Goal: Transaction & Acquisition: Obtain resource

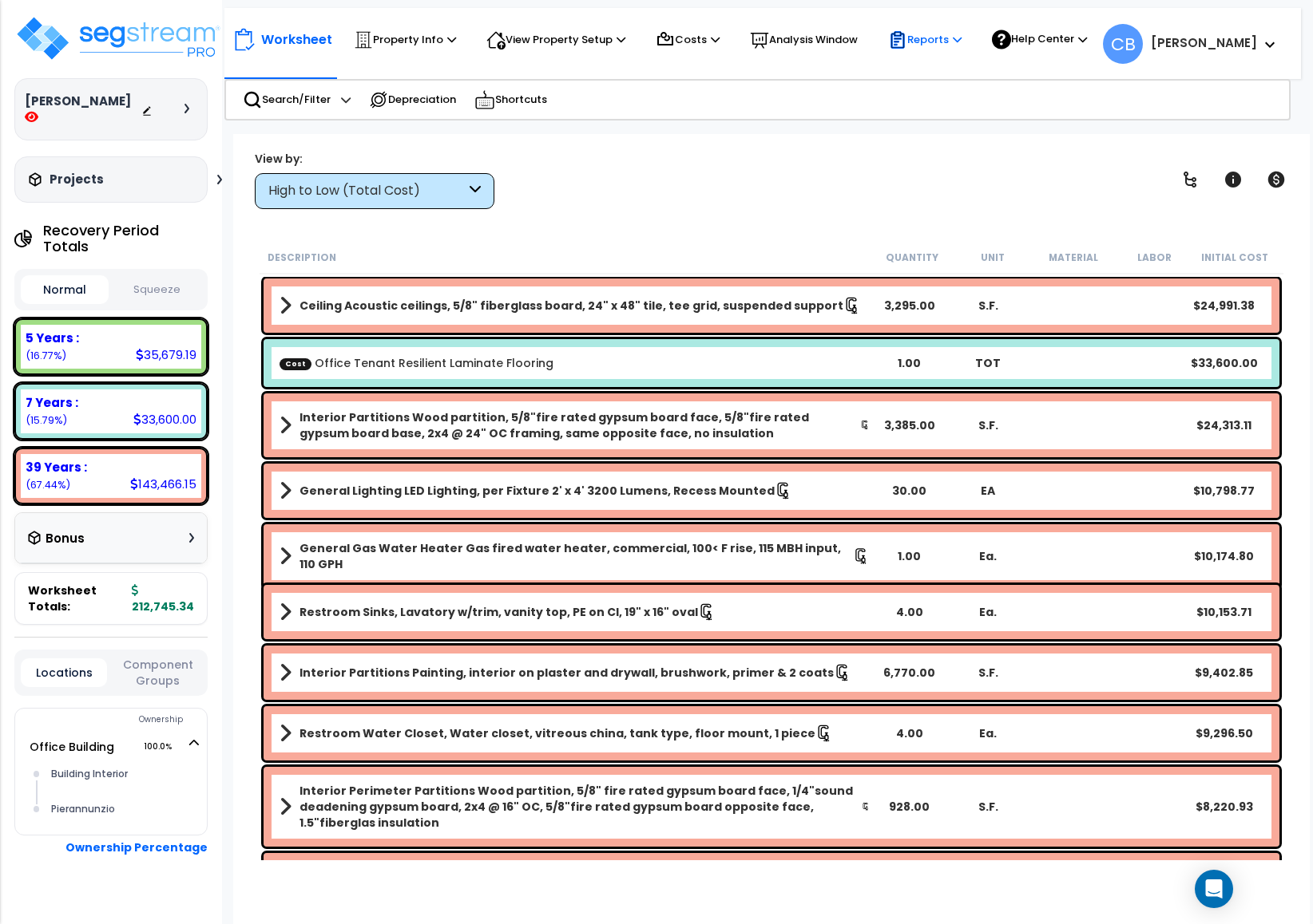
click at [919, 36] on p "Reports" at bounding box center [924, 39] width 74 height 19
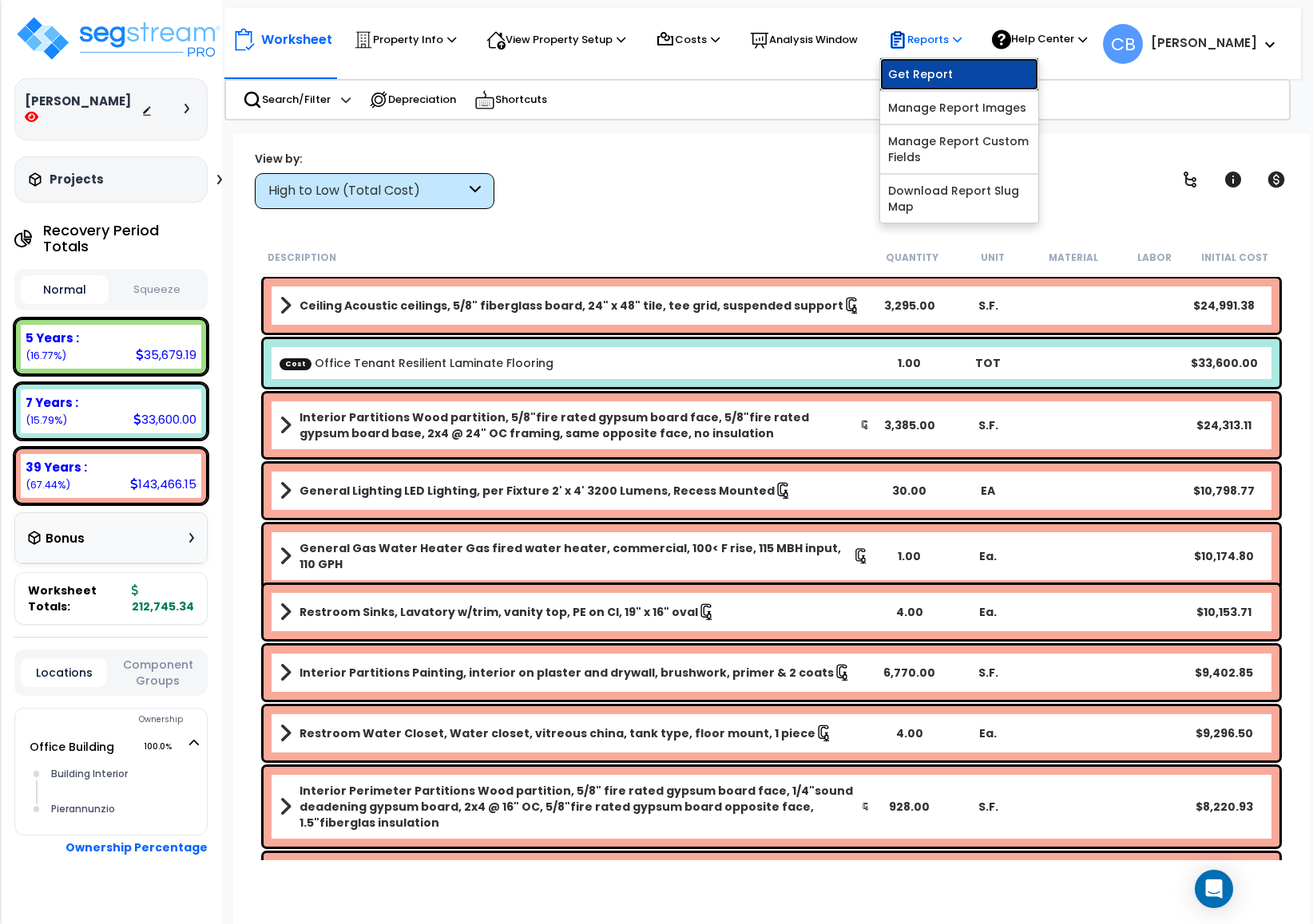
drag, startPoint x: 919, startPoint y: 75, endPoint x: 918, endPoint y: 90, distance: 15.0
click at [919, 75] on link "Get Report" at bounding box center [958, 75] width 158 height 32
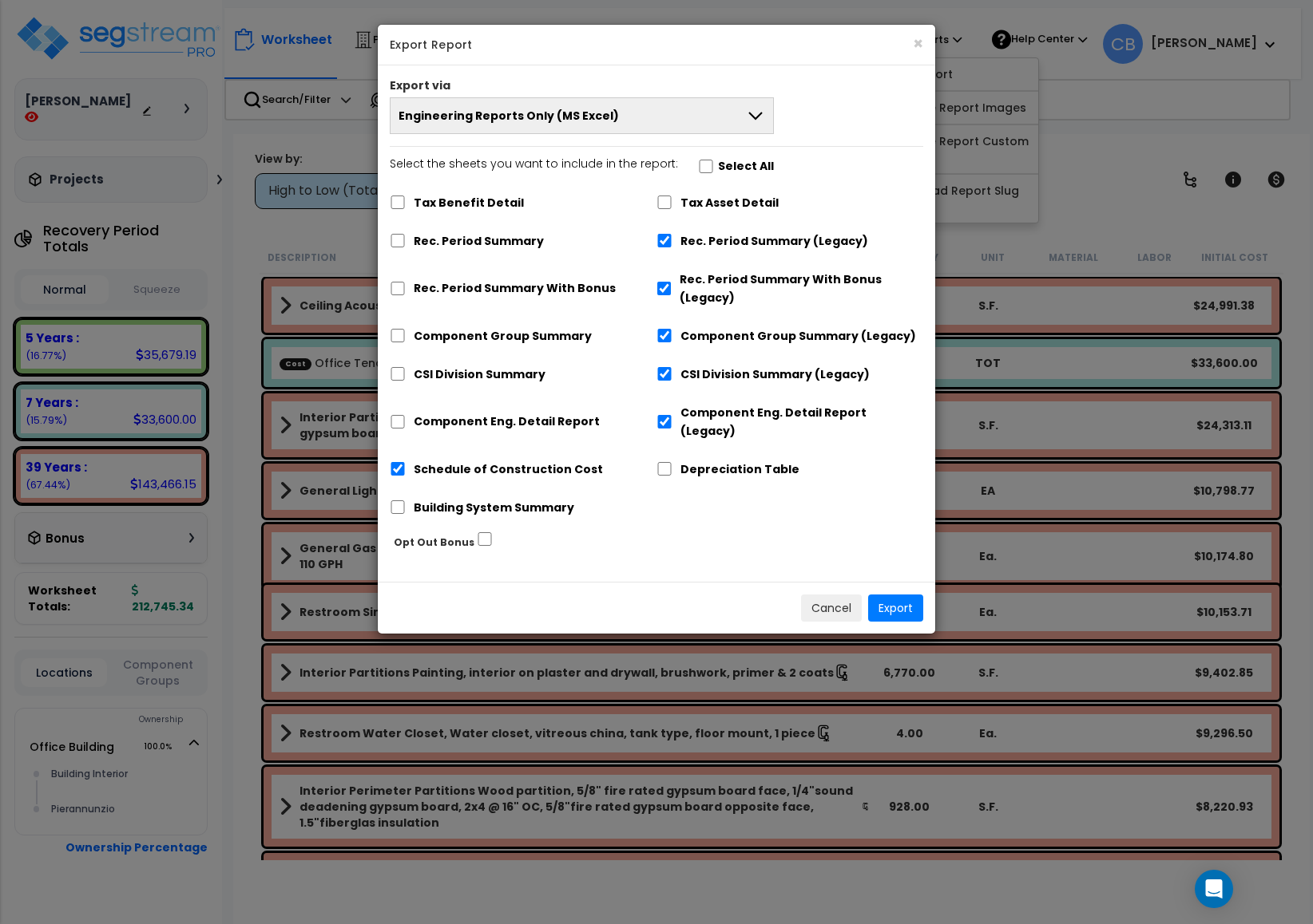
click at [666, 129] on button "Engineering Reports Only (MS Excel)" at bounding box center [582, 116] width 385 height 37
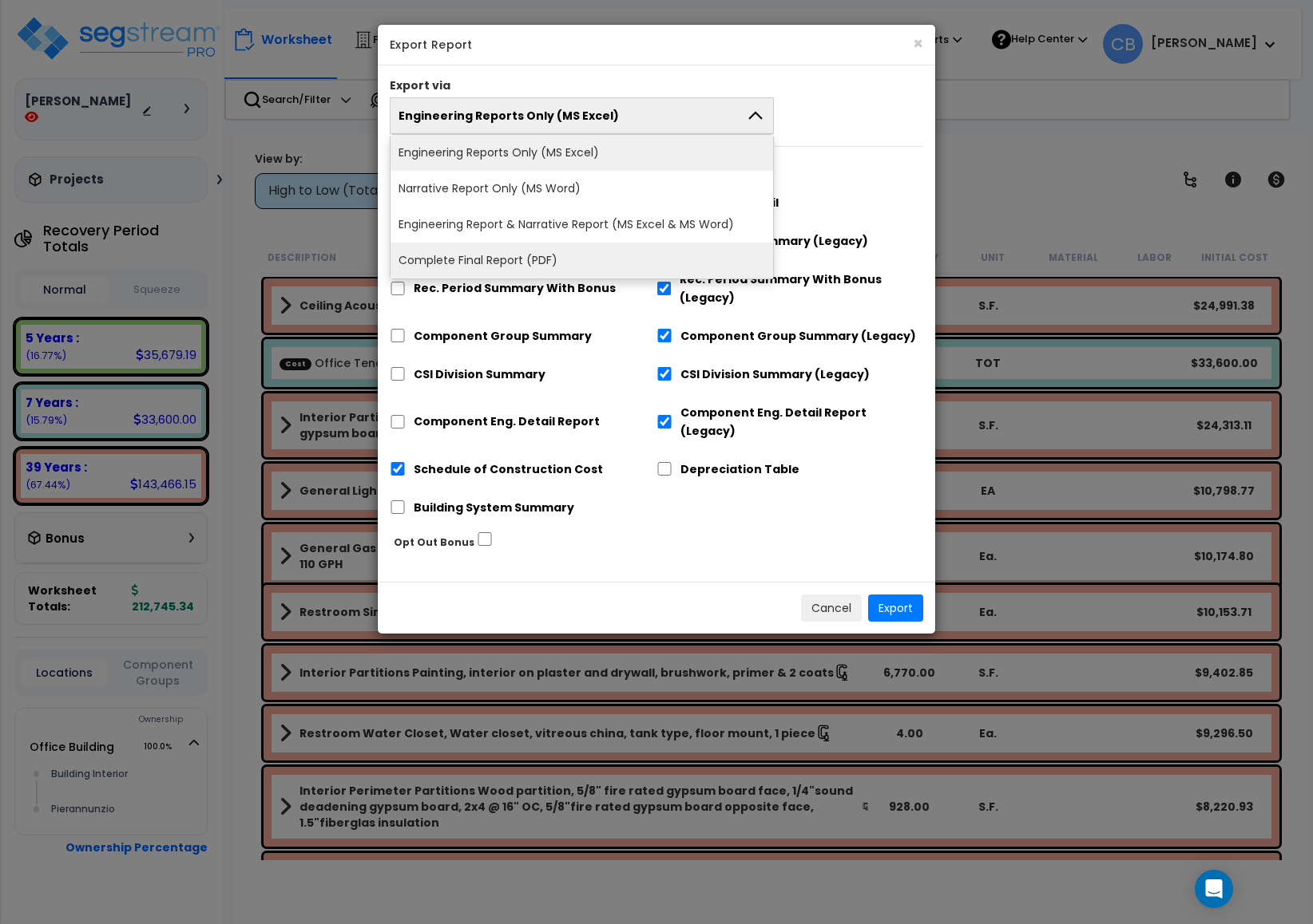
click at [561, 251] on li "Complete Final Report (PDF)" at bounding box center [582, 261] width 383 height 36
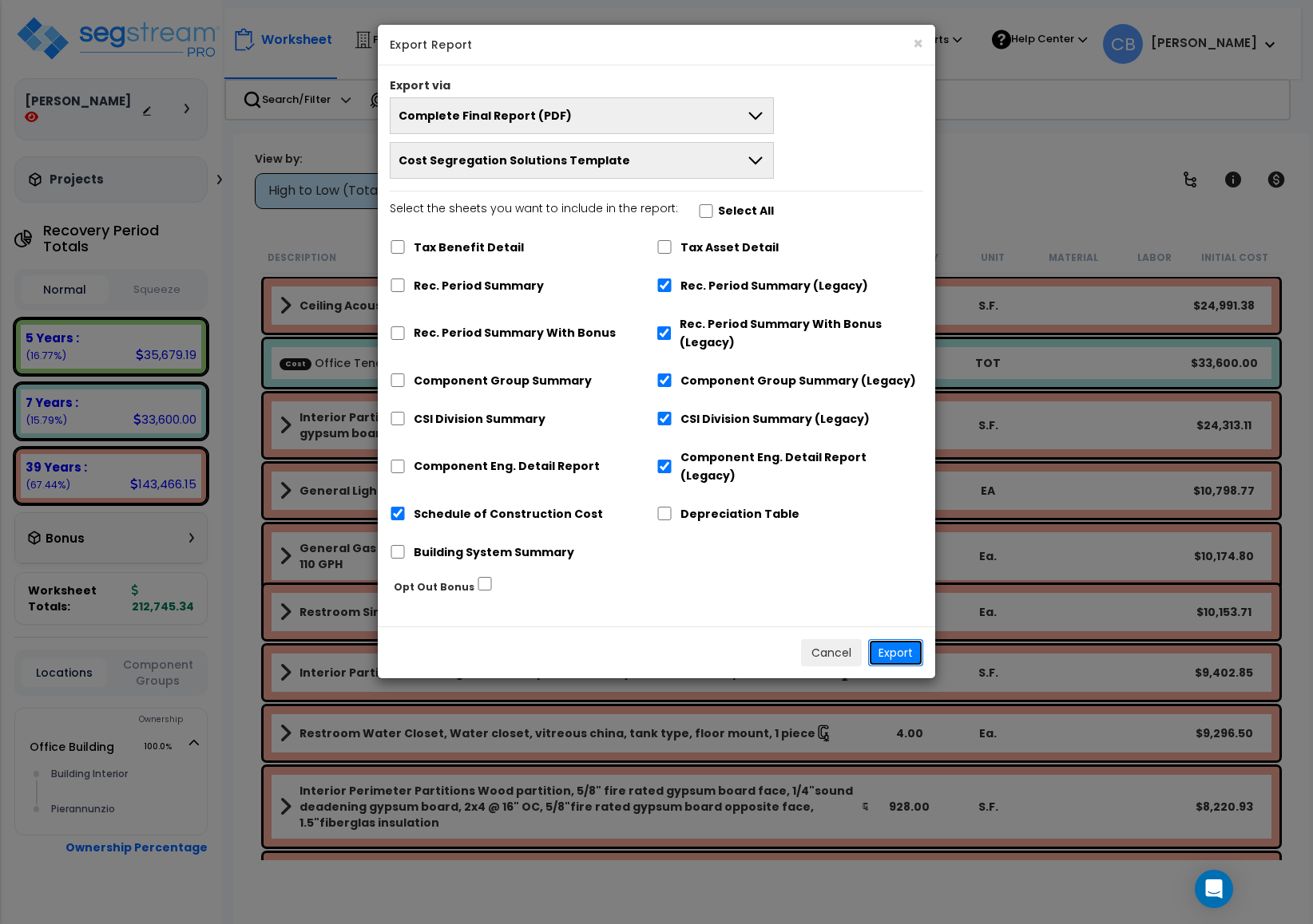
click at [899, 639] on button "Export" at bounding box center [895, 652] width 55 height 27
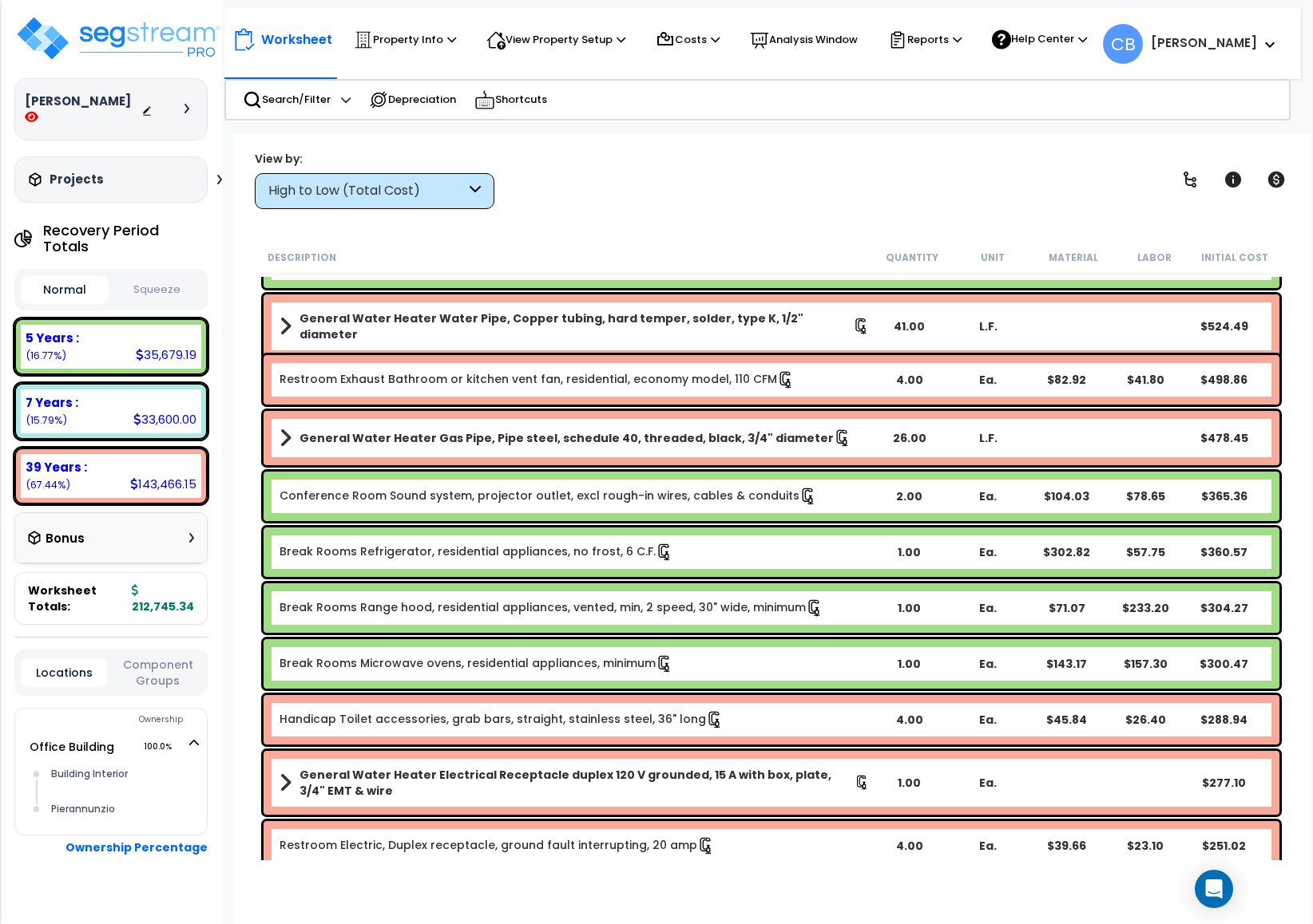
scroll to position [2862, 0]
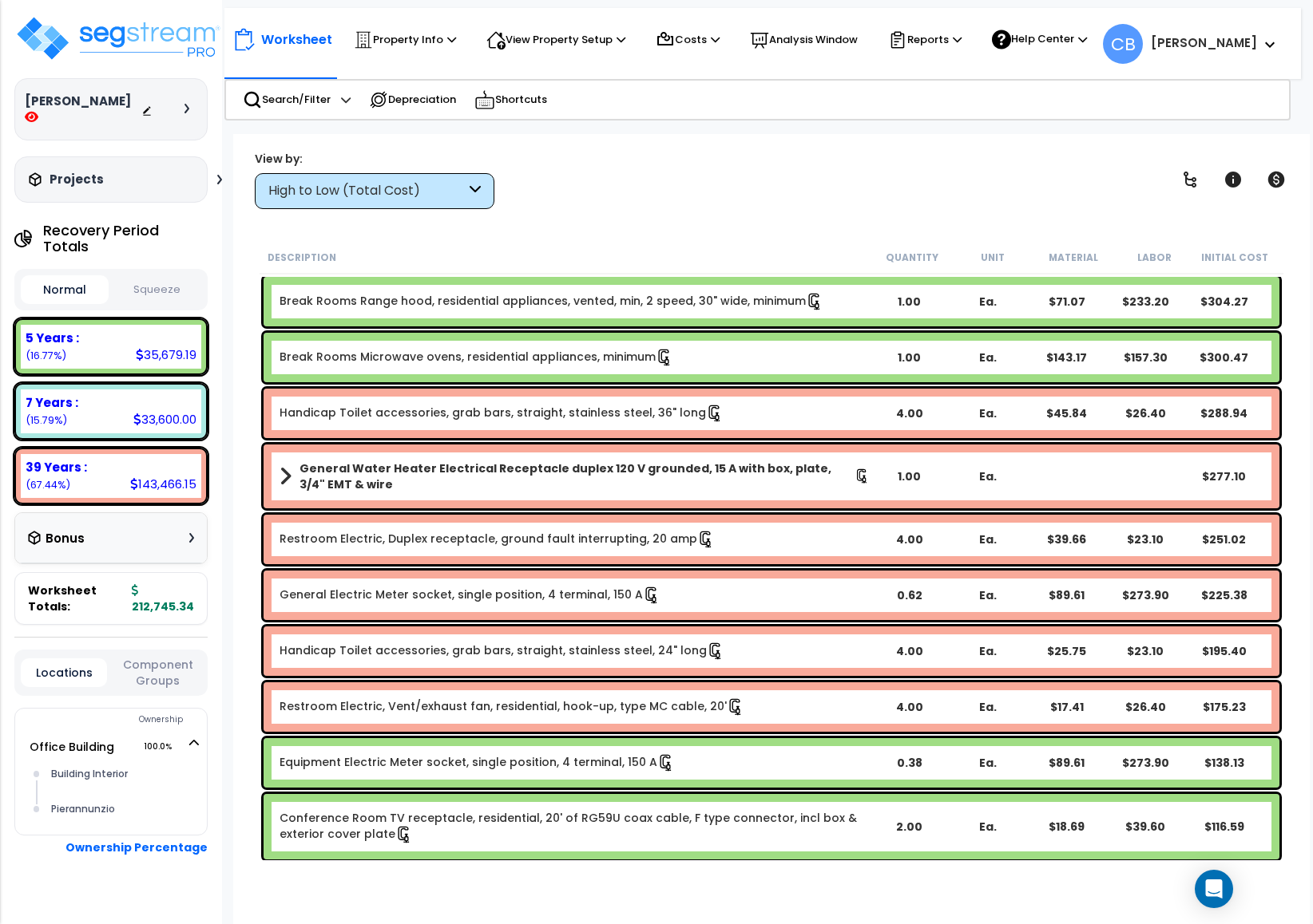
click at [622, 455] on div "General Water Heater Electrical Receptacle duplex 120 V grounded, 15 A with box…" at bounding box center [772, 476] width 1016 height 64
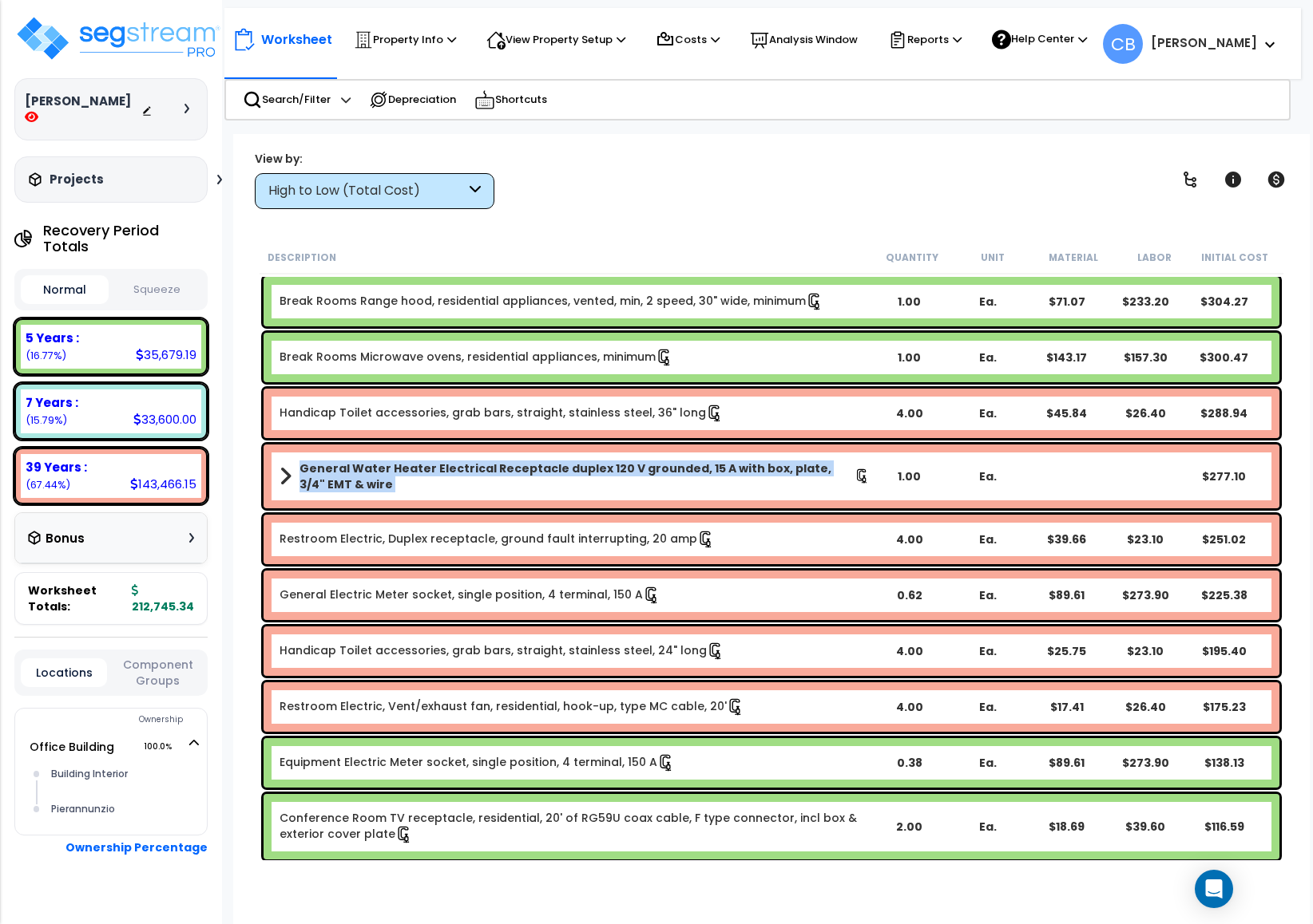
click at [622, 455] on div "General Water Heater Electrical Receptacle duplex 120 V grounded, 15 A with box…" at bounding box center [772, 476] width 1016 height 64
click at [664, 489] on b "General Water Heater Electrical Receptacle duplex 120 V grounded, 15 A with box…" at bounding box center [577, 477] width 555 height 32
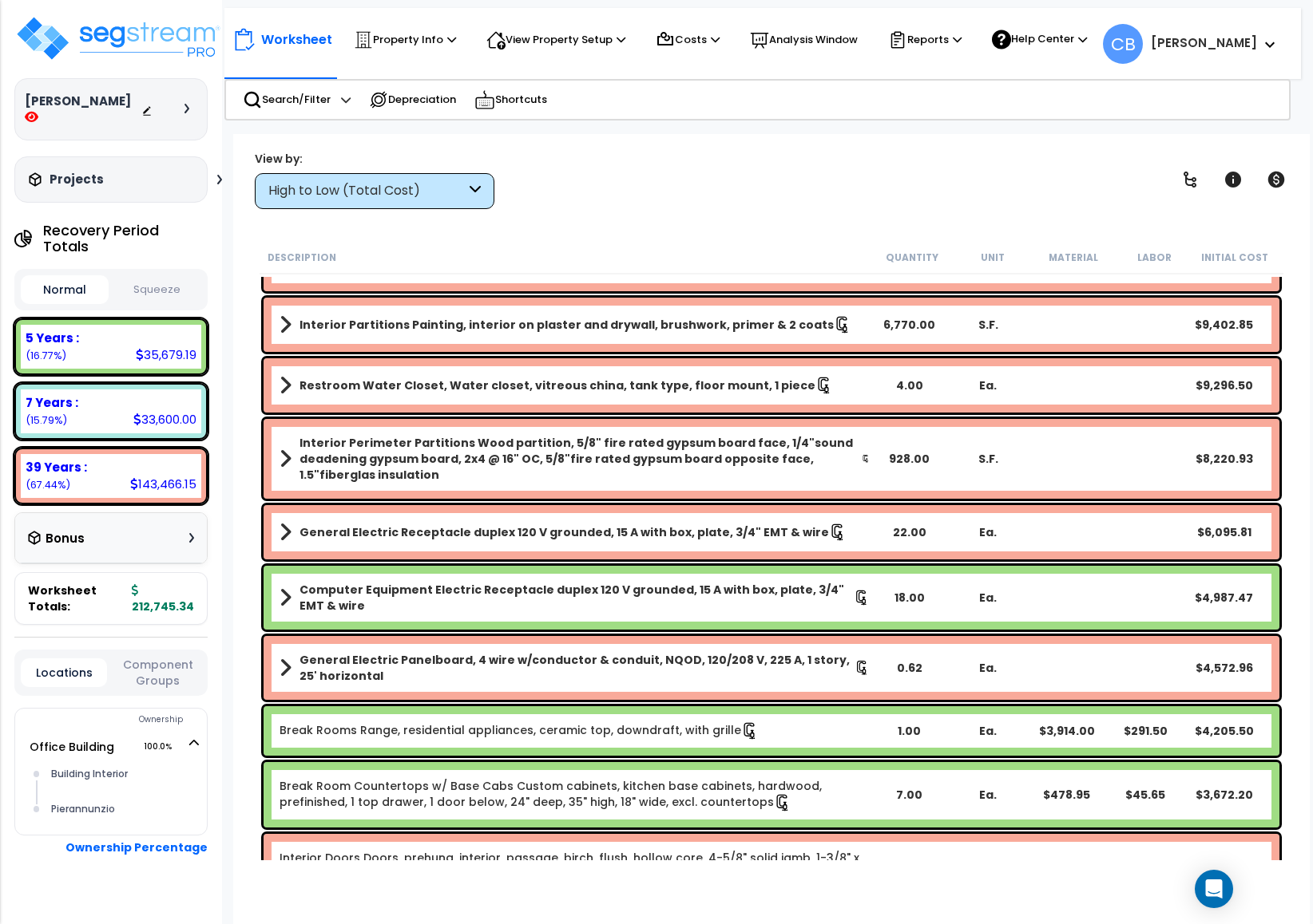
scroll to position [0, 0]
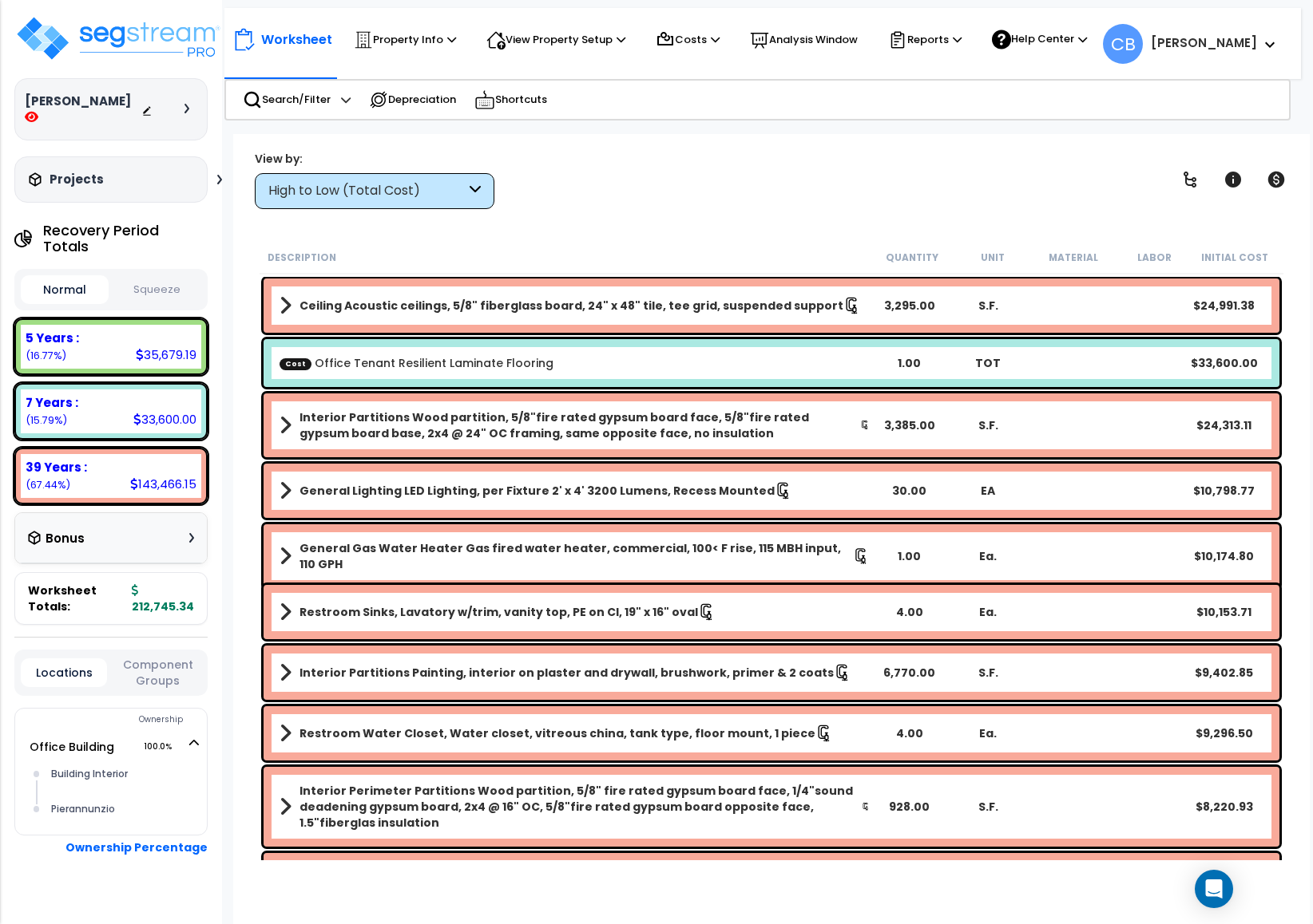
click at [664, 489] on b "General Lighting LED Lighting, per Fixture 2' x 4' 3200 Lumens, Recess Mounted" at bounding box center [537, 491] width 475 height 16
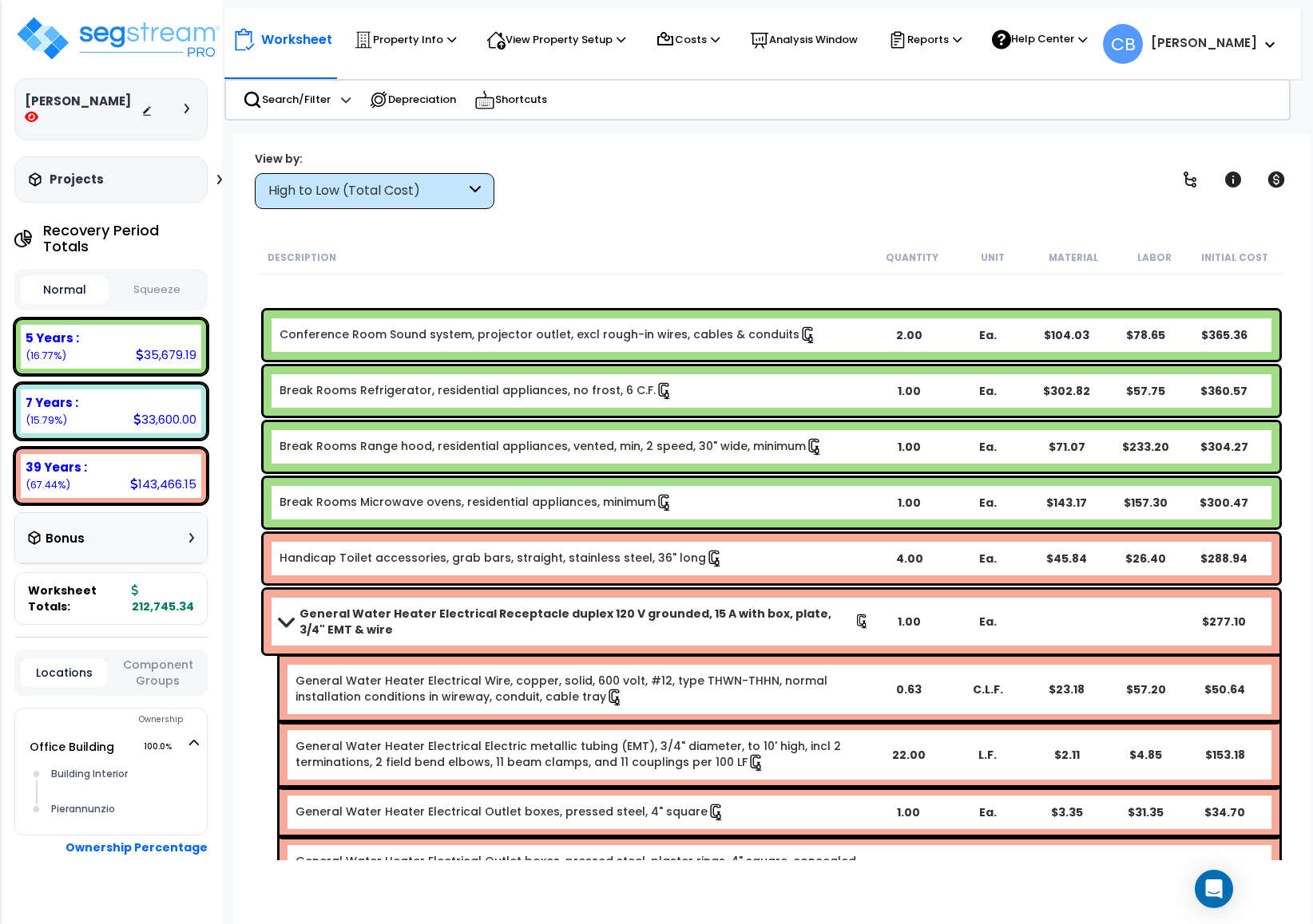
scroll to position [3461, 0]
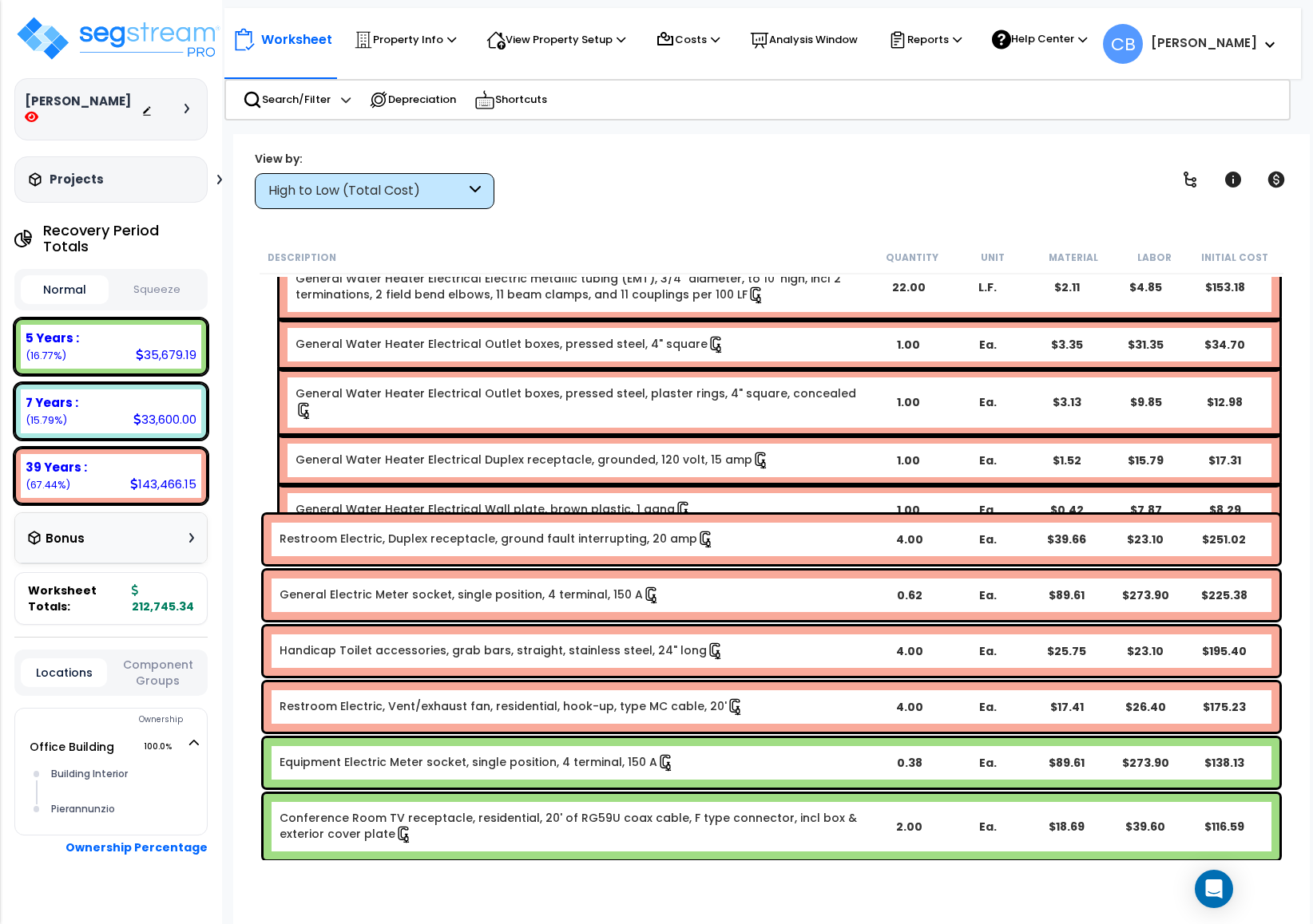
click at [677, 501] on icon at bounding box center [682, 509] width 11 height 17
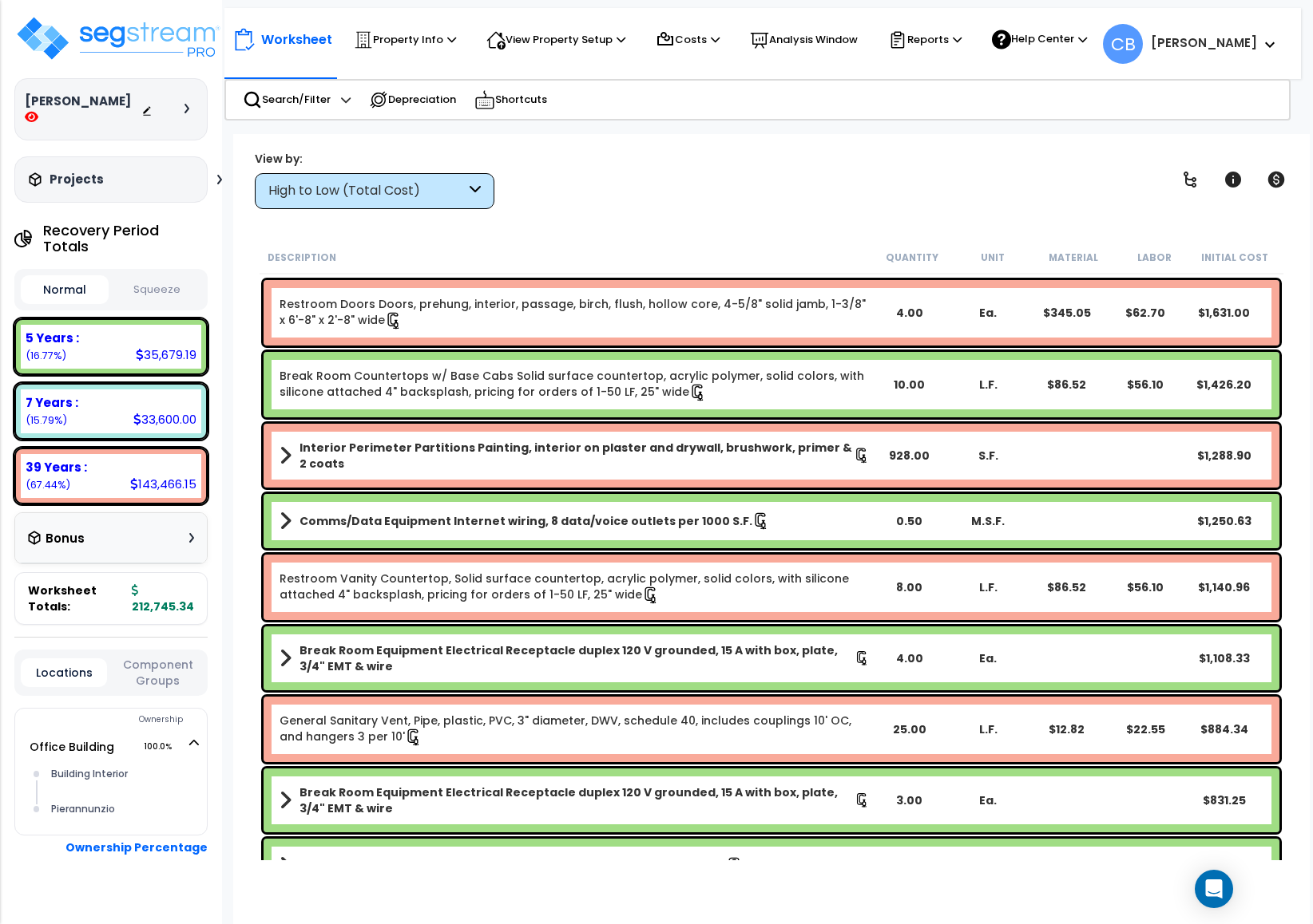
click at [786, 516] on link "Comms/Data Equipment Internet wiring, 8 data/voice outlets per 1000 S.F." at bounding box center [575, 521] width 590 height 22
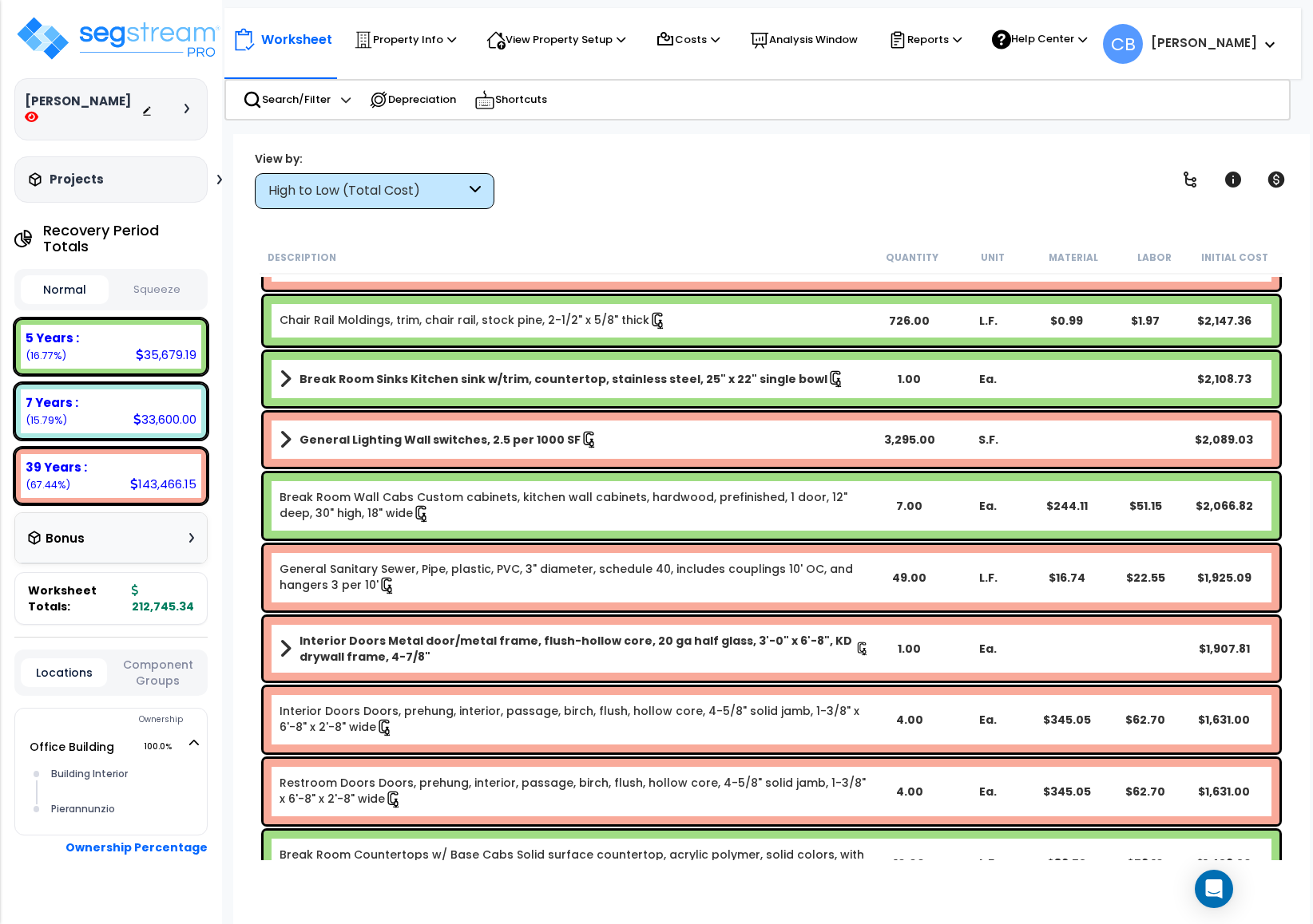
click at [786, 516] on link "Break Room Wall Cabs Custom cabinets, kitchen wall cabinets, hardwood, prefinis…" at bounding box center [575, 506] width 590 height 34
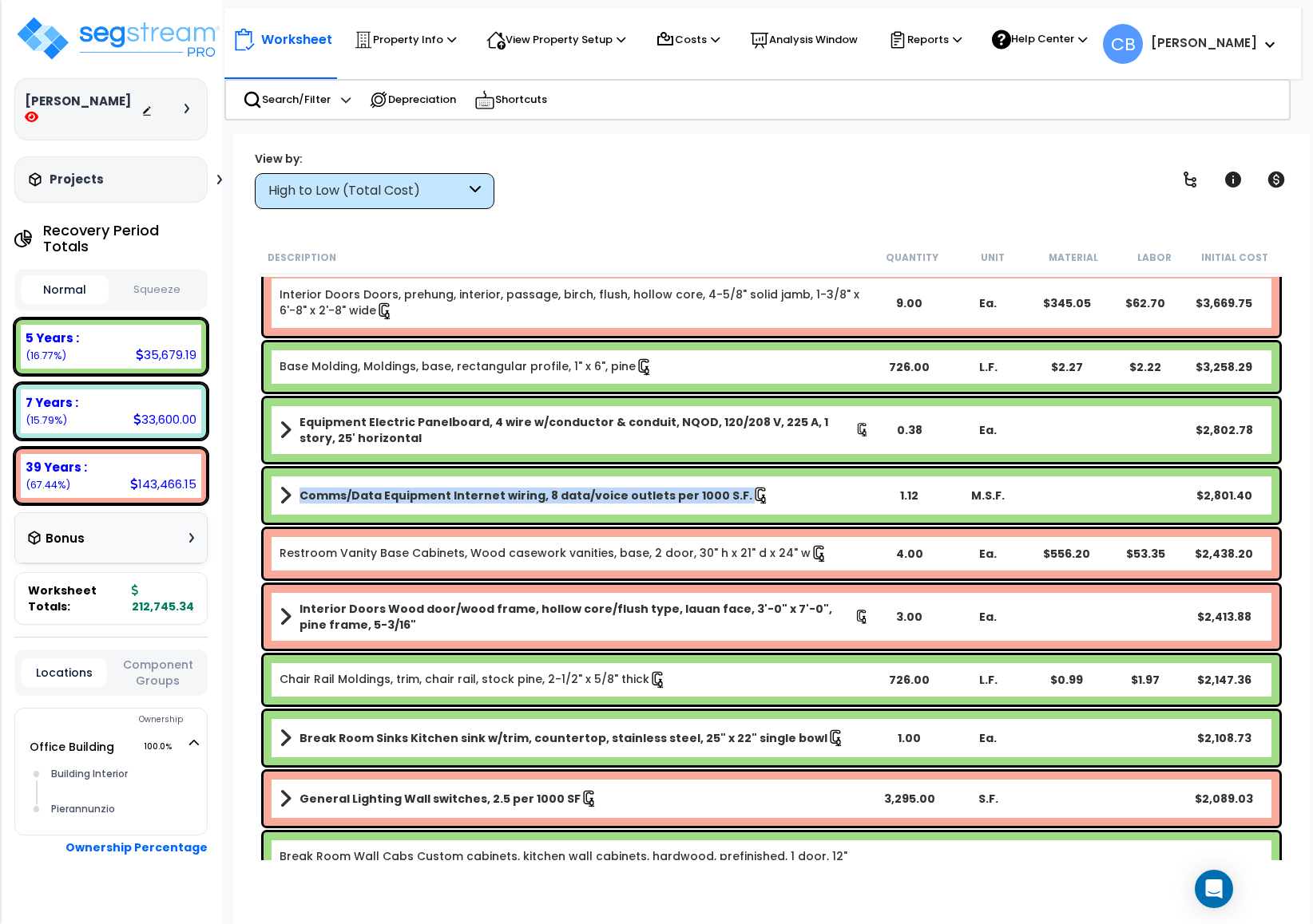
click at [786, 516] on div "Comms/Data Equipment Internet wiring, 8 data/voice outlets per 1000 S.F. 1.12 M…" at bounding box center [772, 496] width 1016 height 55
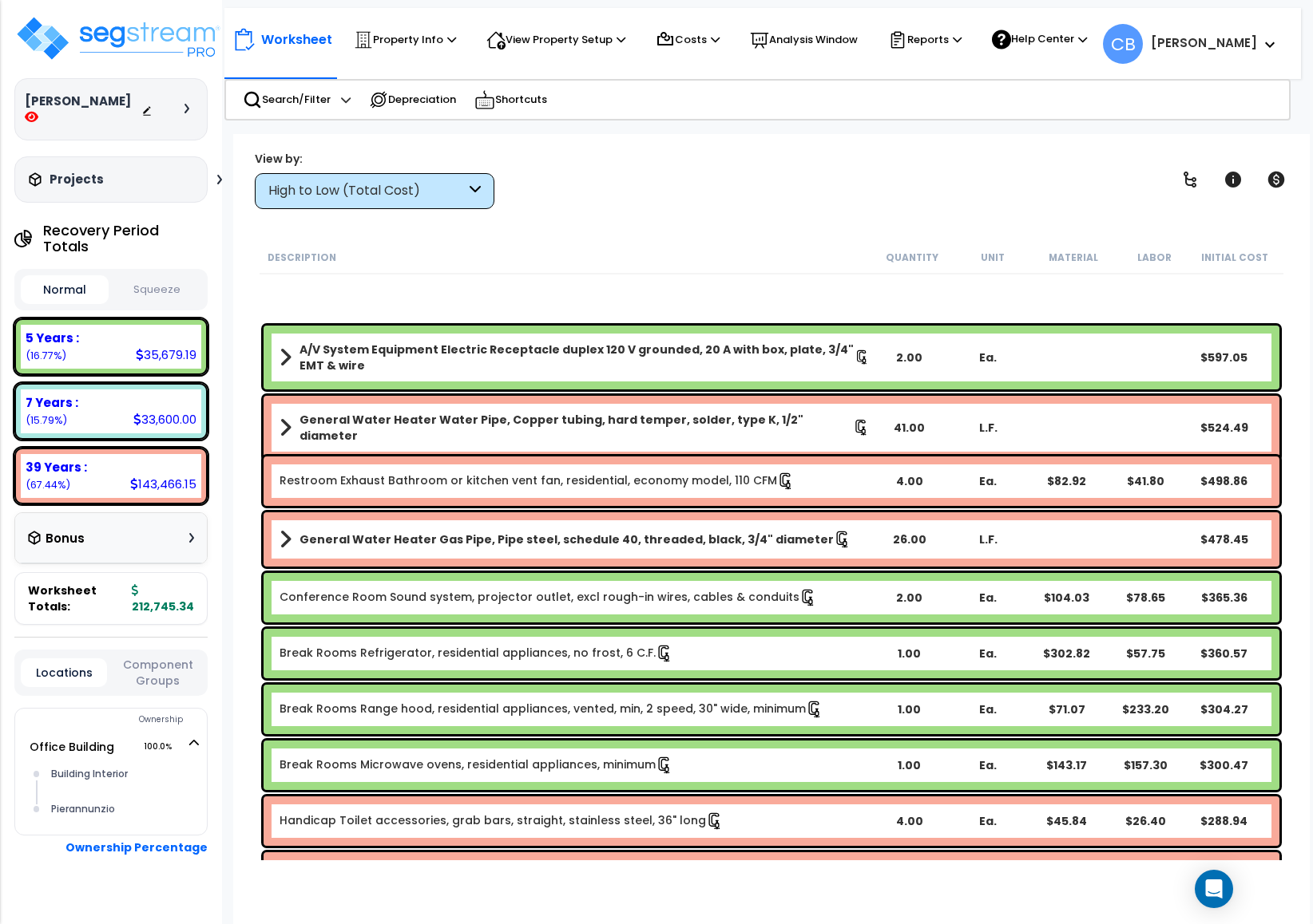
scroll to position [3461, 0]
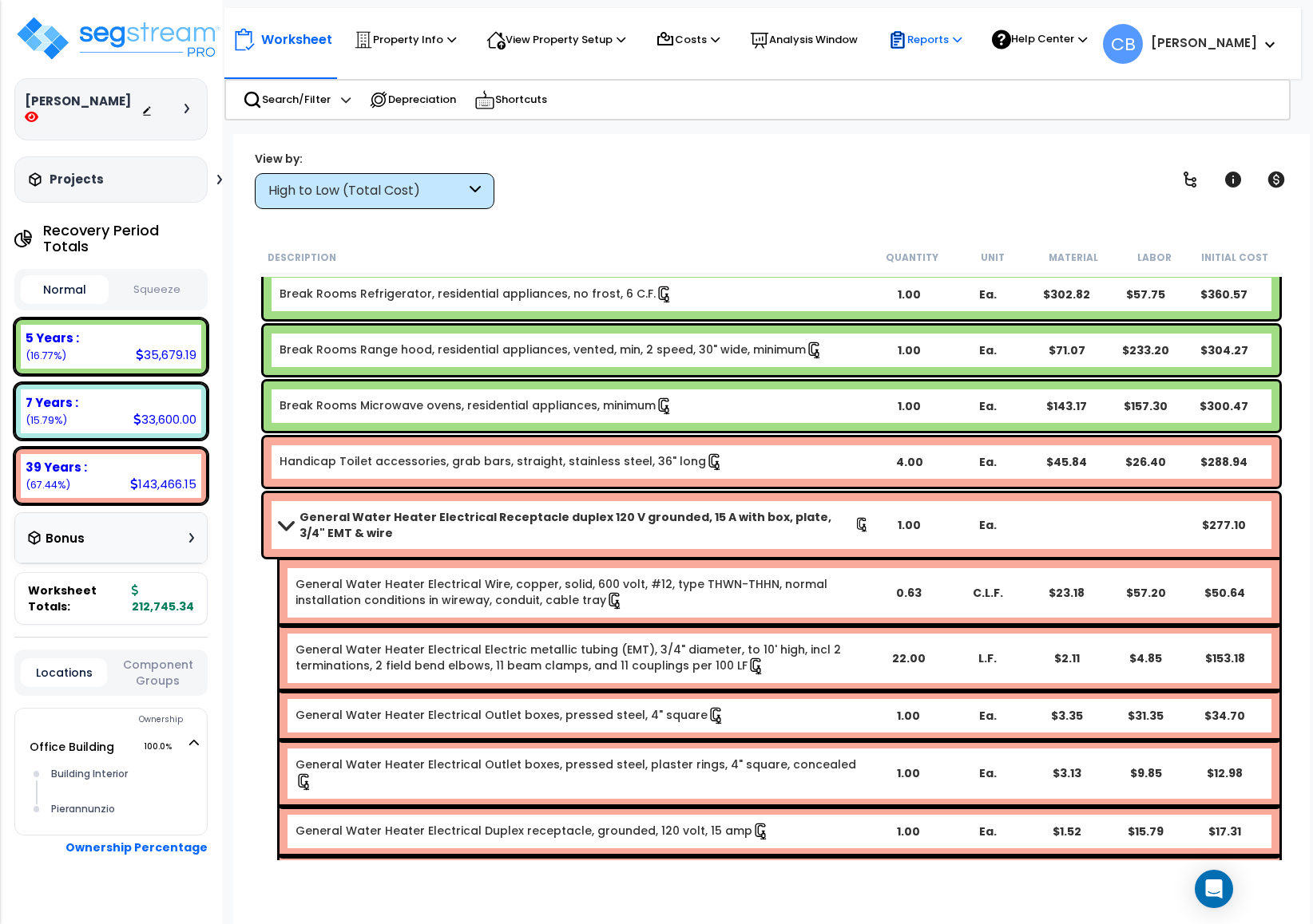
click at [918, 42] on p "Reports" at bounding box center [924, 39] width 74 height 19
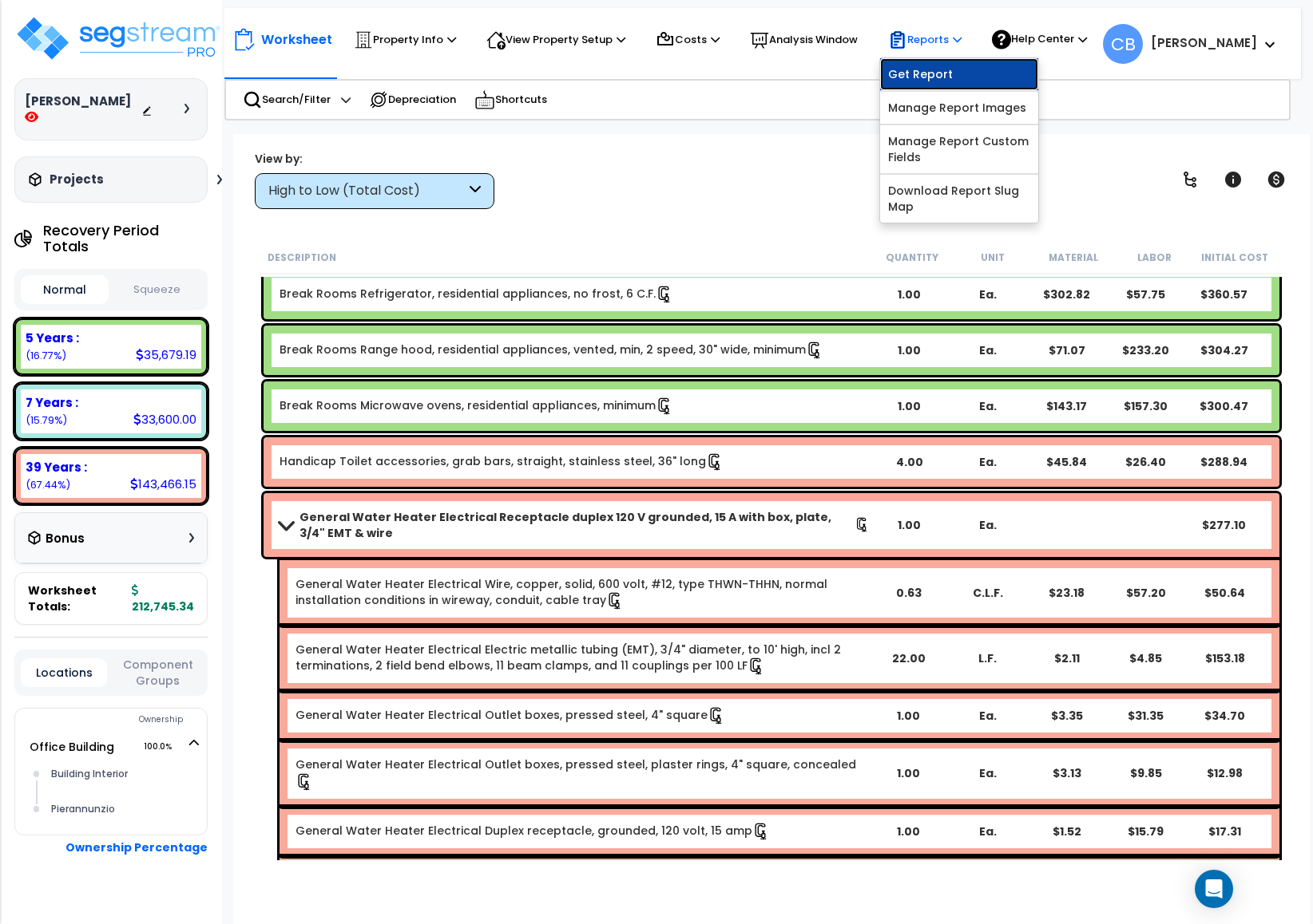
click at [909, 68] on link "Get Report" at bounding box center [958, 75] width 158 height 32
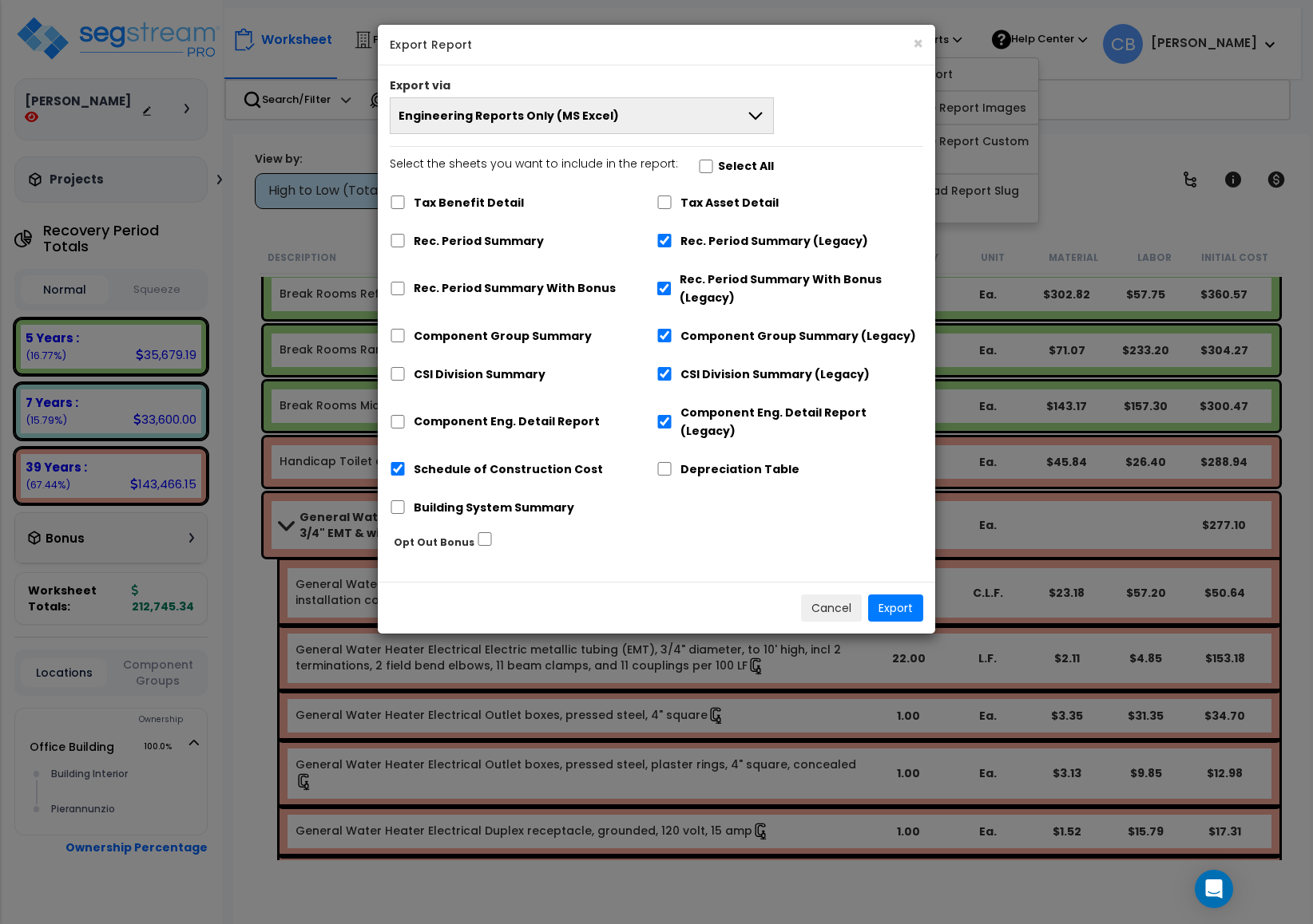
click at [568, 111] on span "Engineering Reports Only (MS Excel)" at bounding box center [508, 116] width 220 height 16
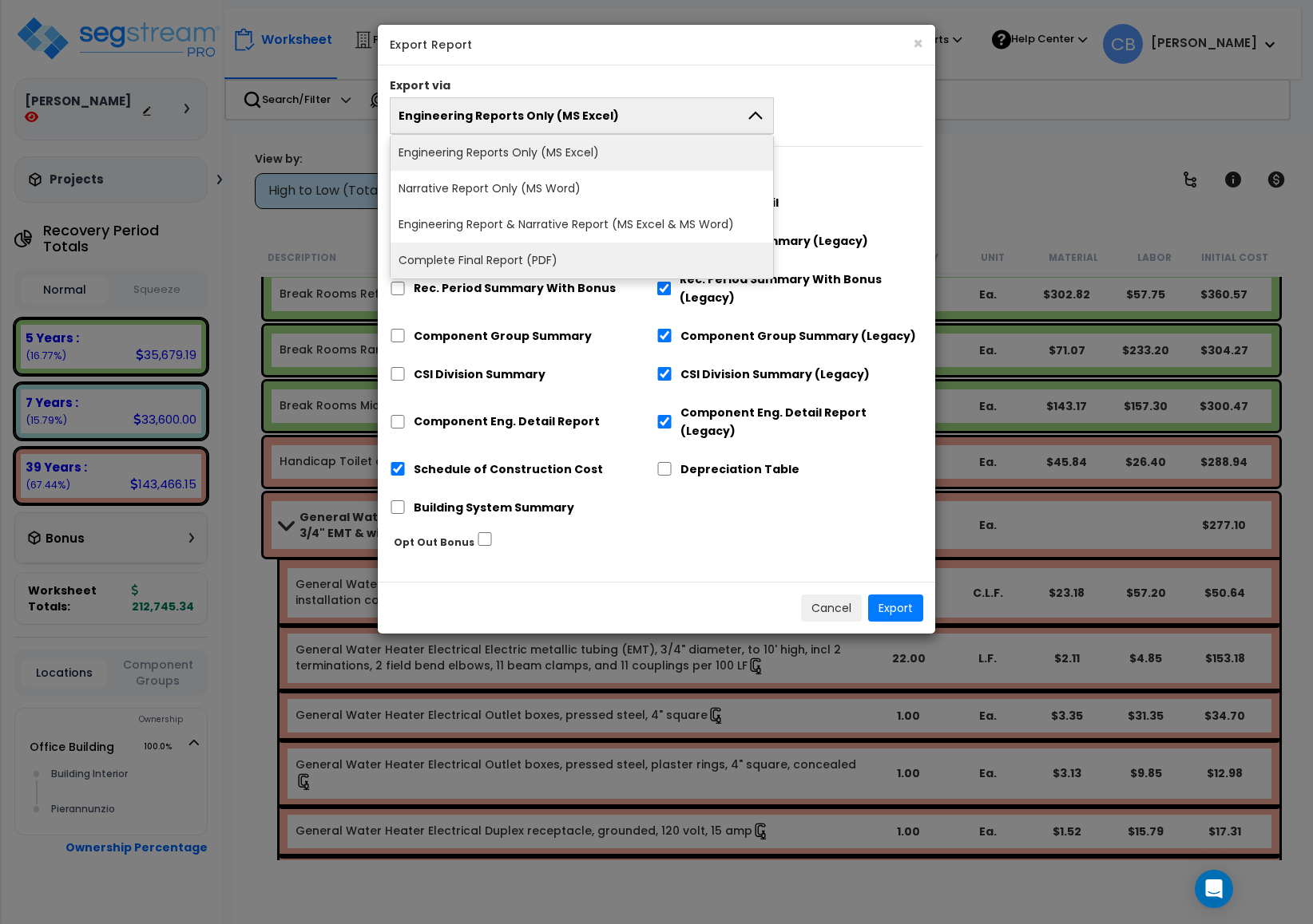
click at [551, 260] on li "Complete Final Report (PDF)" at bounding box center [582, 261] width 383 height 36
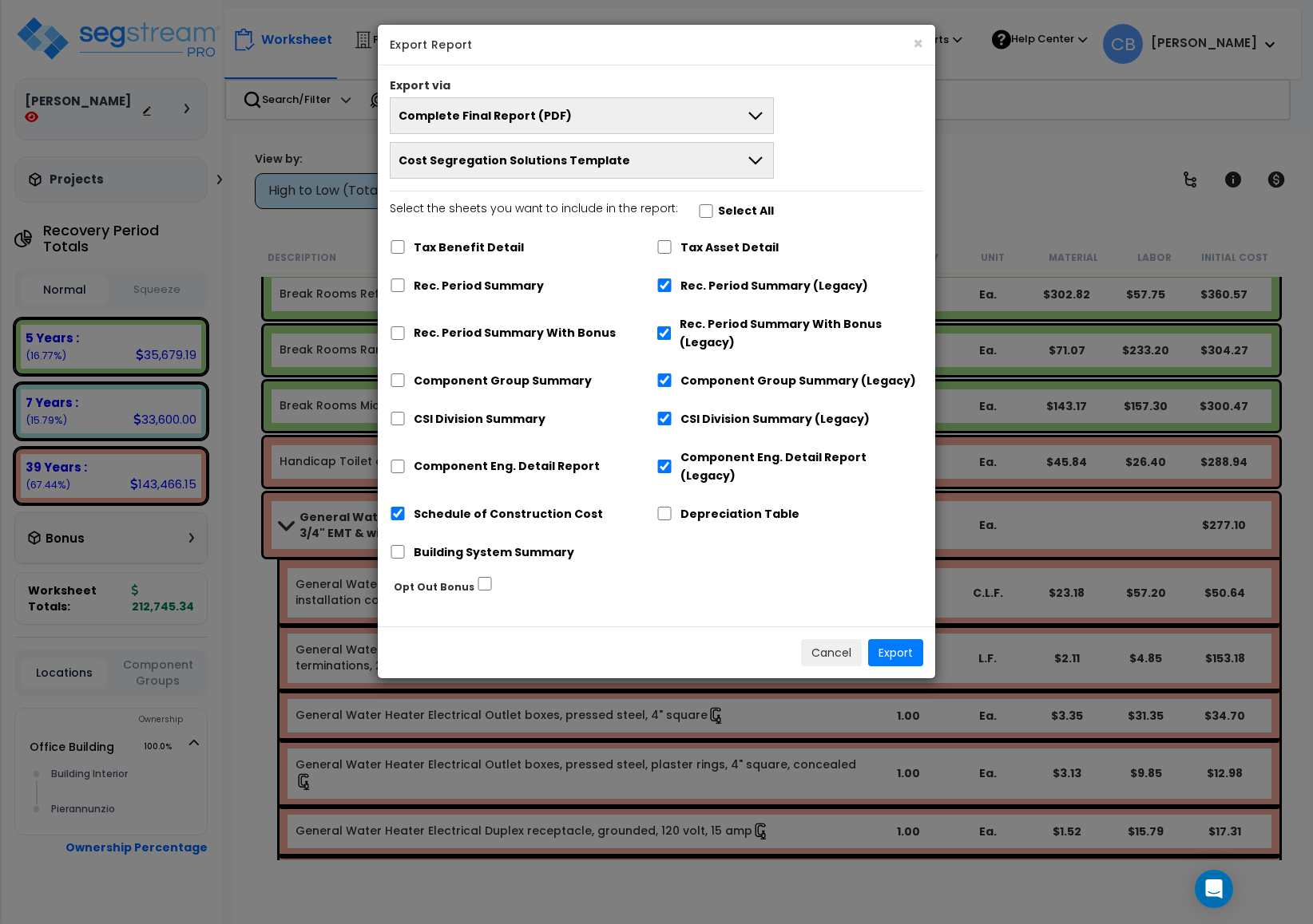
click at [653, 610] on div "Export via Complete Final Report (PDF) Engineering Reports Only (MS Excel) Narr…" at bounding box center [656, 346] width 557 height 562
click at [916, 43] on button "×" at bounding box center [918, 43] width 10 height 17
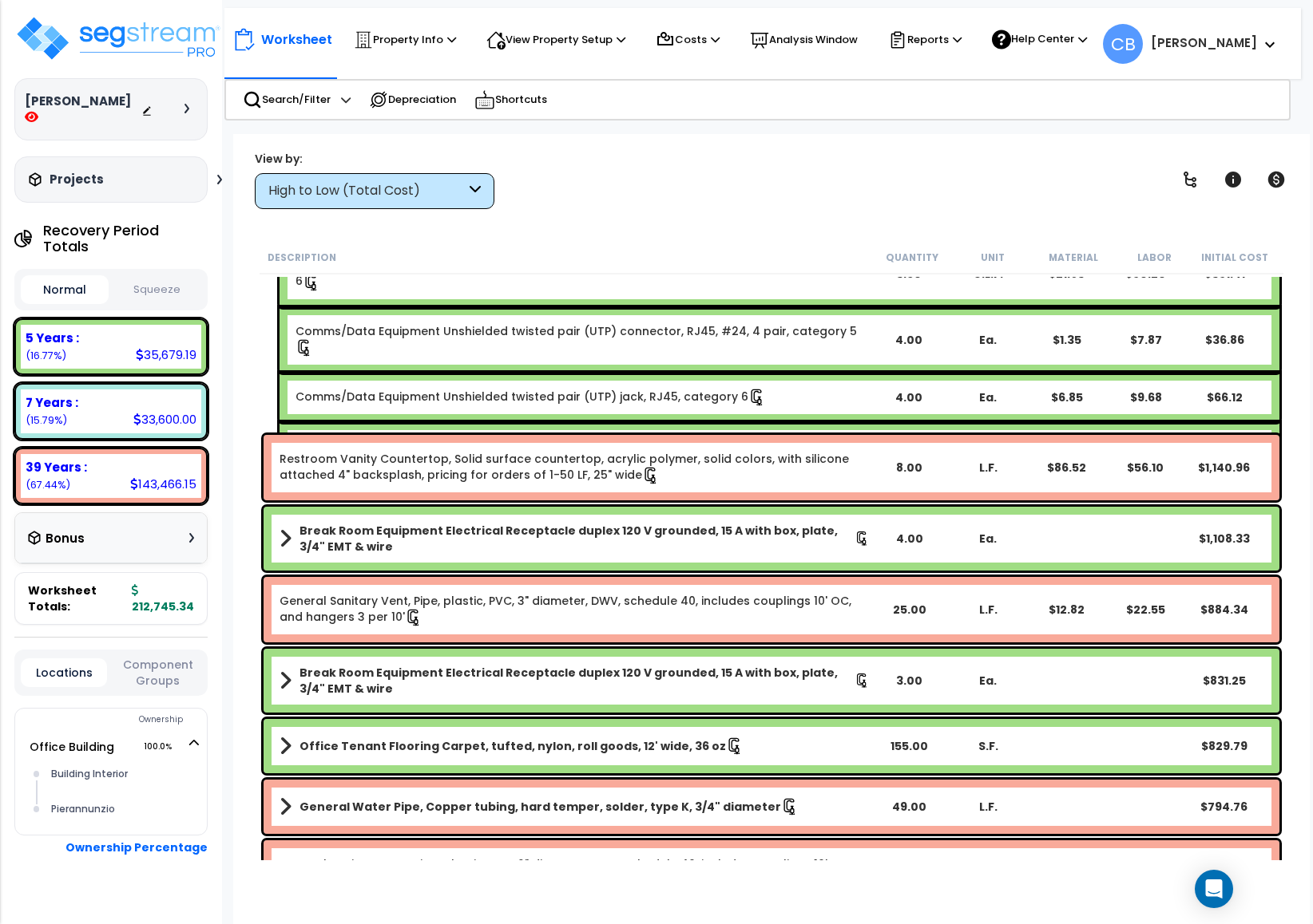
scroll to position [1917, 0]
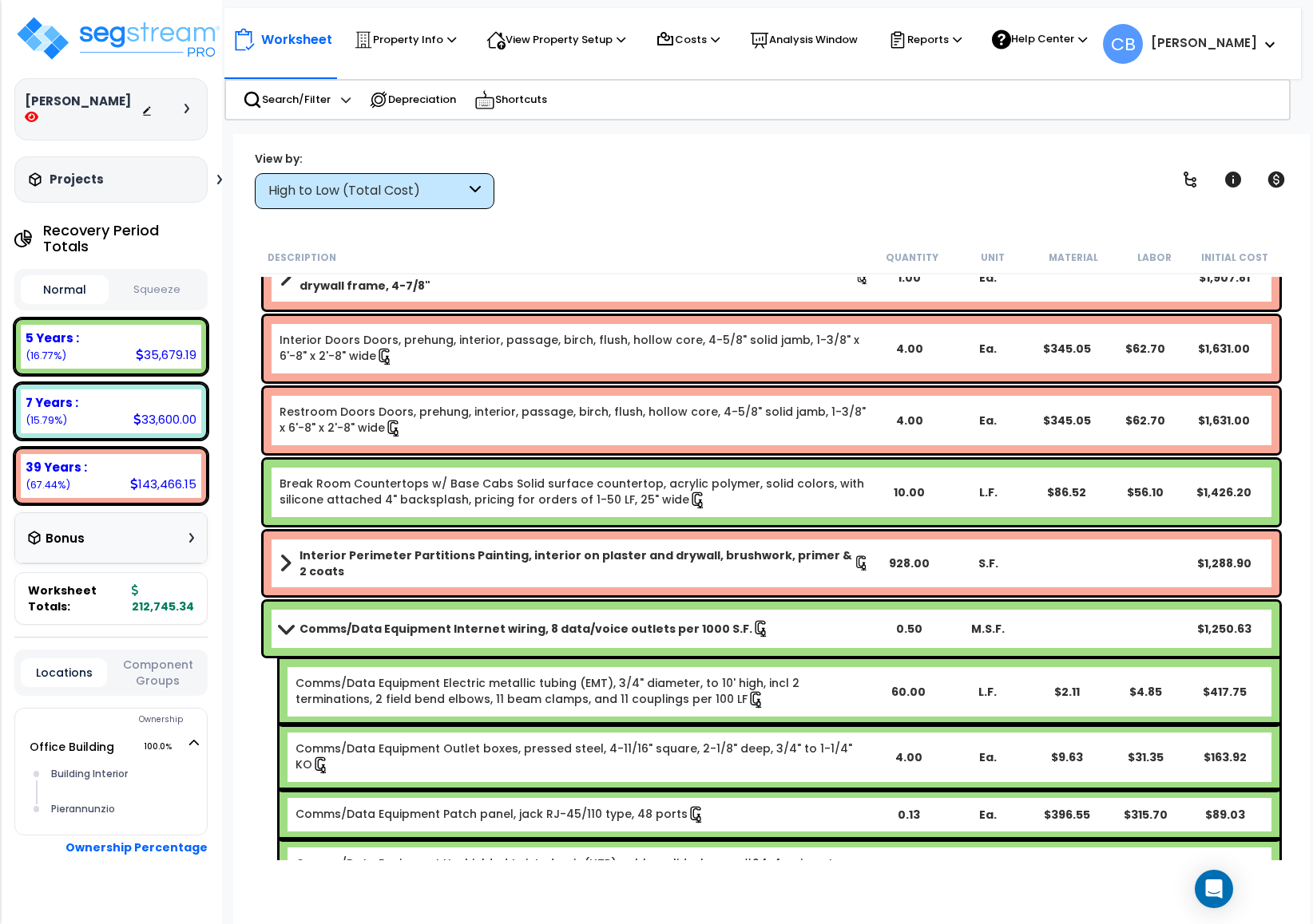
drag, startPoint x: 1134, startPoint y: 197, endPoint x: 1131, endPoint y: 187, distance: 10.4
click at [1134, 197] on div "View by: High to Low (Total Cost) High to Low (Total Cost)" at bounding box center [771, 179] width 1044 height 59
click at [936, 54] on div "Reports" at bounding box center [924, 39] width 74 height 35
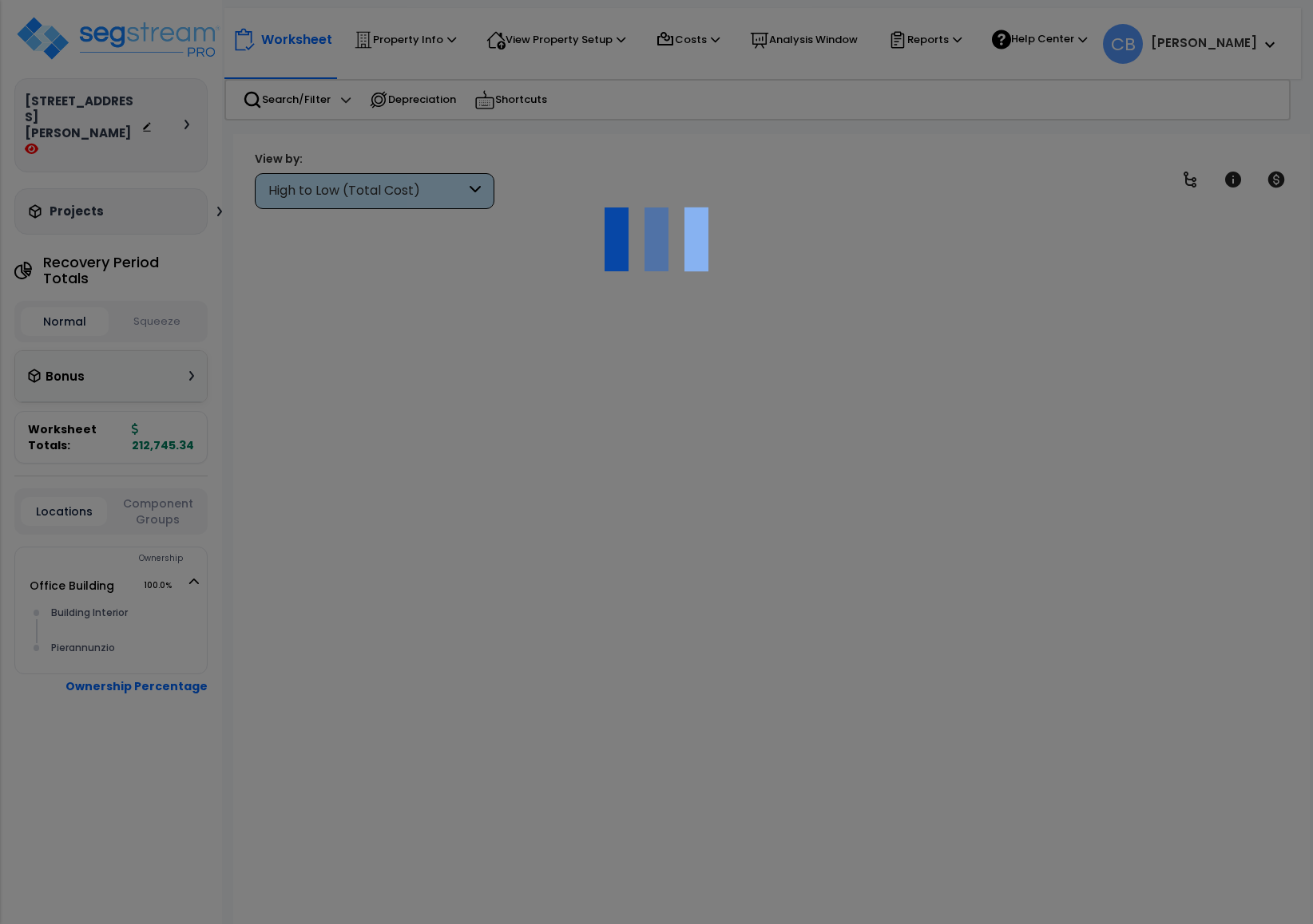
scroll to position [71, 0]
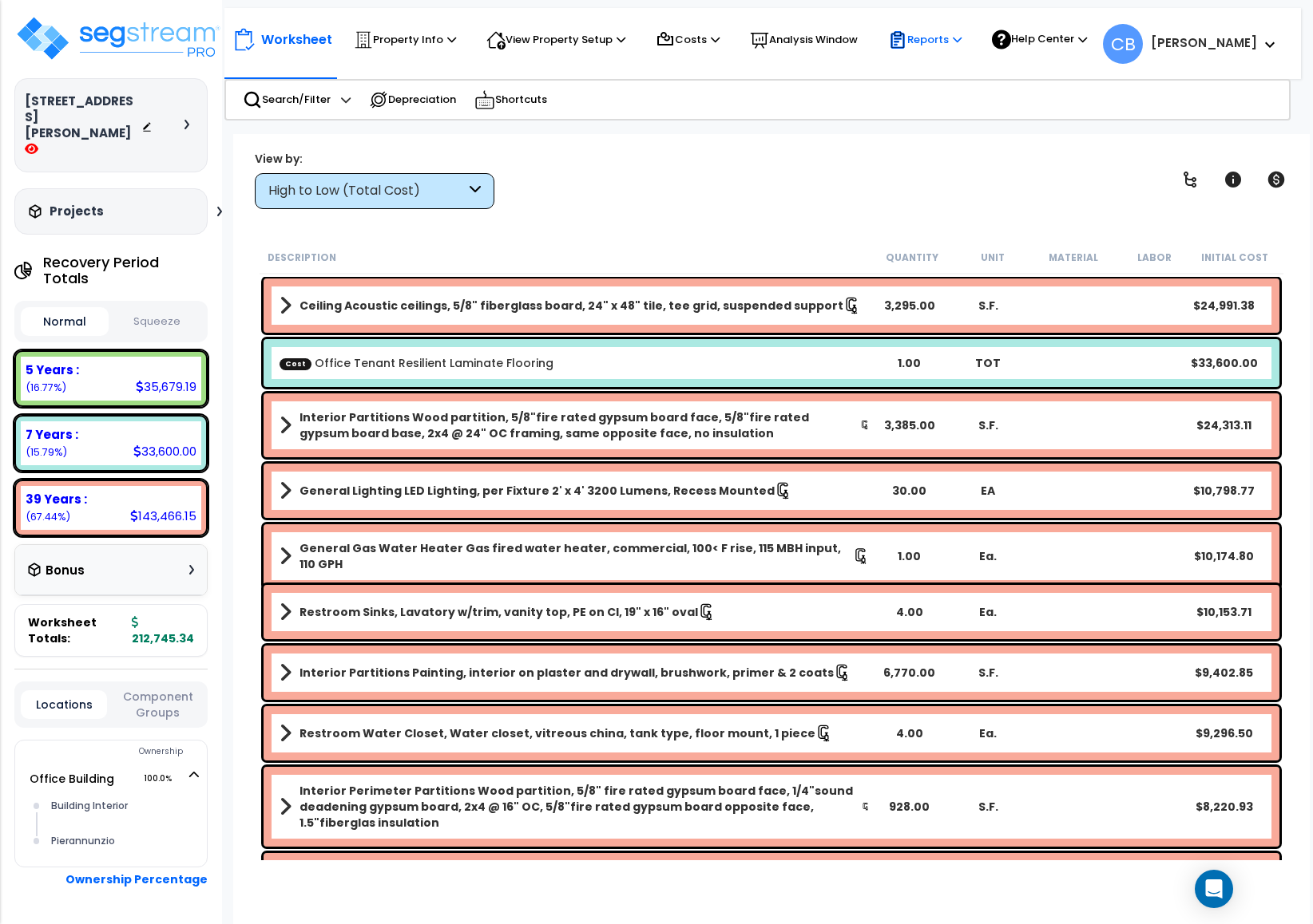
click at [931, 36] on p "Reports" at bounding box center [924, 39] width 74 height 19
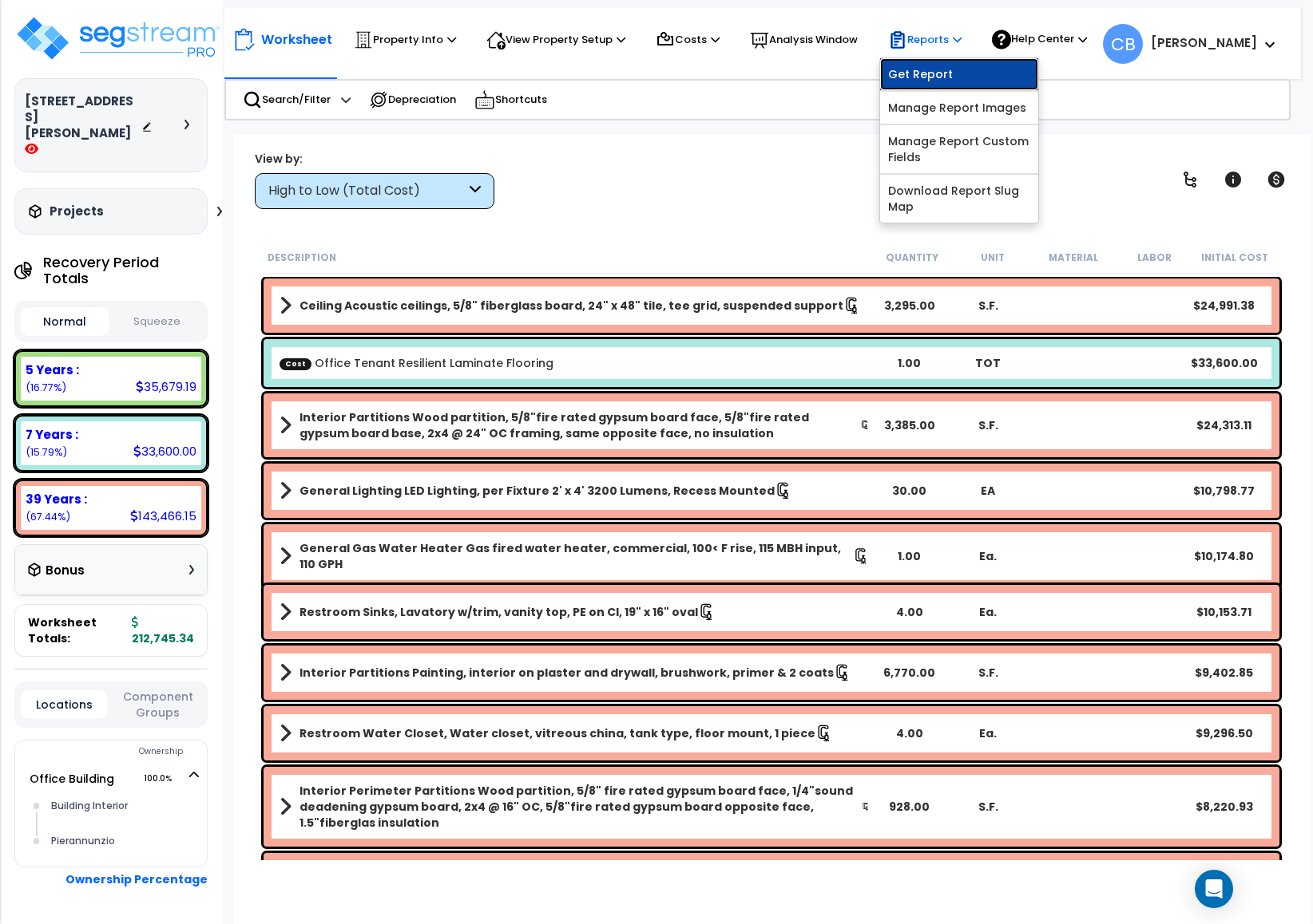
click at [925, 71] on link "Get Report" at bounding box center [958, 75] width 158 height 32
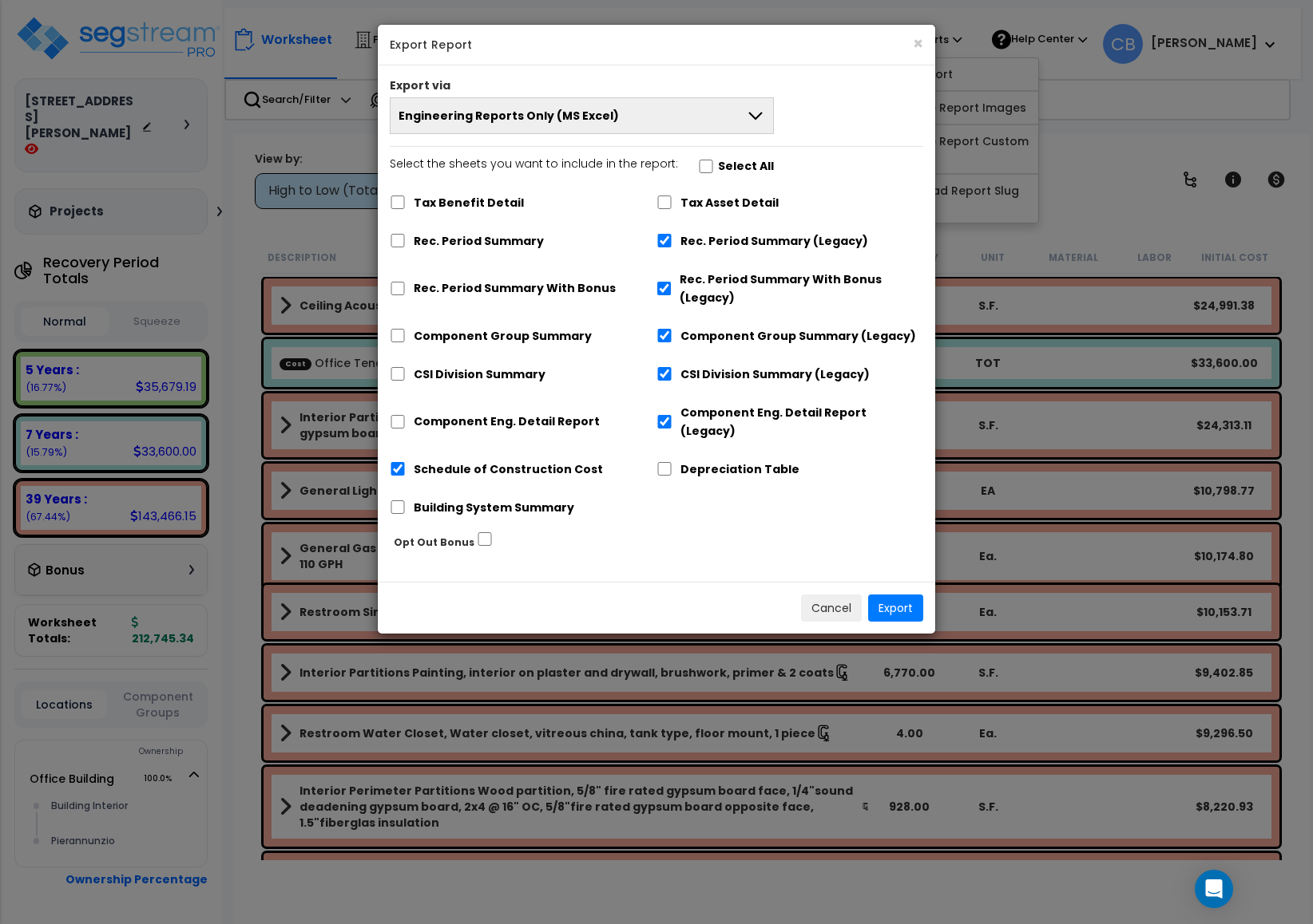
click at [641, 115] on button "Engineering Reports Only (MS Excel)" at bounding box center [582, 116] width 385 height 37
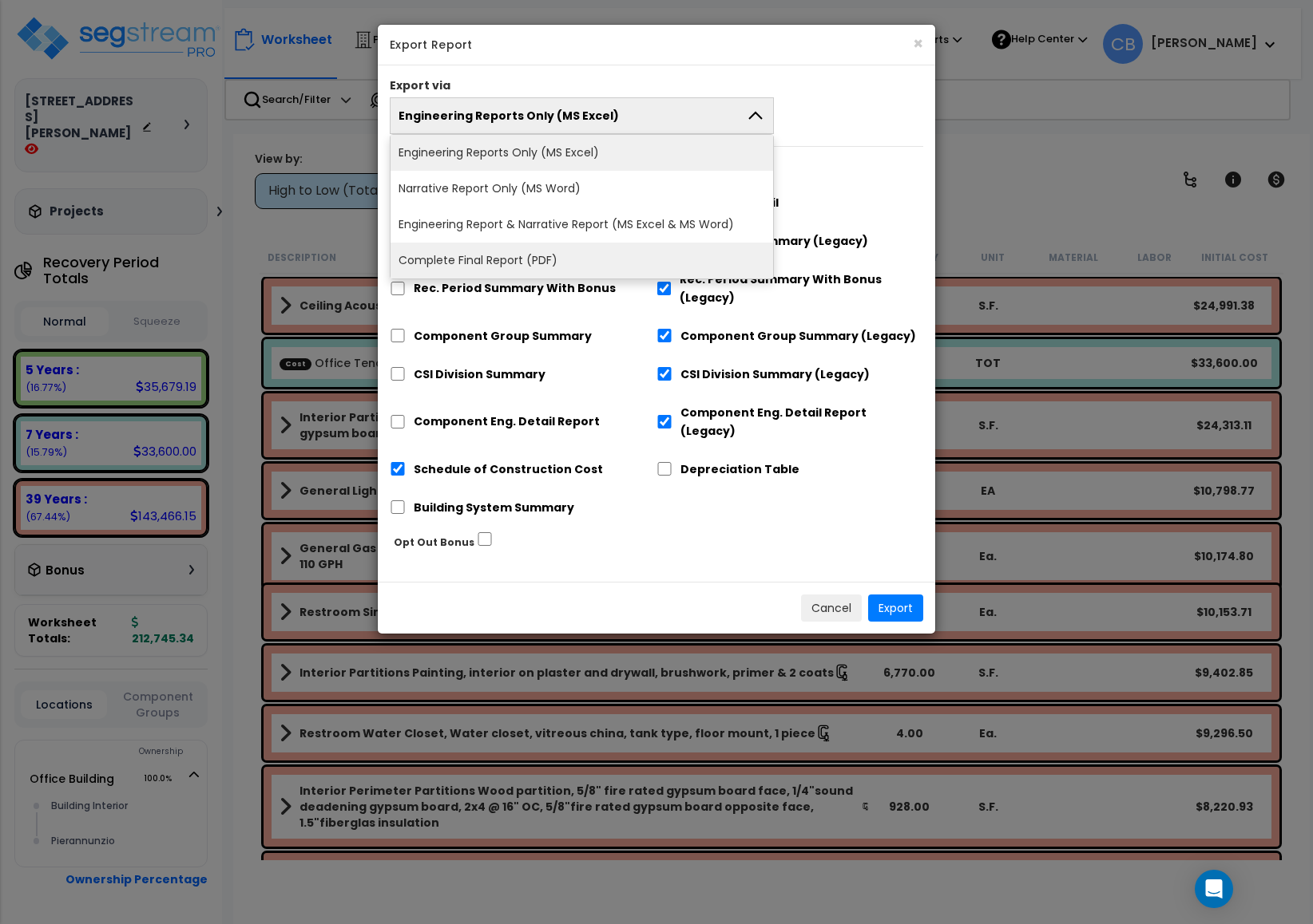
click at [570, 254] on li "Complete Final Report (PDF)" at bounding box center [582, 261] width 383 height 36
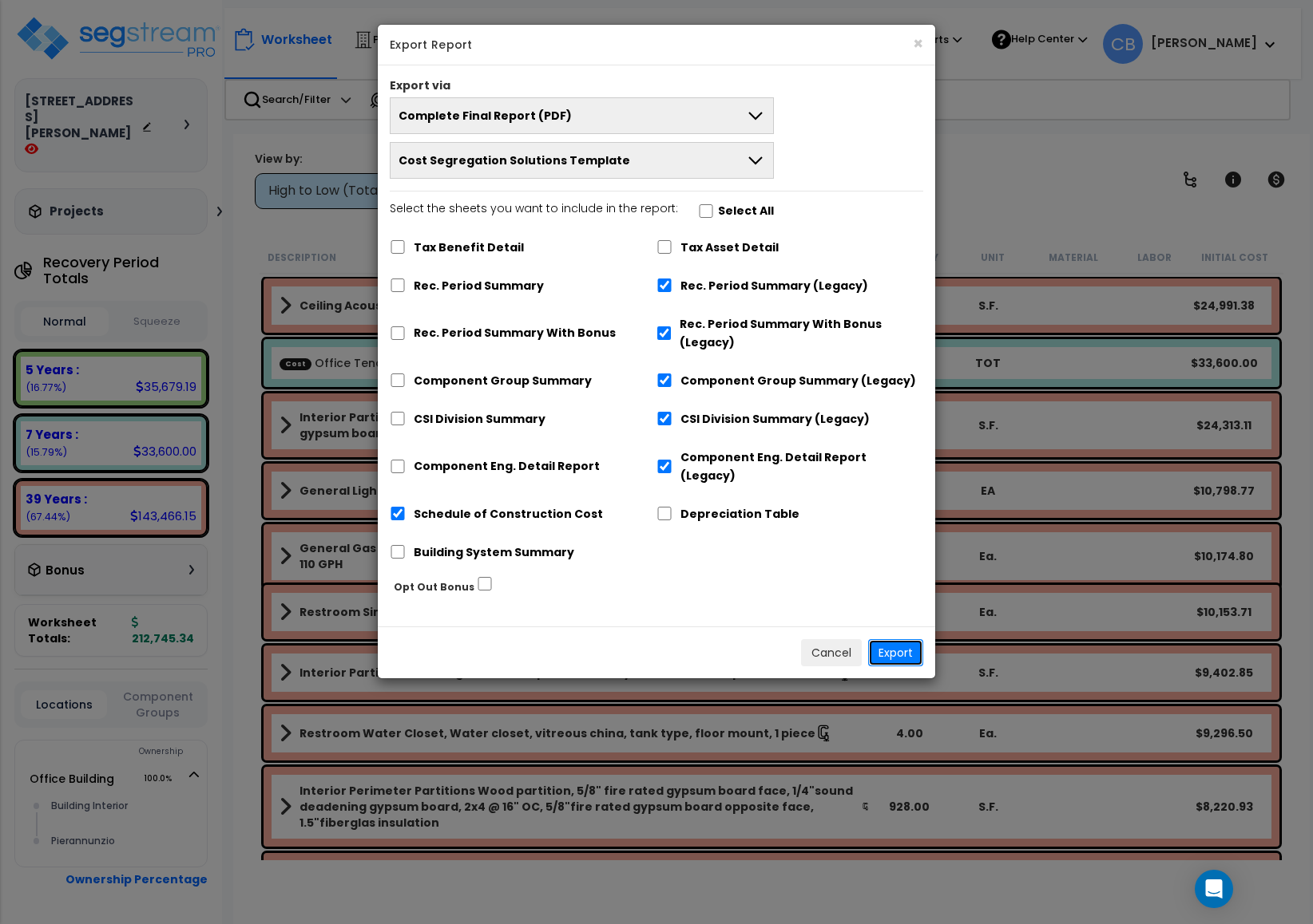
click at [899, 639] on button "Export" at bounding box center [895, 652] width 55 height 27
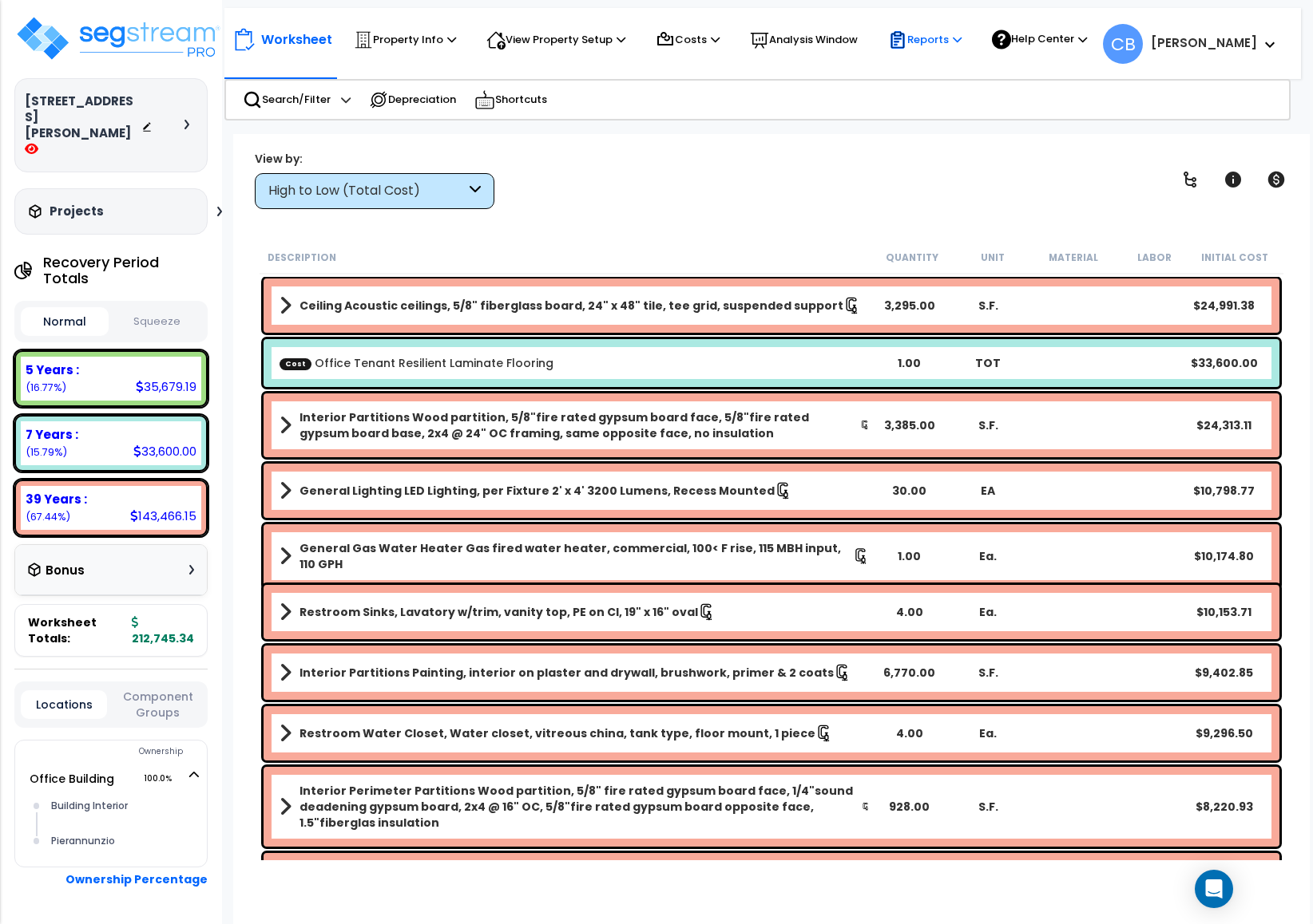
click at [927, 38] on p "Reports" at bounding box center [924, 39] width 74 height 19
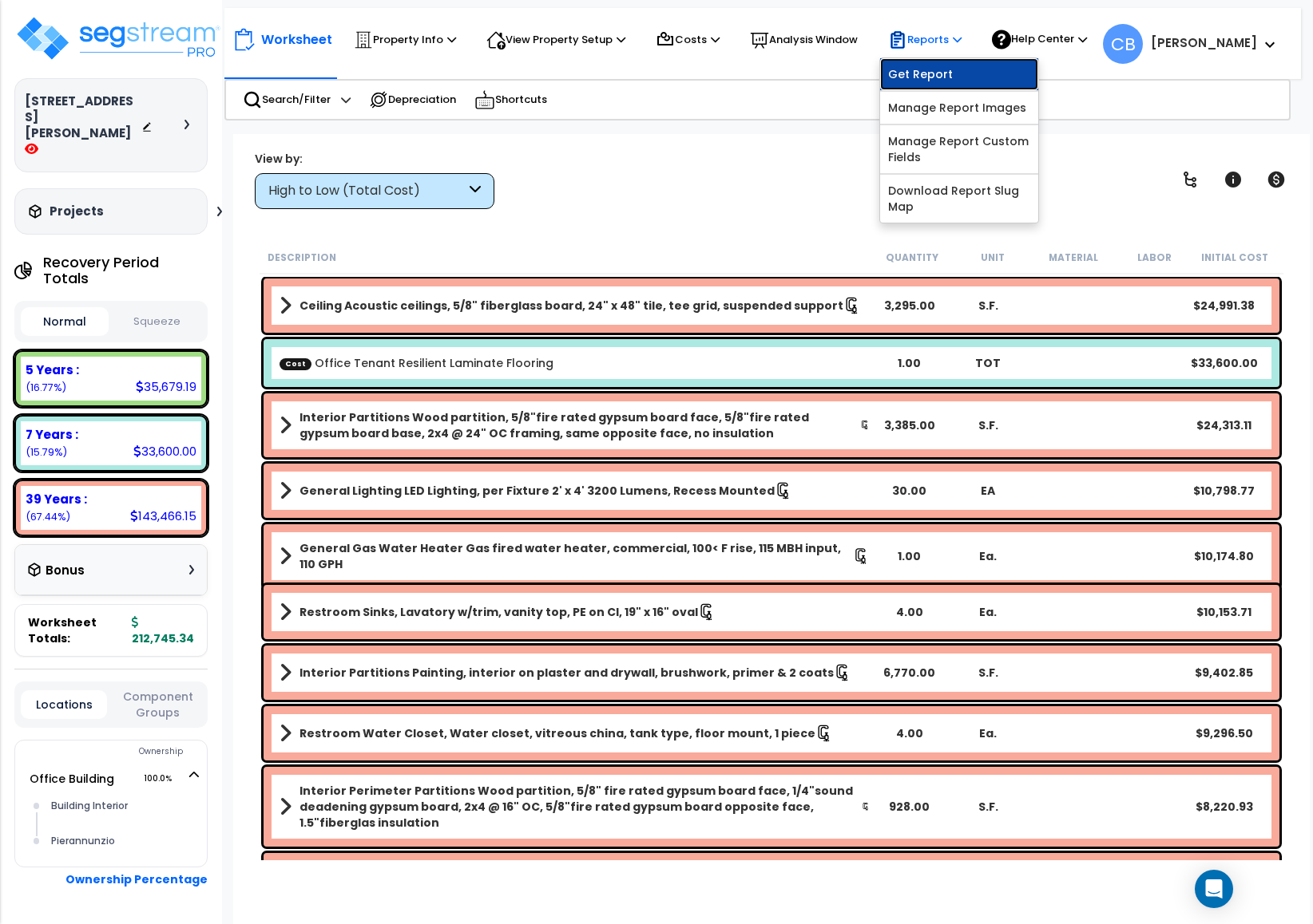
click at [931, 75] on link "Get Report" at bounding box center [958, 75] width 158 height 32
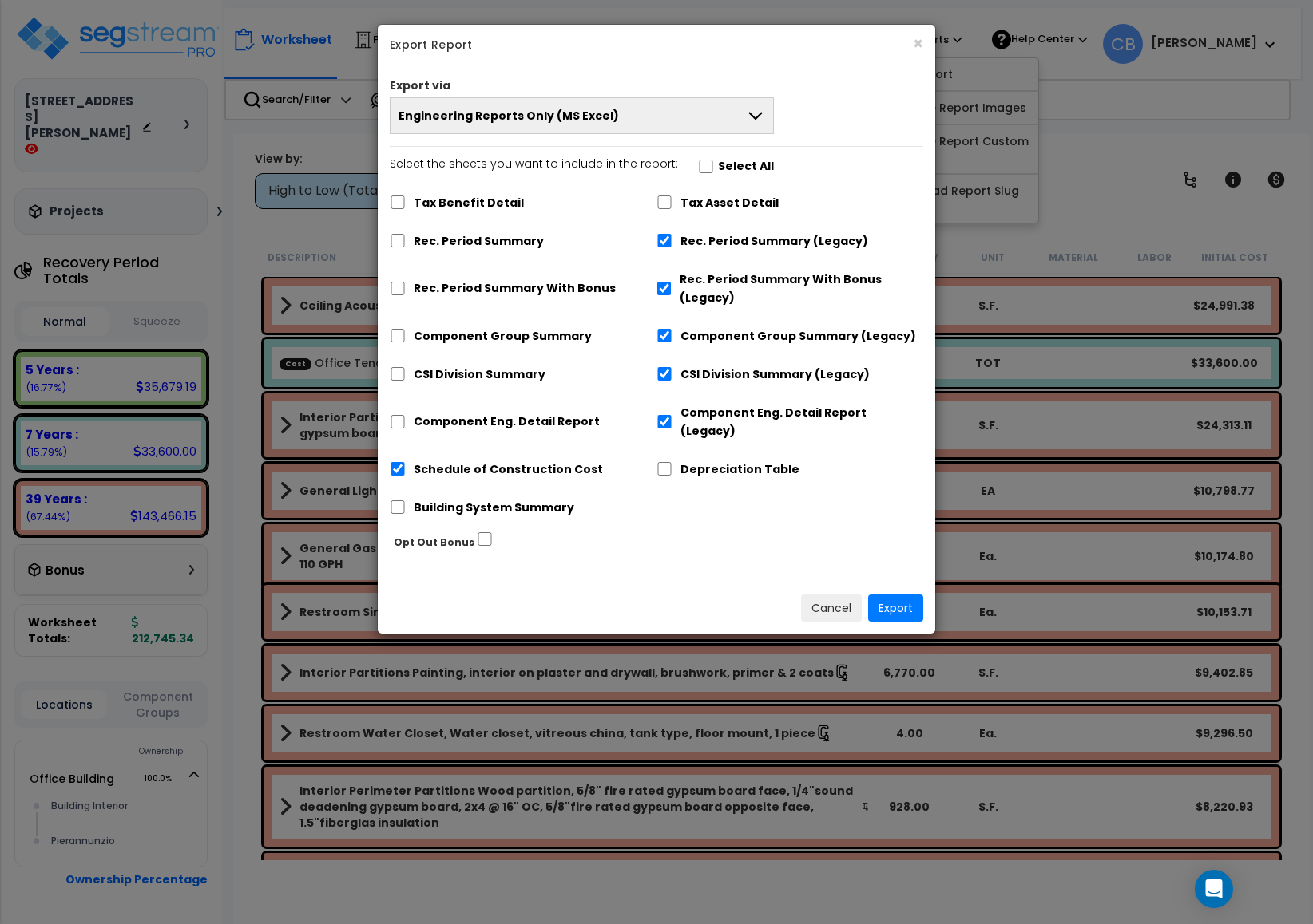
click at [683, 119] on button "Engineering Reports Only (MS Excel)" at bounding box center [582, 116] width 385 height 37
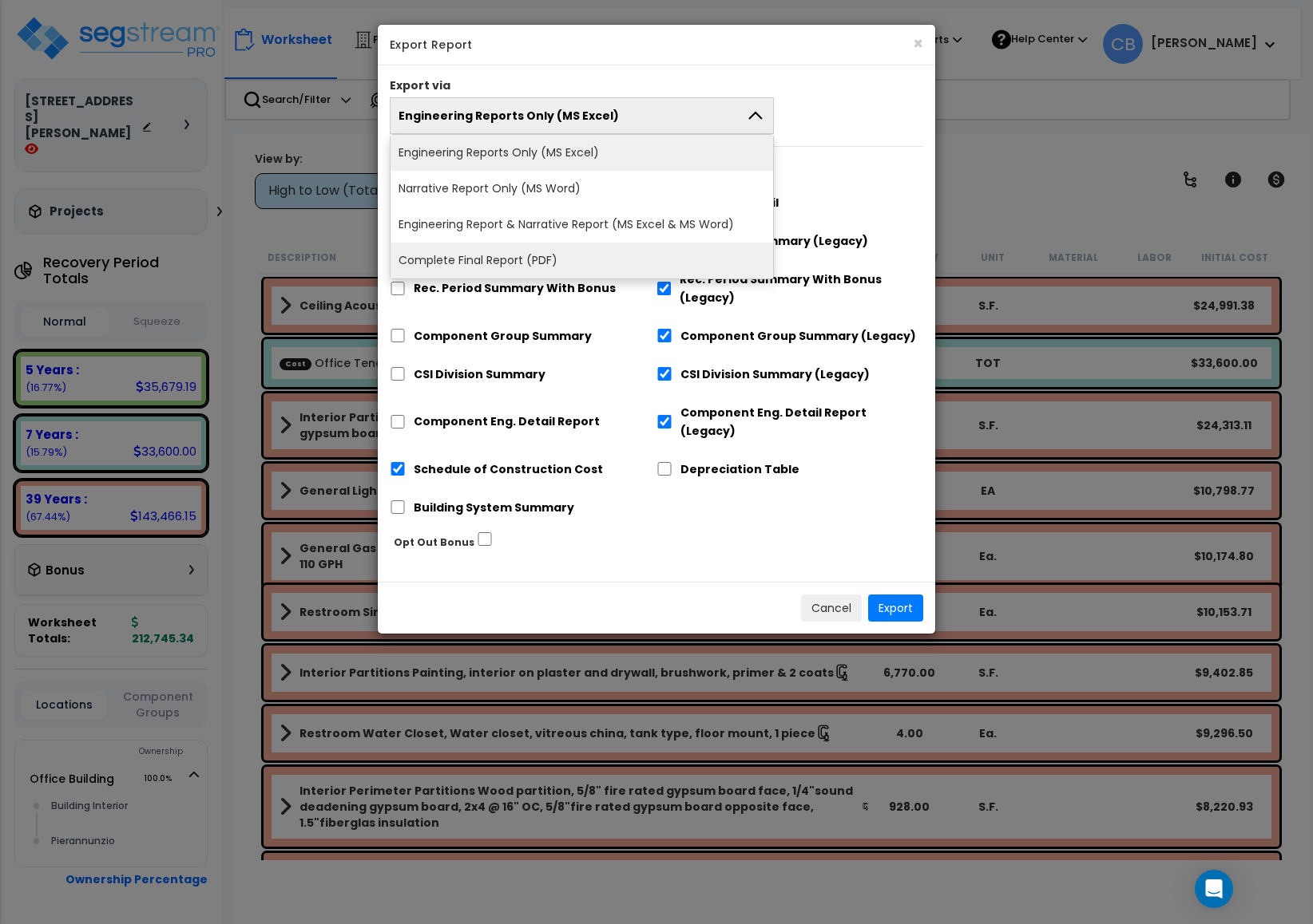
click at [574, 252] on li "Complete Final Report (PDF)" at bounding box center [582, 261] width 383 height 36
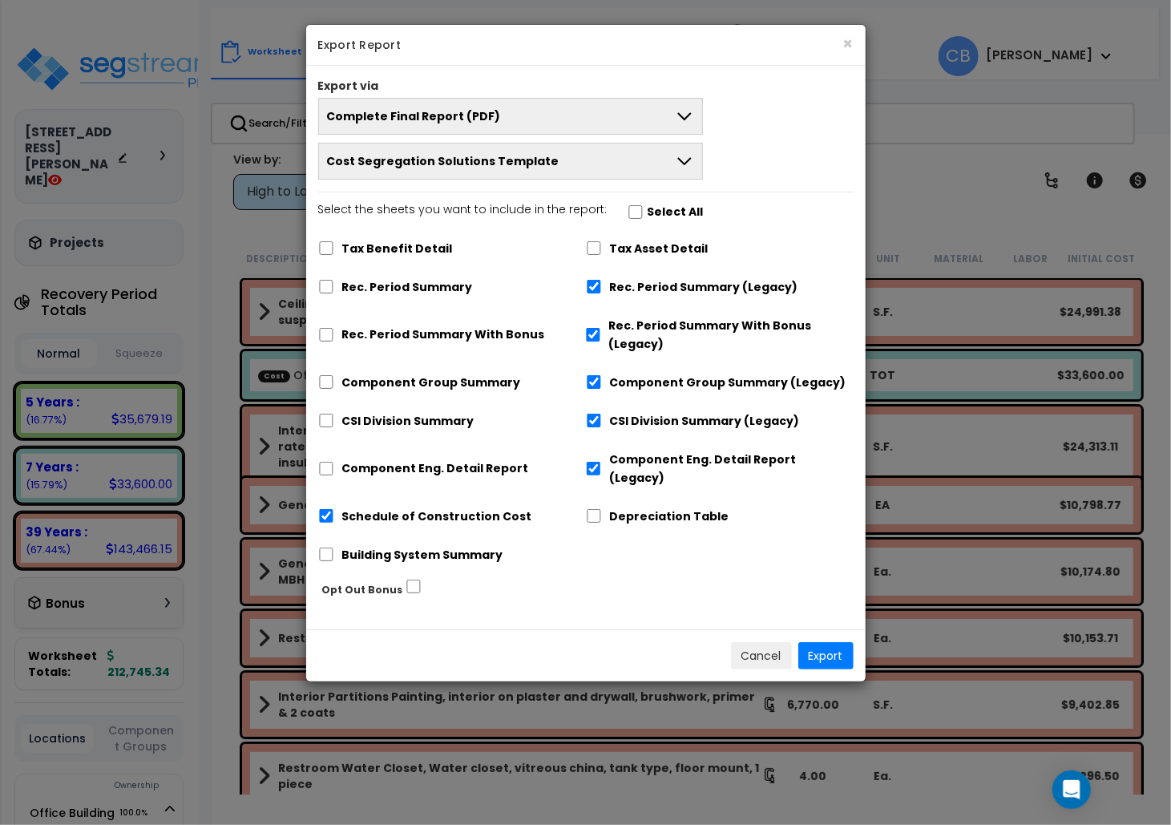
click at [536, 173] on button "Cost Segregation Solutions Template" at bounding box center [511, 161] width 386 height 37
click at [562, 203] on li "Cost Segregation Solutions Template" at bounding box center [511, 198] width 384 height 36
click at [818, 642] on button "Export" at bounding box center [825, 655] width 55 height 27
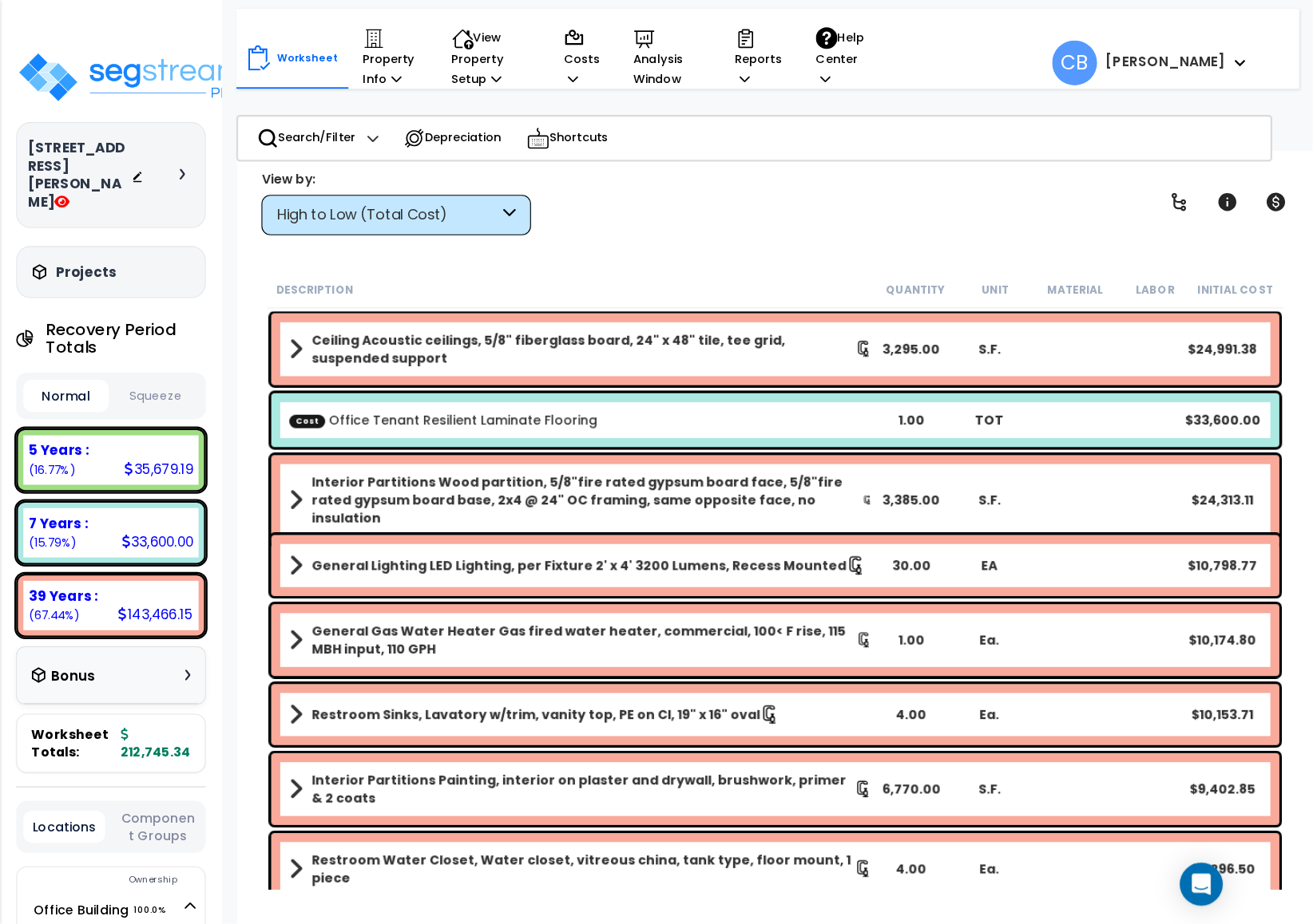
scroll to position [63, 0]
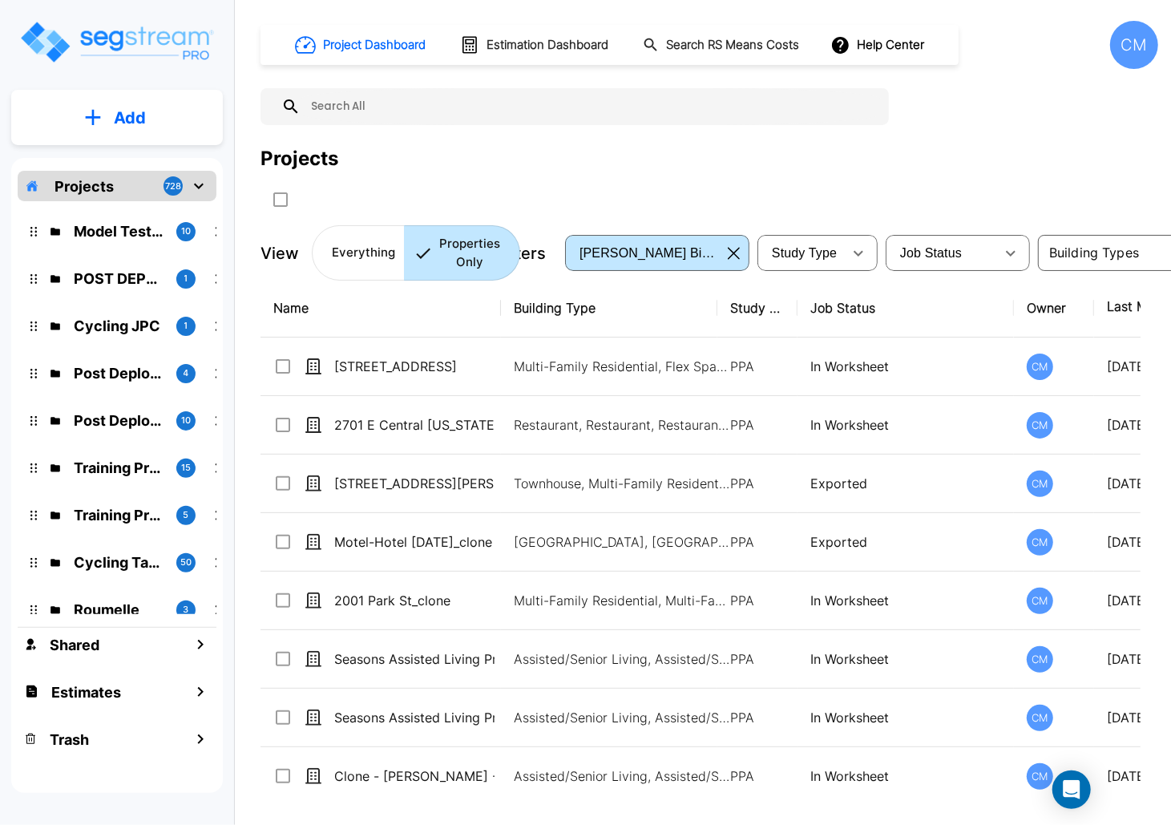
click at [1139, 53] on div "CM" at bounding box center [1134, 45] width 48 height 48
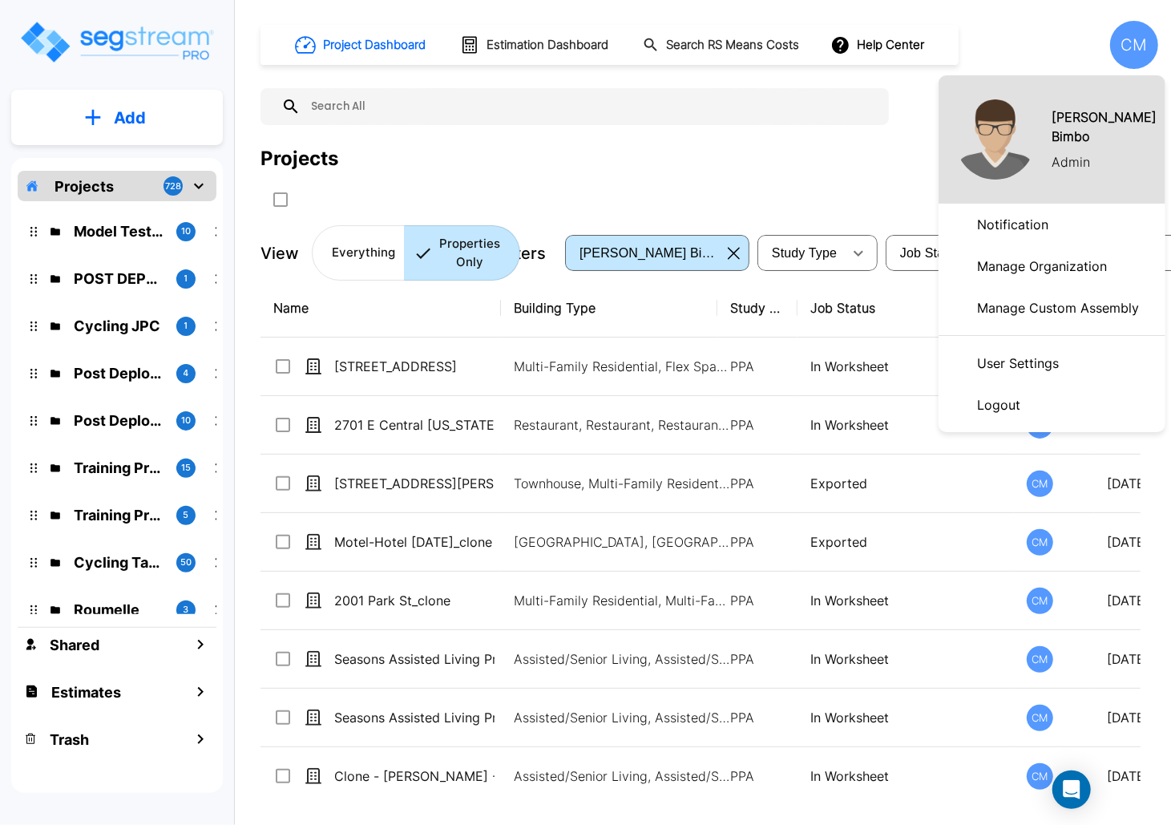
click at [1044, 261] on p "Manage Organization" at bounding box center [1042, 266] width 143 height 32
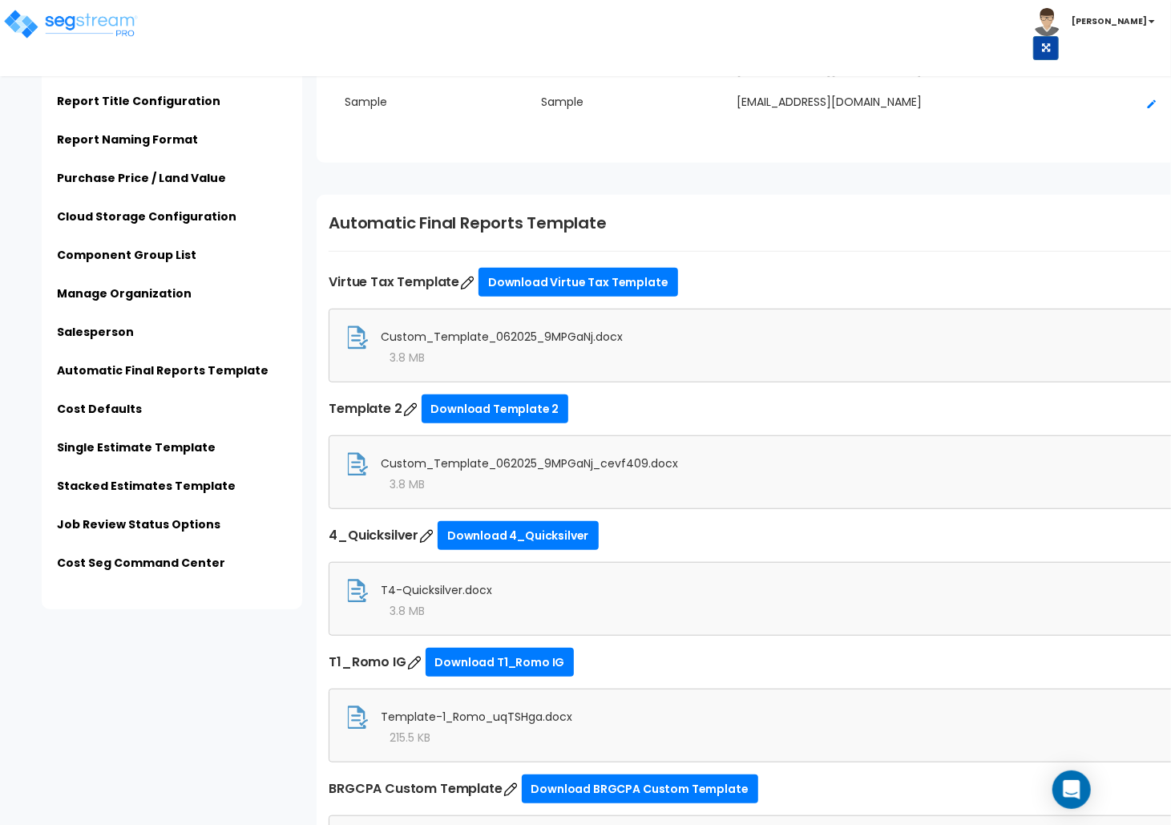
scroll to position [3848, 0]
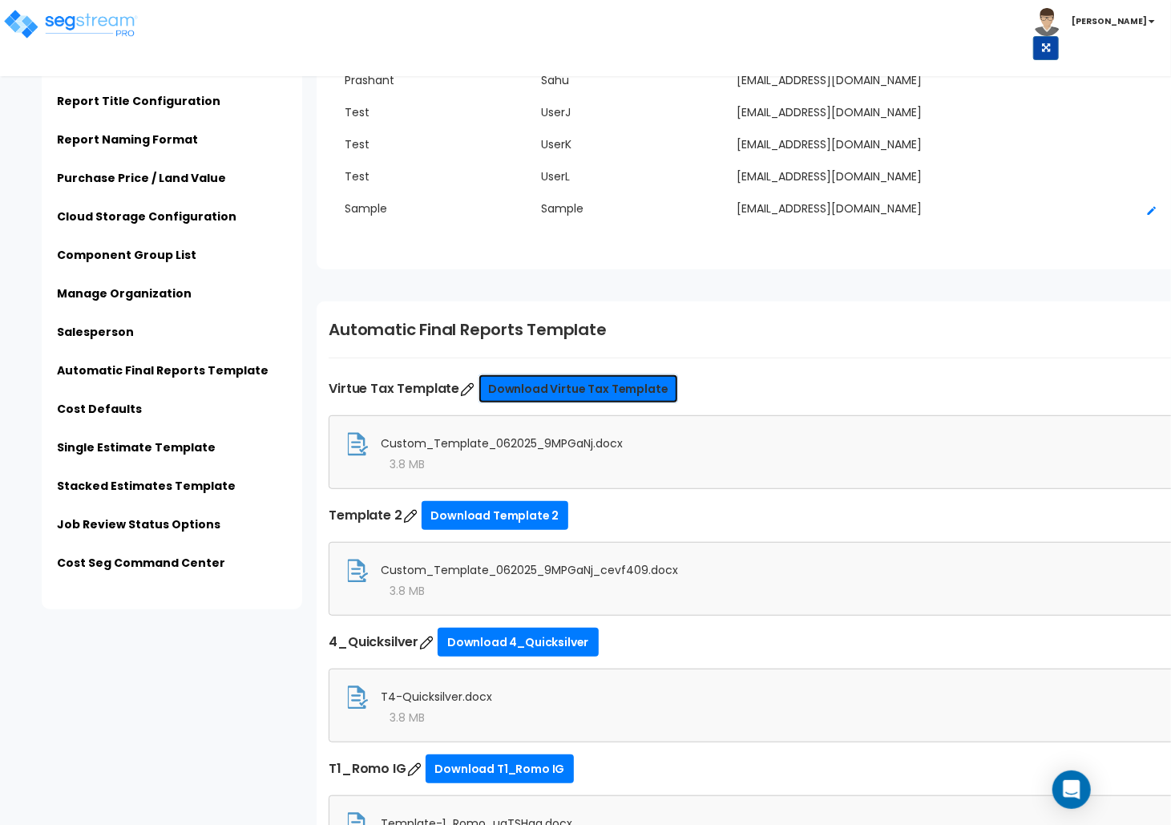
click at [585, 396] on link "Download Virtue Tax Template" at bounding box center [579, 388] width 200 height 29
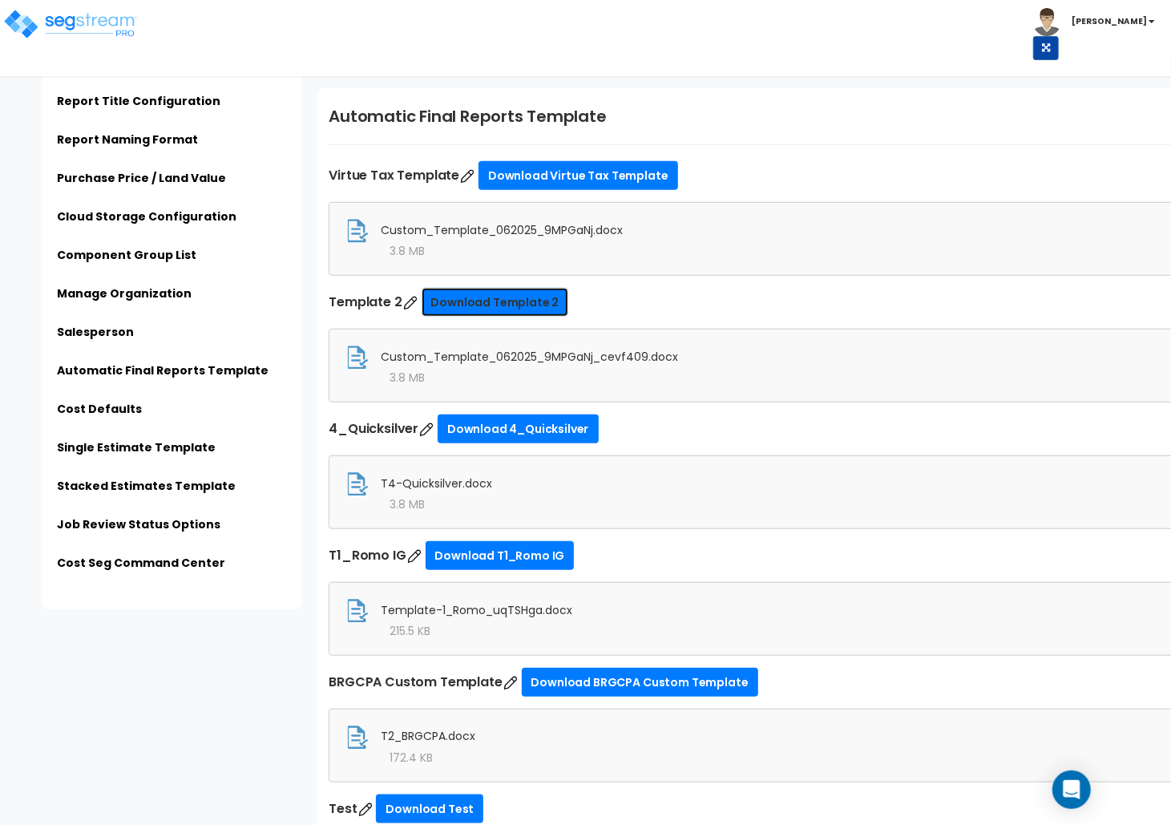
click at [514, 297] on link "Download Template 2" at bounding box center [495, 302] width 147 height 29
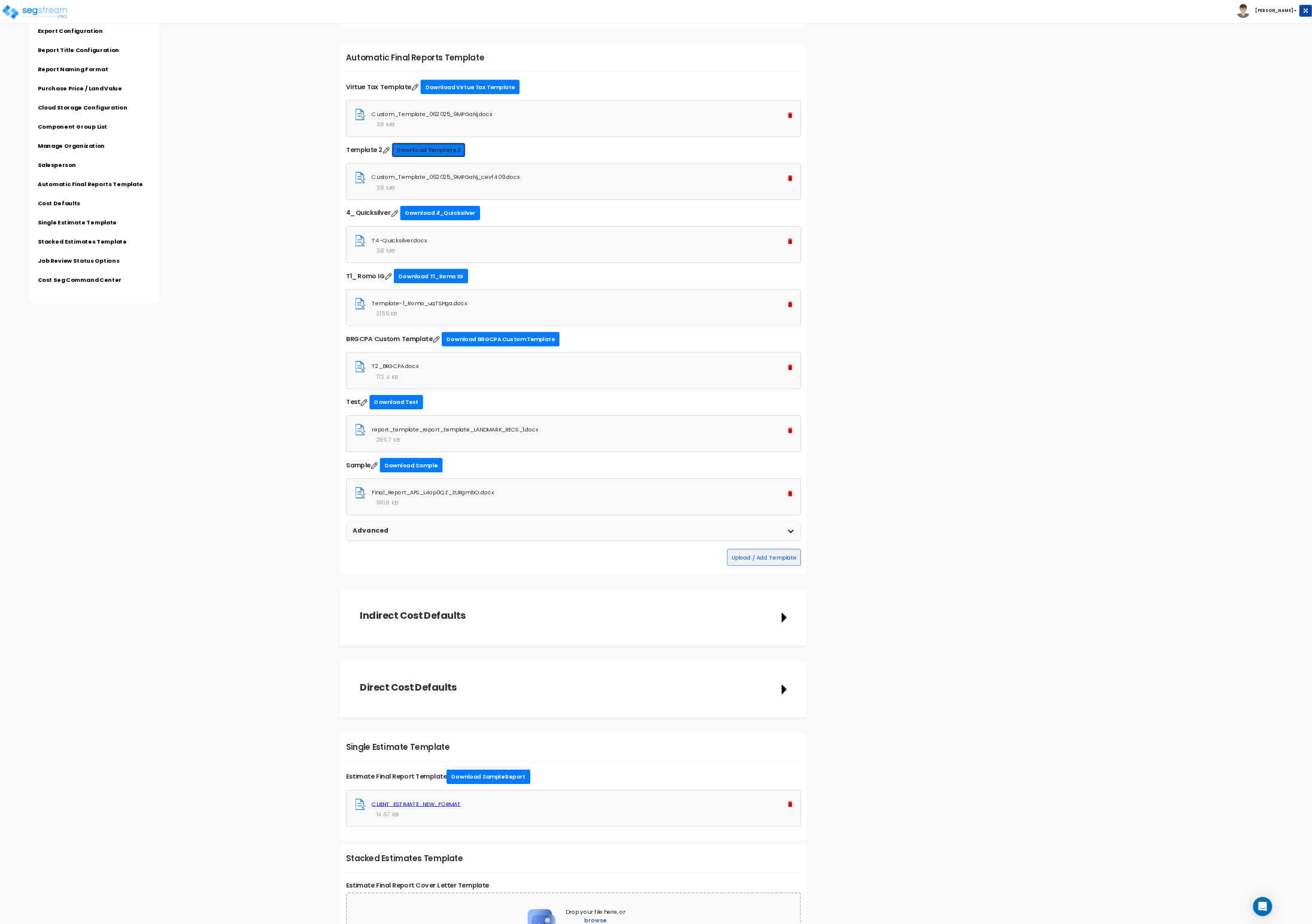
scroll to position [3032, 0]
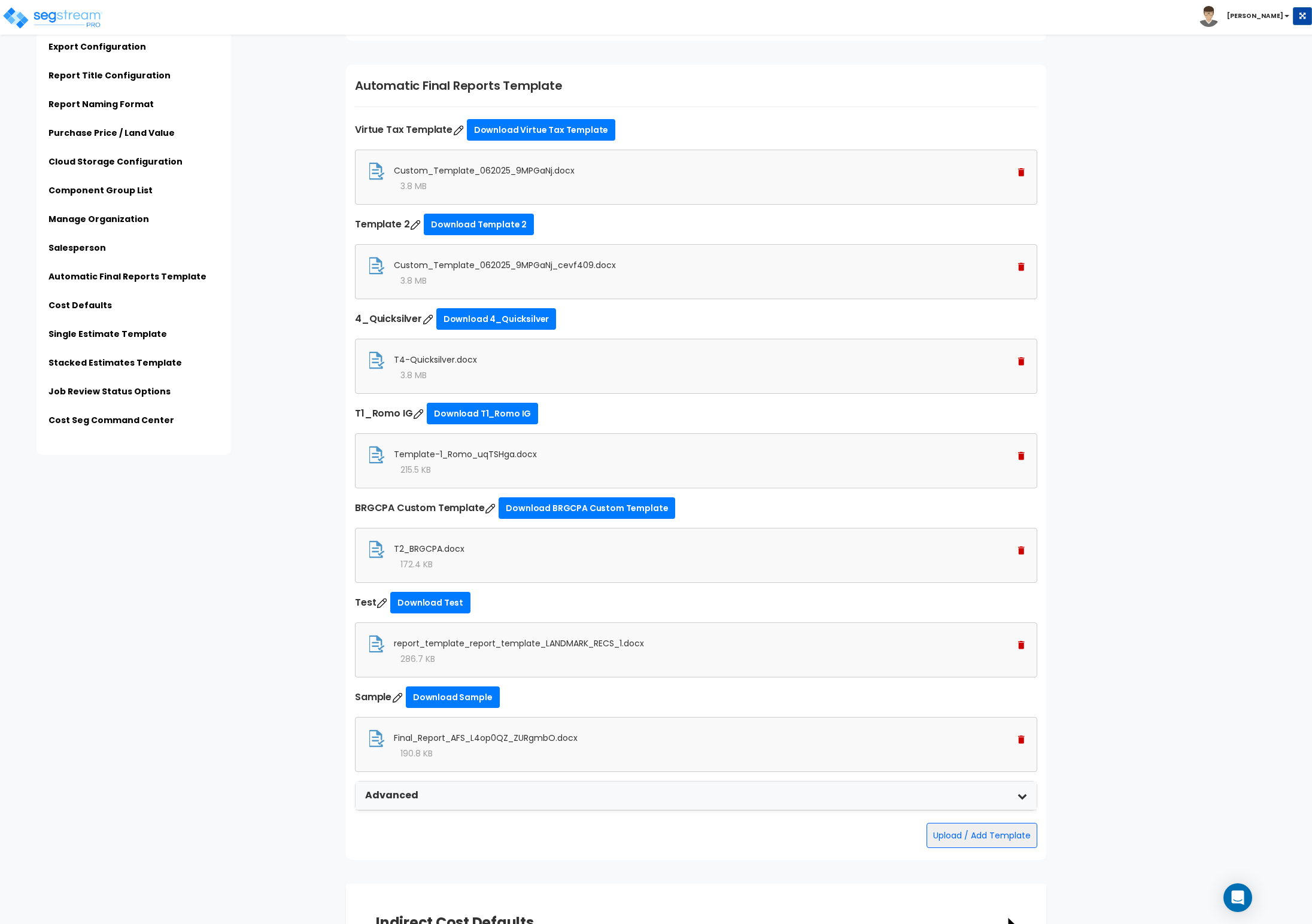
click at [874, 615] on div "Final_Report_AFS_L4op0QZ_ZURgmbO.docx" at bounding box center [696, 738] width 657 height 18
click at [874, 615] on img at bounding box center [1021, 739] width 7 height 8
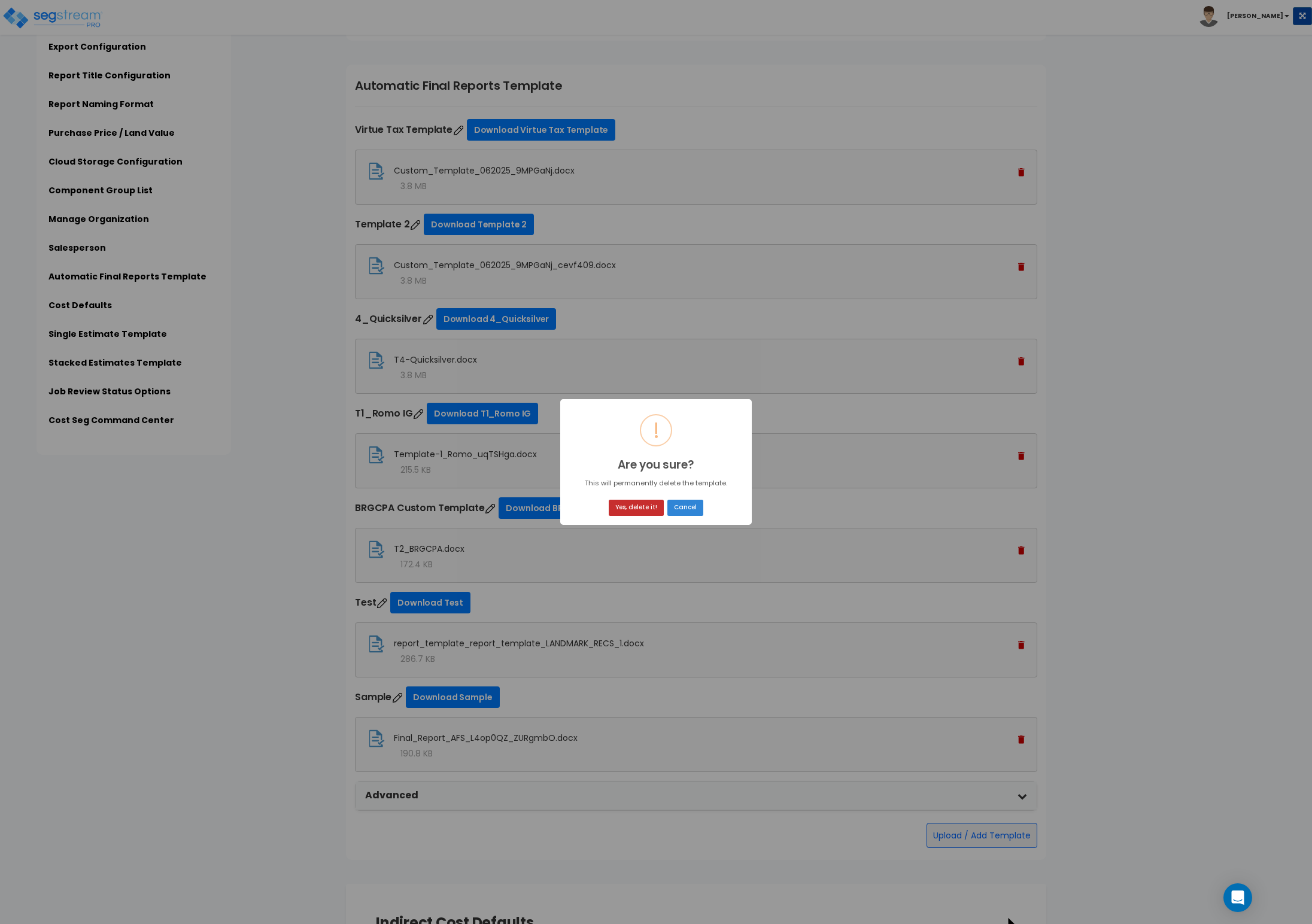
click at [623, 502] on button "Yes, delete it!" at bounding box center [636, 508] width 55 height 16
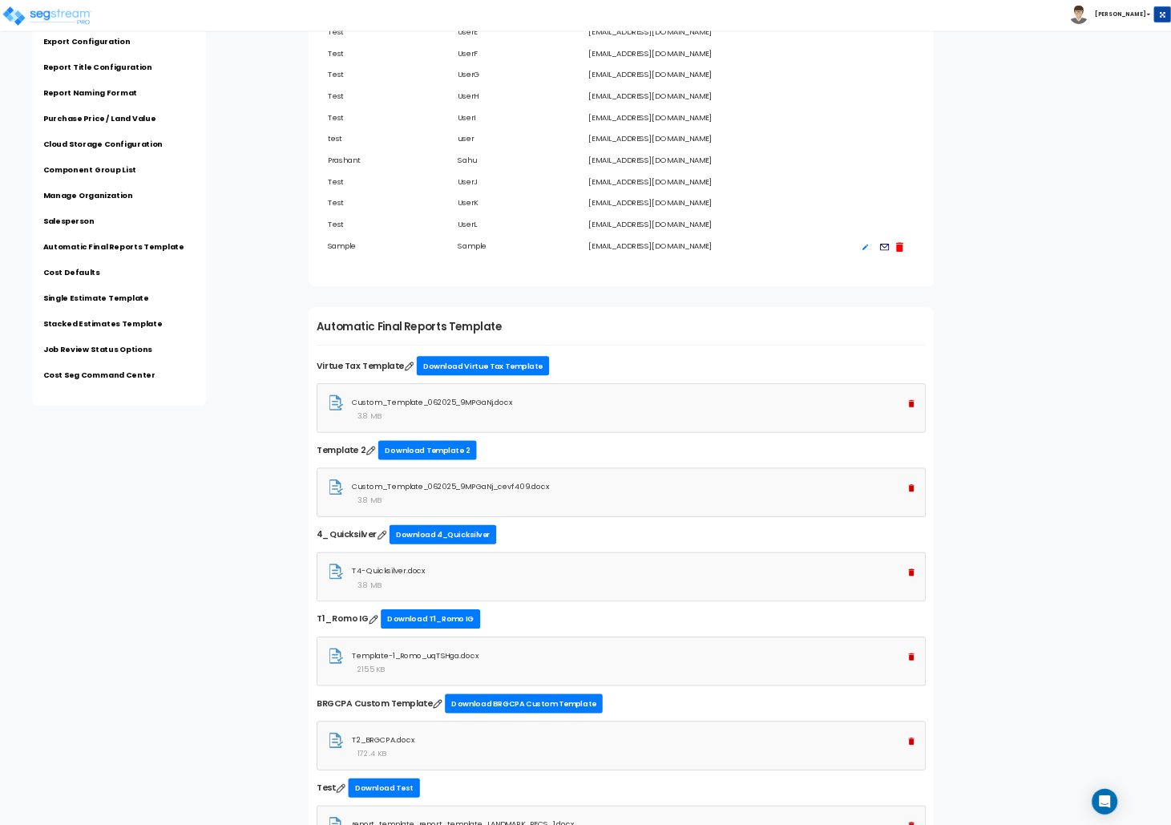
scroll to position [4328, 0]
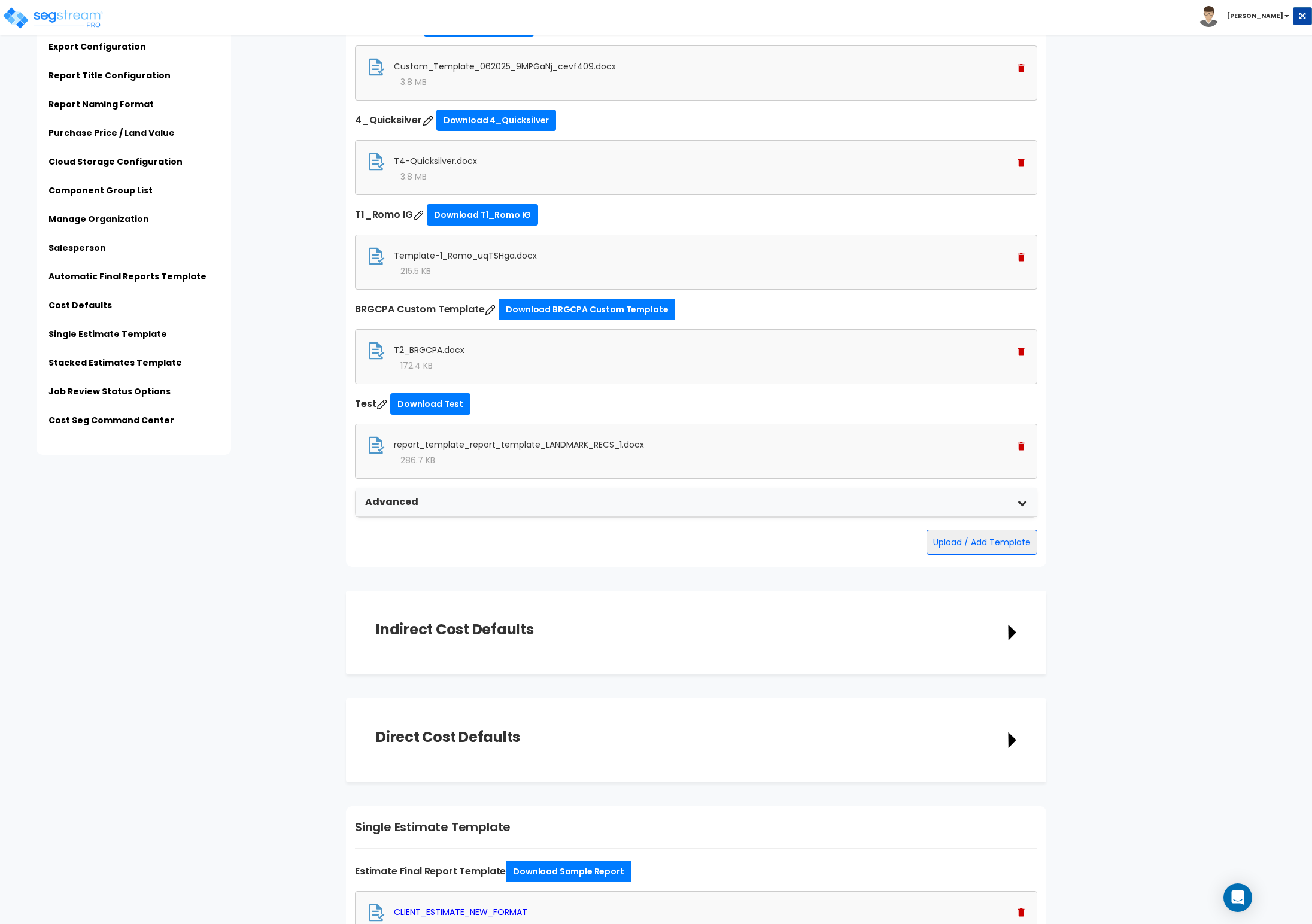
click at [1022, 451] on img at bounding box center [1021, 446] width 7 height 8
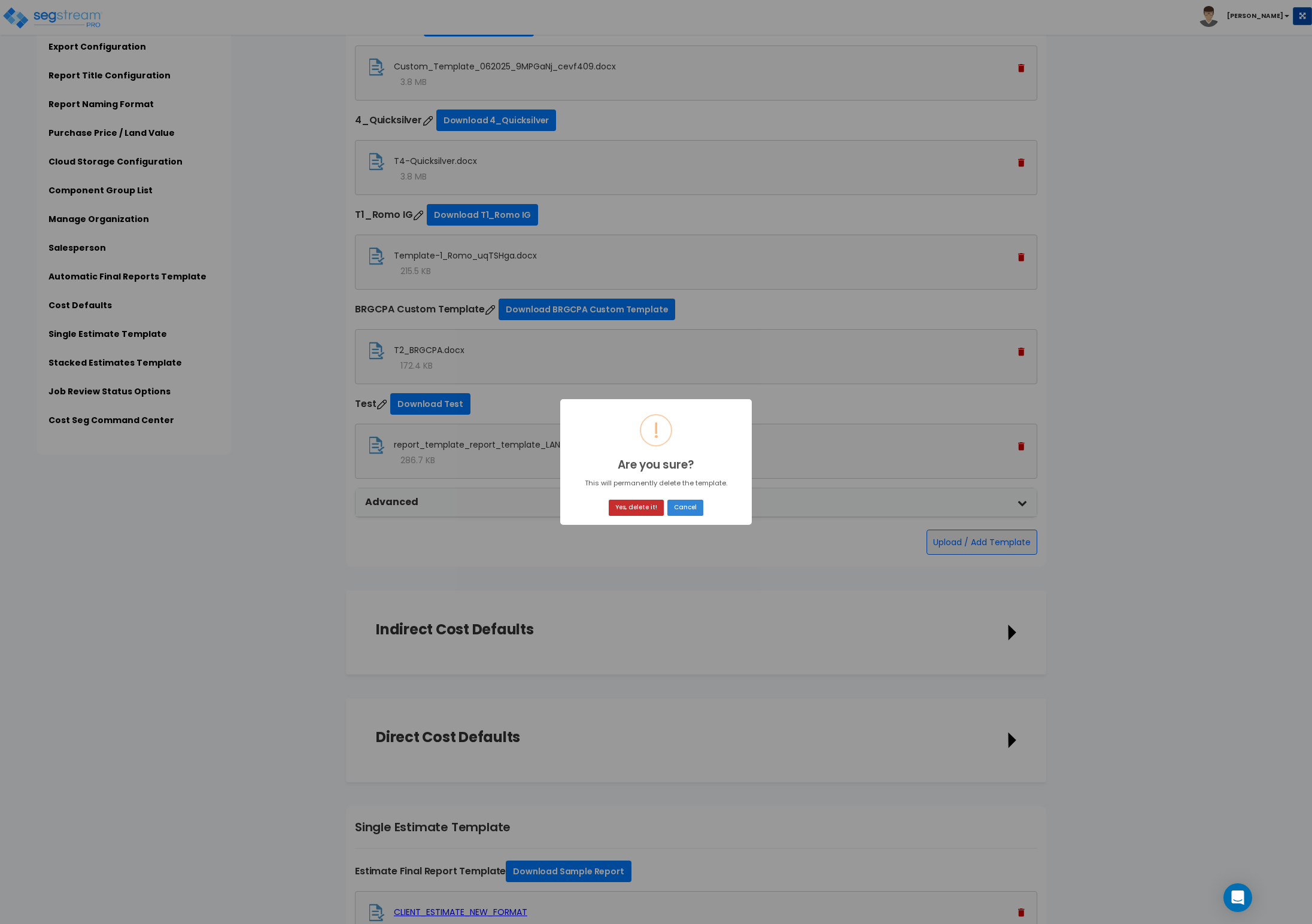
click at [631, 504] on button "Yes, delete it!" at bounding box center [636, 508] width 55 height 16
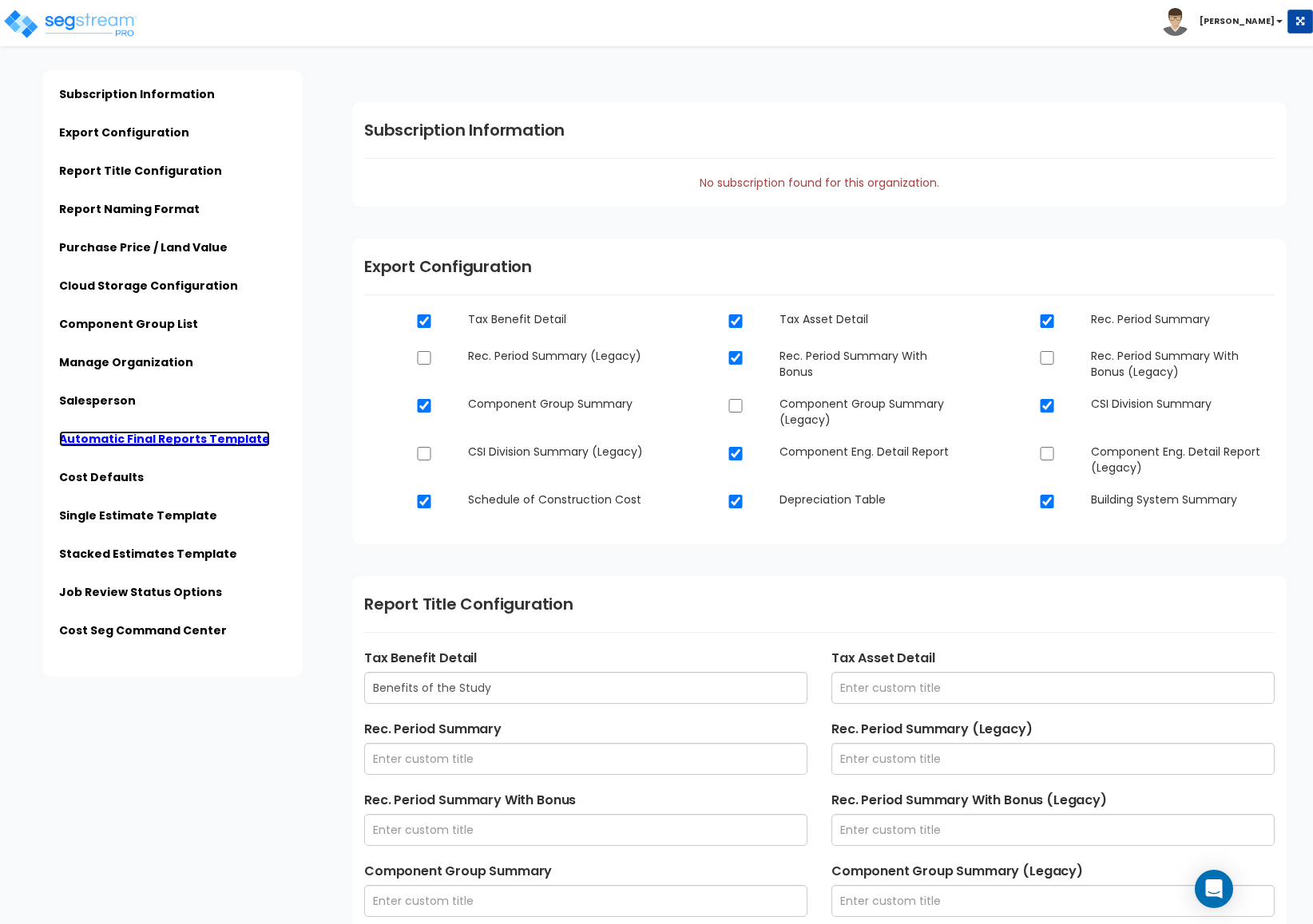
click at [101, 436] on link "Automatic Final Reports Template" at bounding box center [164, 439] width 211 height 16
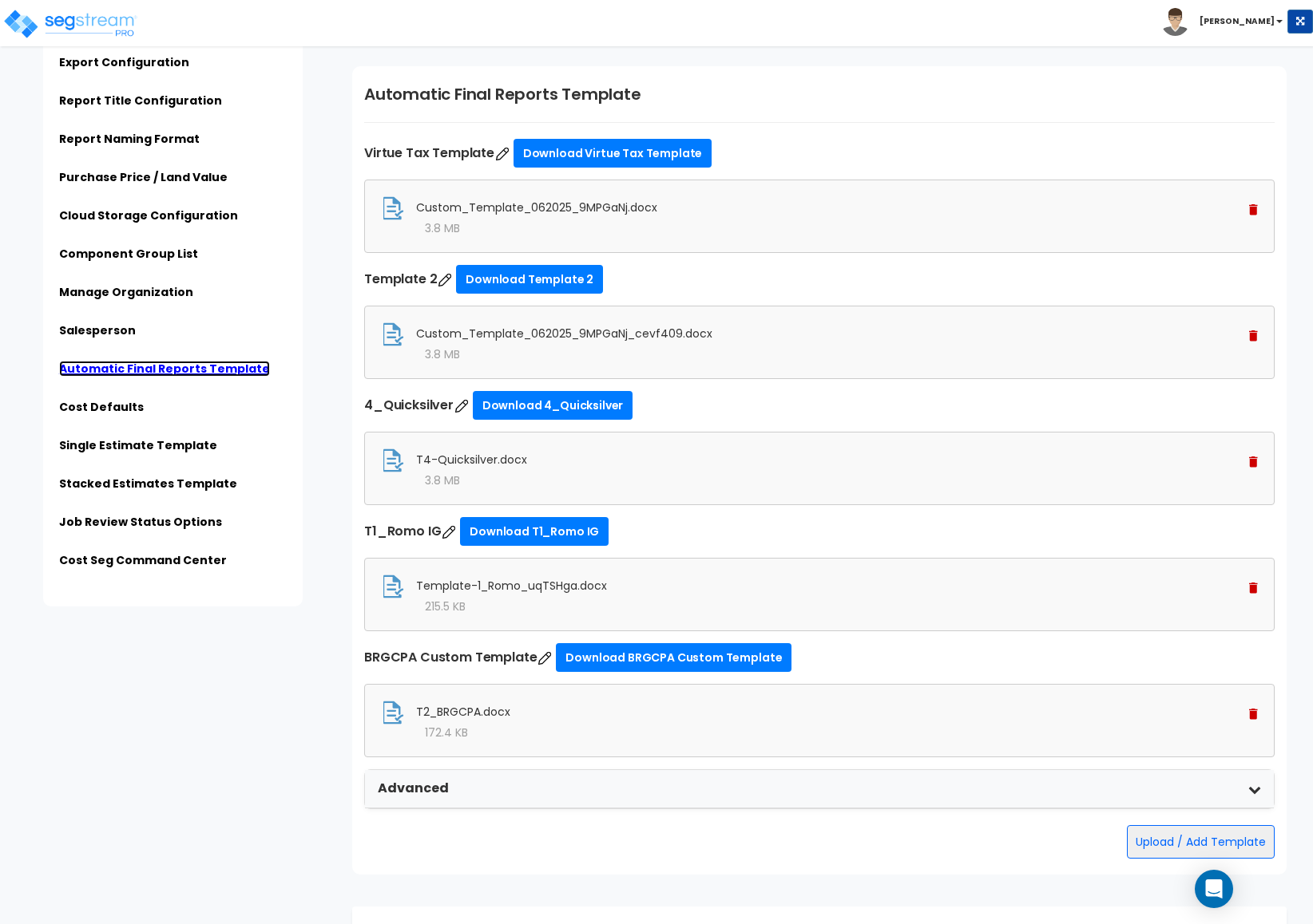
scroll to position [4101, 0]
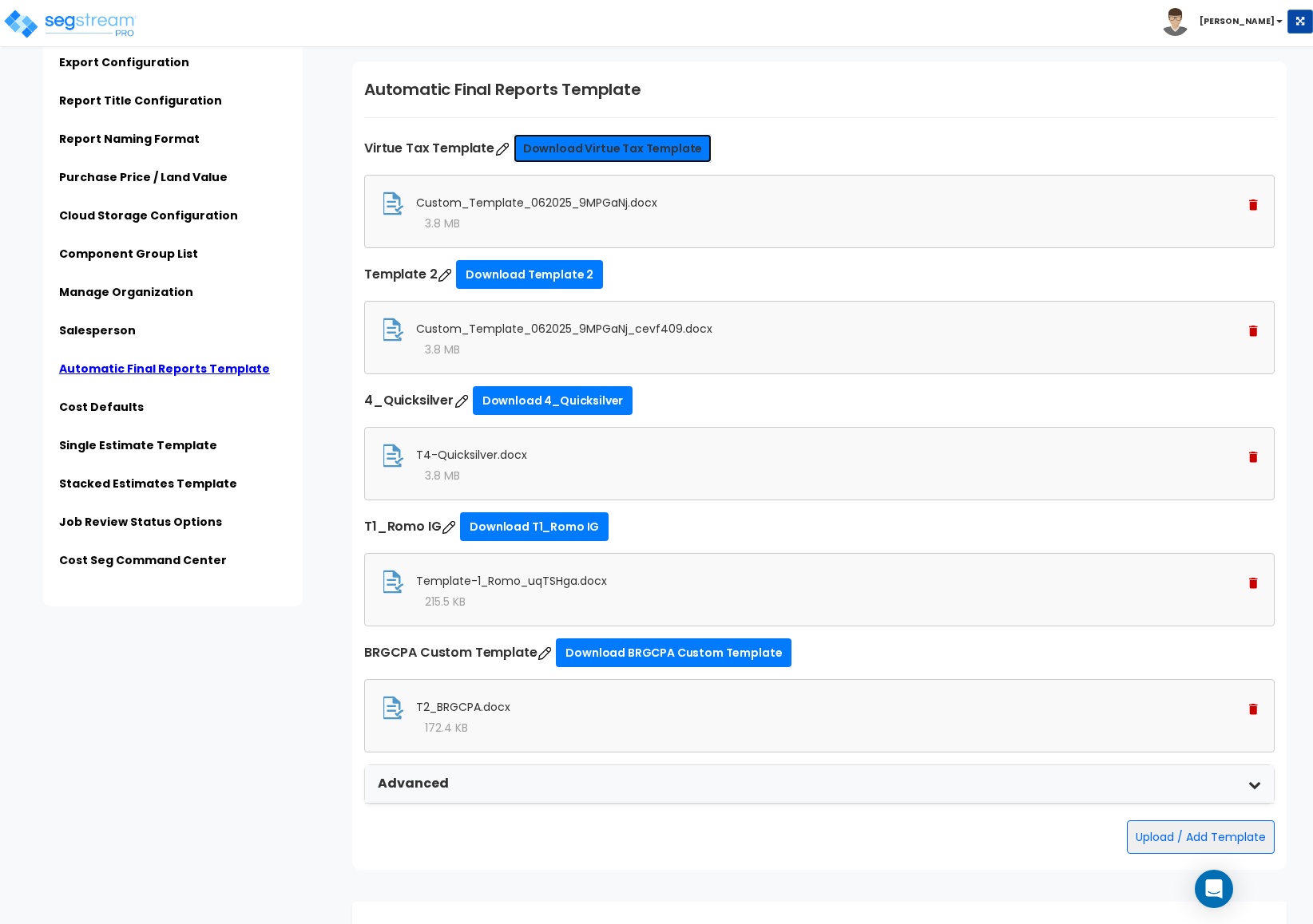
click at [648, 142] on link "Download Virtue Tax Template" at bounding box center [613, 148] width 199 height 29
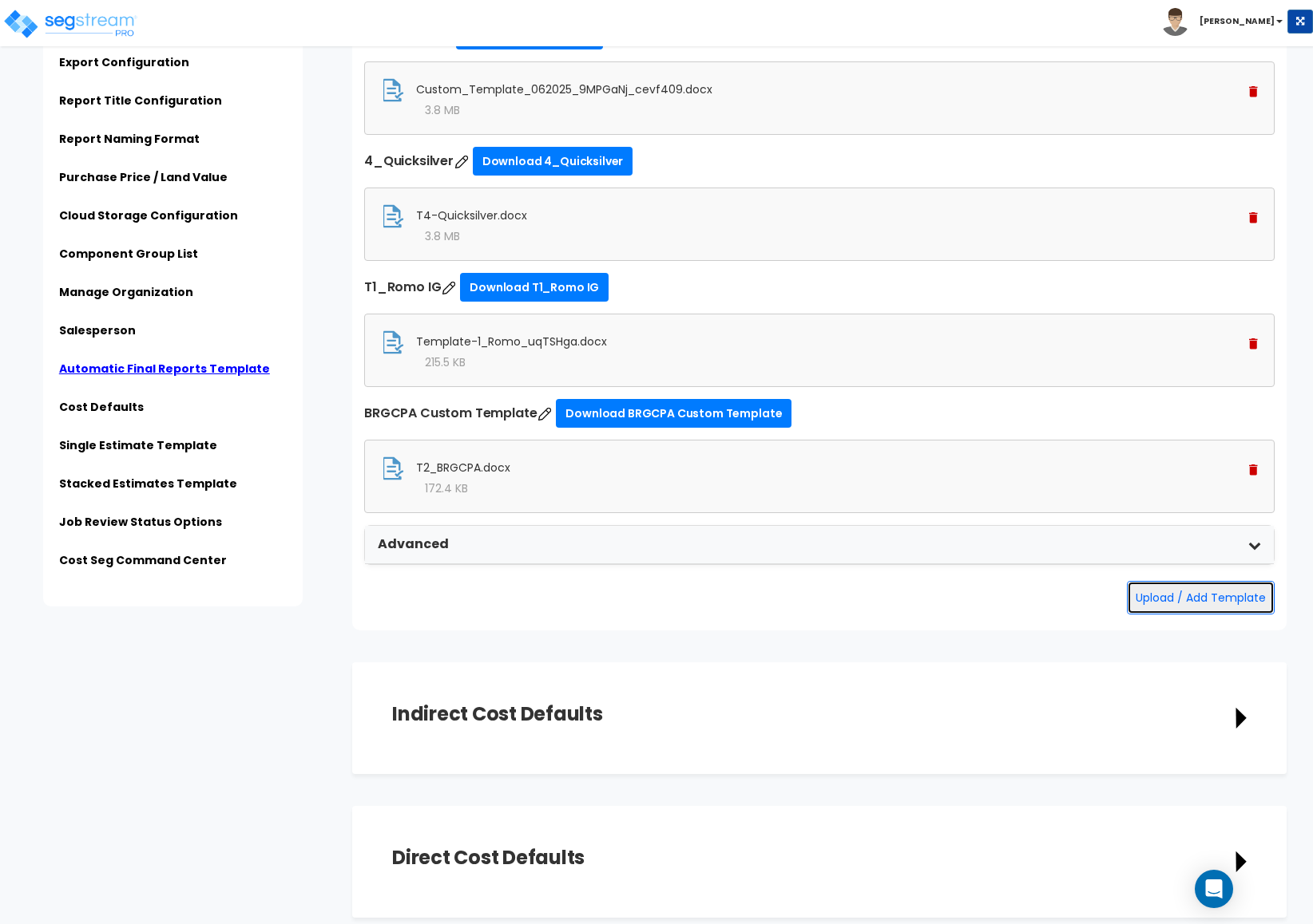
click at [1151, 606] on button "Upload / Add Template" at bounding box center [1200, 598] width 147 height 34
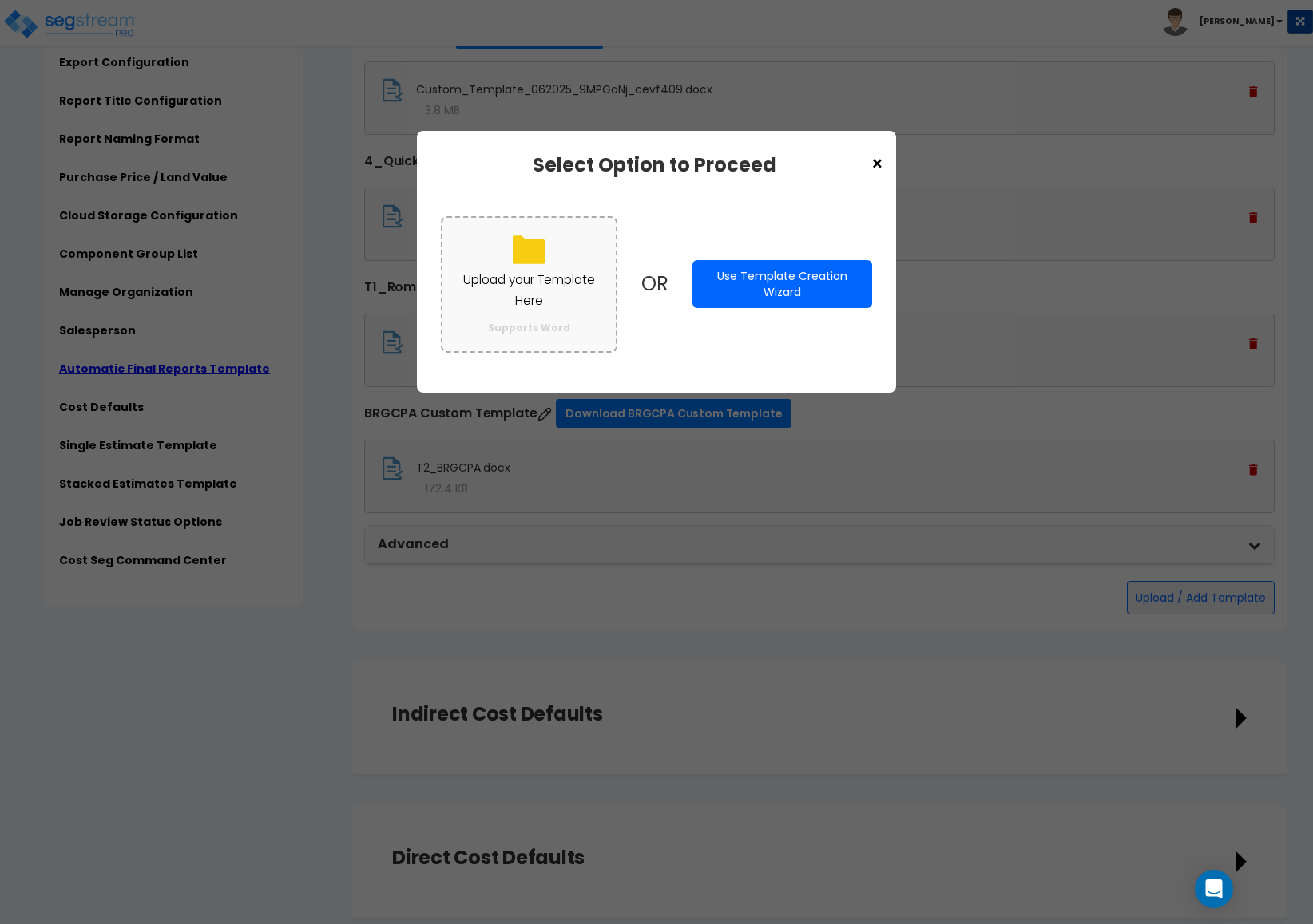
click at [501, 243] on label "Upload your Template Here Supports Word" at bounding box center [528, 284] width 176 height 136
click at [0, 0] on input "Upload your Template Here Supports Word" at bounding box center [0, 0] width 0 height 0
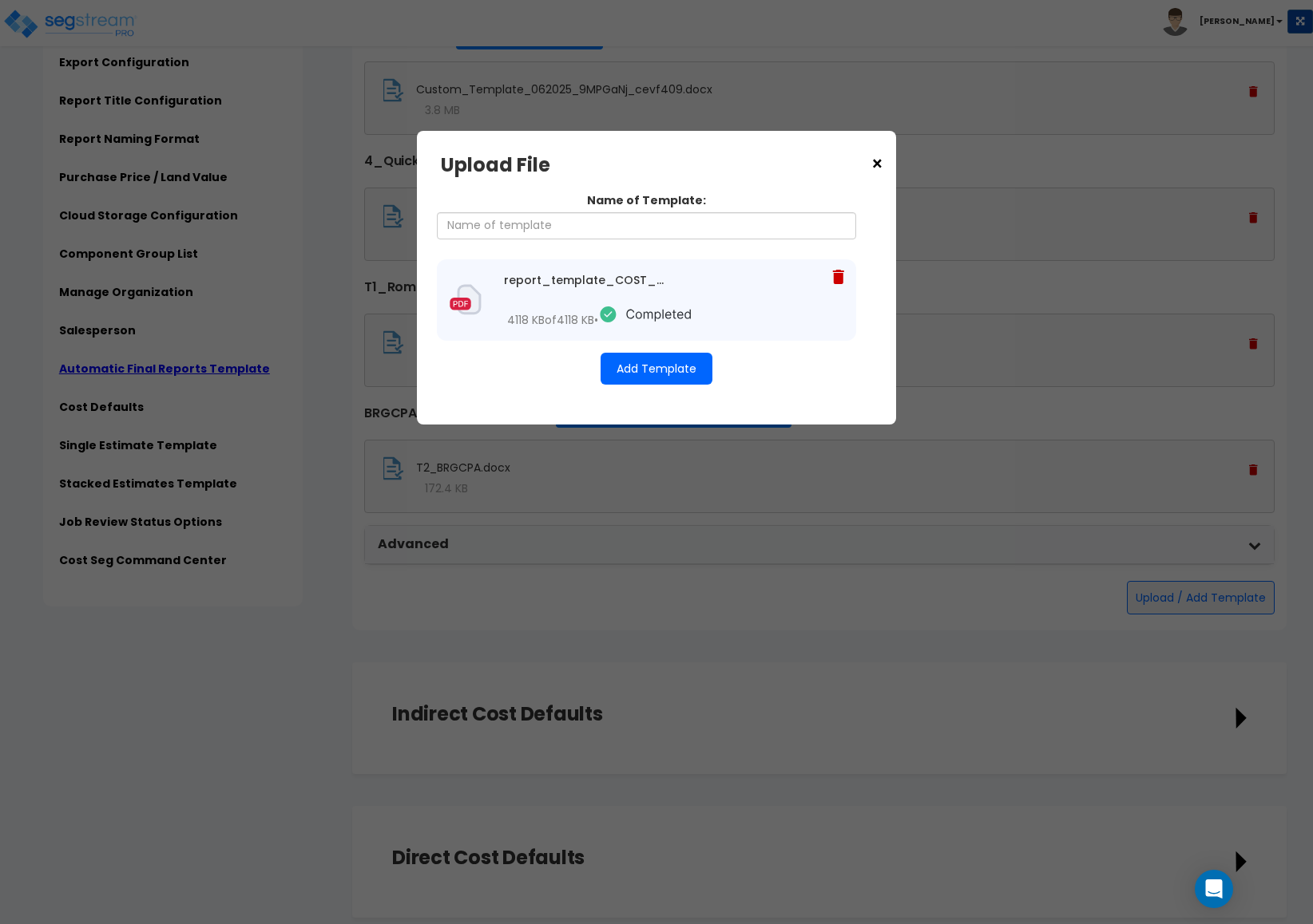
click at [652, 359] on button "Add Template" at bounding box center [656, 368] width 112 height 32
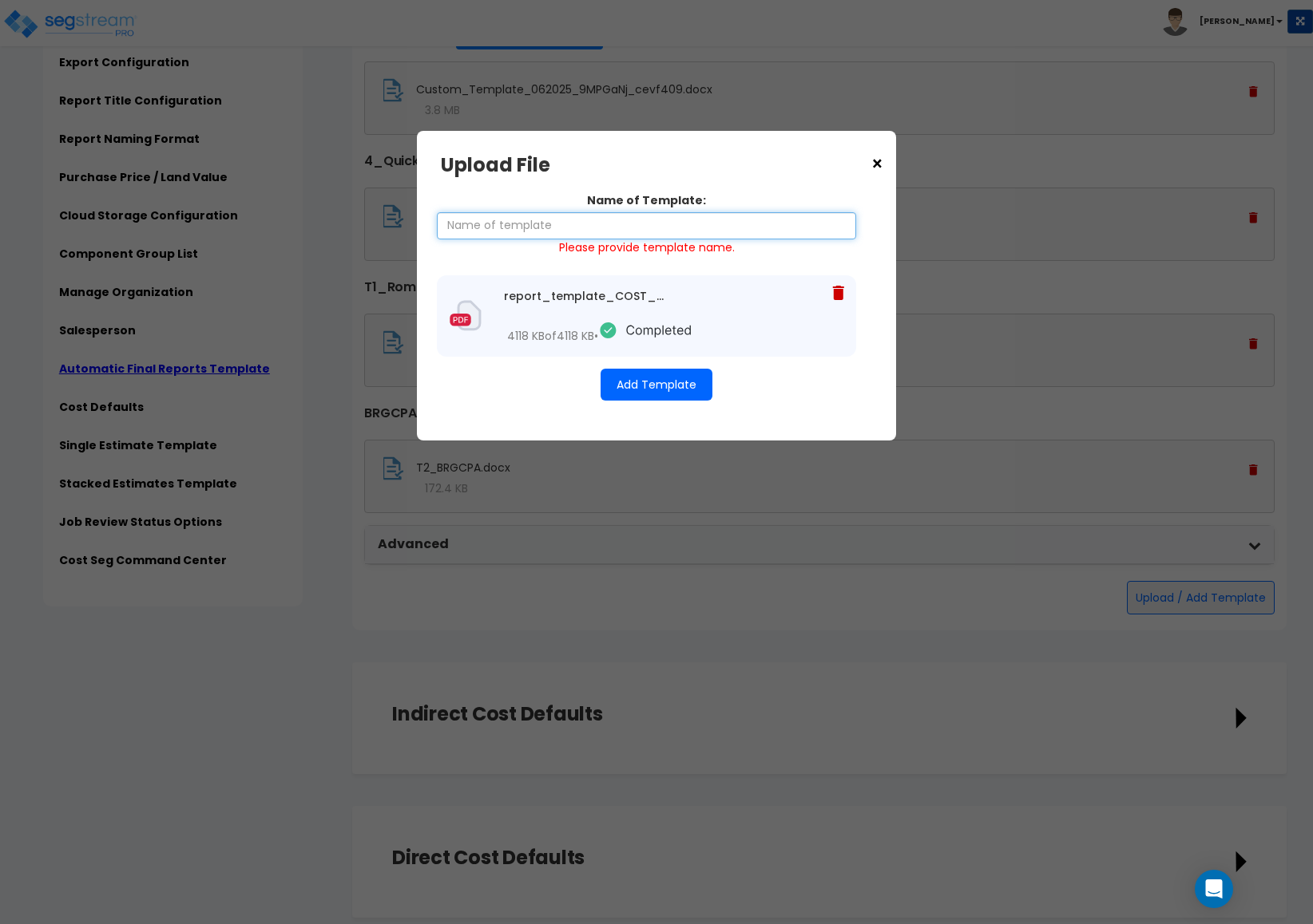
click at [614, 216] on input "Name of Template:" at bounding box center [646, 225] width 419 height 27
type input "Template 1"
click at [657, 388] on button "Add Template" at bounding box center [656, 384] width 112 height 32
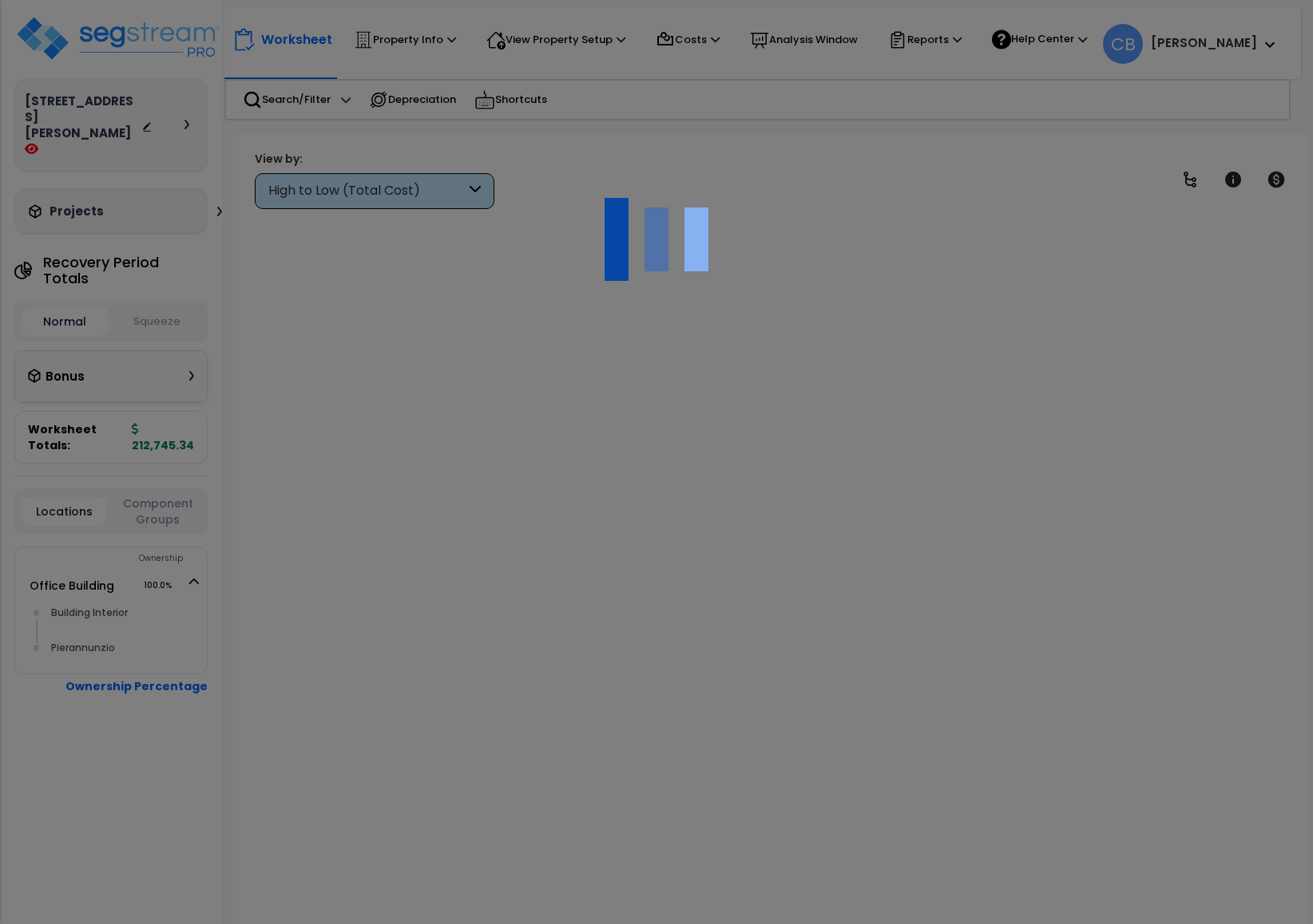
scroll to position [63, 0]
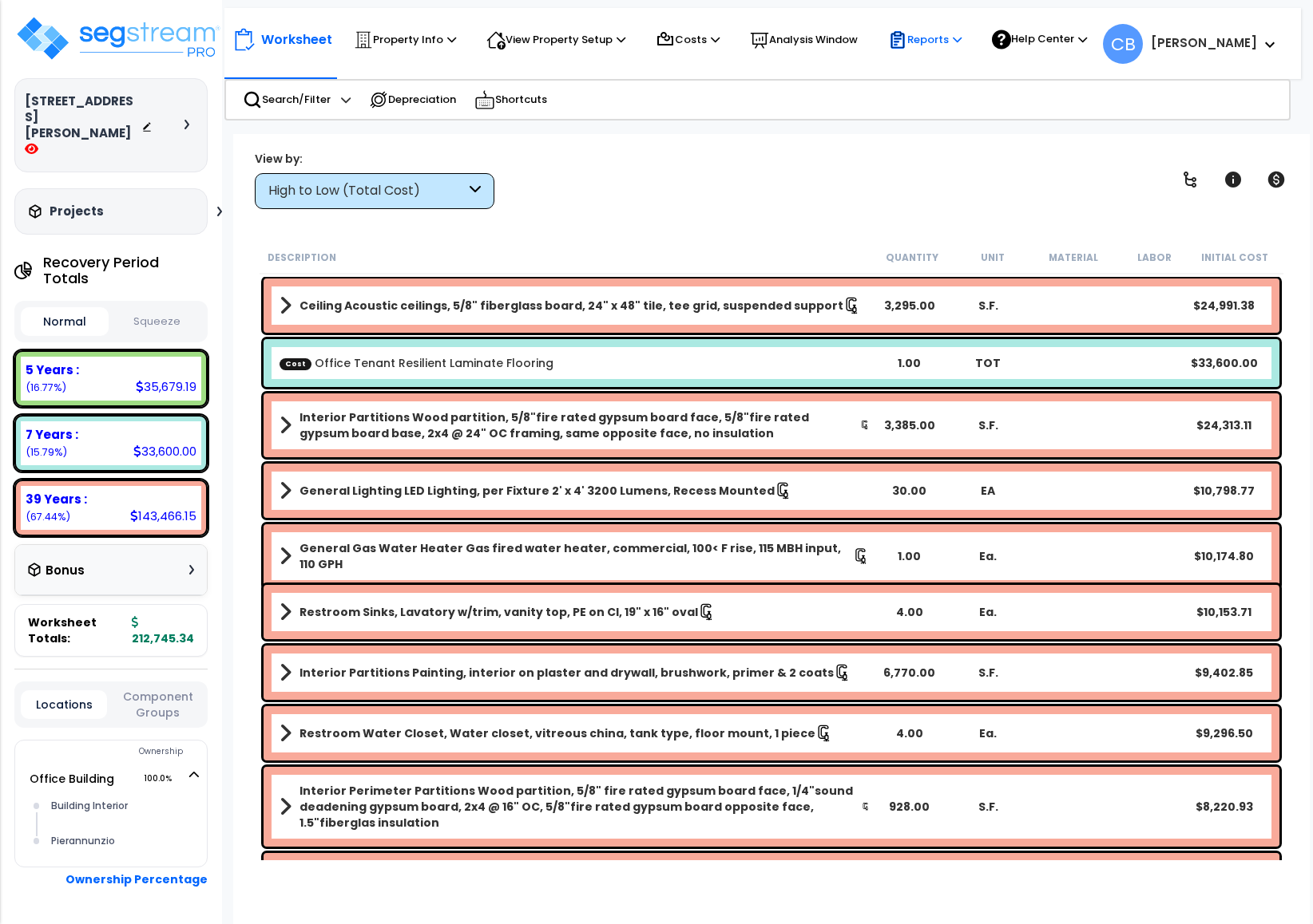
click at [930, 38] on p "Reports" at bounding box center [924, 39] width 74 height 19
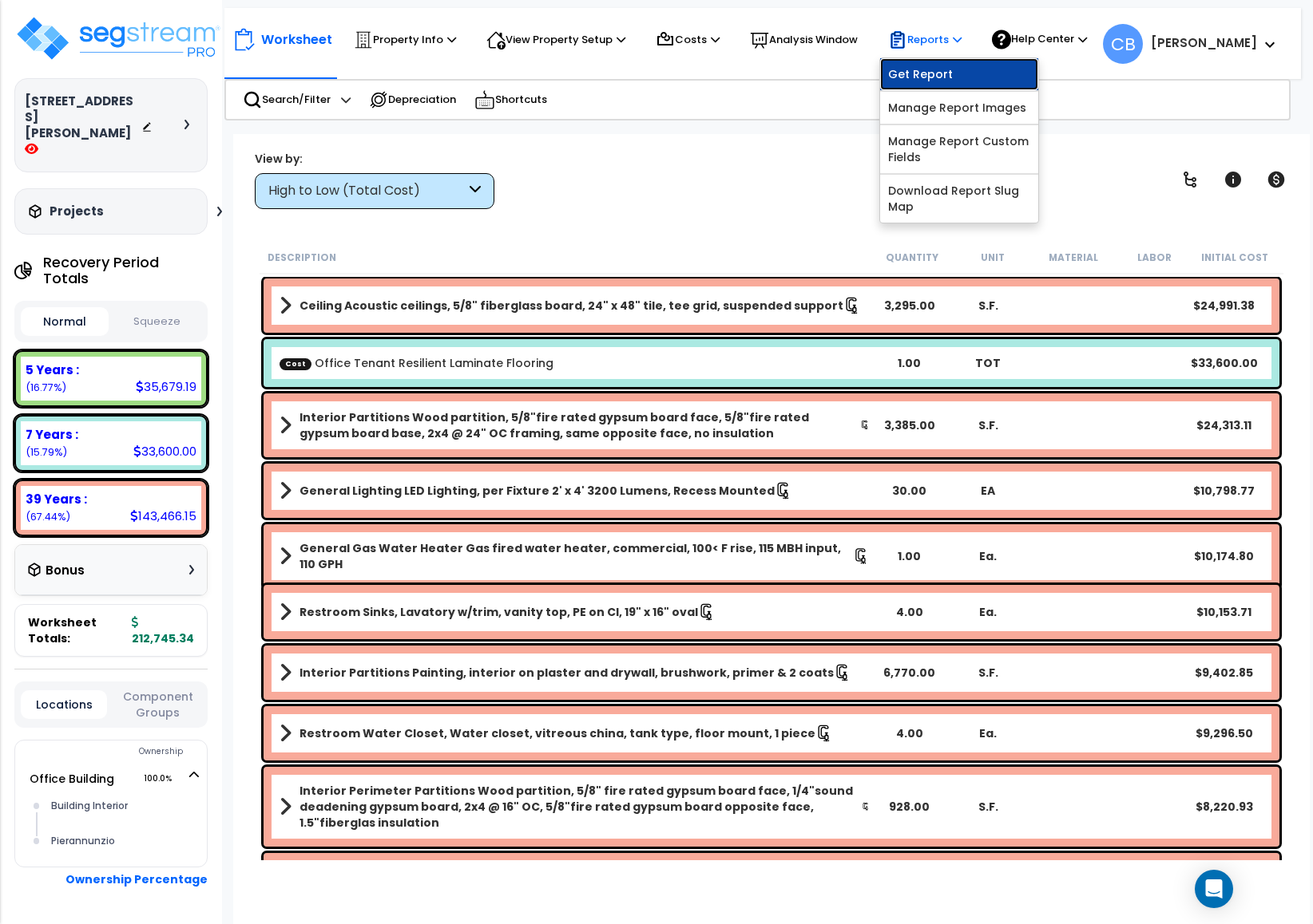
click at [932, 70] on link "Get Report" at bounding box center [958, 75] width 158 height 32
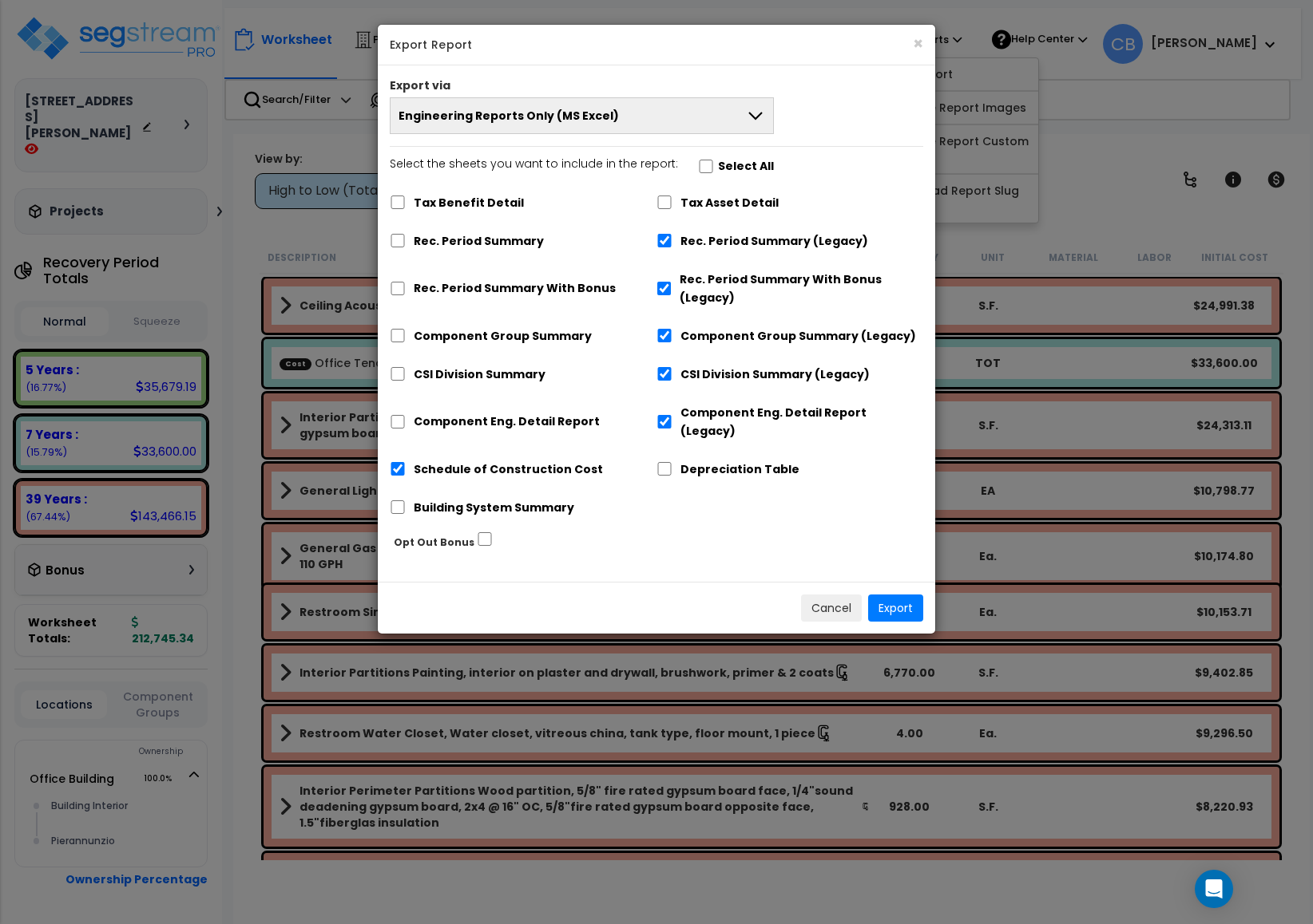
click at [518, 103] on button "Engineering Reports Only (MS Excel)" at bounding box center [582, 116] width 385 height 37
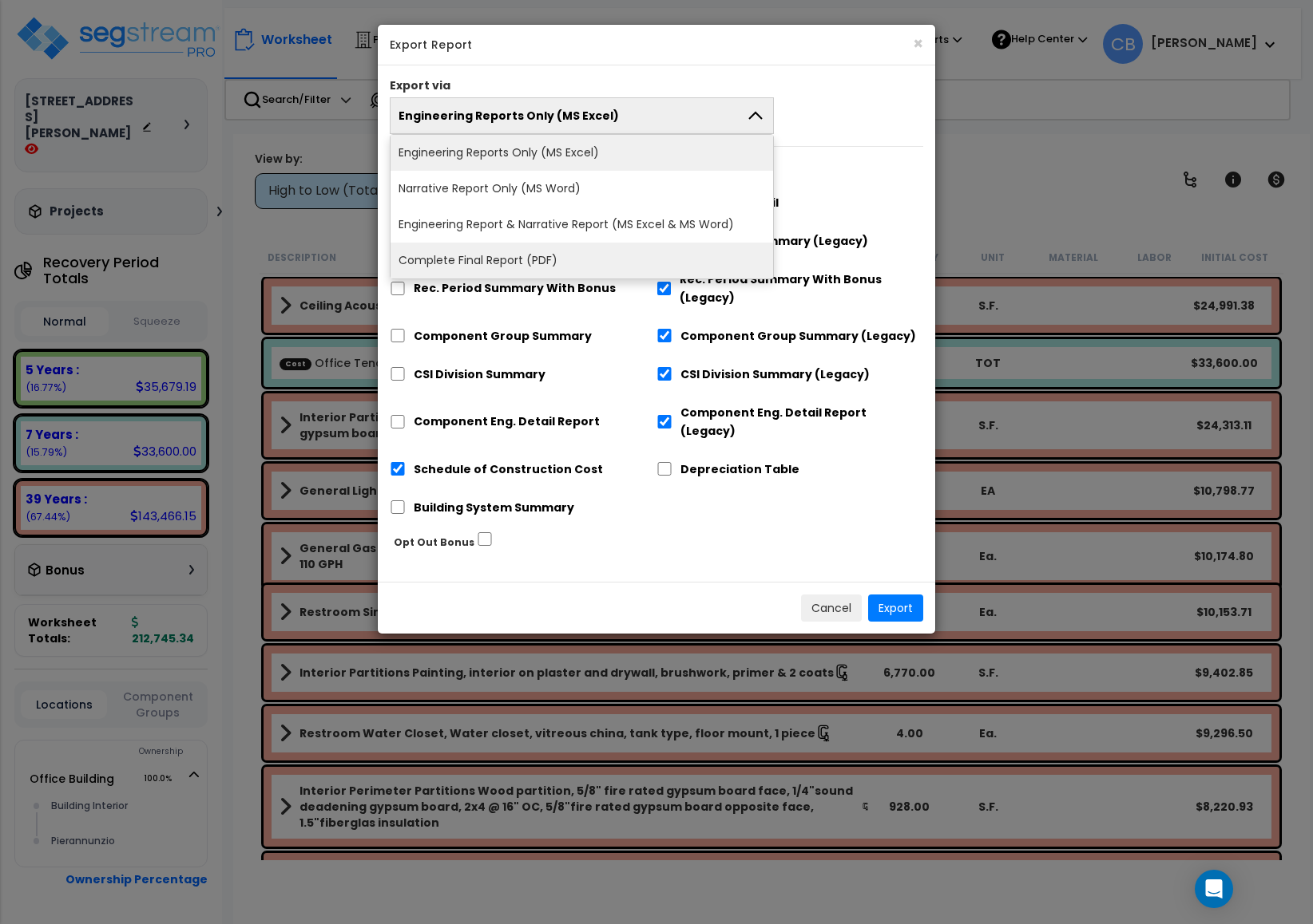
click at [529, 272] on li "Complete Final Report (PDF)" at bounding box center [582, 261] width 383 height 36
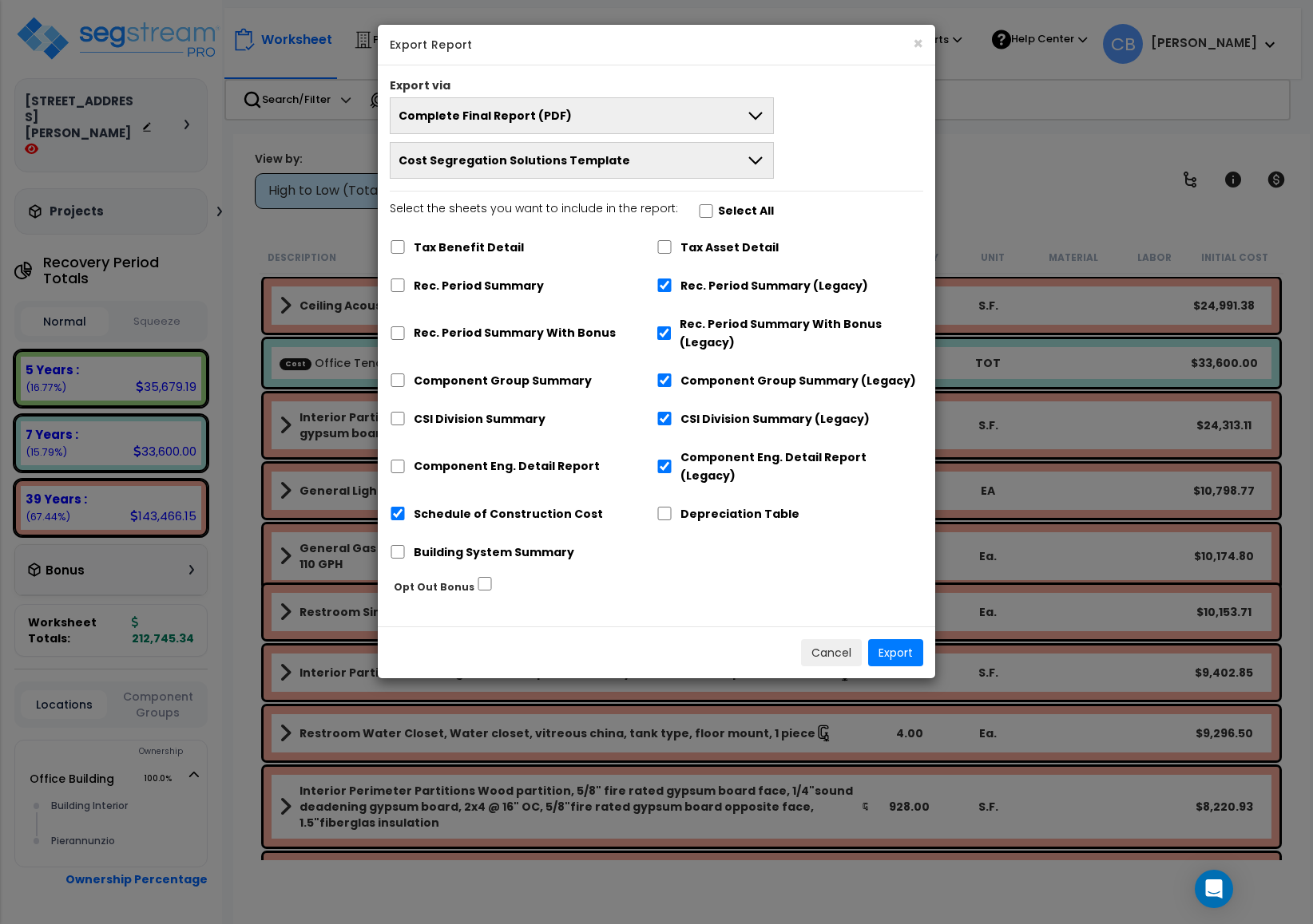
drag, startPoint x: 721, startPoint y: 153, endPoint x: 699, endPoint y: 165, distance: 25.1
click at [719, 154] on button "Cost Segregation Solutions Template" at bounding box center [582, 160] width 385 height 37
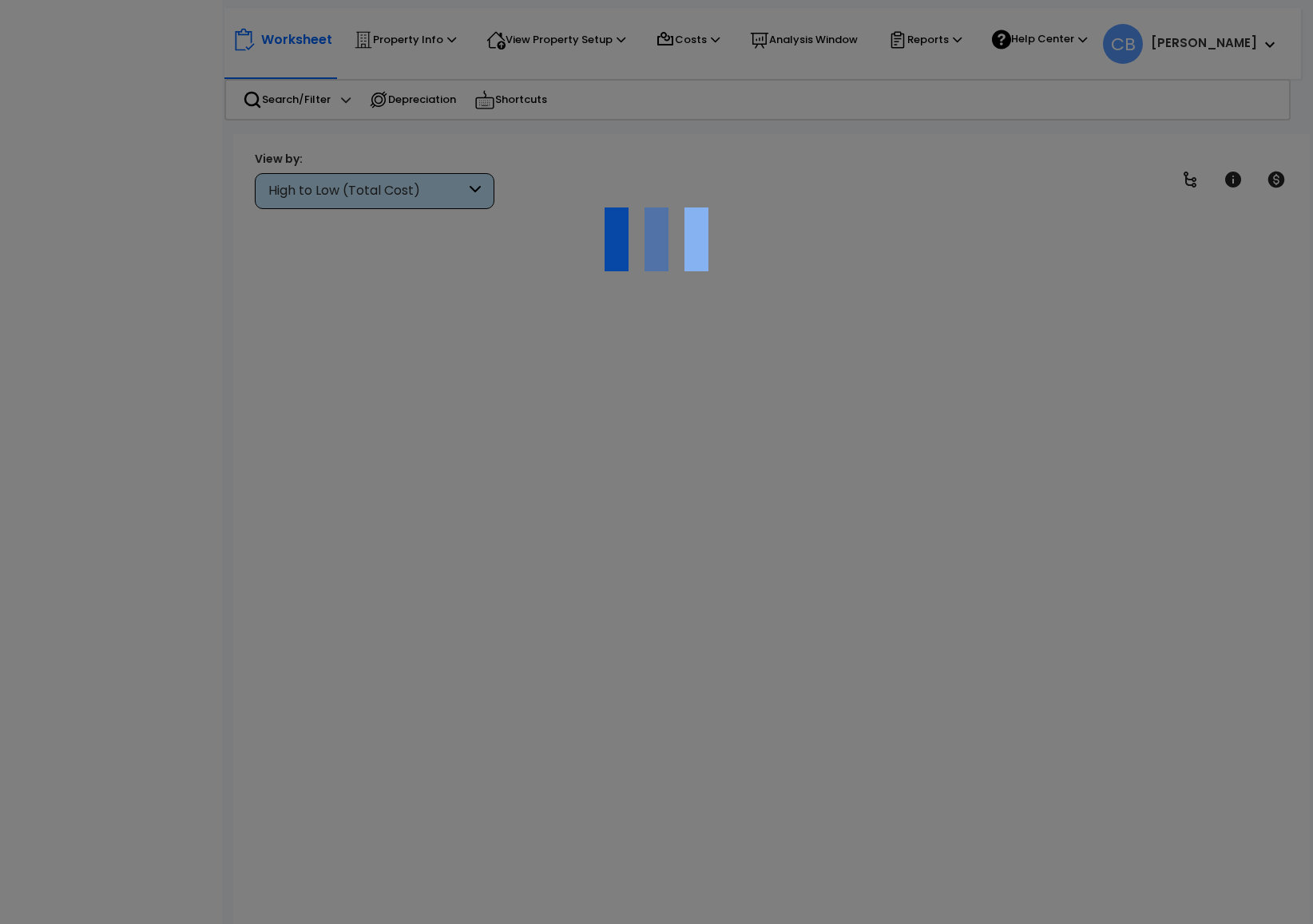
scroll to position [63, 0]
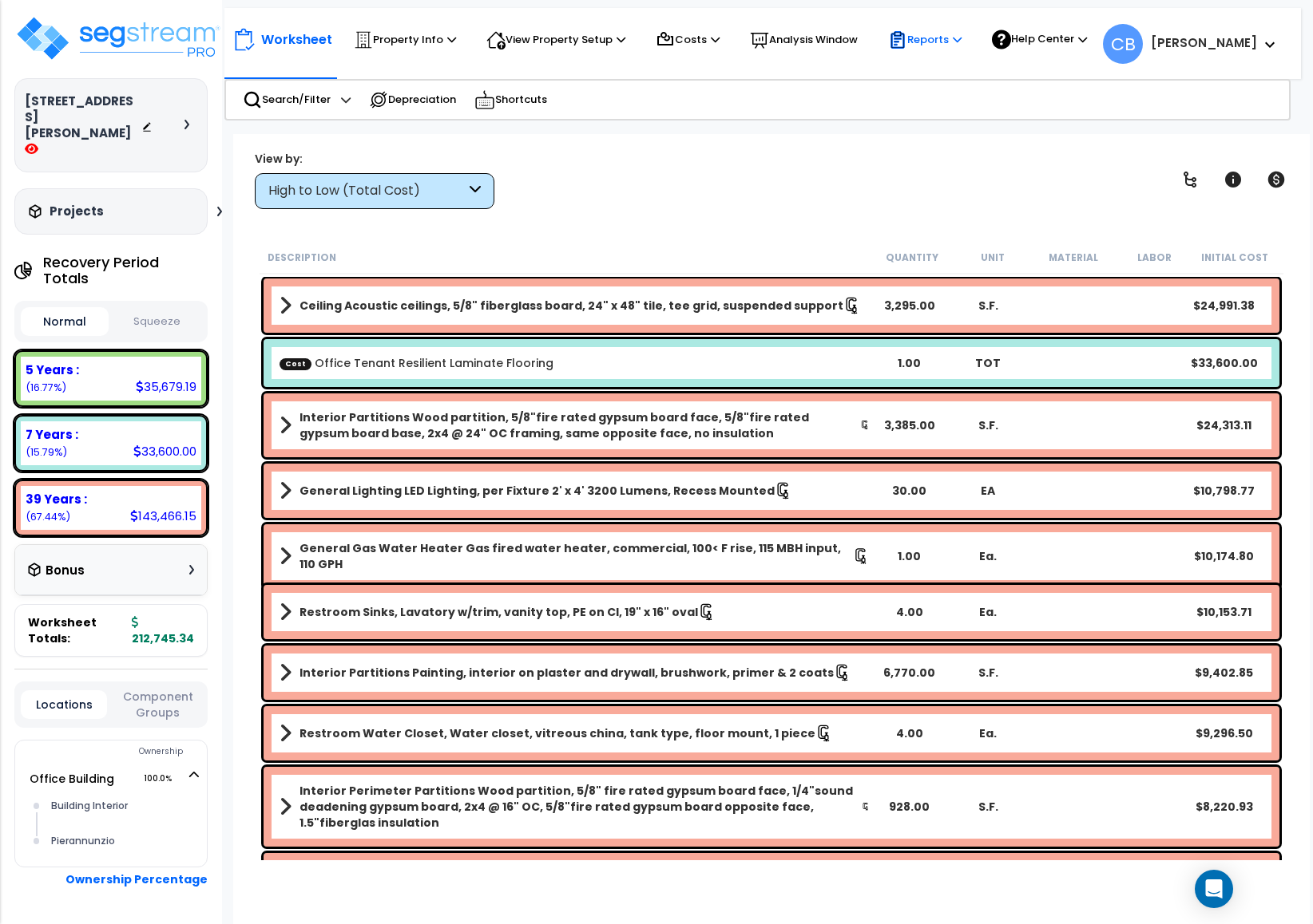
click at [920, 46] on p "Reports" at bounding box center [924, 39] width 74 height 19
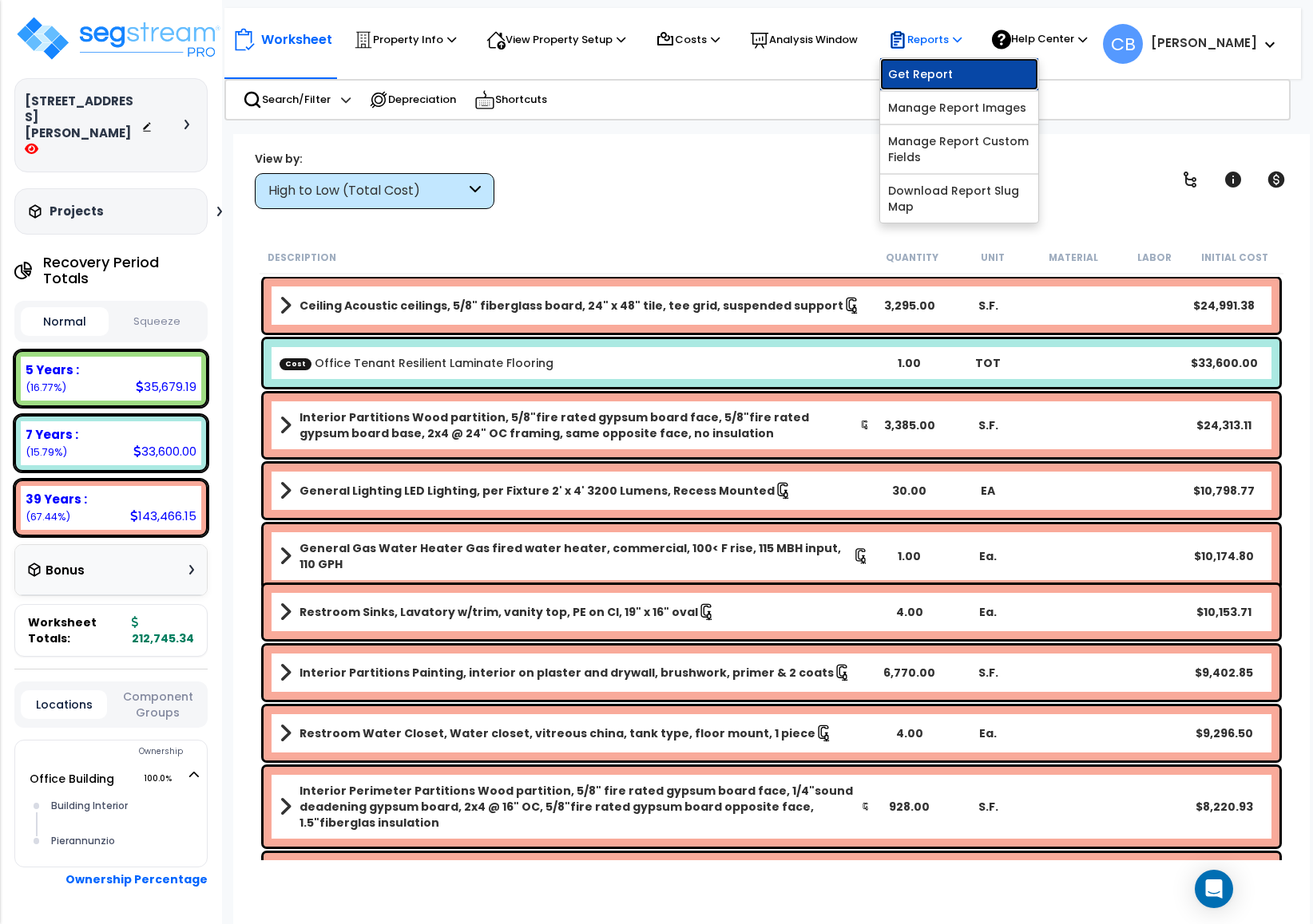
click at [916, 79] on link "Get Report" at bounding box center [958, 75] width 158 height 32
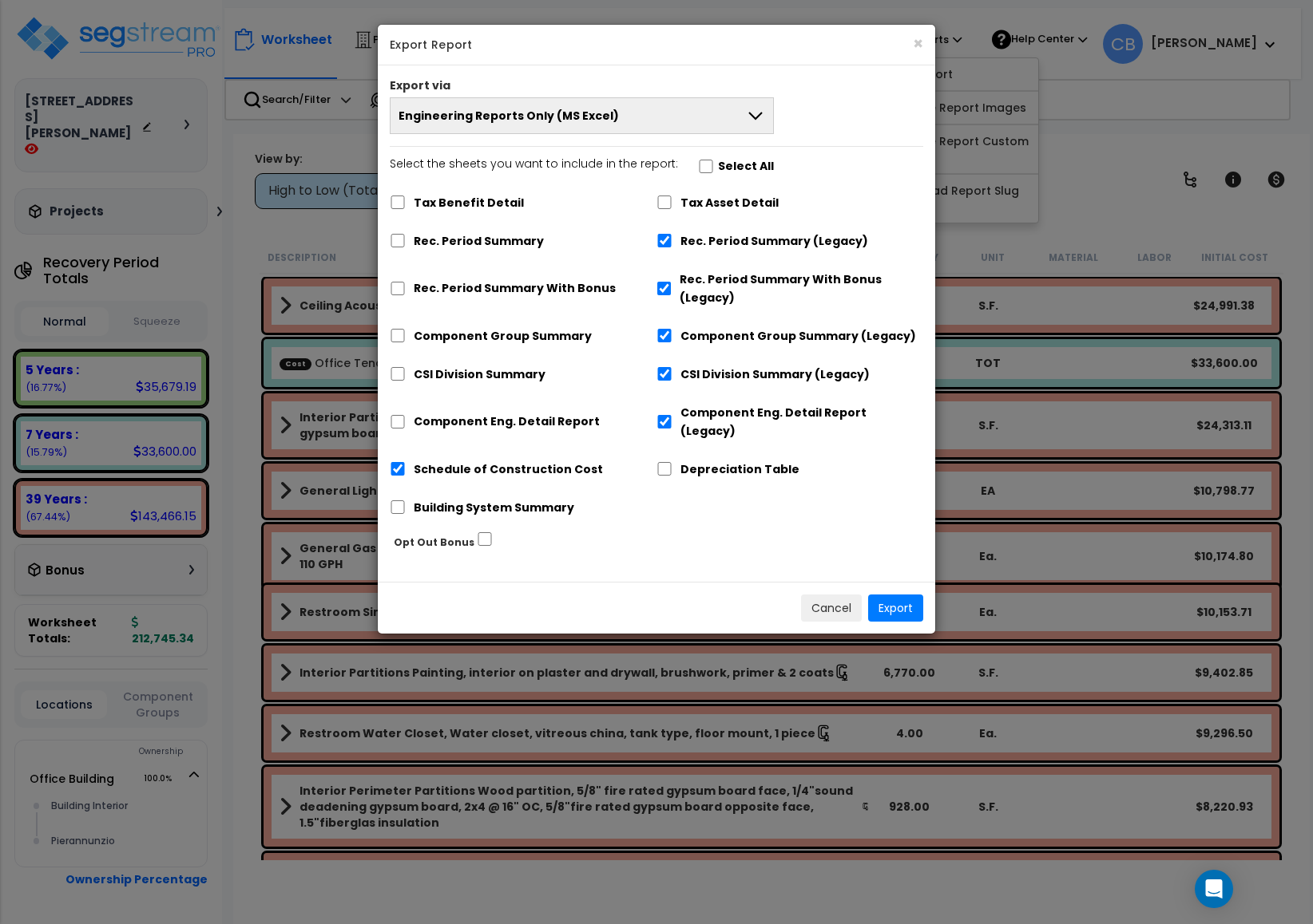
click at [621, 109] on button "Engineering Reports Only (MS Excel)" at bounding box center [582, 116] width 385 height 37
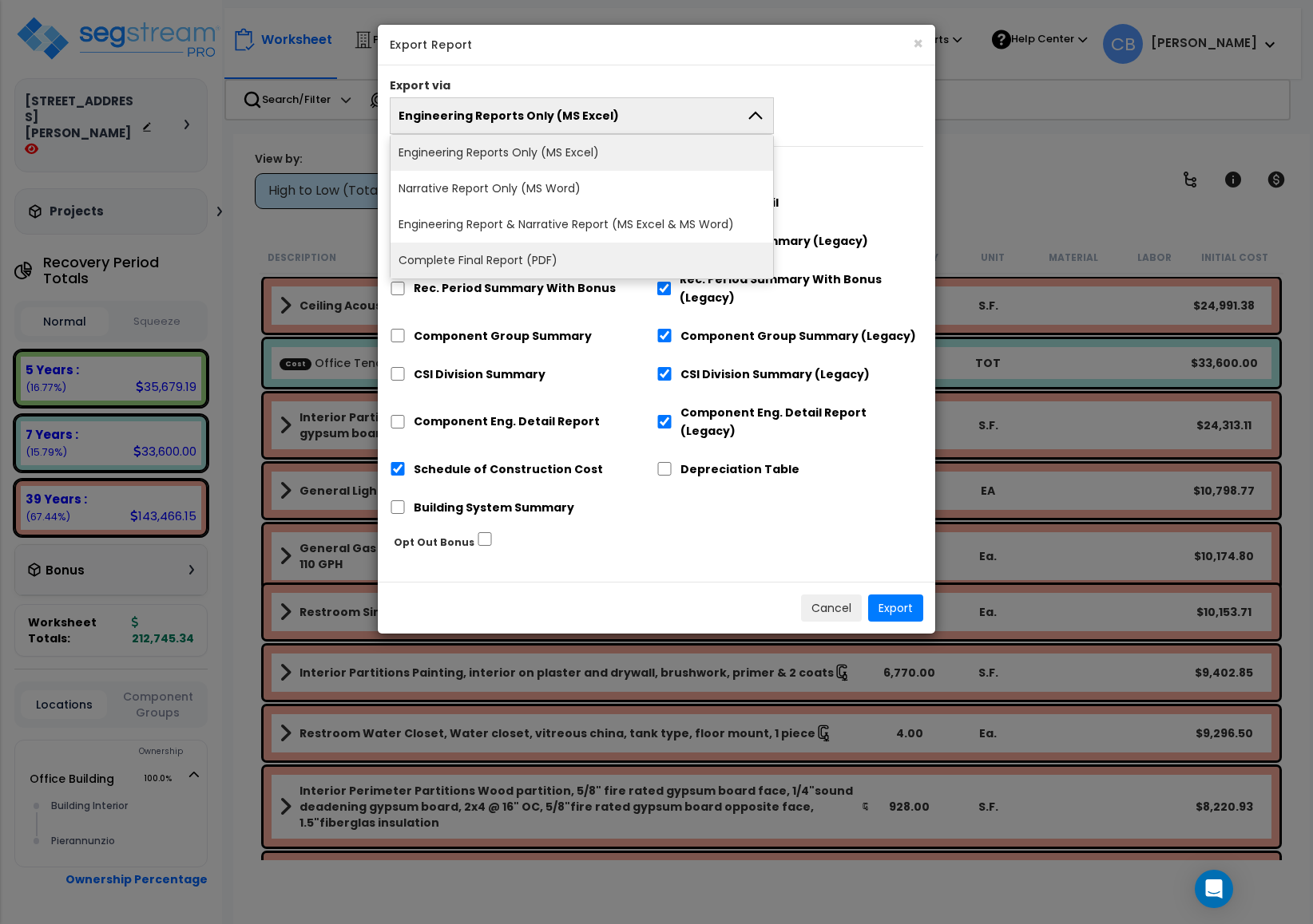
click at [566, 251] on li "Complete Final Report (PDF)" at bounding box center [582, 261] width 383 height 36
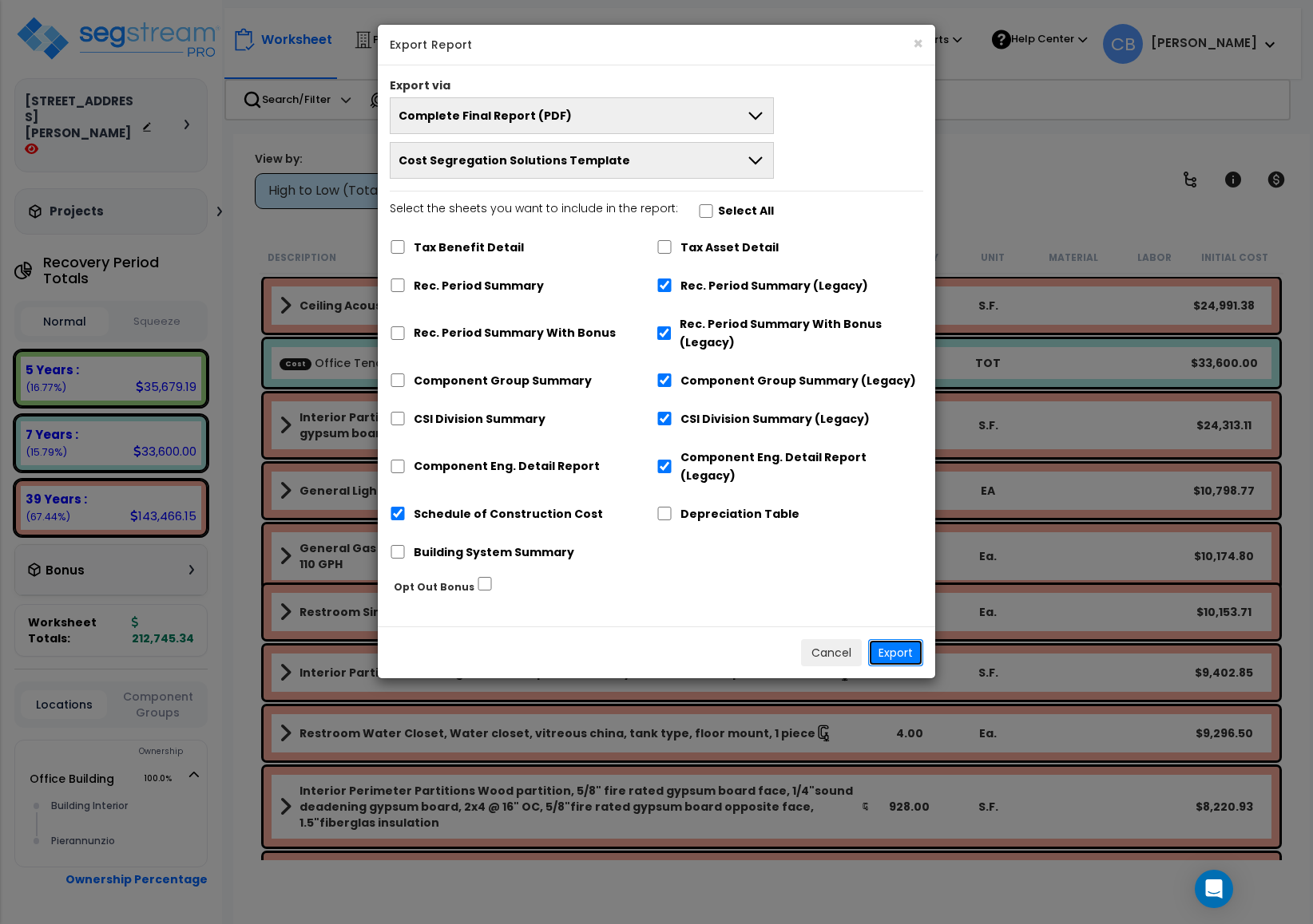
click at [896, 639] on button "Export" at bounding box center [895, 652] width 55 height 27
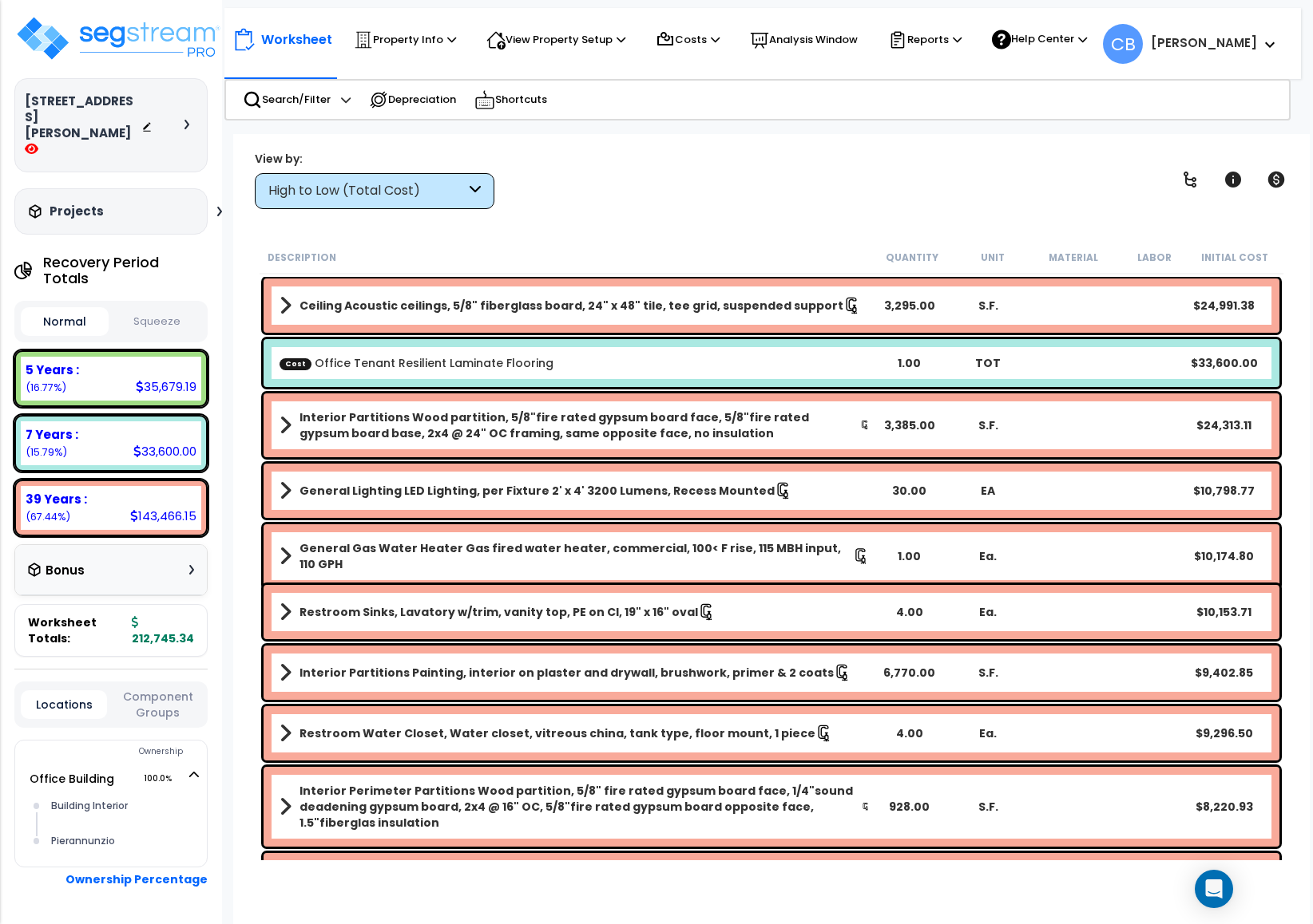
scroll to position [63, 0]
click at [927, 38] on p "Reports" at bounding box center [924, 39] width 74 height 19
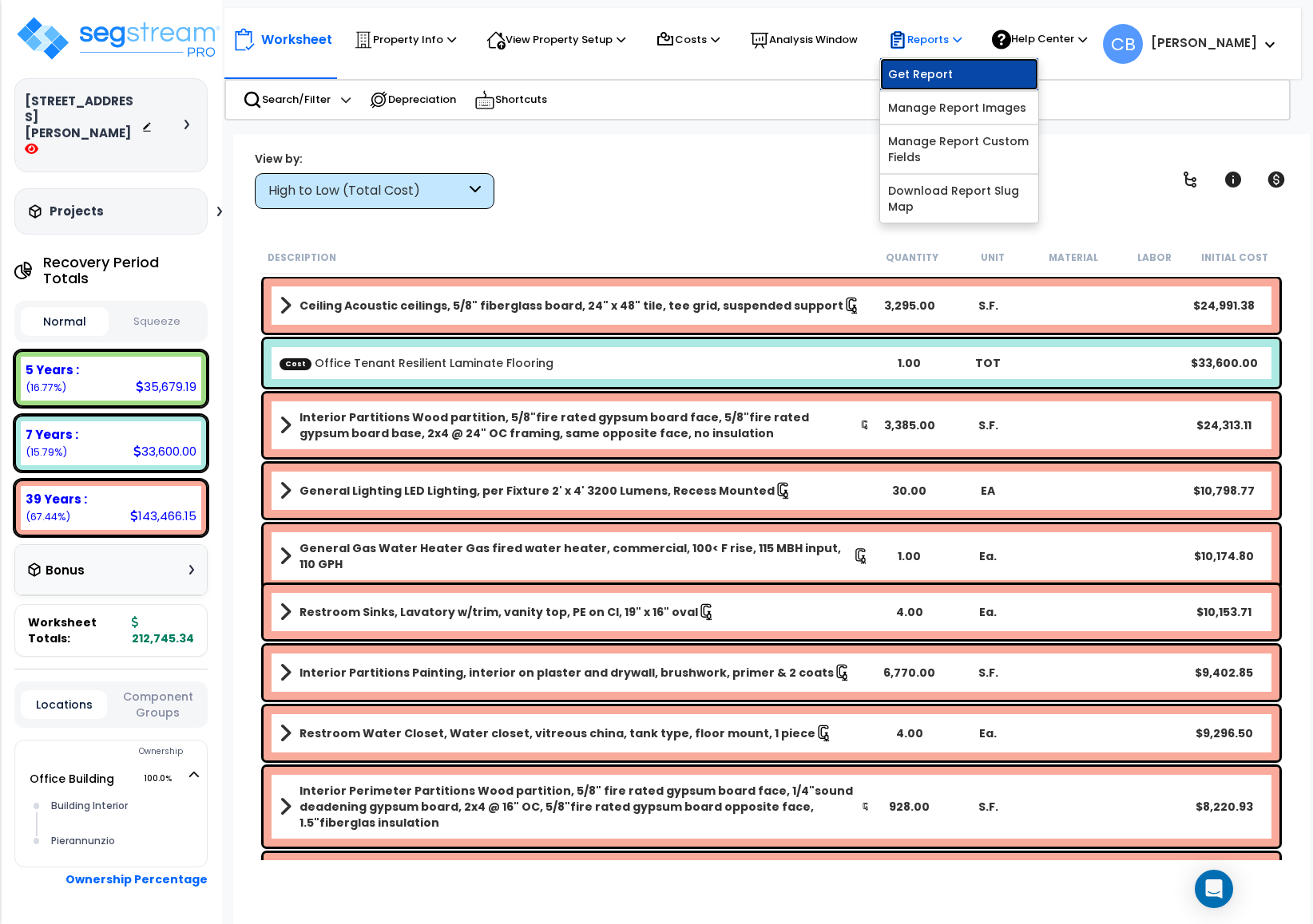
click at [927, 75] on link "Get Report" at bounding box center [958, 75] width 158 height 32
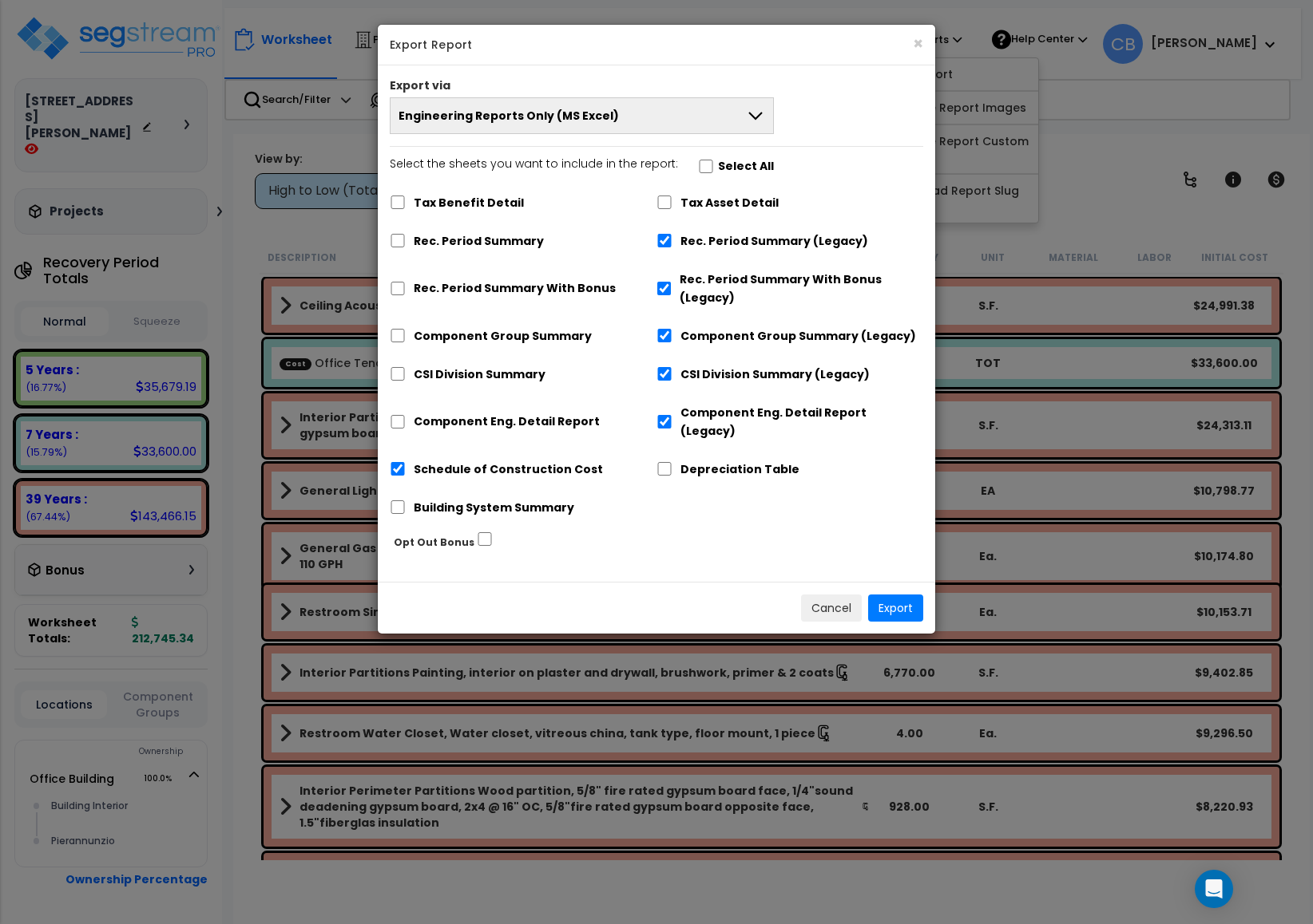
click at [493, 122] on span "Engineering Reports Only (MS Excel)" at bounding box center [508, 116] width 220 height 16
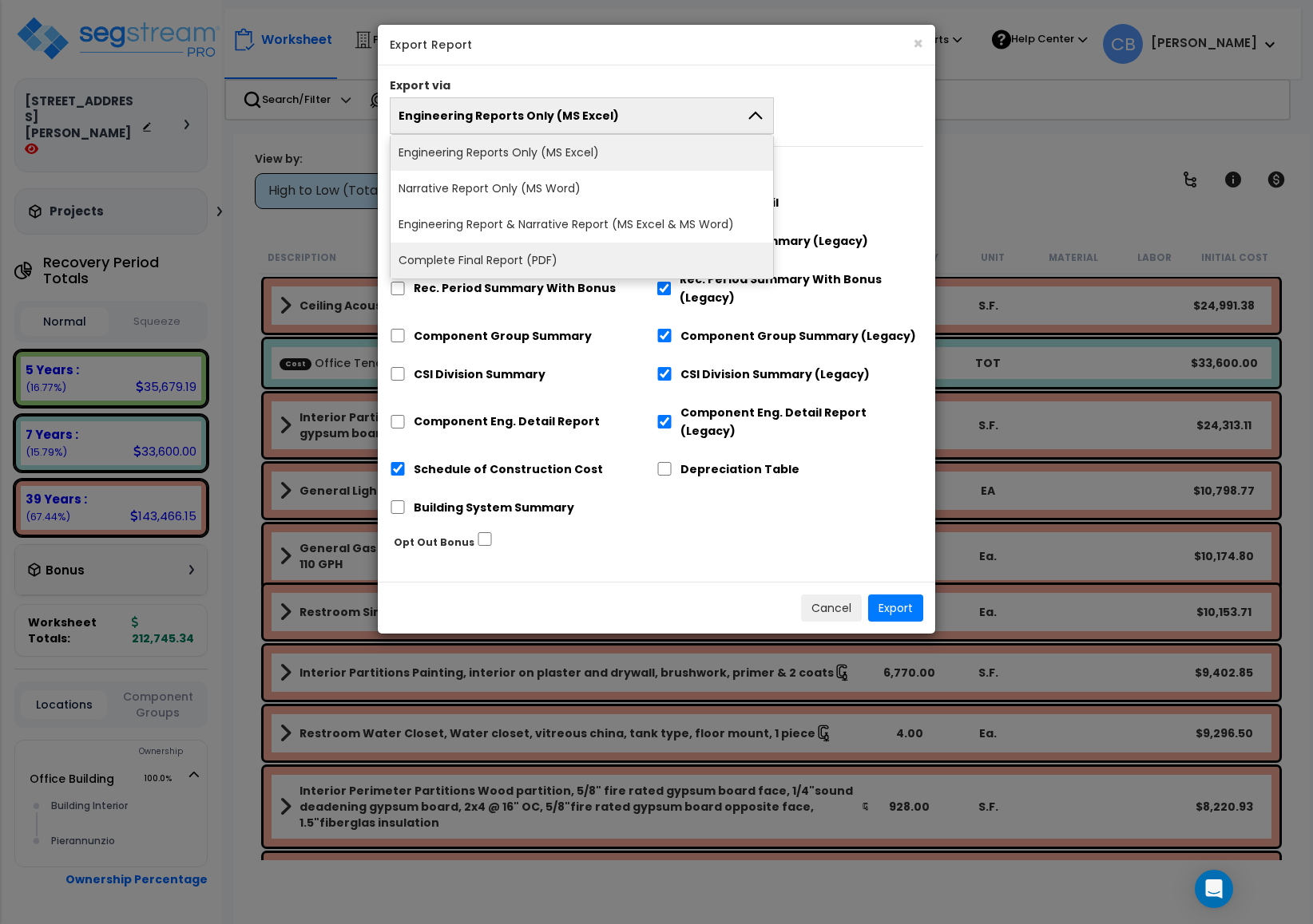
click at [480, 267] on li "Complete Final Report (PDF)" at bounding box center [582, 261] width 383 height 36
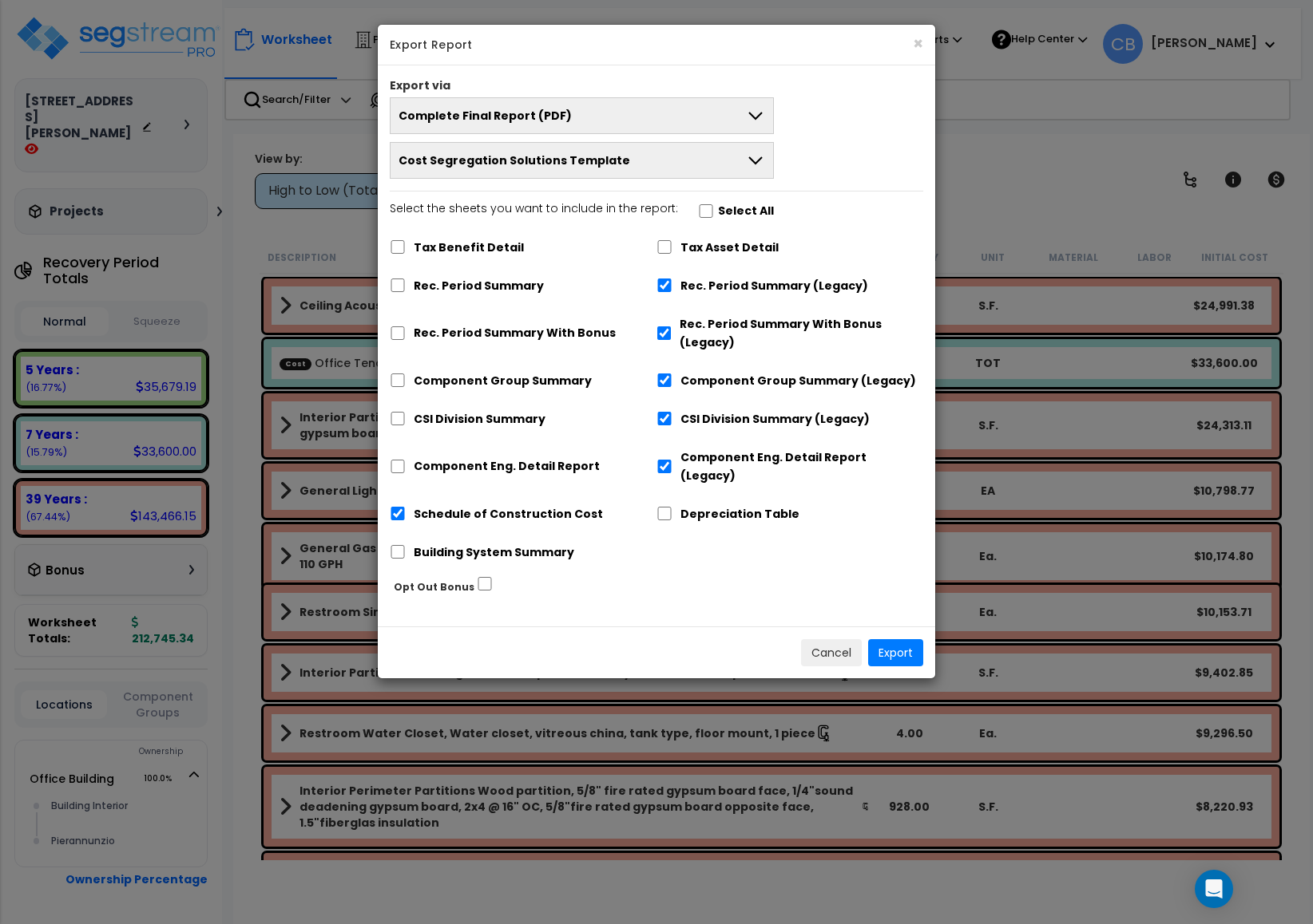
click at [771, 574] on div "Opt Out Bonus" at bounding box center [664, 586] width 566 height 26
click at [564, 166] on span "Cost Segregation Solutions Template" at bounding box center [514, 160] width 231 height 16
click at [595, 215] on li "Cost Segregation Solutions Template" at bounding box center [582, 197] width 383 height 36
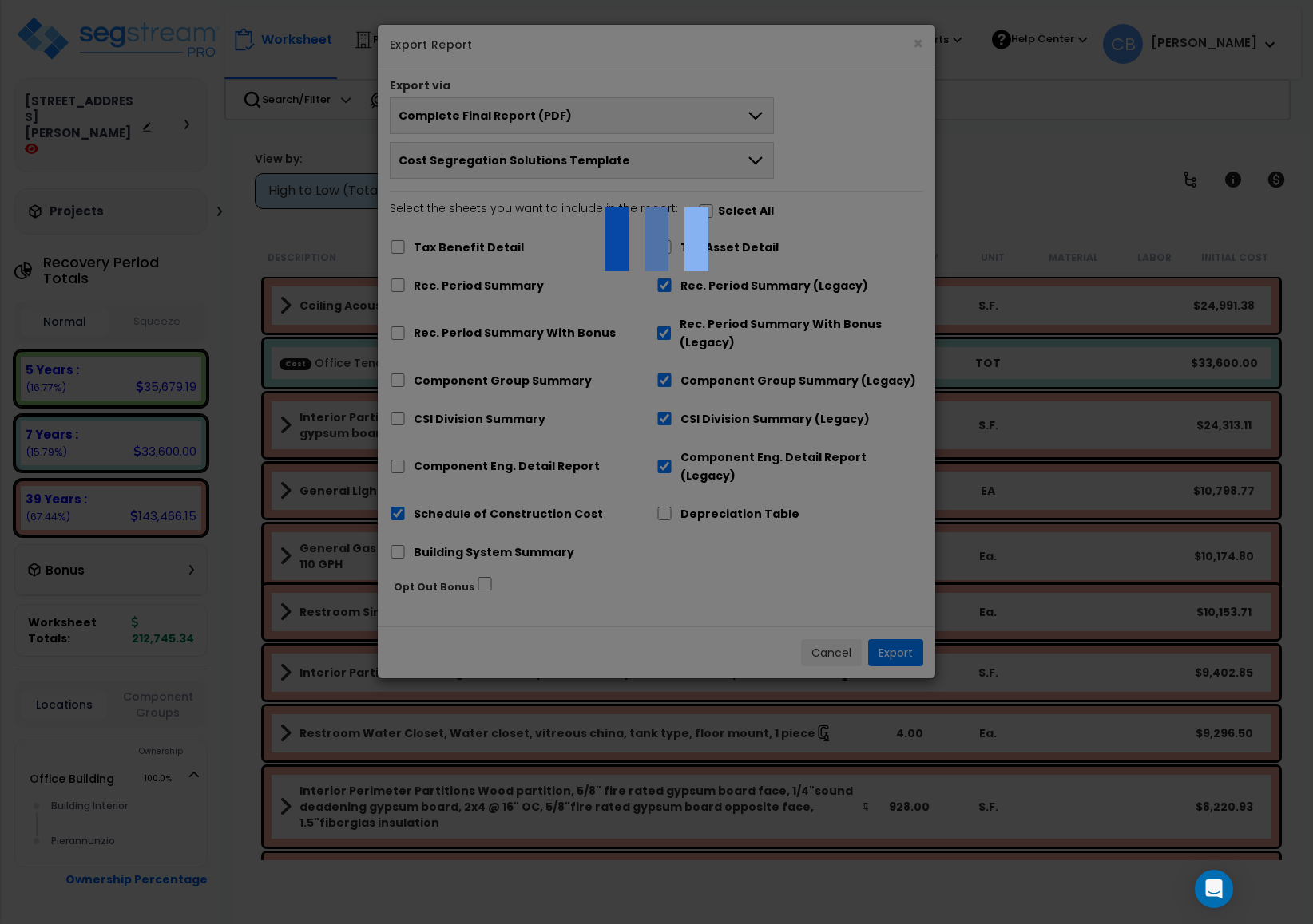
click at [658, 170] on img at bounding box center [656, 239] width 159 height 159
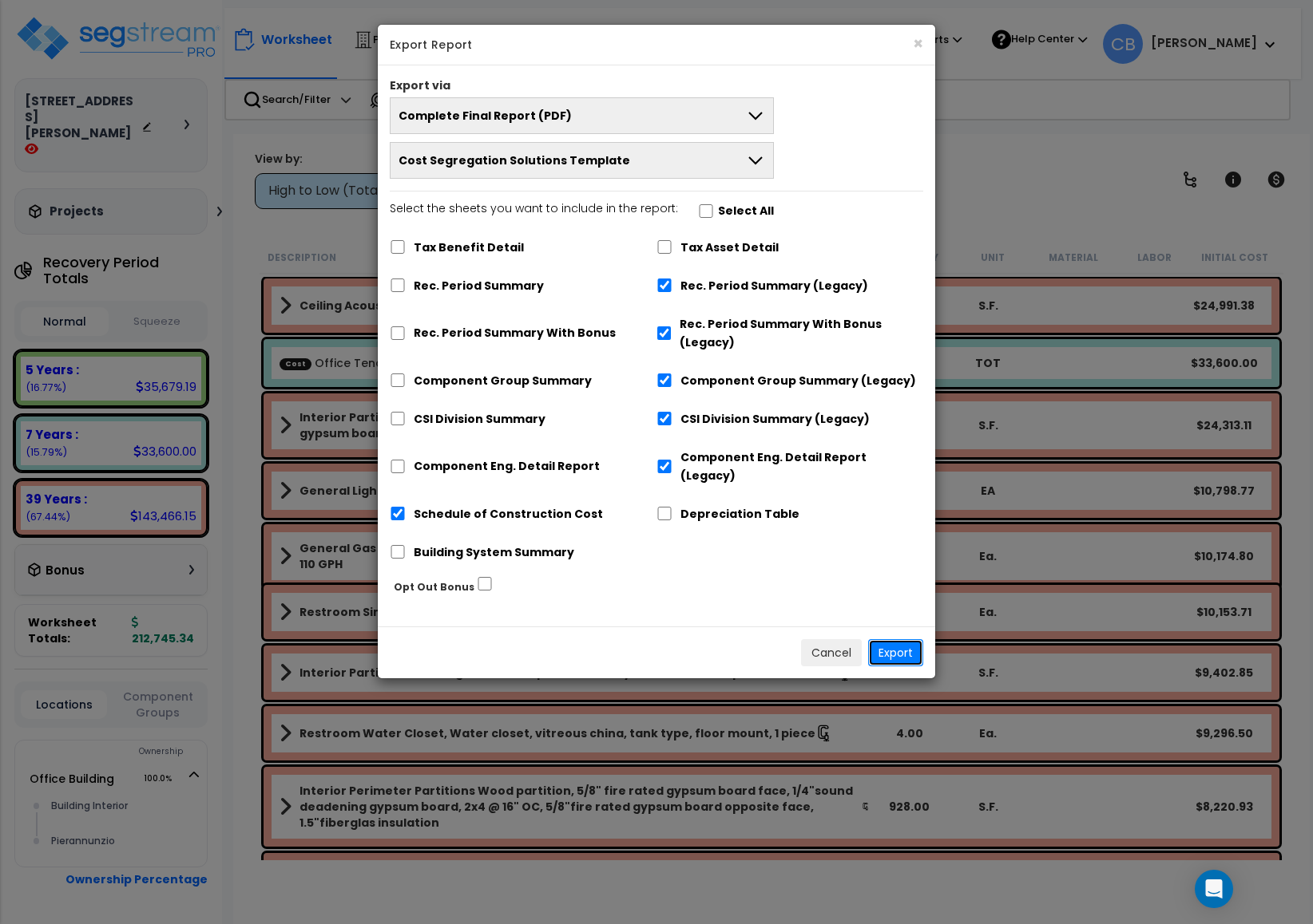
click at [894, 639] on button "Export" at bounding box center [895, 652] width 55 height 27
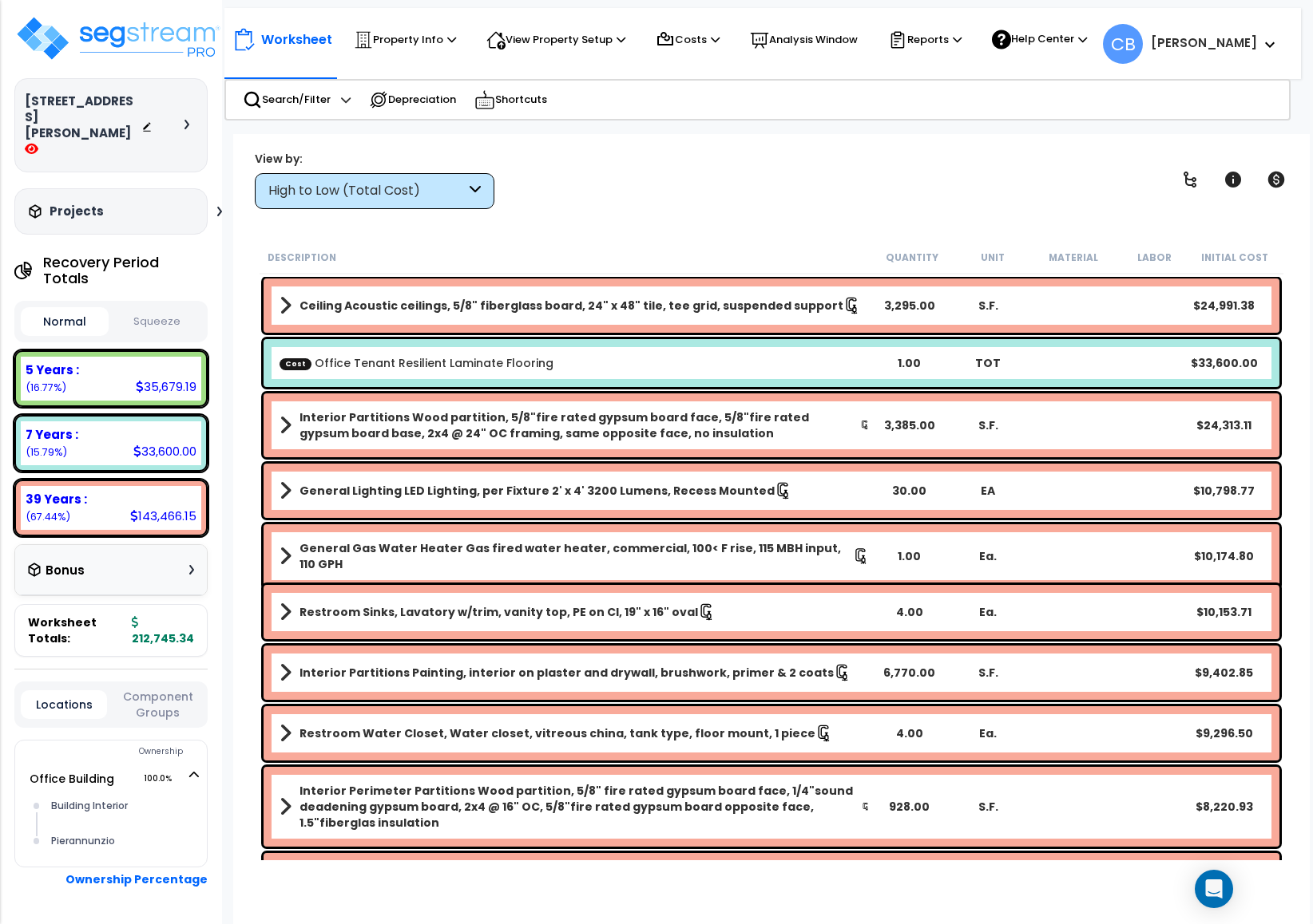
click at [666, 190] on div "View by: High to Low (Total Cost) High to Low (Total Cost)" at bounding box center [771, 179] width 1044 height 59
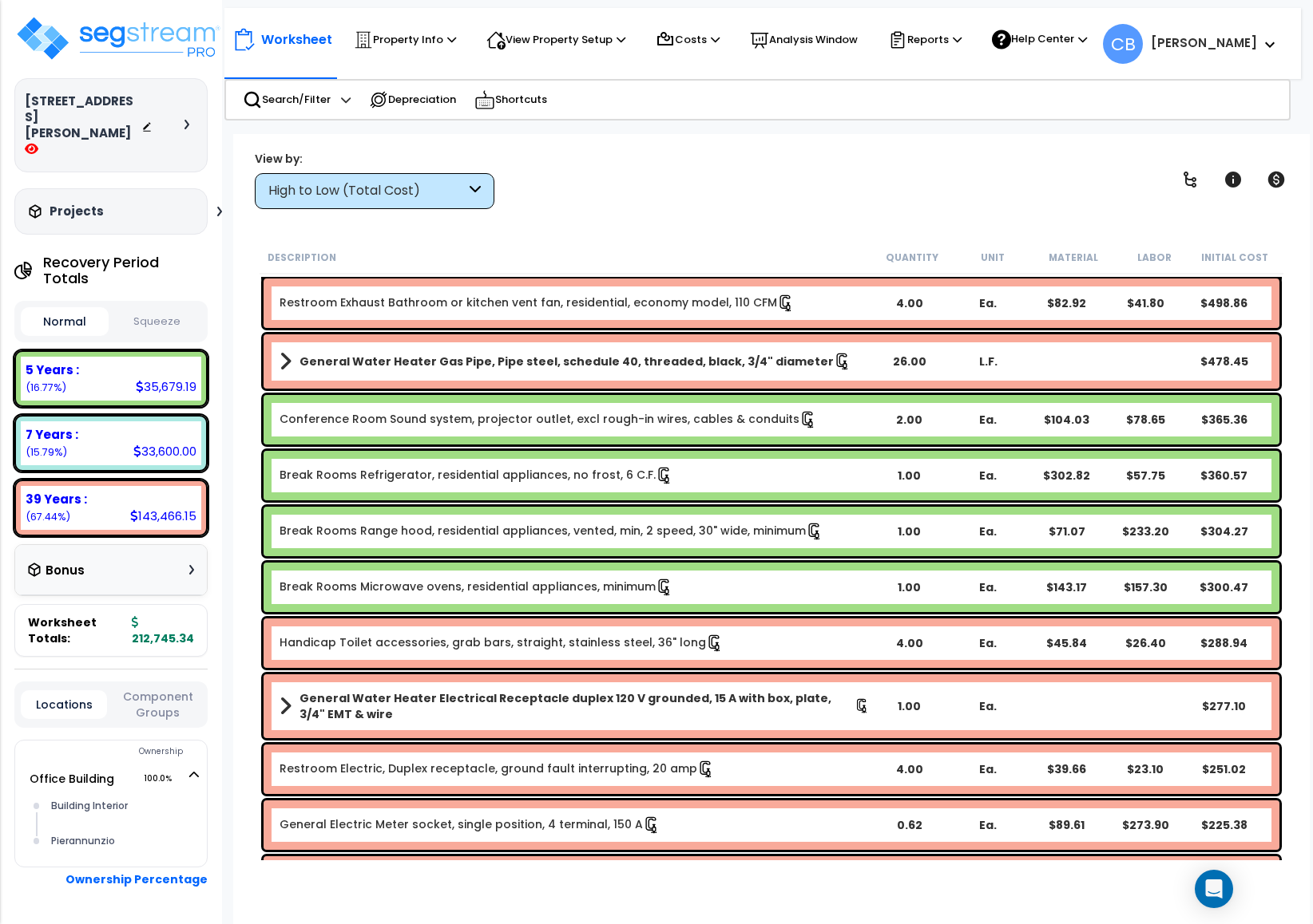
scroll to position [2865, 0]
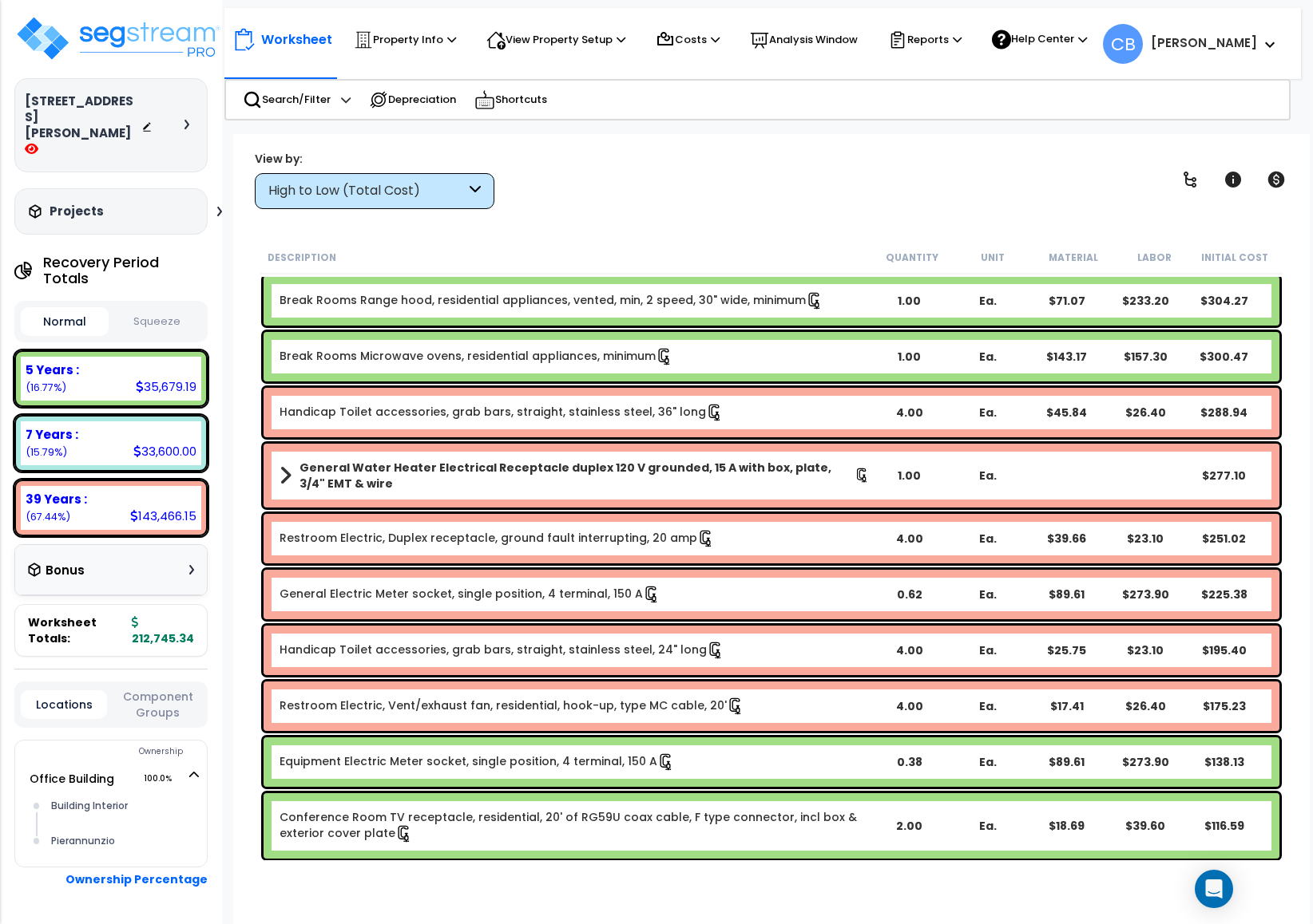
click at [504, 463] on b "General Water Heater Electrical Receptacle duplex 120 V grounded, 15 A with box…" at bounding box center [577, 476] width 555 height 32
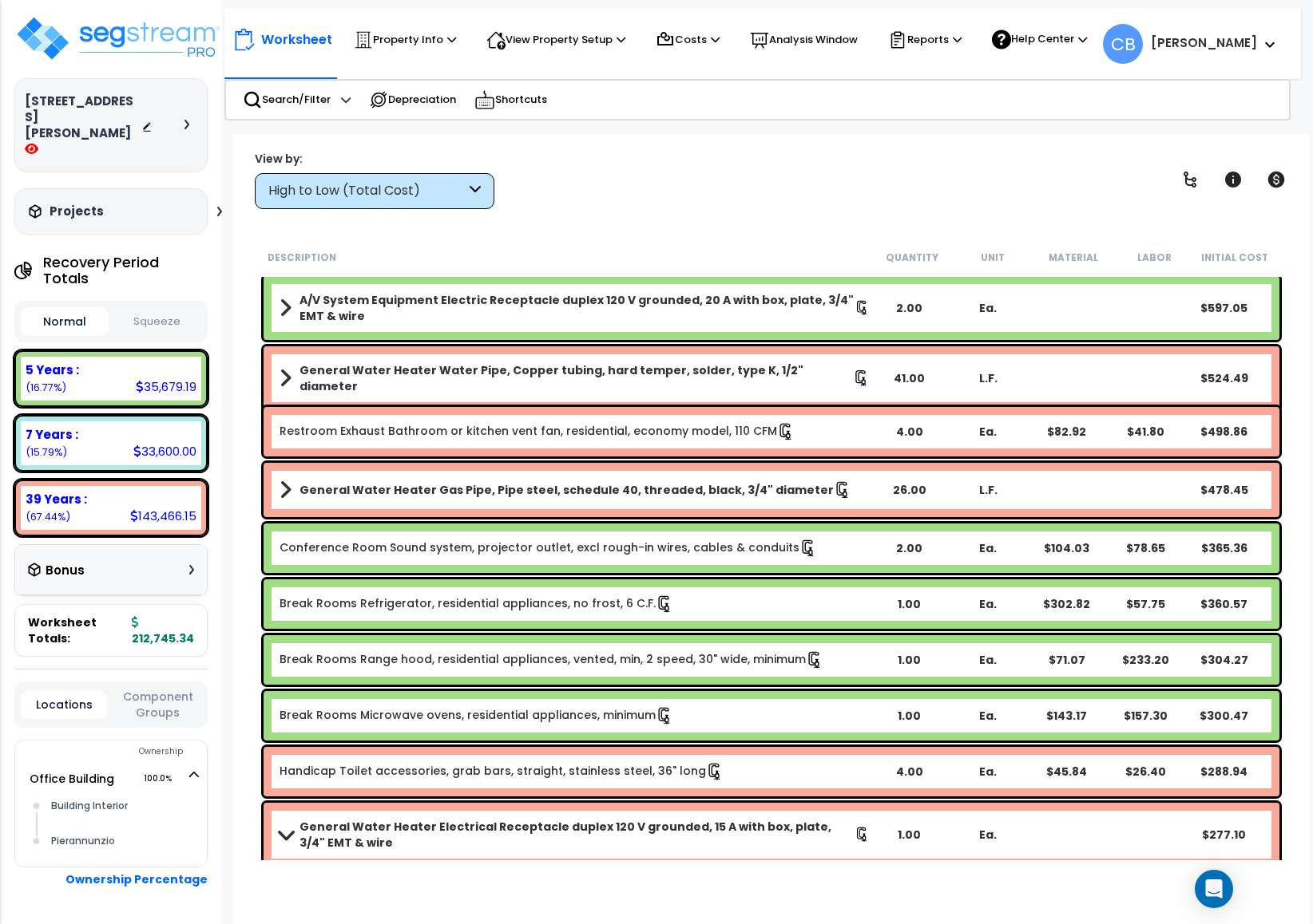
click at [504, 468] on div "General Water Heater Gas Pipe, Pipe steel, schedule 40, threaded, black, 3/4" d…" at bounding box center [772, 490] width 1016 height 55
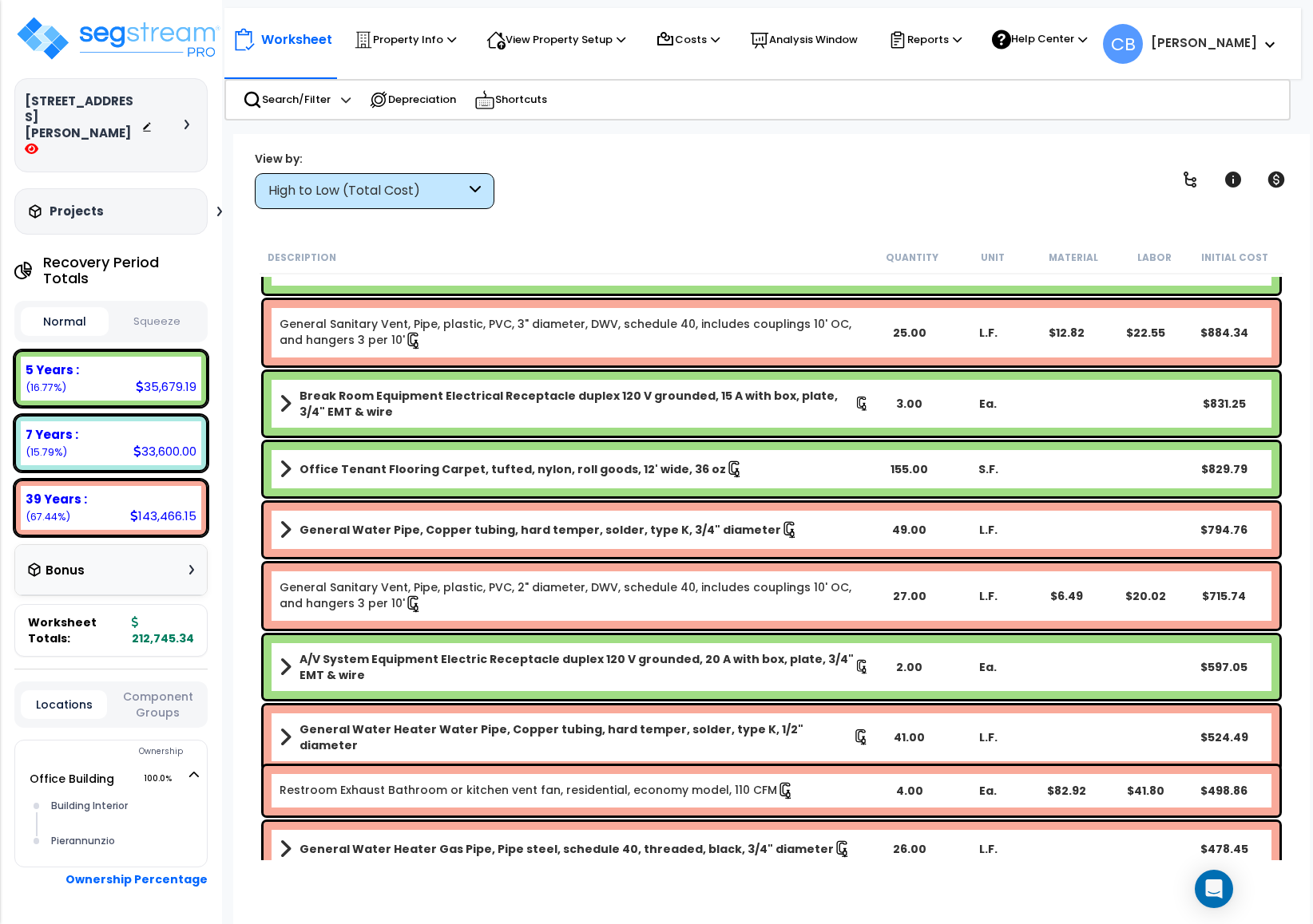
drag, startPoint x: 506, startPoint y: 481, endPoint x: 583, endPoint y: 527, distance: 89.7
click at [510, 489] on div "Office Tenant Flooring Carpet, tufted, nylon, roll goods, 12' wide, 36 oz 155.0…" at bounding box center [772, 469] width 1016 height 55
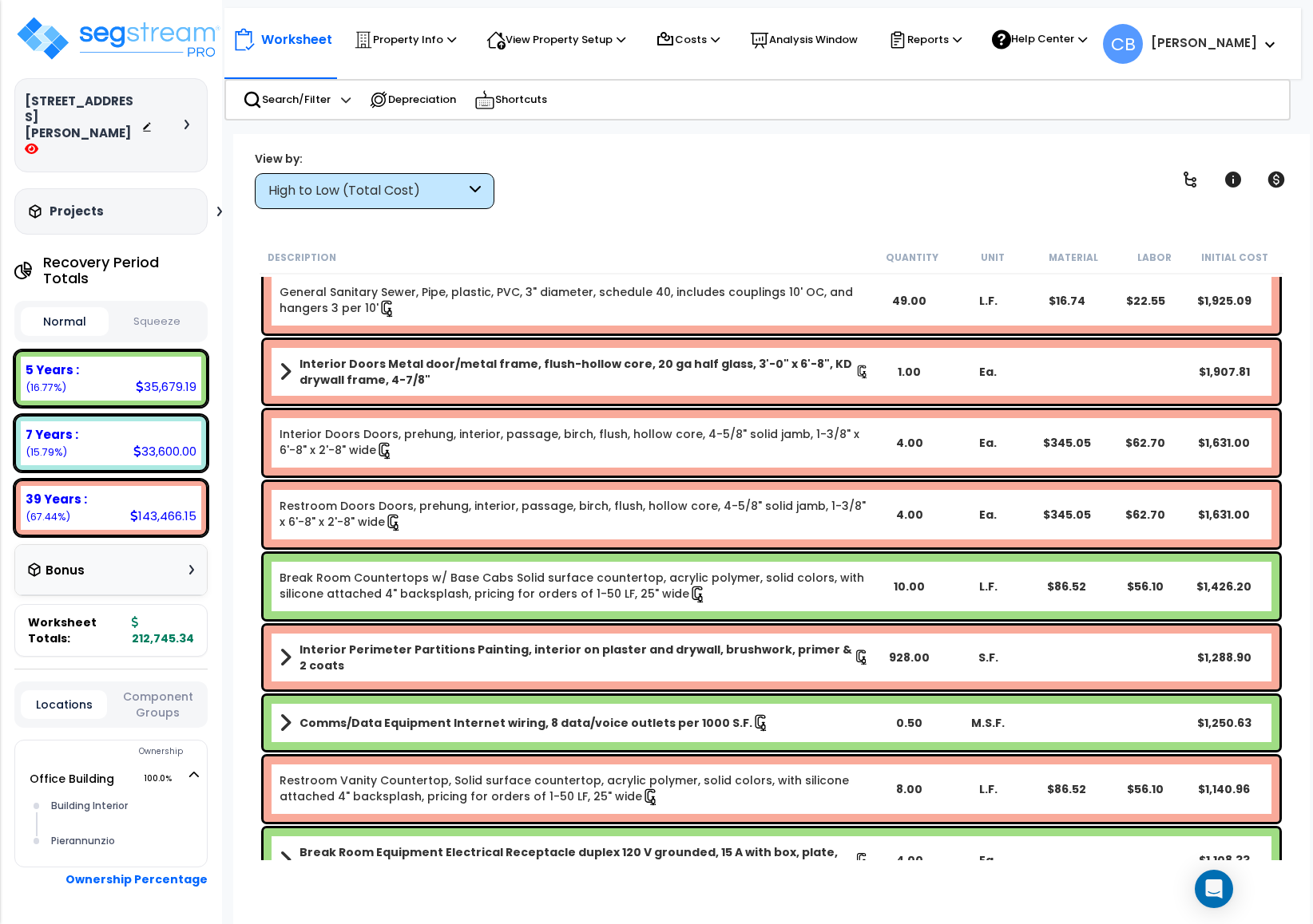
click at [583, 527] on link "Restroom Doors Doors, prehung, interior, passage, birch, flush, hollow core, 4-…" at bounding box center [575, 515] width 590 height 34
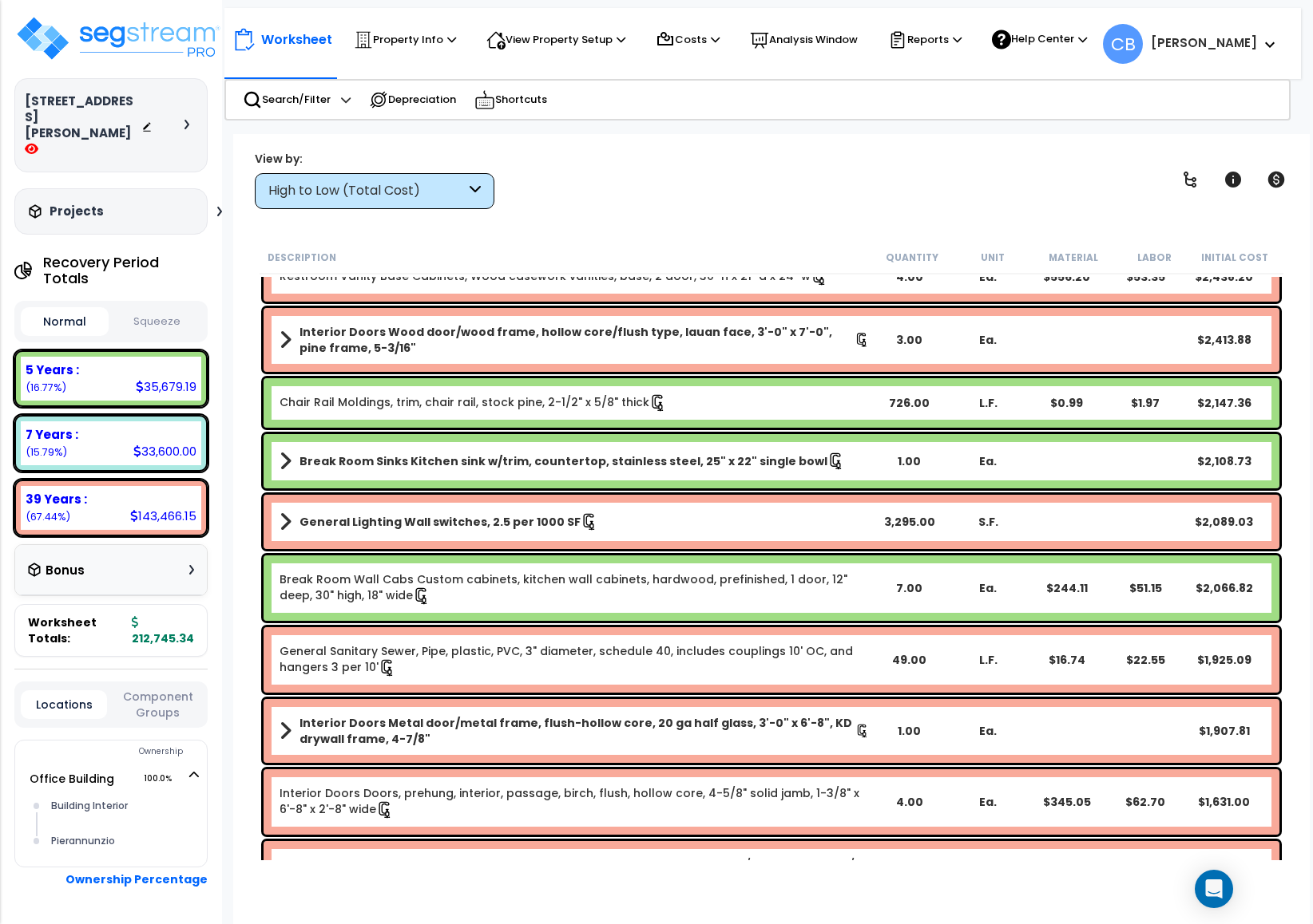
click at [585, 528] on link "General Lighting Wall switches, 2.5 per 1000 SF" at bounding box center [575, 522] width 590 height 22
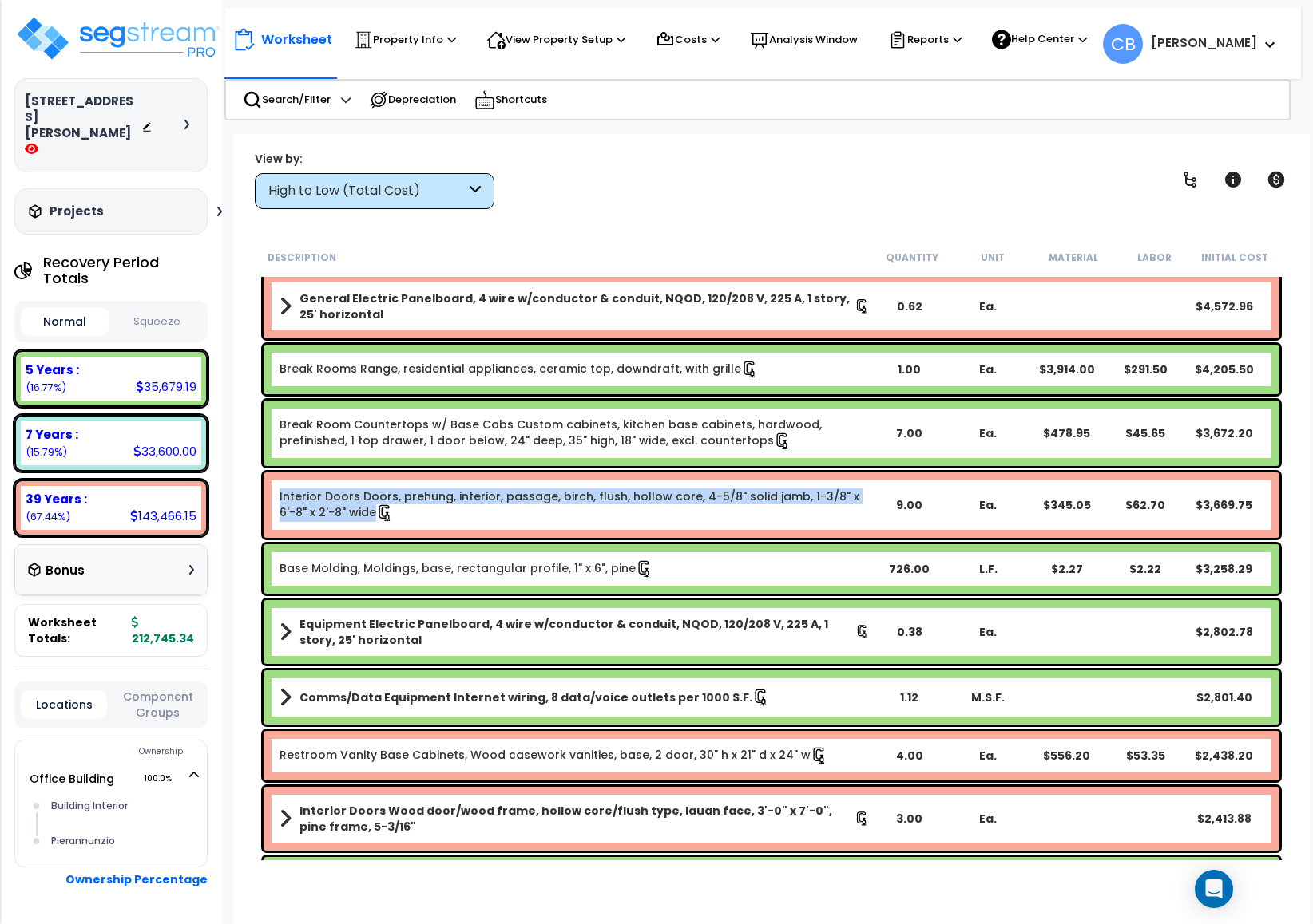
click at [585, 528] on div "Interior Doors Doors, prehung, interior, passage, birch, flush, hollow core, 4-…" at bounding box center [772, 506] width 1016 height 66
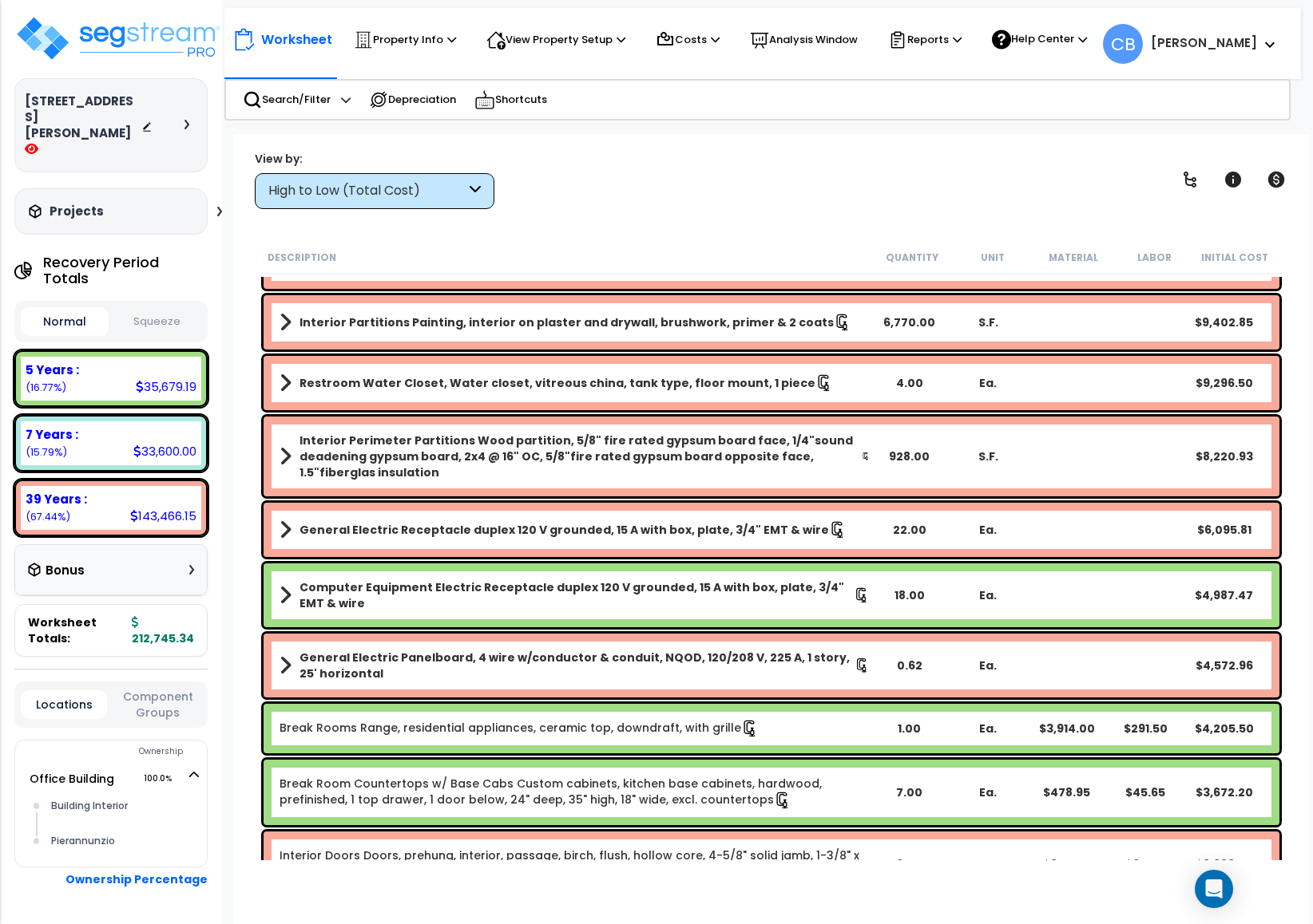
click at [598, 534] on b "General Electric Receptacle duplex 120 V grounded, 15 A with box, plate, 3/4" E…" at bounding box center [564, 530] width 529 height 16
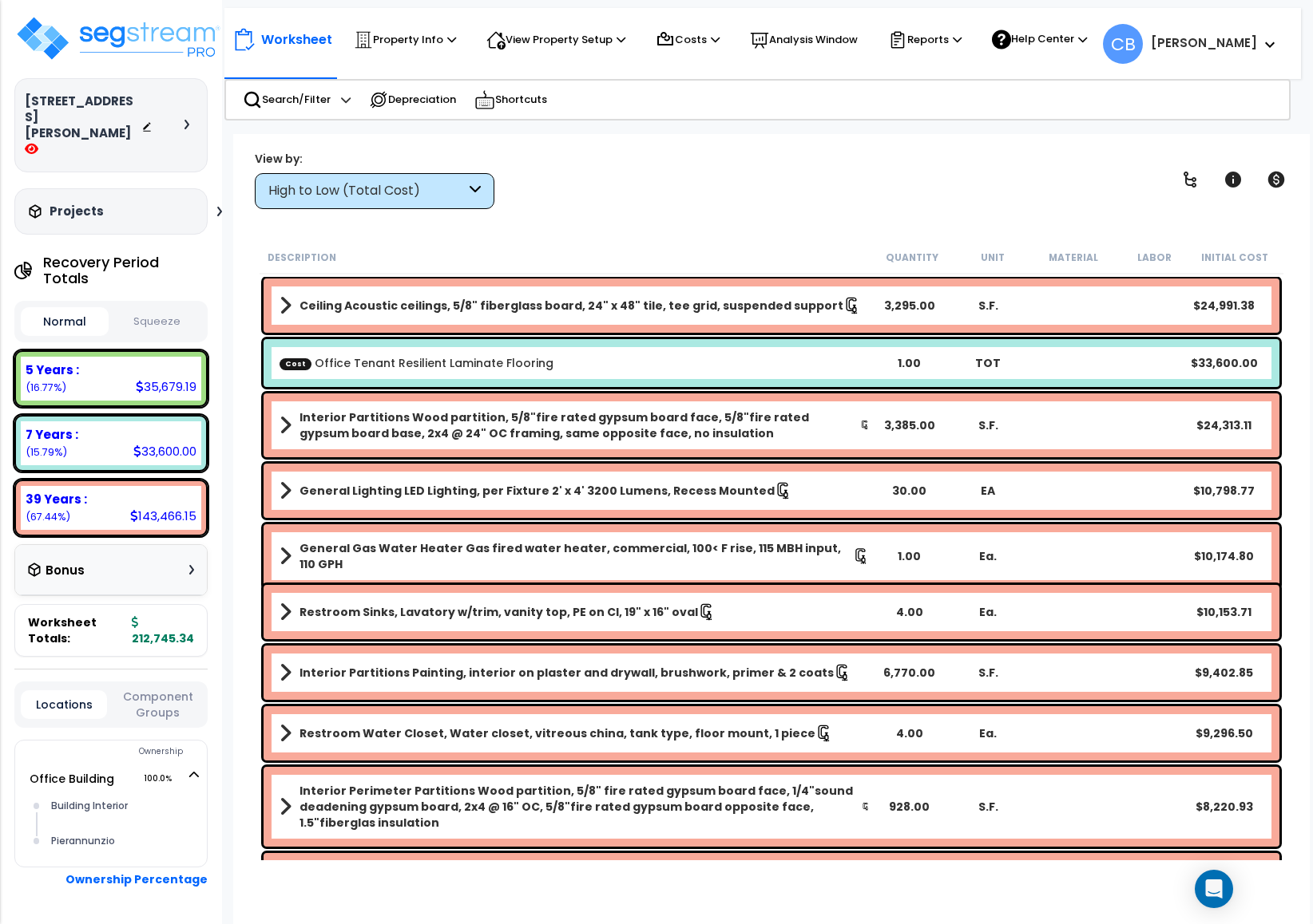
drag, startPoint x: 645, startPoint y: 556, endPoint x: 694, endPoint y: 578, distance: 53.7
click at [647, 558] on link "General Gas Water Heater Gas fired water heater, commercial, 100< F rise, 115 M…" at bounding box center [575, 557] width 590 height 32
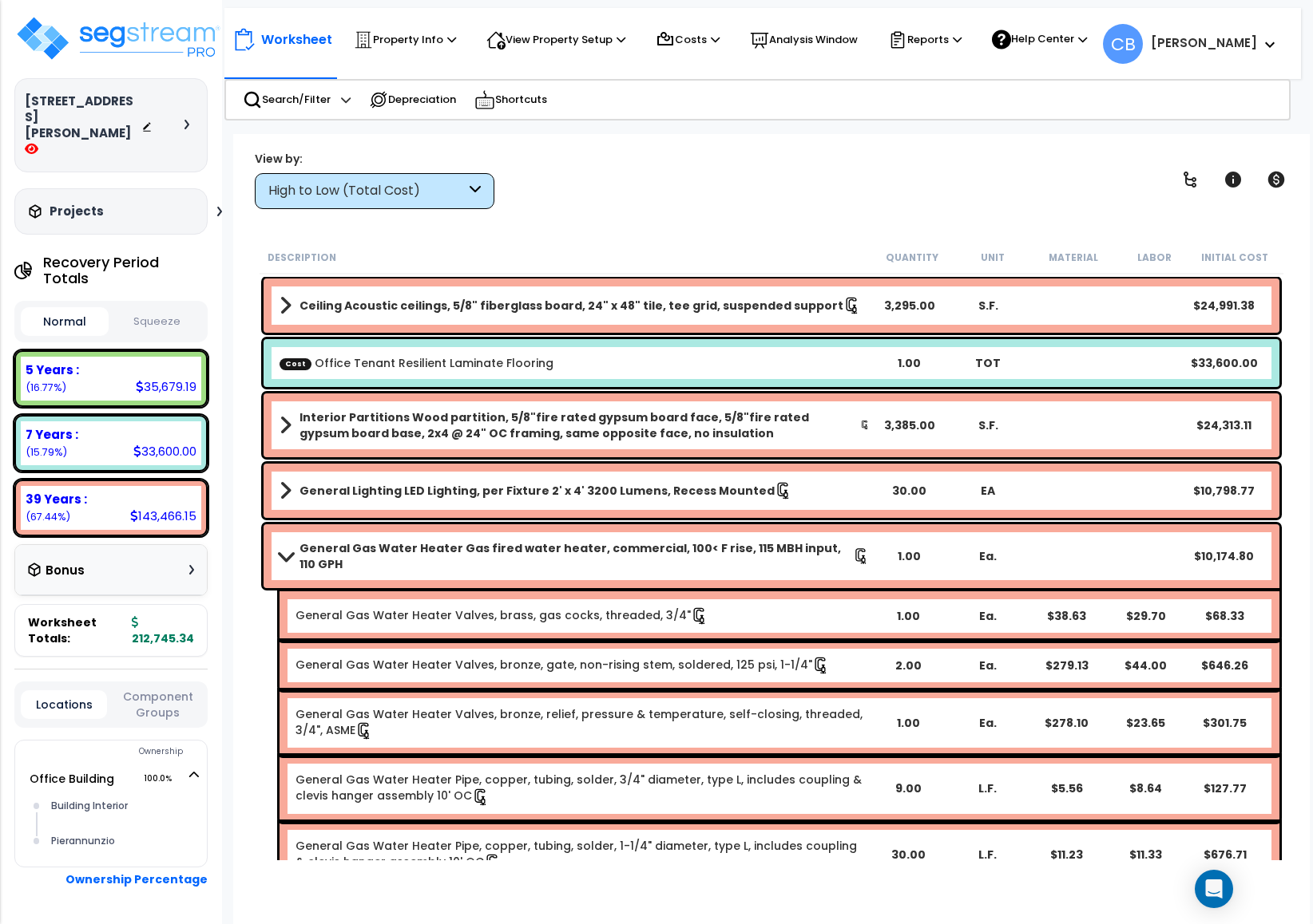
click at [724, 591] on div "General Gas Water Heater Valves, brass, gas cocks, threaded, 3/4" 1.00 Ea. $38.…" at bounding box center [780, 616] width 1000 height 50
click at [743, 591] on div "General Gas Water Heater Valves, brass, gas cocks, threaded, 3/4" 1.00 Ea. $38.…" at bounding box center [780, 616] width 1000 height 50
click at [819, 607] on b "General Gas Water Heater Valves, brass, gas cocks, threaded, 3/4"" at bounding box center [582, 616] width 573 height 18
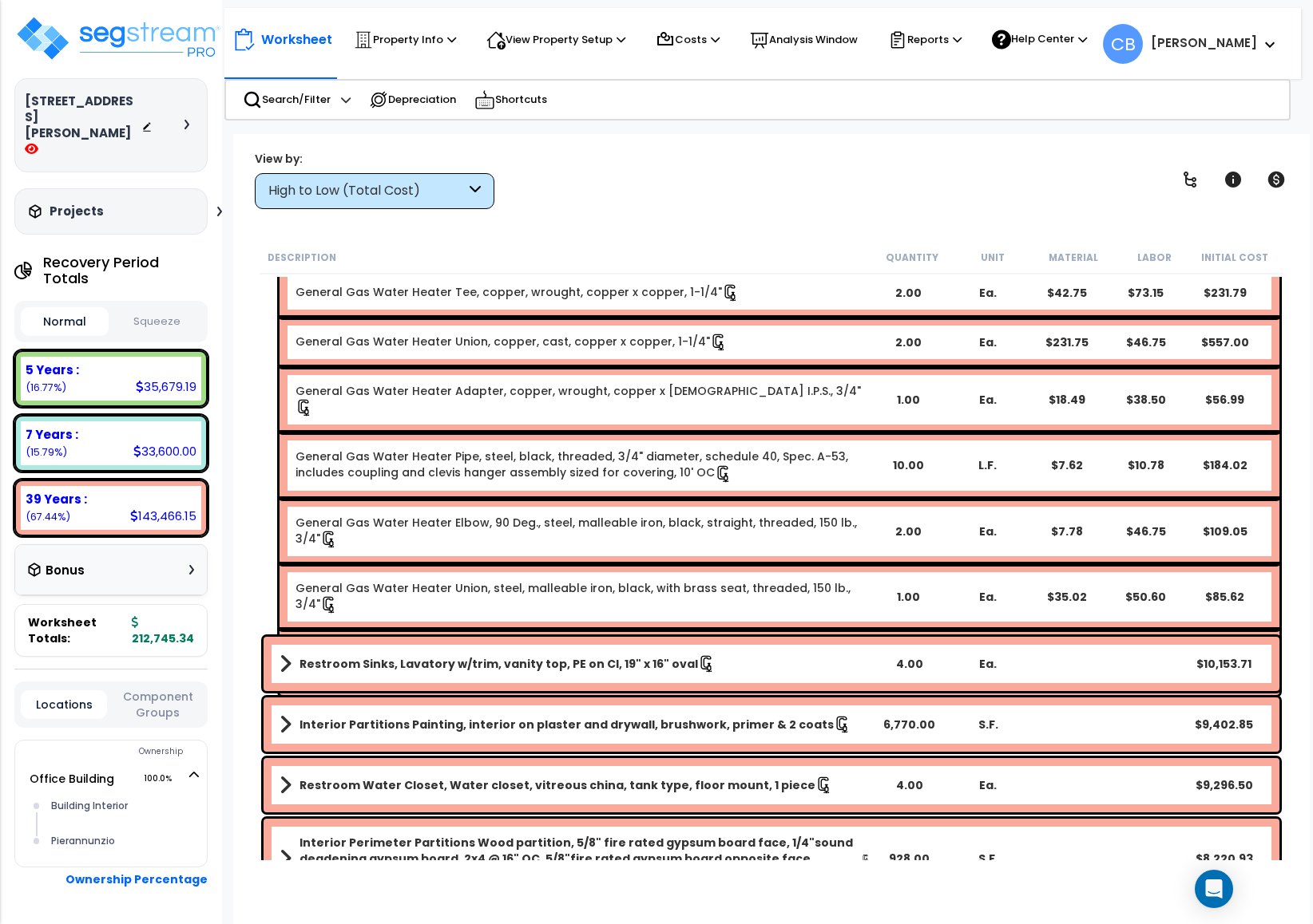
click at [820, 645] on link "General Gas Water Heater Water heater, gas fired, 120 MBH input, 115 GPH, inclu…" at bounding box center [582, 662] width 573 height 34
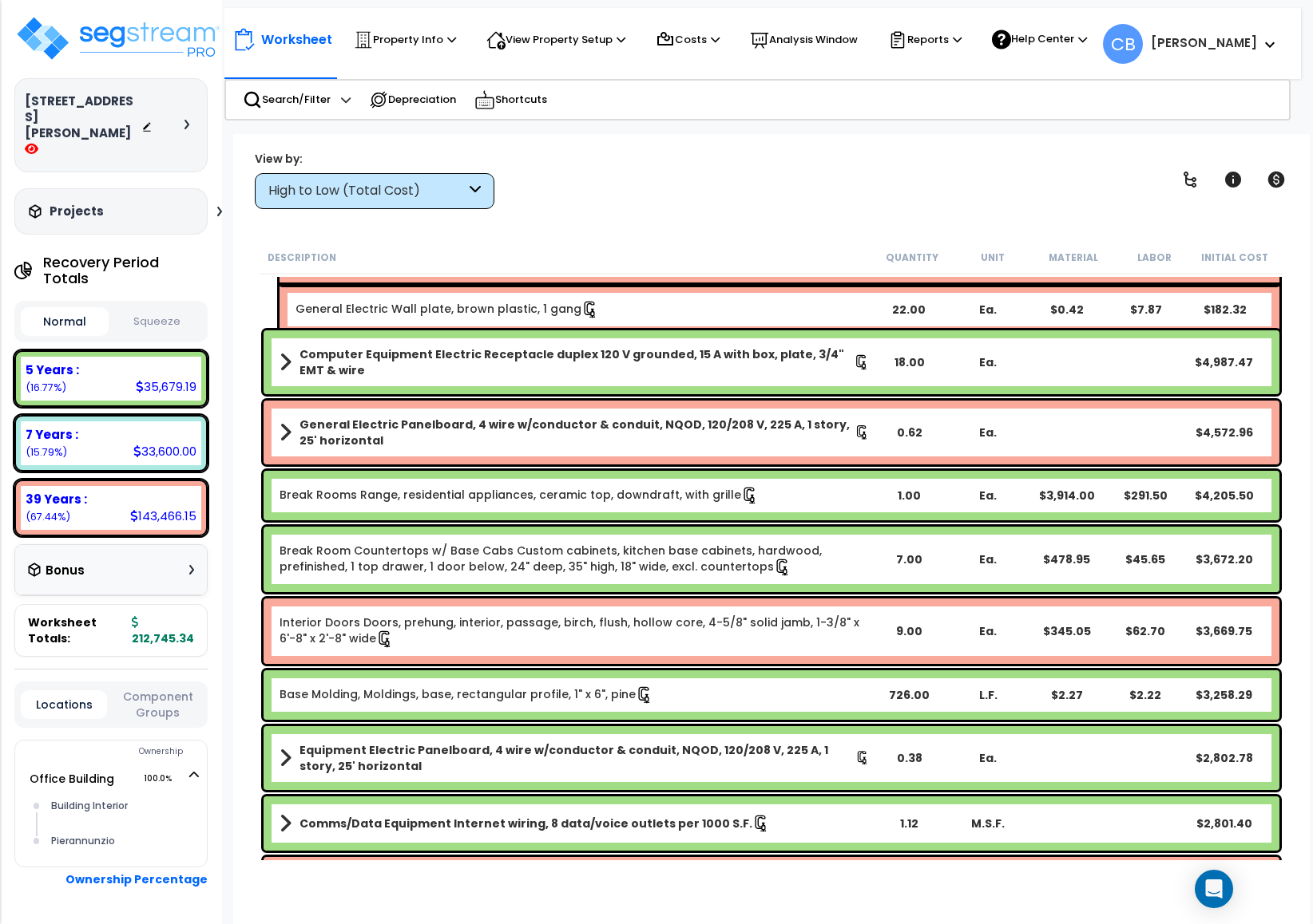
click at [820, 598] on div "Interior Doors Doors, prehung, interior, passage, birch, flush, hollow core, 4-…" at bounding box center [772, 631] width 1016 height 66
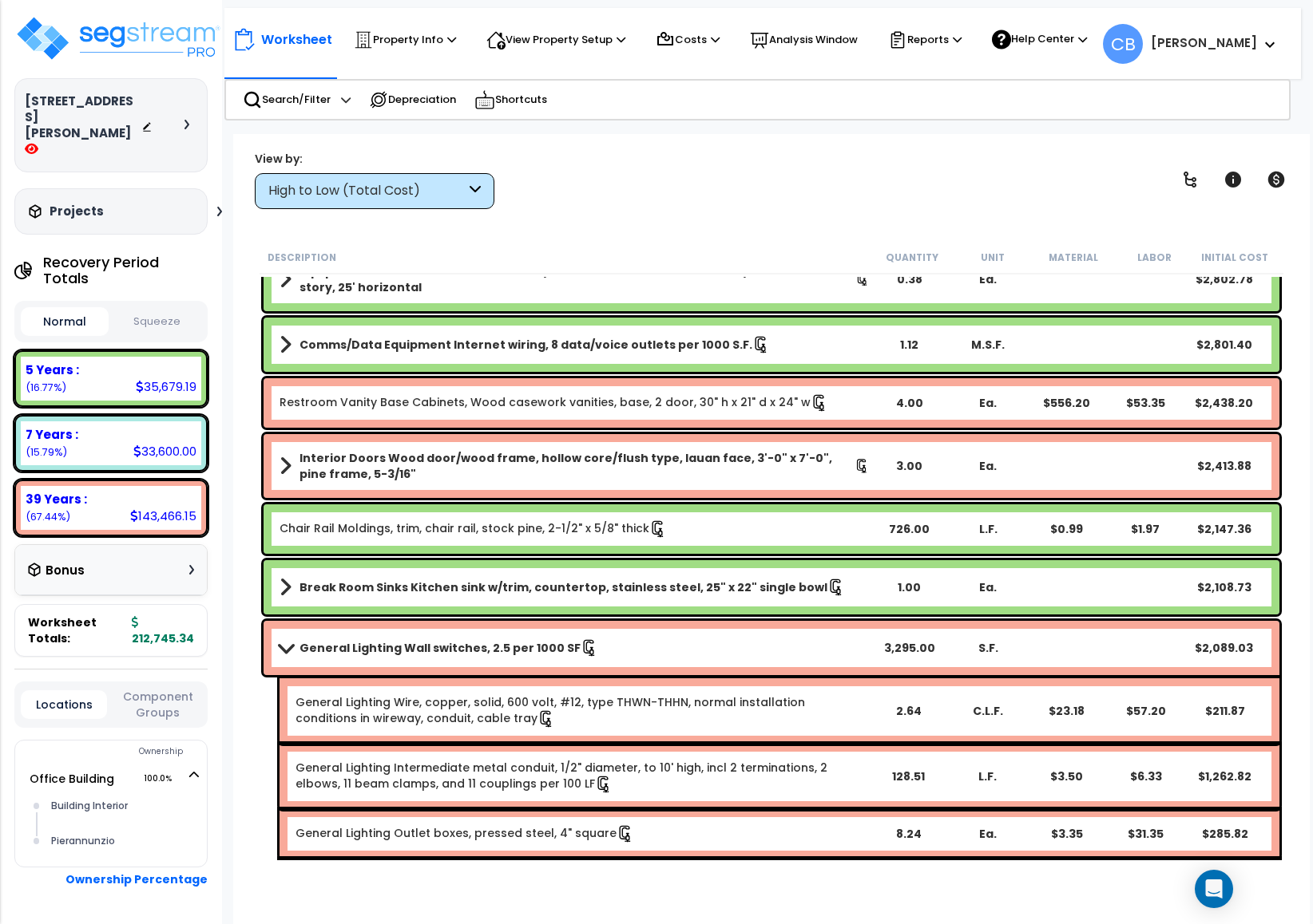
click at [820, 597] on div "Break Room Sinks Kitchen sink w/trim, countertop, stainless steel, 25" x 22" si…" at bounding box center [772, 587] width 1016 height 55
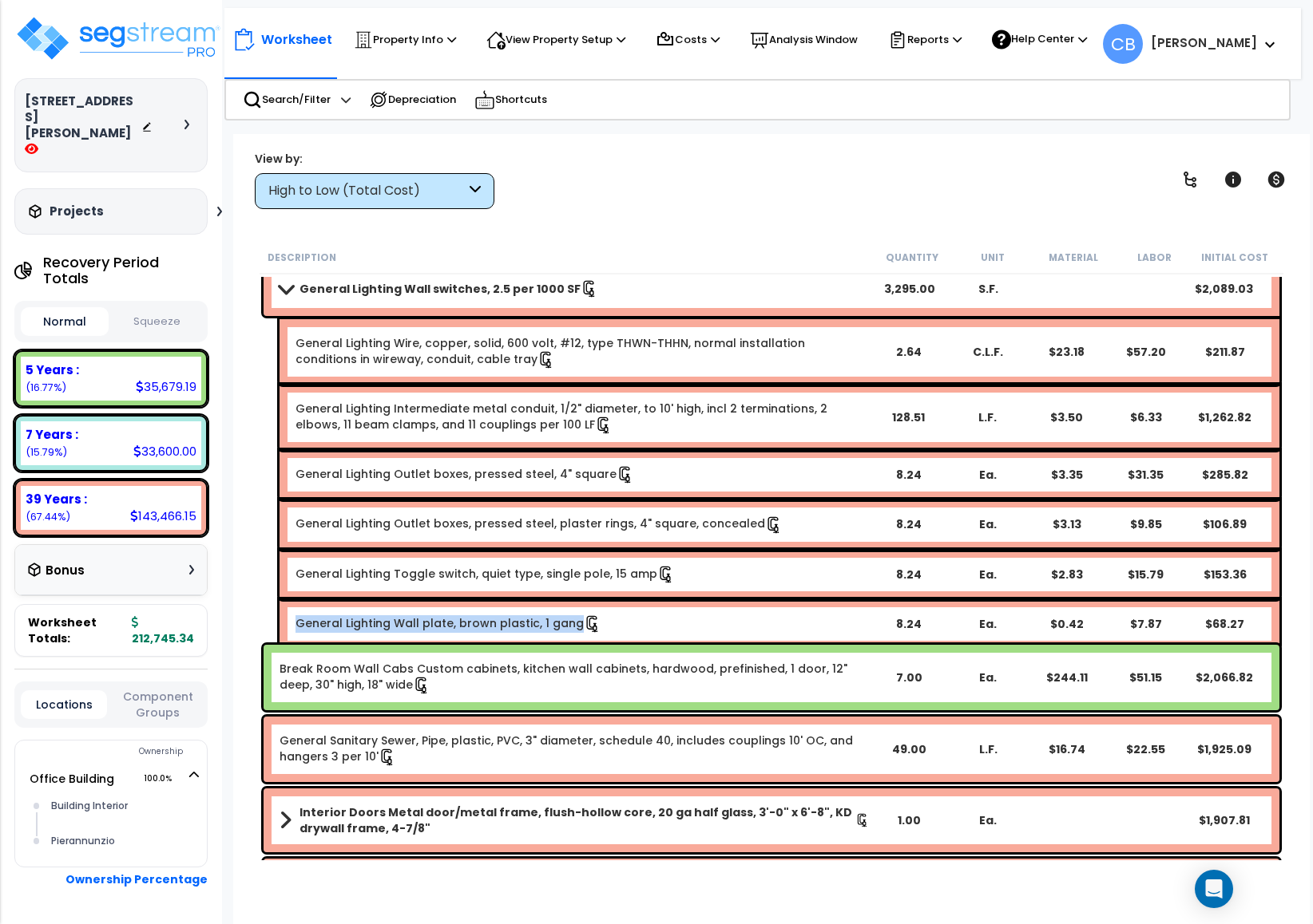
click at [820, 599] on div "General Lighting Wall plate, brown plastic, 1 gang 8.24 Ea. $0.42 $7.87 $68.27" at bounding box center [780, 624] width 1000 height 50
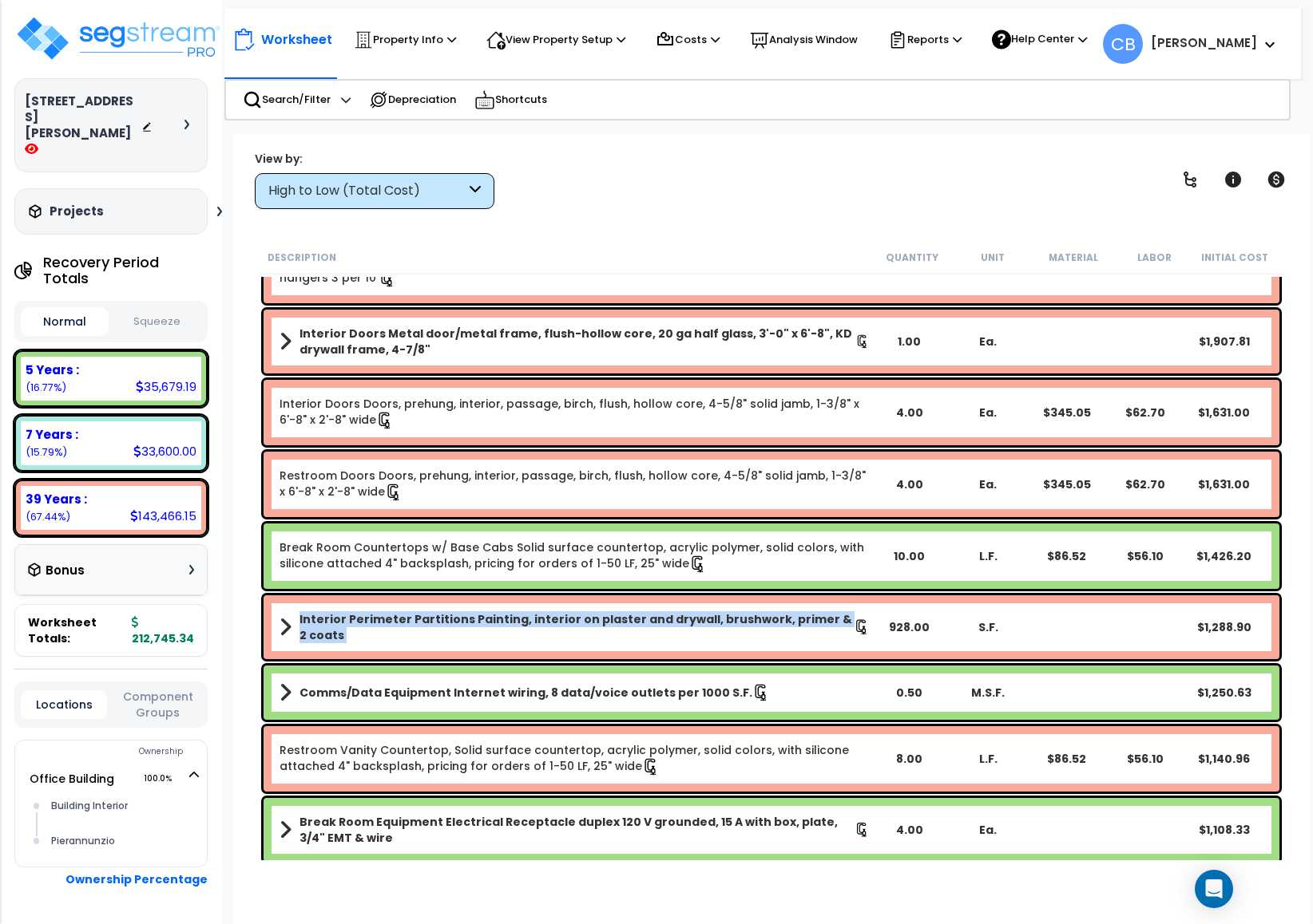
click at [820, 597] on div "Interior Perimeter Partitions Painting, interior on plaster and drywall, brushw…" at bounding box center [772, 627] width 1016 height 64
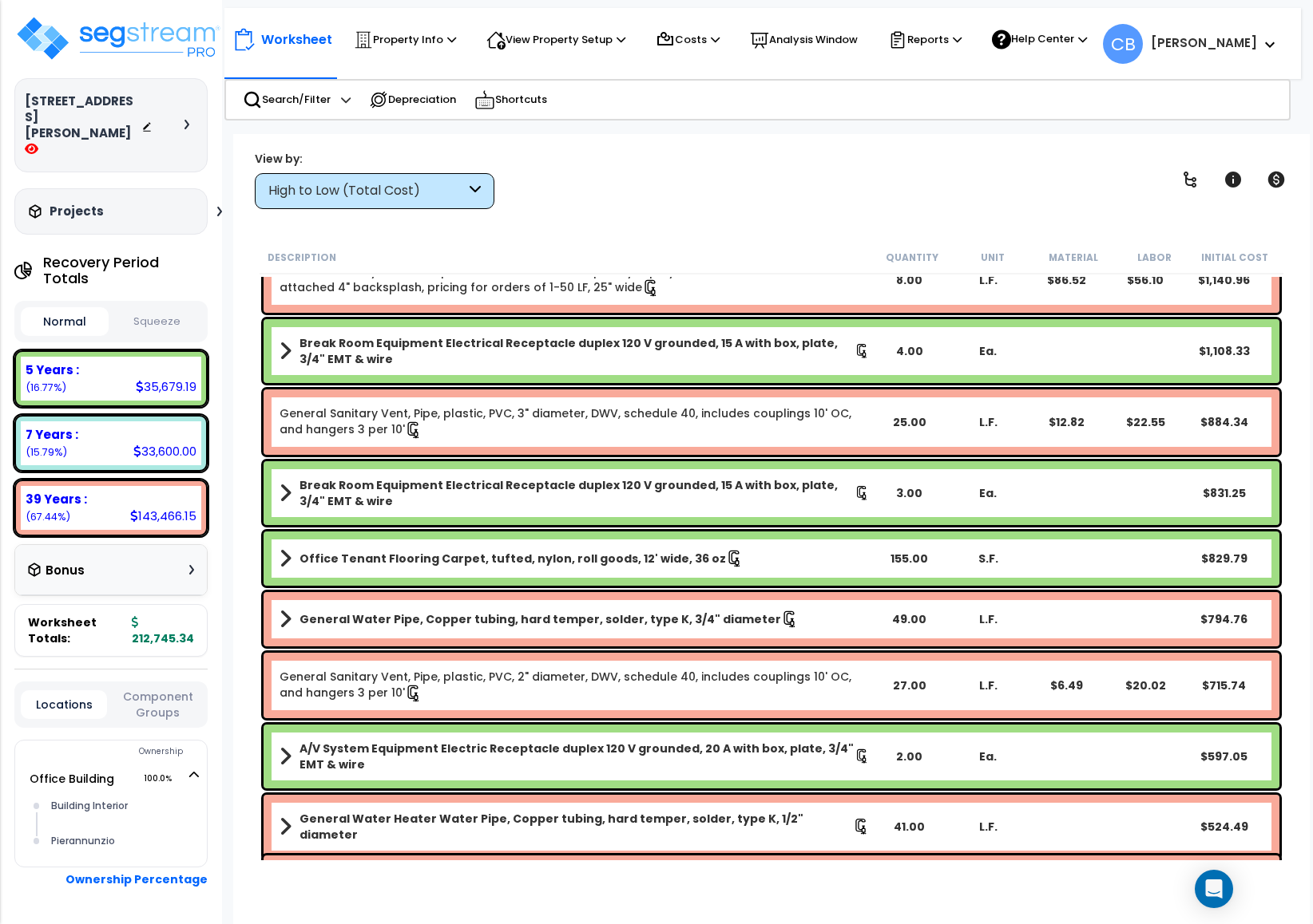
click at [813, 594] on div "General Water Pipe, Copper tubing, hard temper, solder, type K, 3/4" diameter 4…" at bounding box center [772, 619] width 1016 height 55
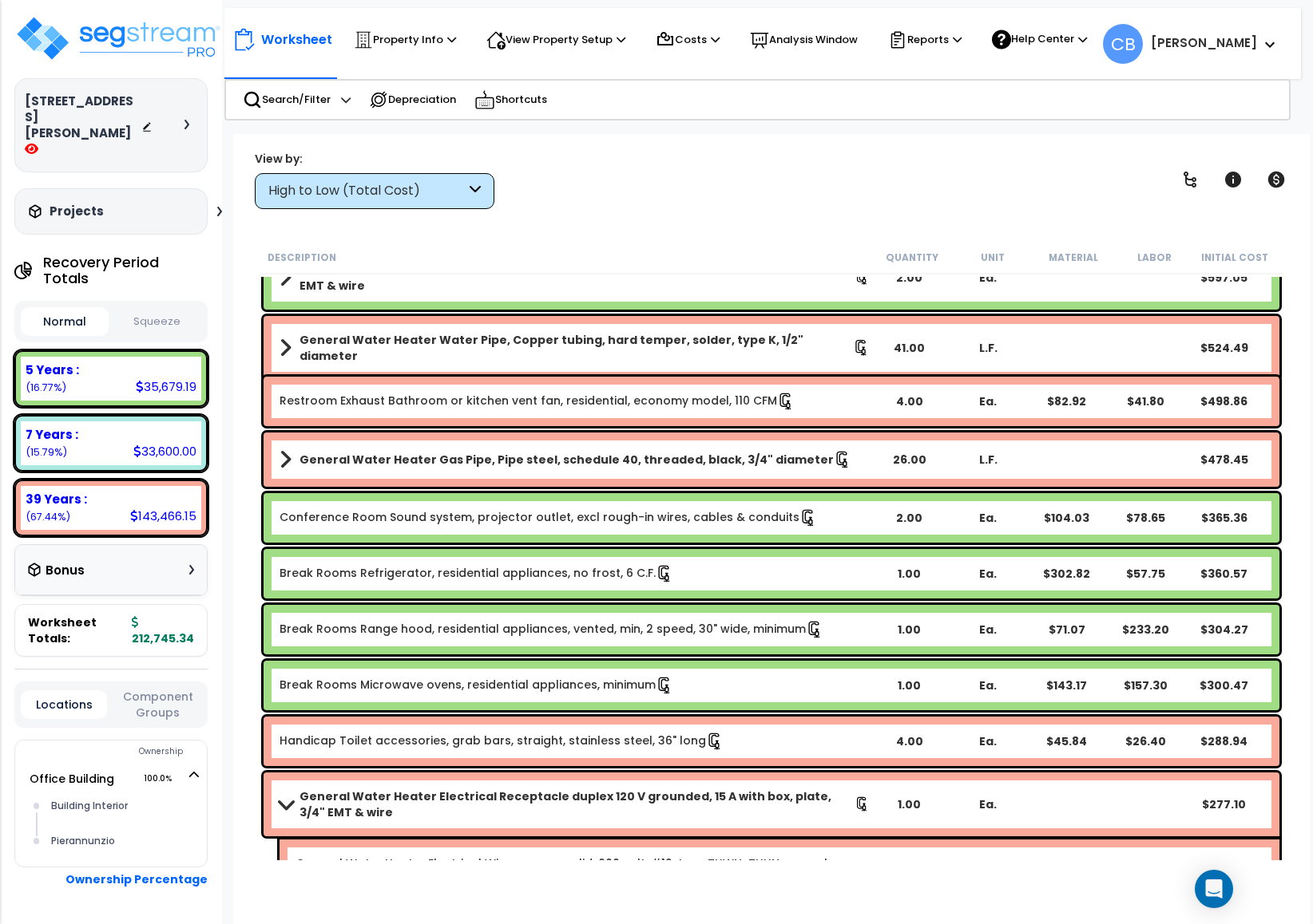
click at [813, 593] on div "Break Rooms Refrigerator, residential appliances, no frost, 6 C.F. 1.00 Ea. $30…" at bounding box center [772, 574] width 1016 height 50
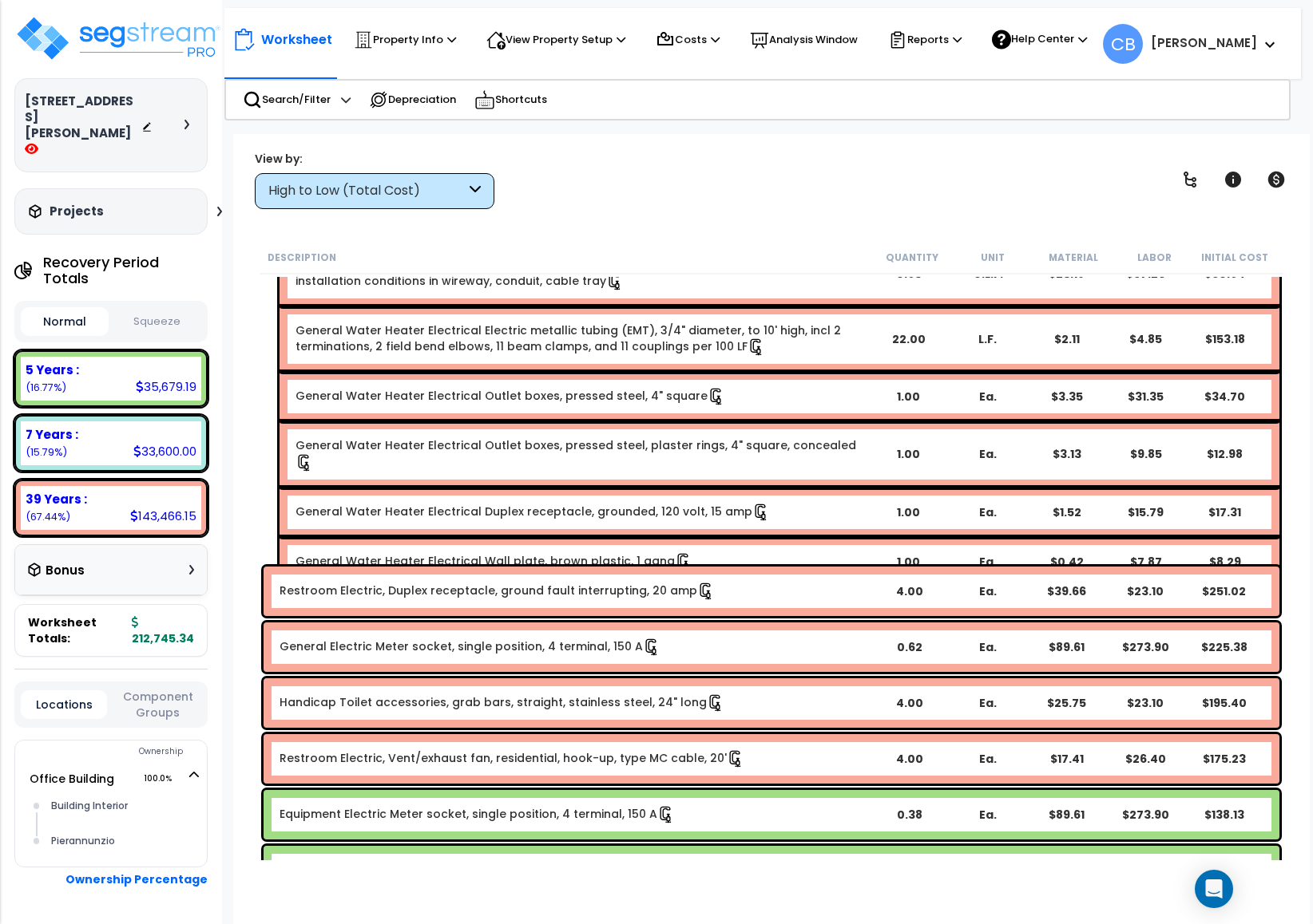
drag, startPoint x: 813, startPoint y: 593, endPoint x: 372, endPoint y: 357, distance: 500.2
click at [372, 357] on div "General Water Heater Electrical Electric metallic tubing (EMT), 3/4" diameter, …" at bounding box center [780, 340] width 1000 height 66
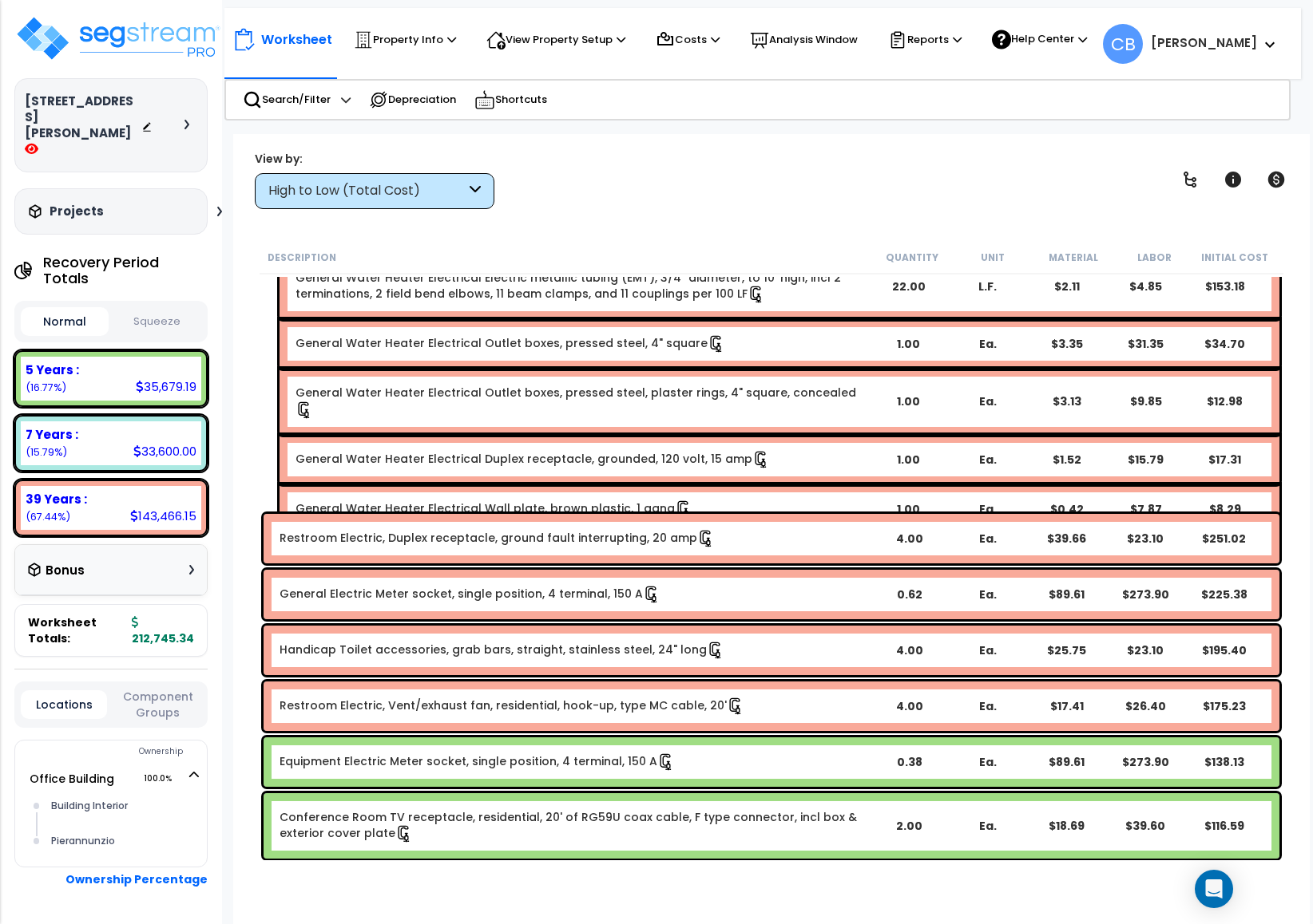
scroll to position [71, 0]
click at [770, 518] on div "Restroom Electric, Duplex receptacle, ground fault interrupting, 20 amp 4.00 Ea…" at bounding box center [772, 539] width 1016 height 50
click at [611, 589] on link "General Electric Meter socket, single position, 4 terminal, 150 A" at bounding box center [470, 594] width 381 height 18
click at [593, 540] on link "Restroom Electric, Duplex receptacle, ground fault interrupting, 20 amp" at bounding box center [497, 539] width 435 height 18
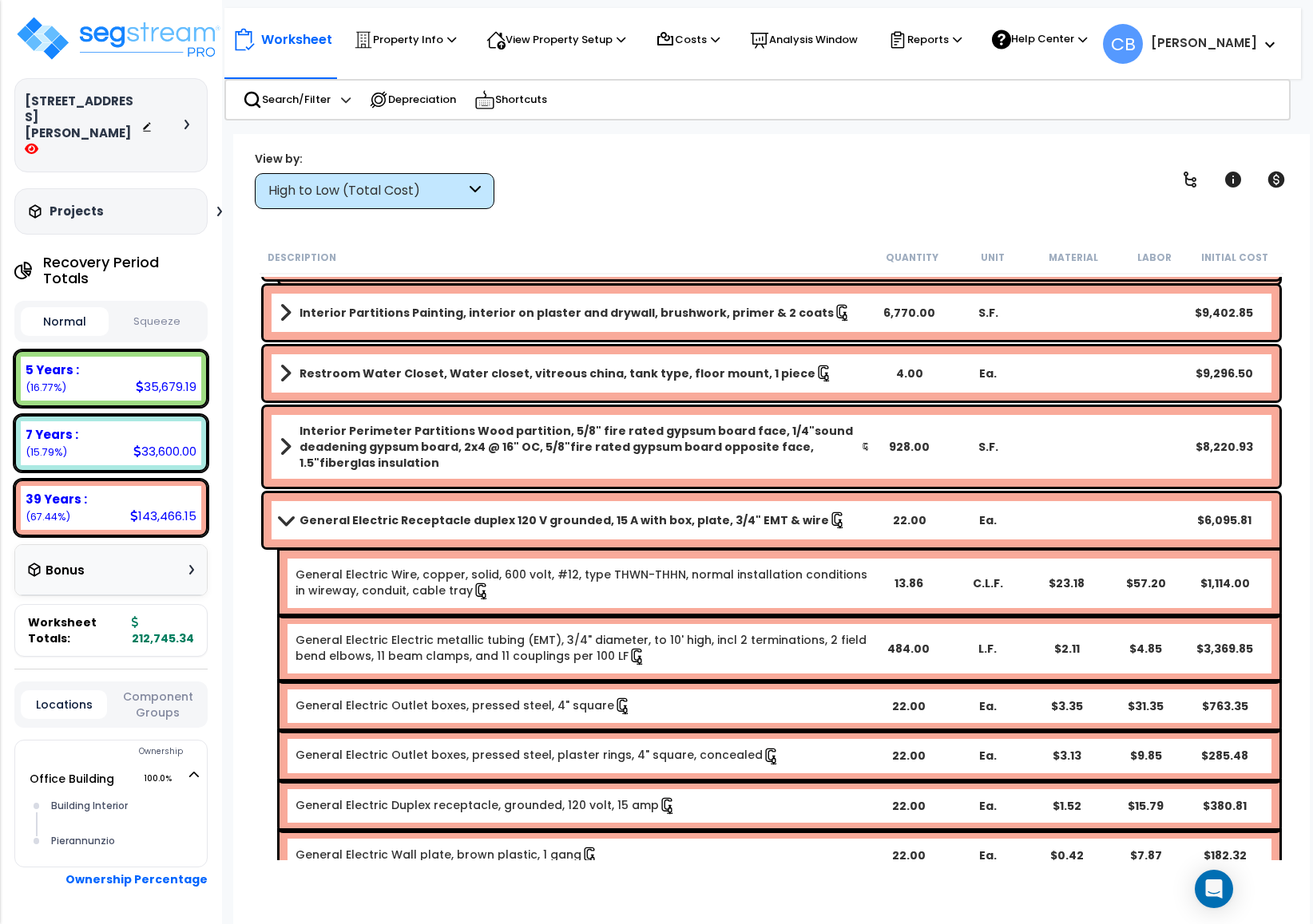
scroll to position [532, 0]
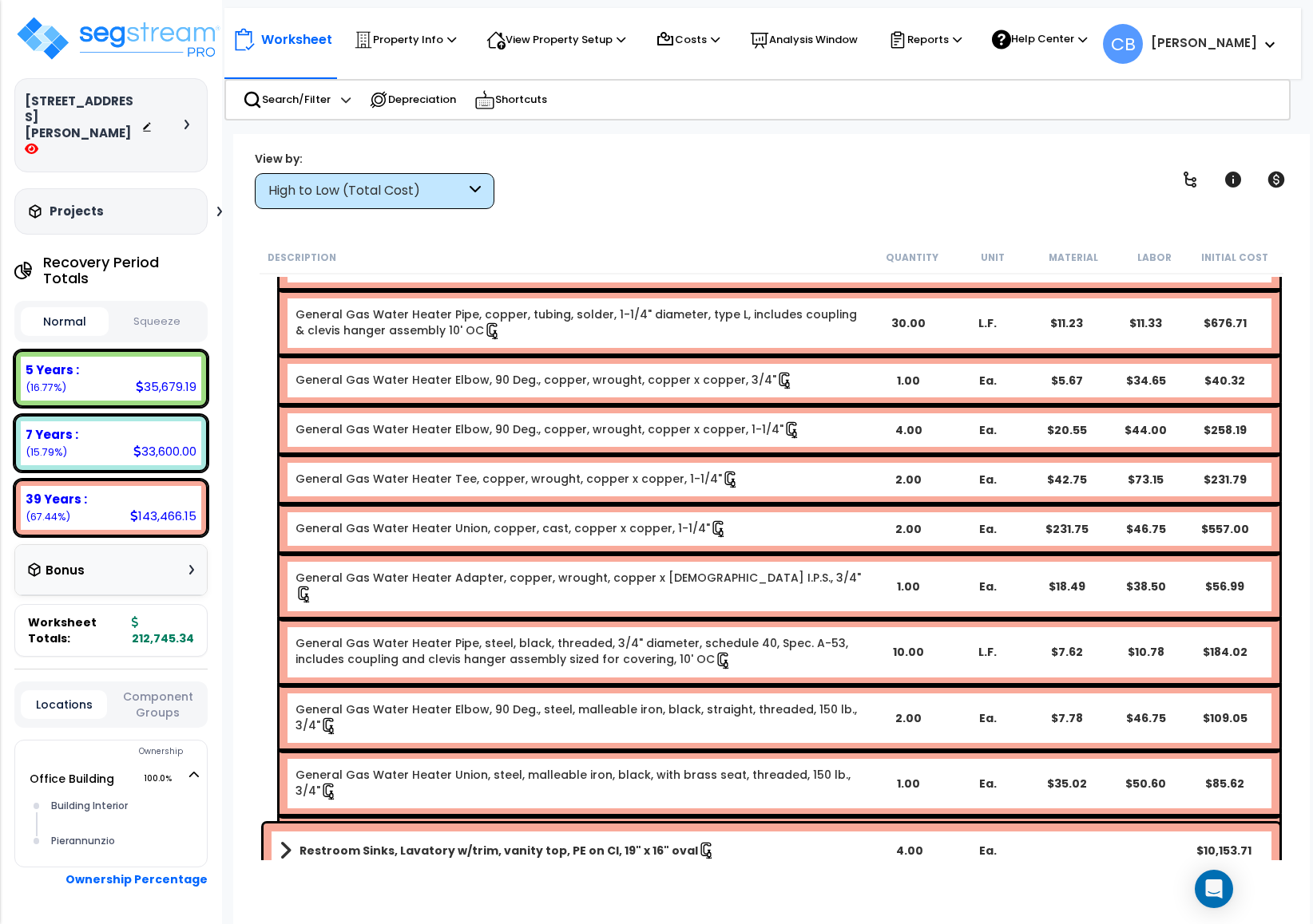
click at [588, 554] on div "General Gas Water Heater Adapter, copper, wrought, copper x male I.P.S., 3/4" 1…" at bounding box center [780, 586] width 1000 height 66
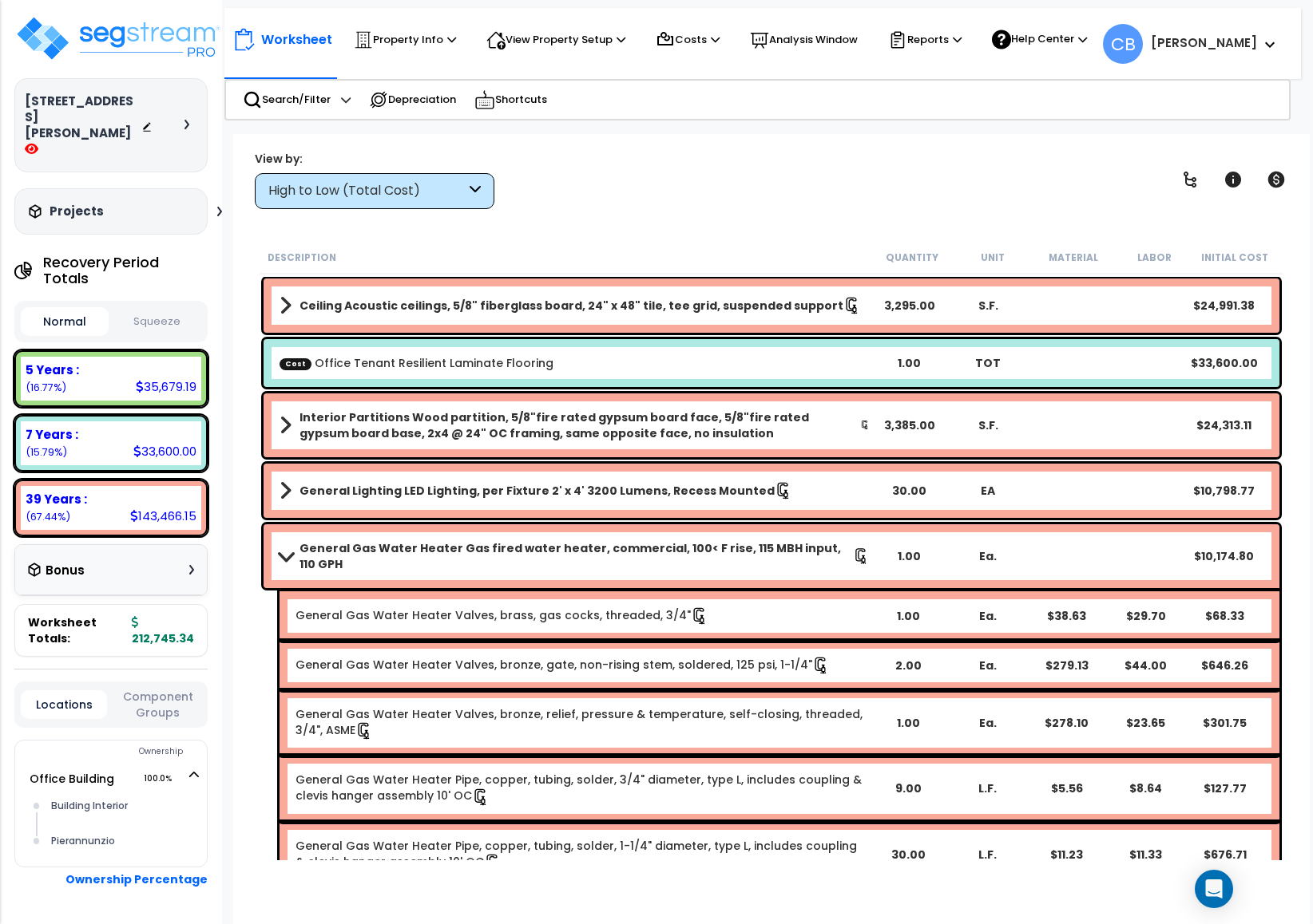
click at [588, 541] on link "General Gas Water Heater Gas fired water heater, commercial, 100< F rise, 115 M…" at bounding box center [575, 557] width 590 height 32
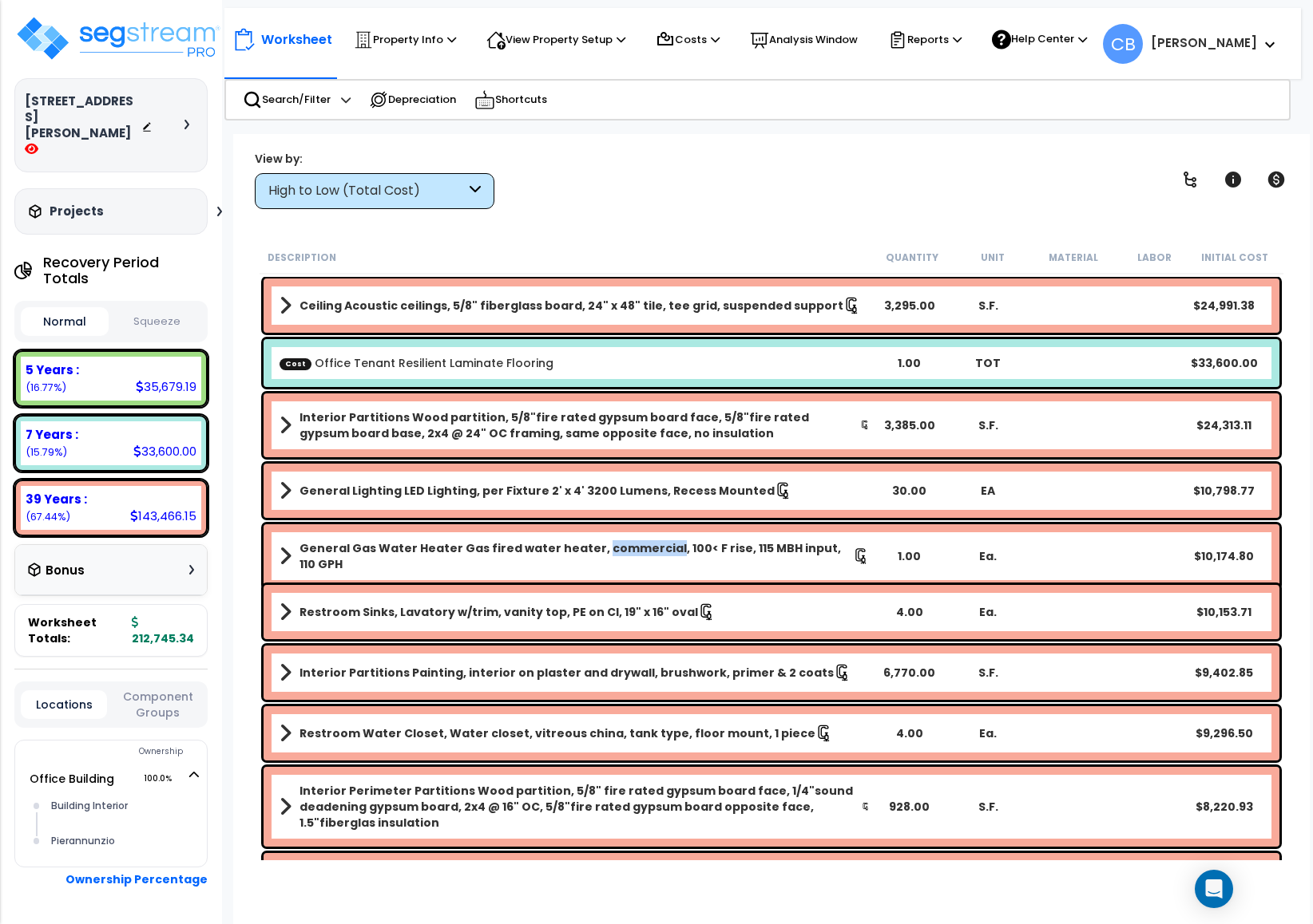
click at [588, 541] on link "General Gas Water Heater Gas fired water heater, commercial, 100< F rise, 115 M…" at bounding box center [575, 557] width 590 height 32
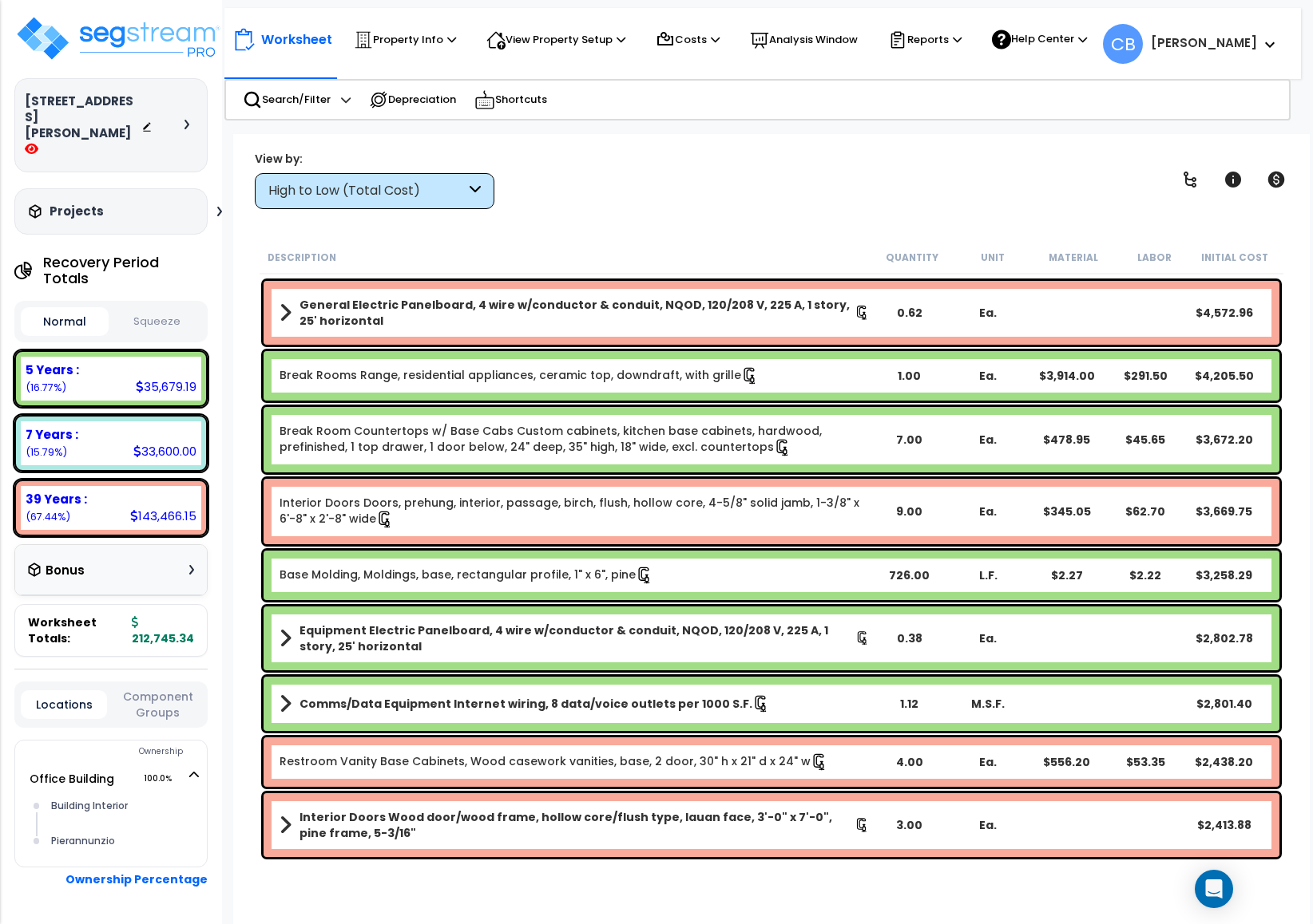
click at [588, 539] on div "Interior Doors Doors, prehung, interior, passage, birch, flush, hollow core, 4-…" at bounding box center [772, 512] width 1016 height 66
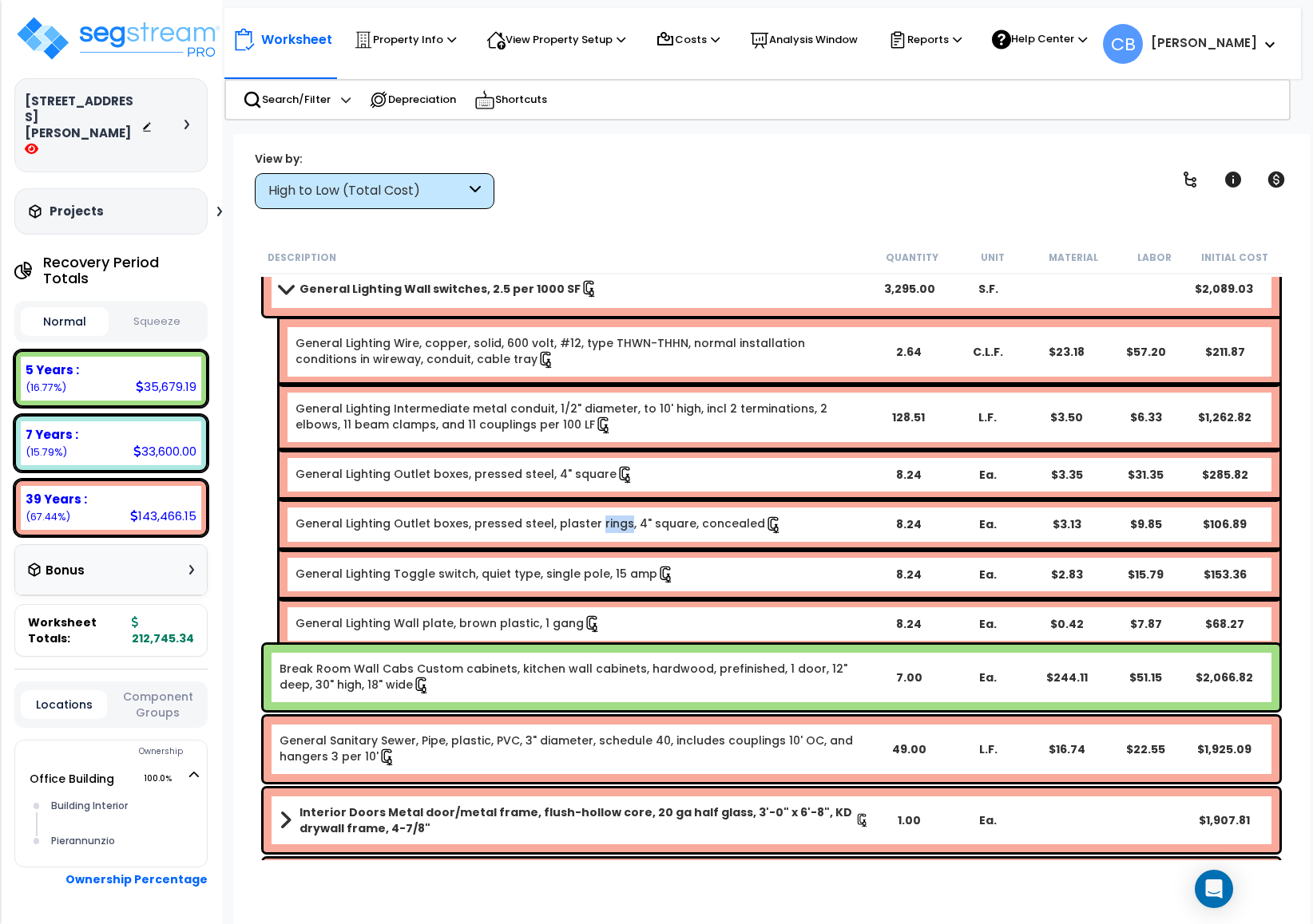
click at [588, 539] on div "General Lighting Outlet boxes, pressed steel, plaster rings, 4" square, conceal…" at bounding box center [780, 525] width 1000 height 50
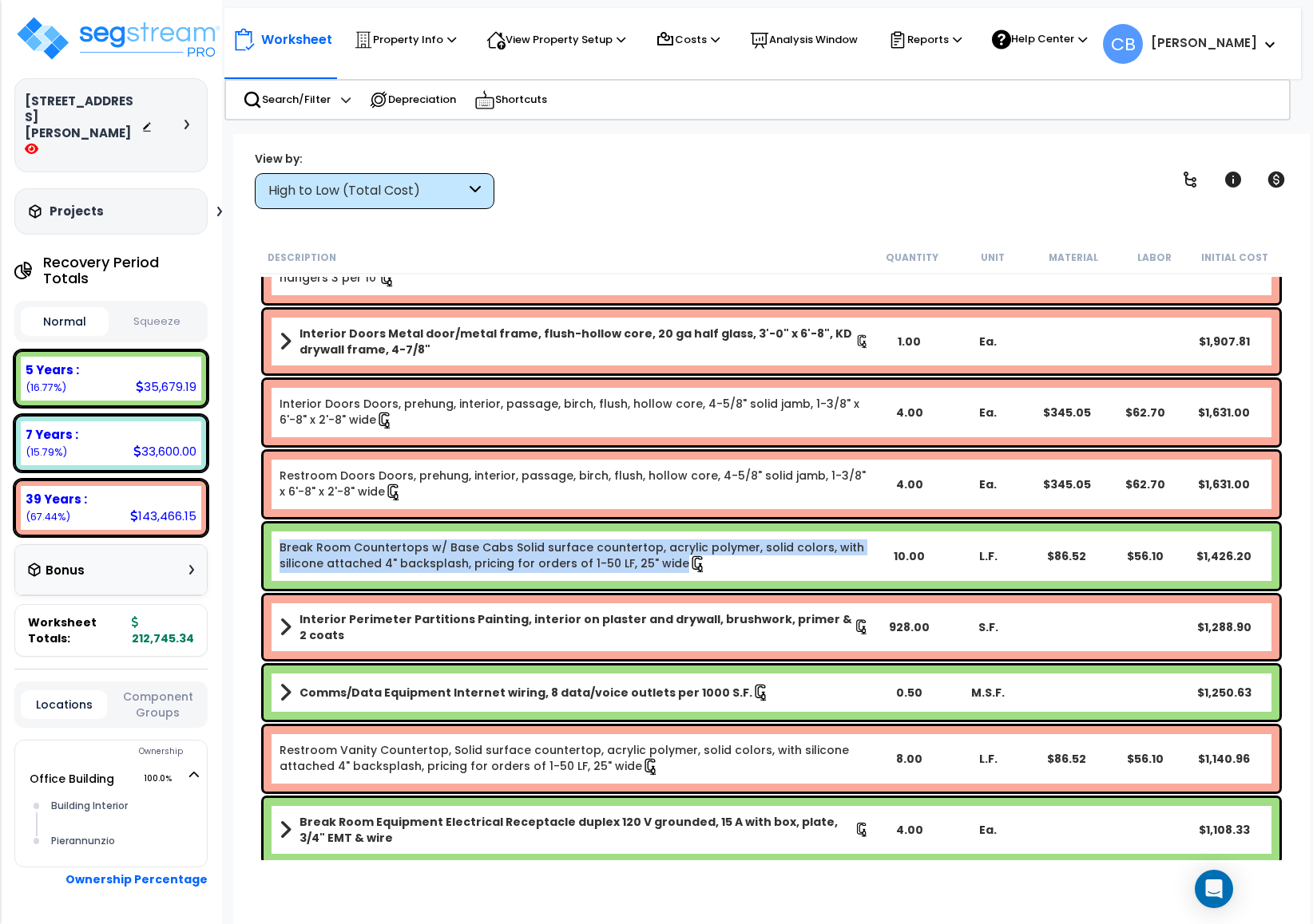
click at [588, 540] on link "Break Room Countertops w/ Base Cabs Solid surface countertop, acrylic polymer, …" at bounding box center [575, 557] width 590 height 34
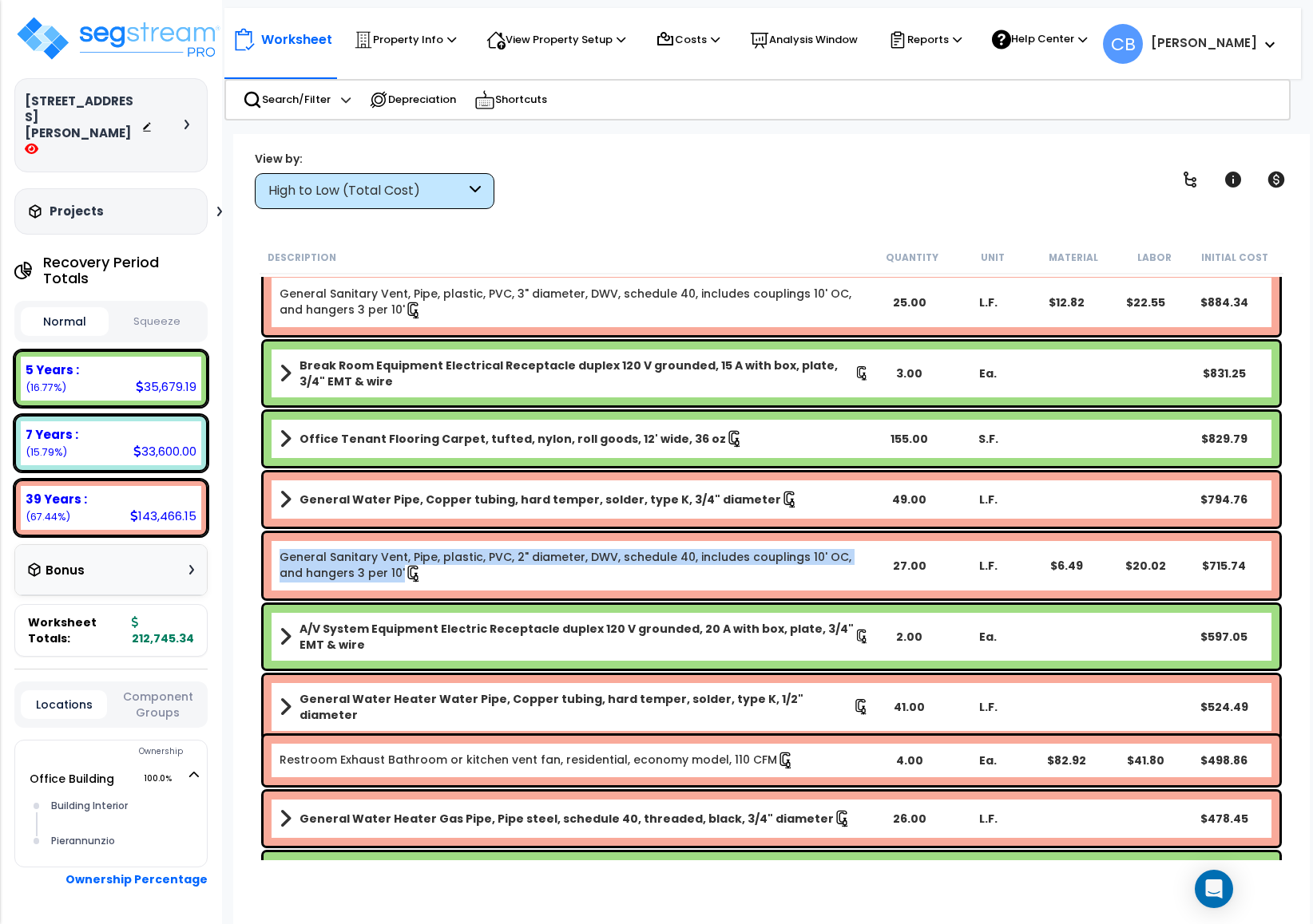
click at [588, 539] on div "General Sanitary Vent, Pipe, plastic, PVC, 2" diameter, DWV, schedule 40, inclu…" at bounding box center [772, 566] width 1016 height 66
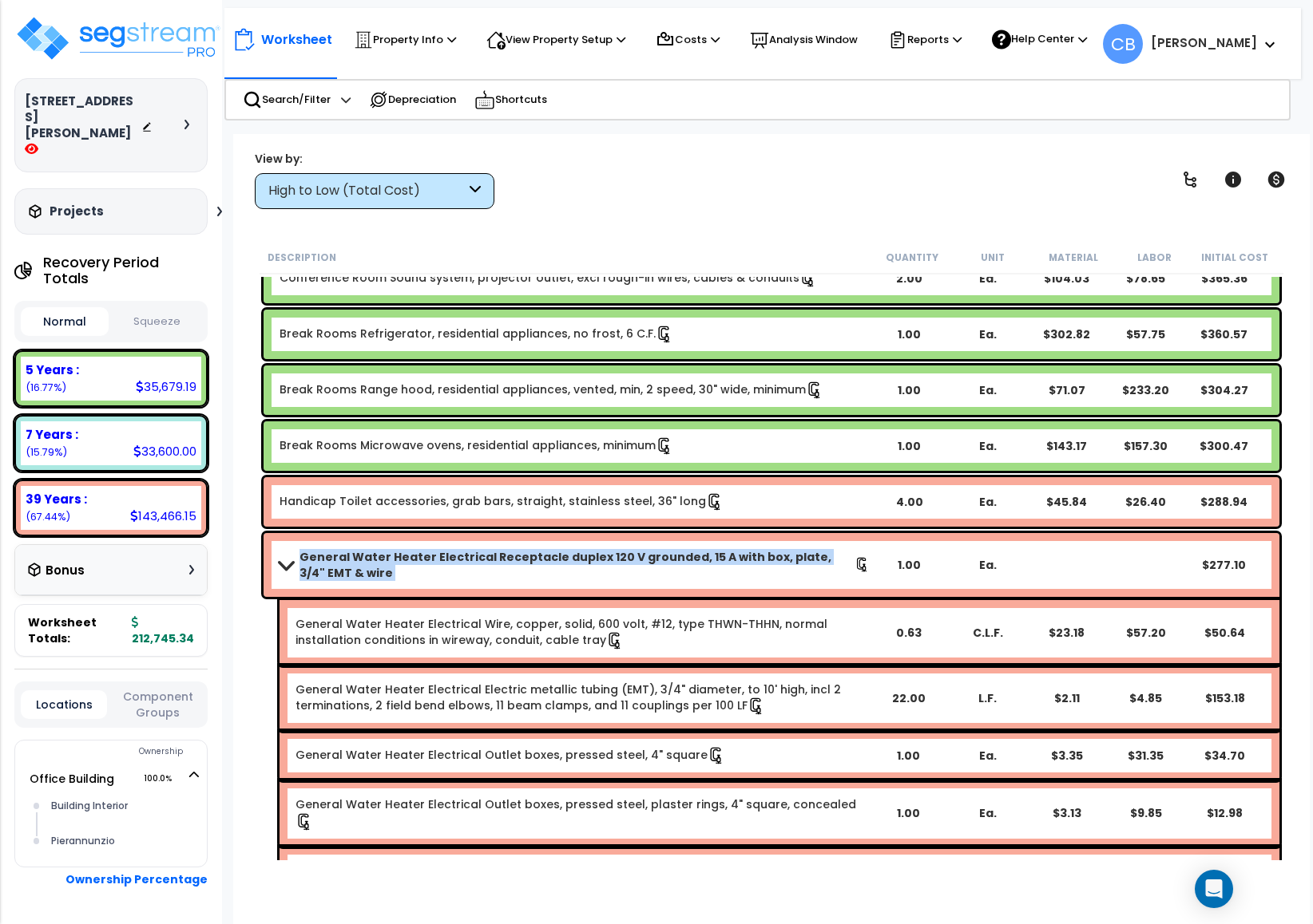
click at [588, 539] on div "General Water Heater Electrical Receptacle duplex 120 V grounded, 15 A with box…" at bounding box center [772, 739] width 1024 height 420
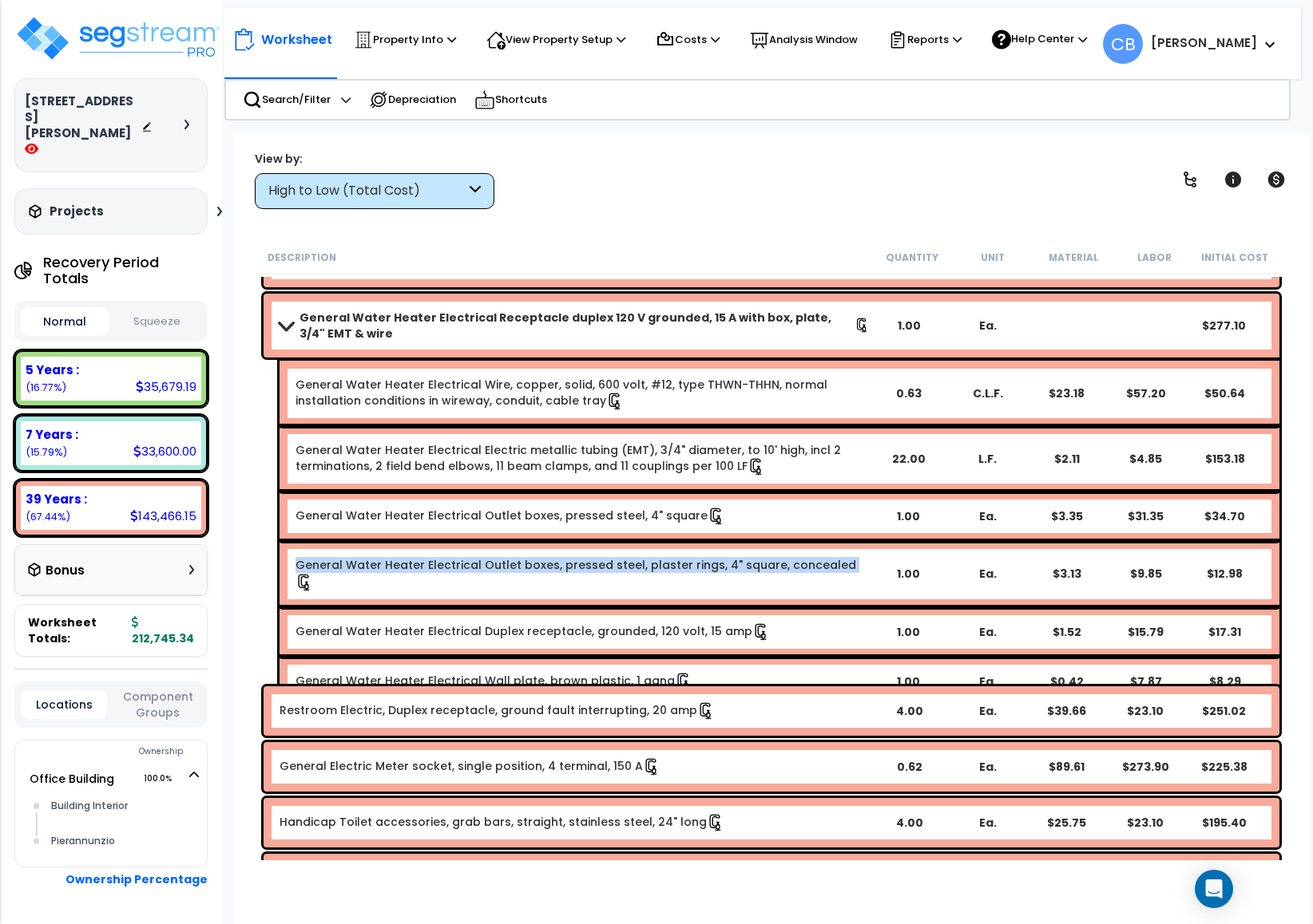
click at [588, 541] on div "General Water Heater Electrical Outlet boxes, pressed steel, plaster rings, 4" …" at bounding box center [780, 574] width 1000 height 66
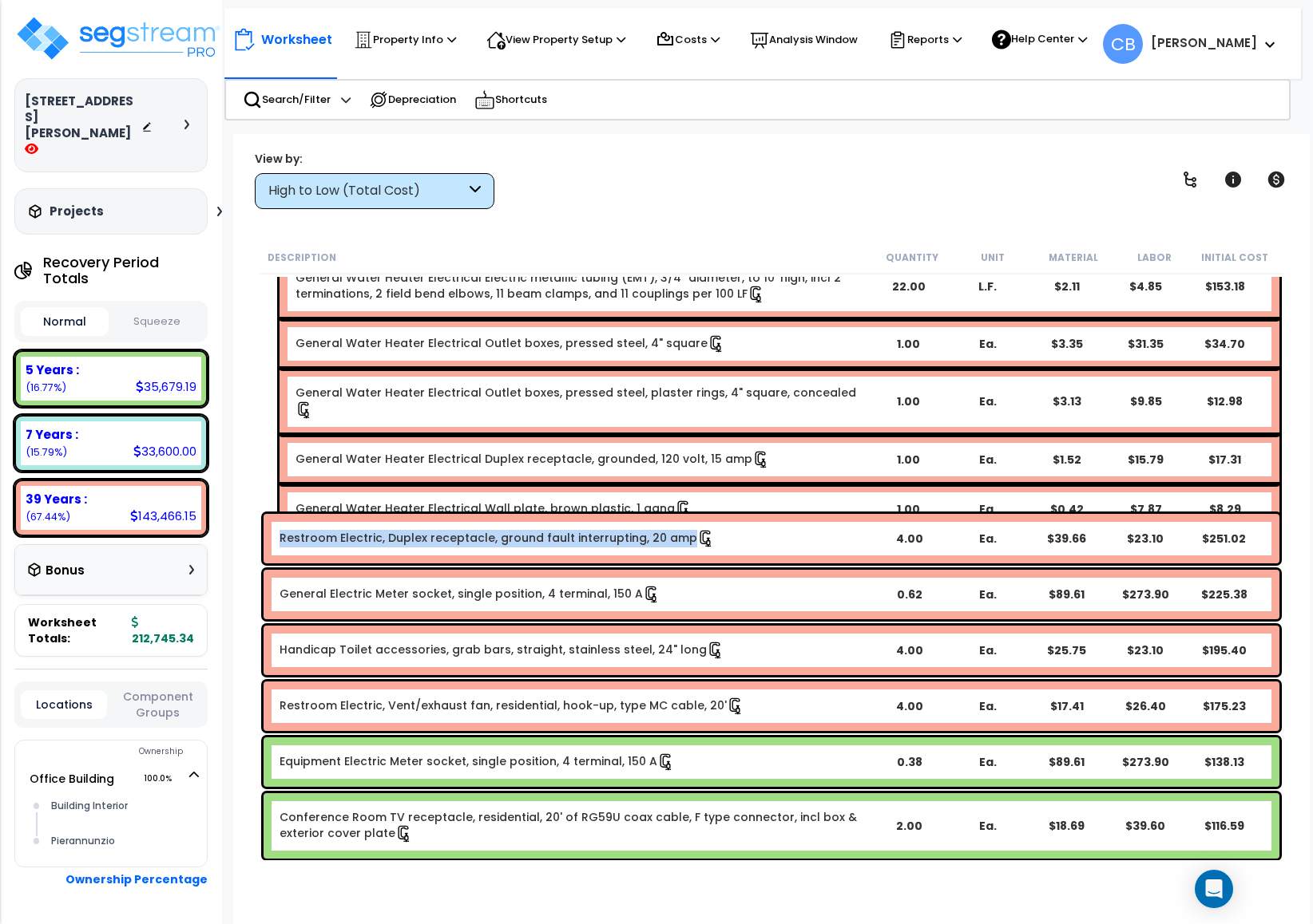
click at [588, 539] on link "Restroom Electric, Duplex receptacle, ground fault interrupting, 20 amp" at bounding box center [497, 539] width 435 height 18
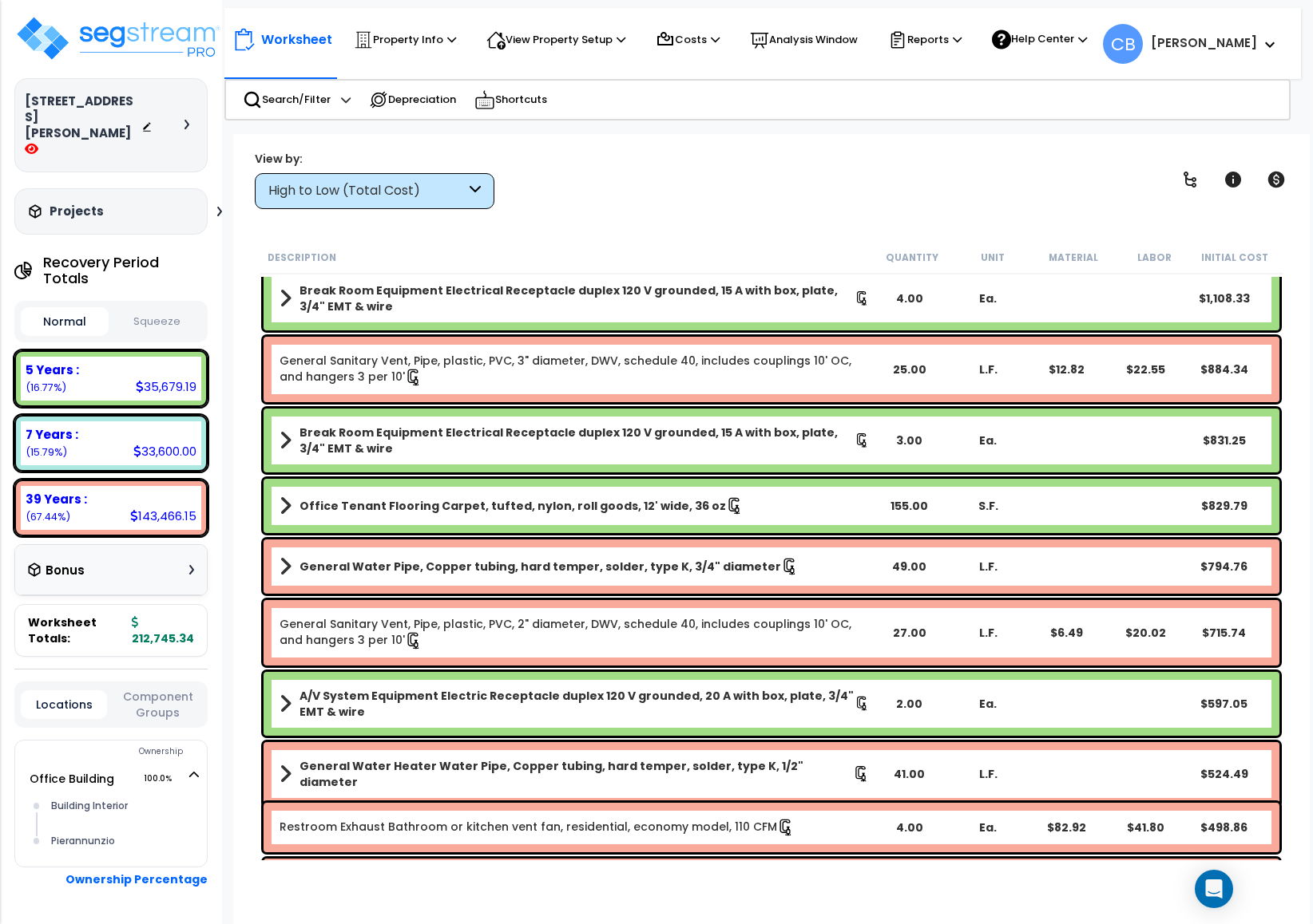
click at [588, 540] on div "General Water Pipe, Copper tubing, hard temper, solder, type K, 3/4" diameter 4…" at bounding box center [772, 567] width 1016 height 55
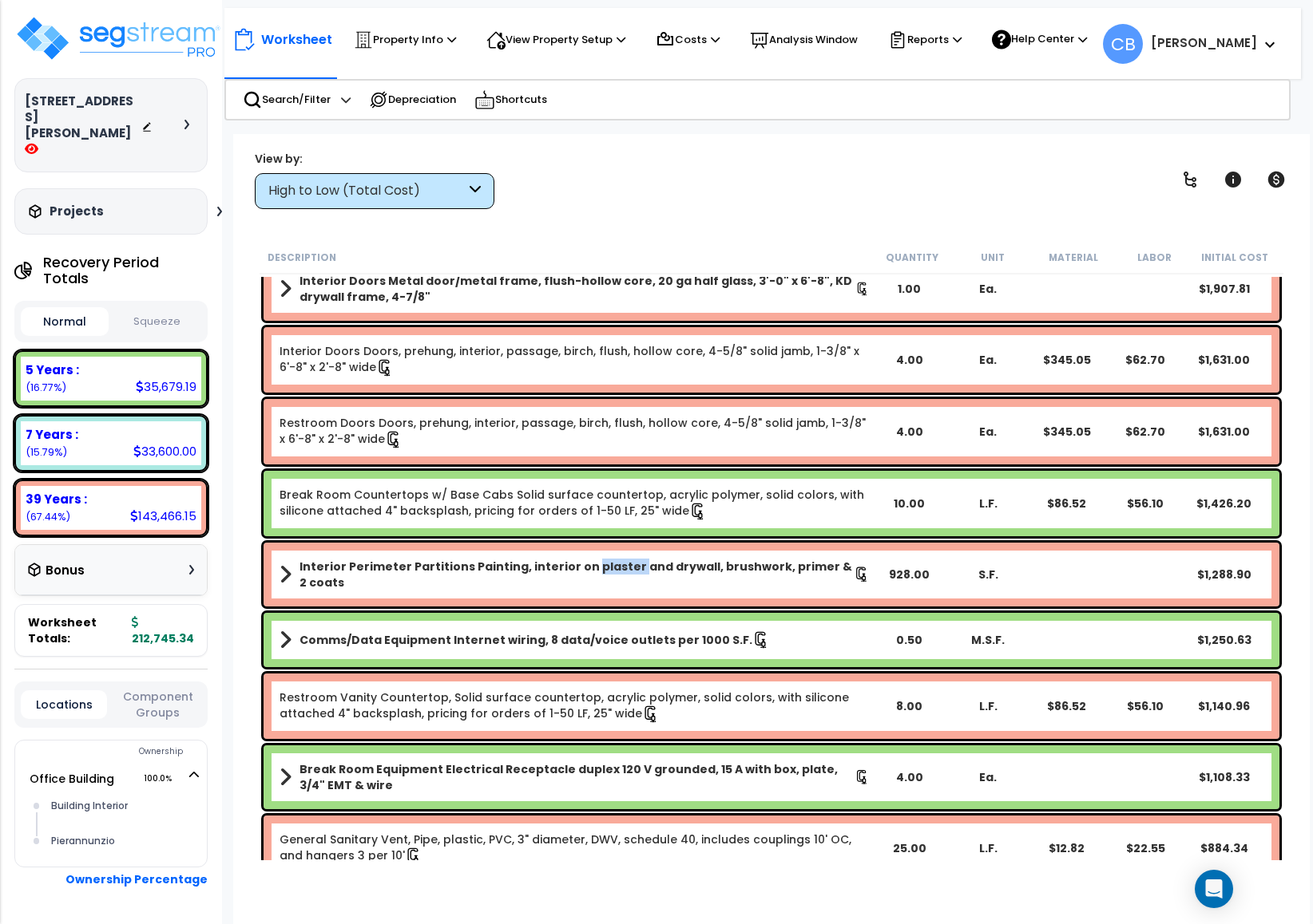
click at [588, 539] on div "Interior Perimeter Partitions Painting, interior on plaster and drywall, brushw…" at bounding box center [772, 575] width 1024 height 72
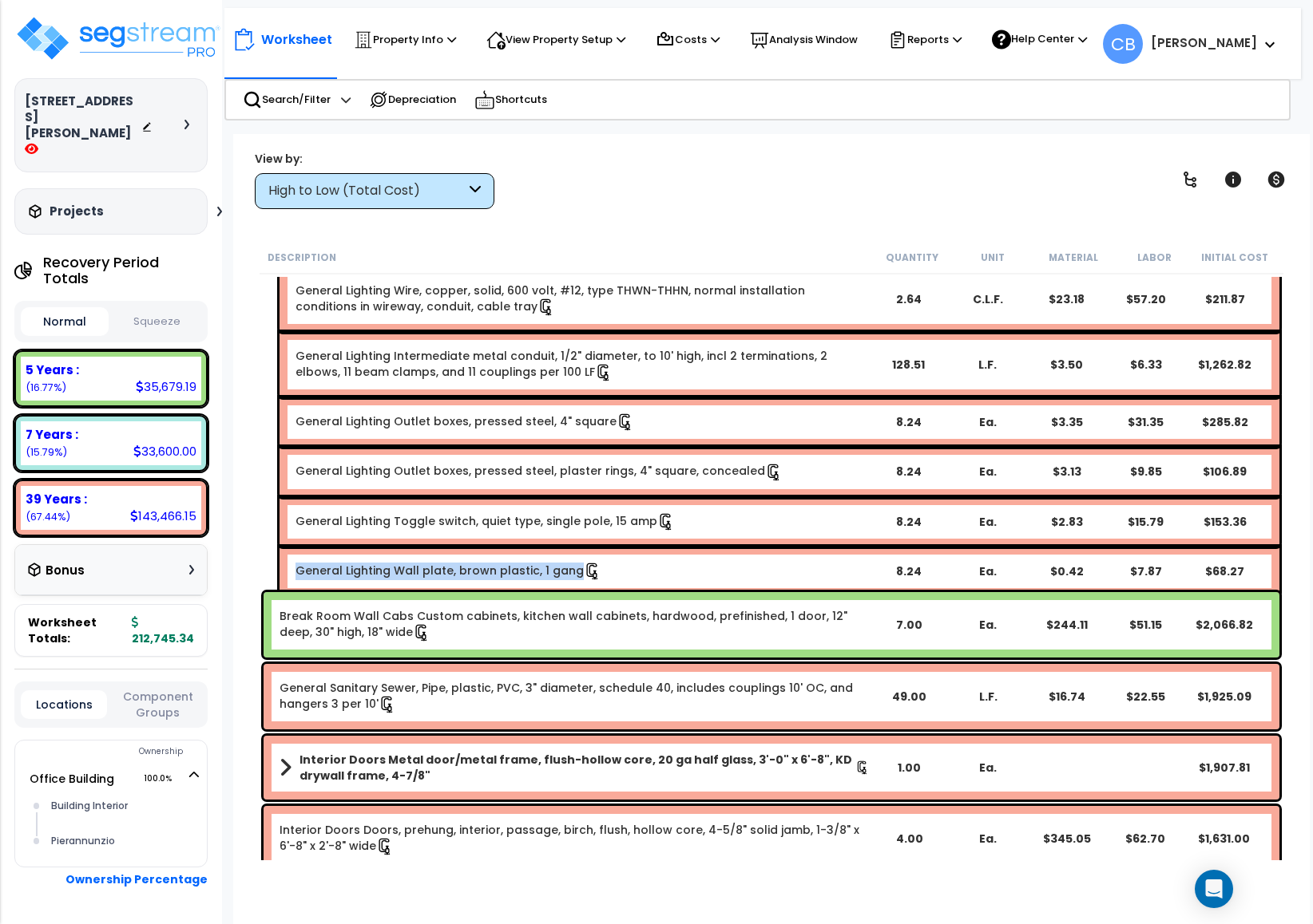
click at [588, 547] on div "General Lighting Wall plate, brown plastic, 1 gang 8.24 Ea. $0.42 $7.87 $68.27" at bounding box center [780, 572] width 1000 height 50
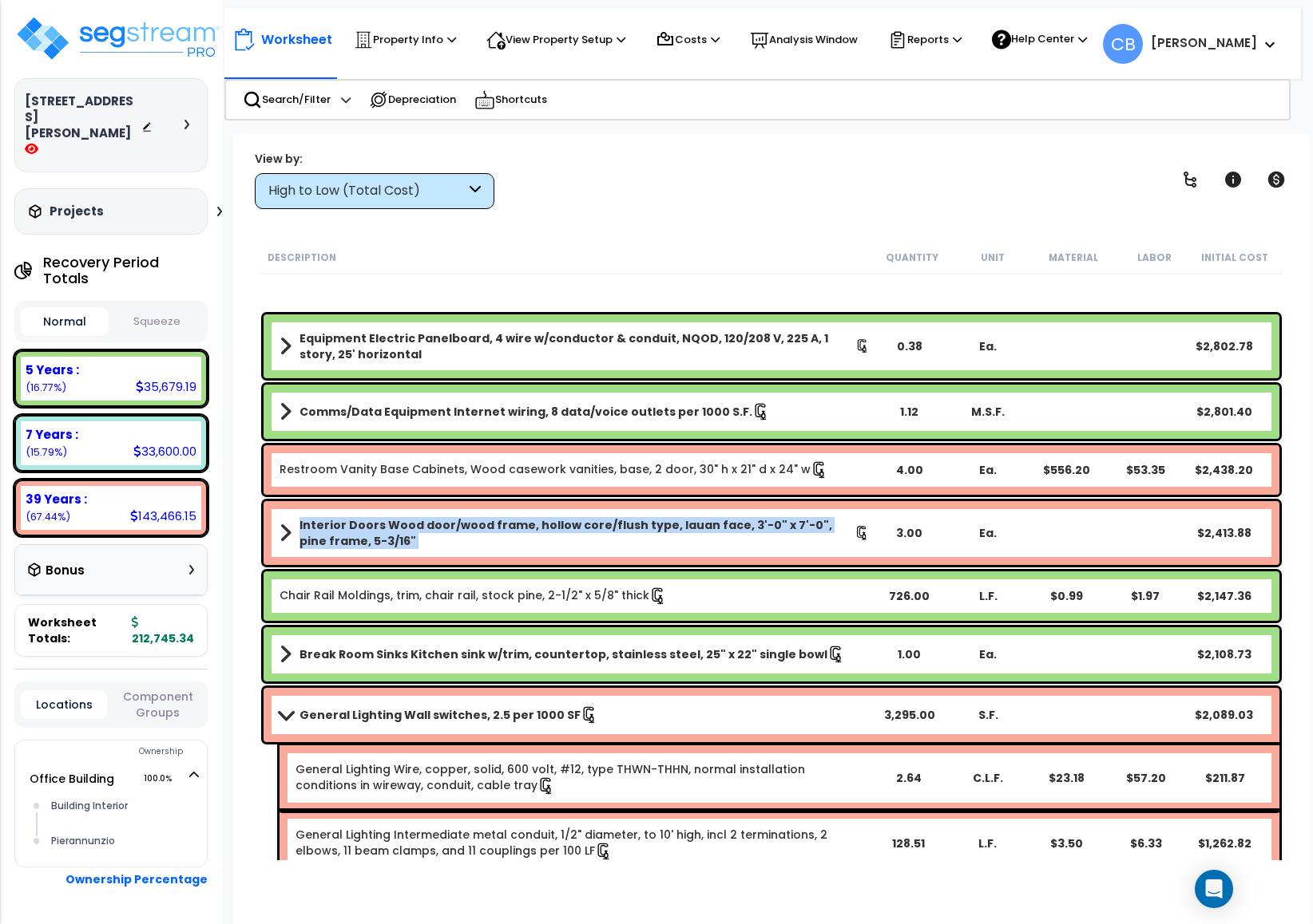
click at [588, 539] on b "Interior Doors Wood door/wood frame, hollow core/flush type, lauan face, 3'-0" …" at bounding box center [577, 533] width 555 height 32
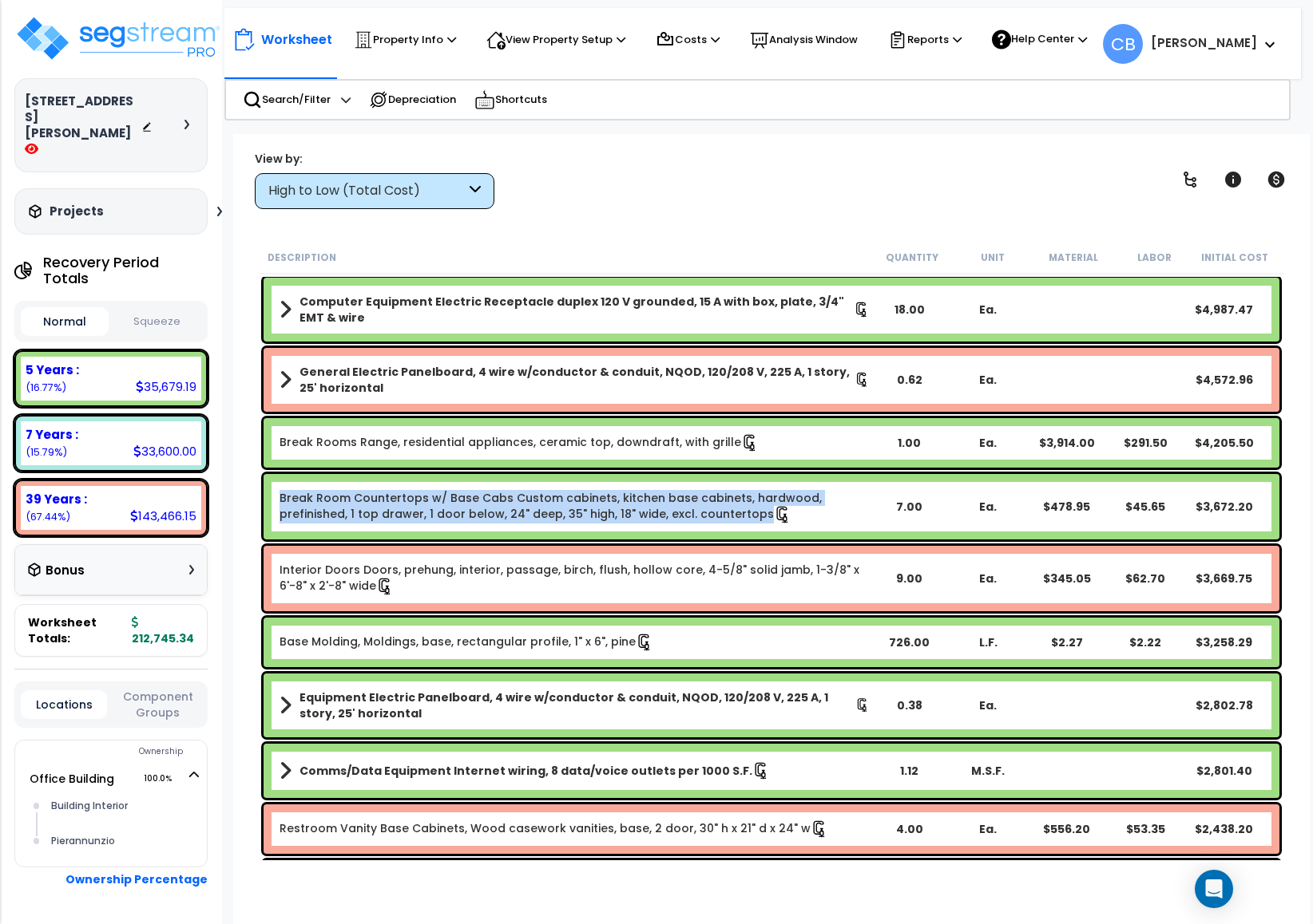
click at [588, 539] on div "Break Room Countertops w/ Base Cabs Custom cabinets, kitchen base cabinets, har…" at bounding box center [772, 507] width 1024 height 74
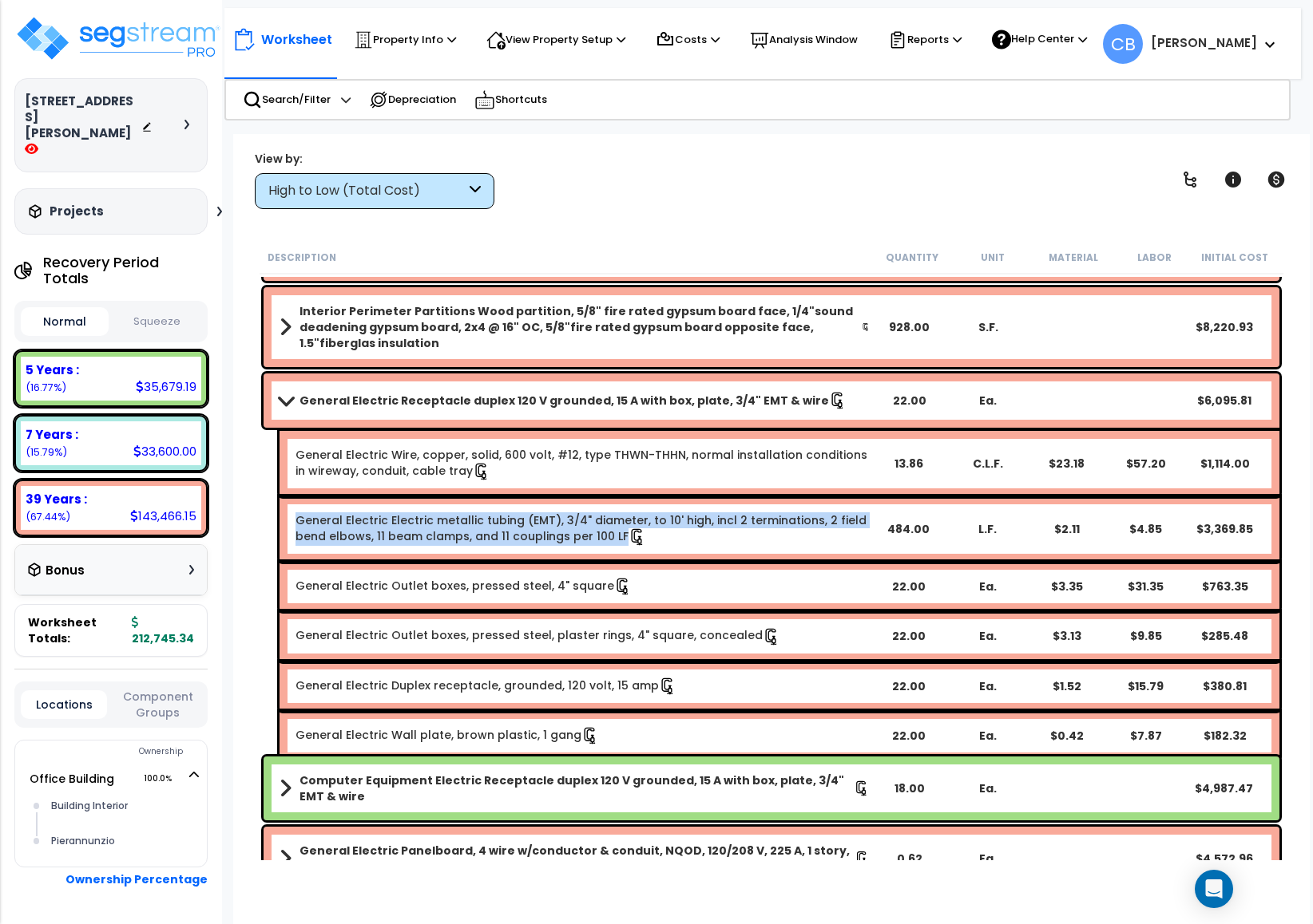
click at [588, 539] on link "General Electric Electric metallic tubing (EMT), 3/4" diameter, to 10' high, in…" at bounding box center [582, 530] width 573 height 34
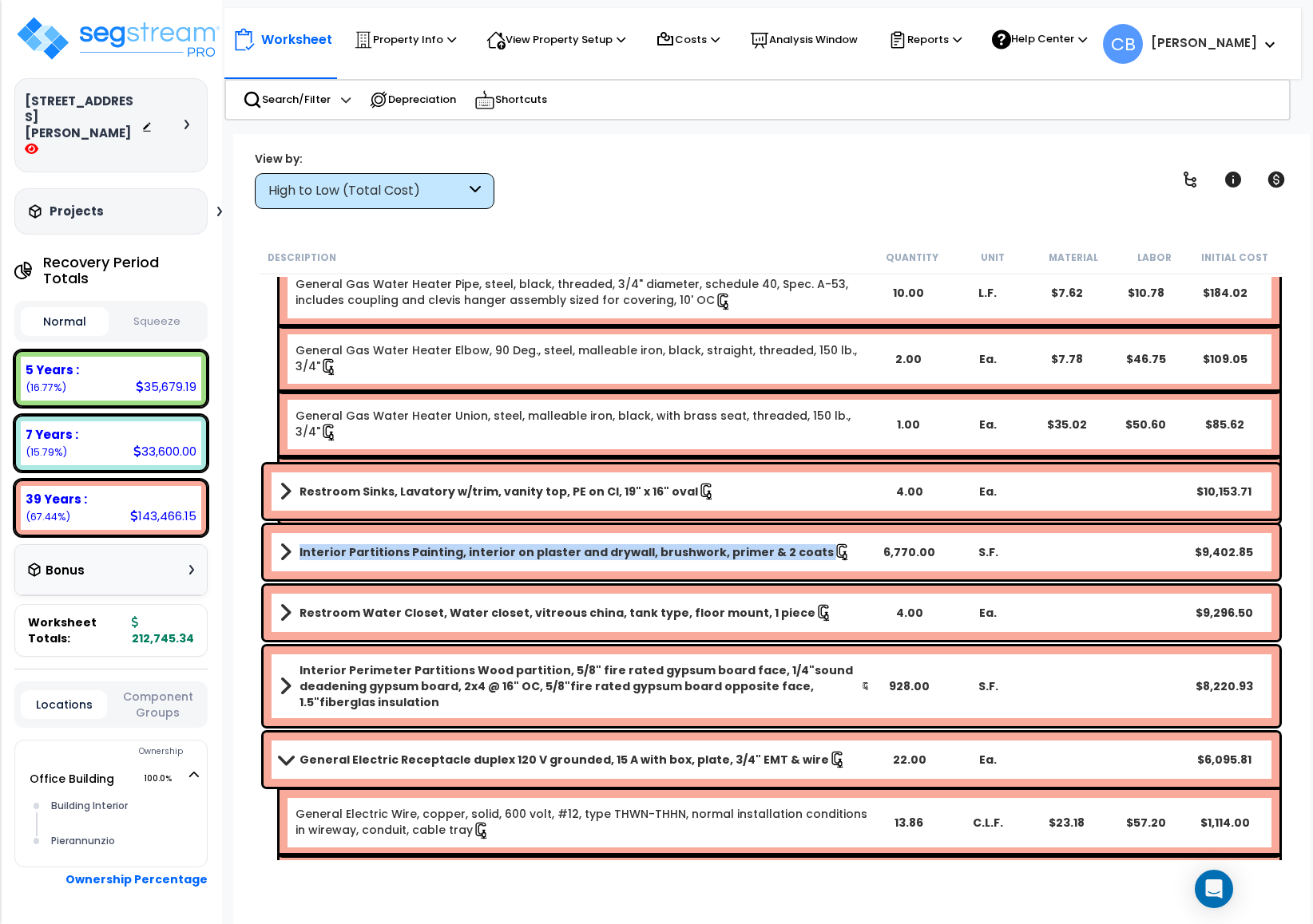
click at [588, 541] on link "Interior Partitions Painting, interior on plaster and drywall, brushwork, prime…" at bounding box center [575, 552] width 590 height 22
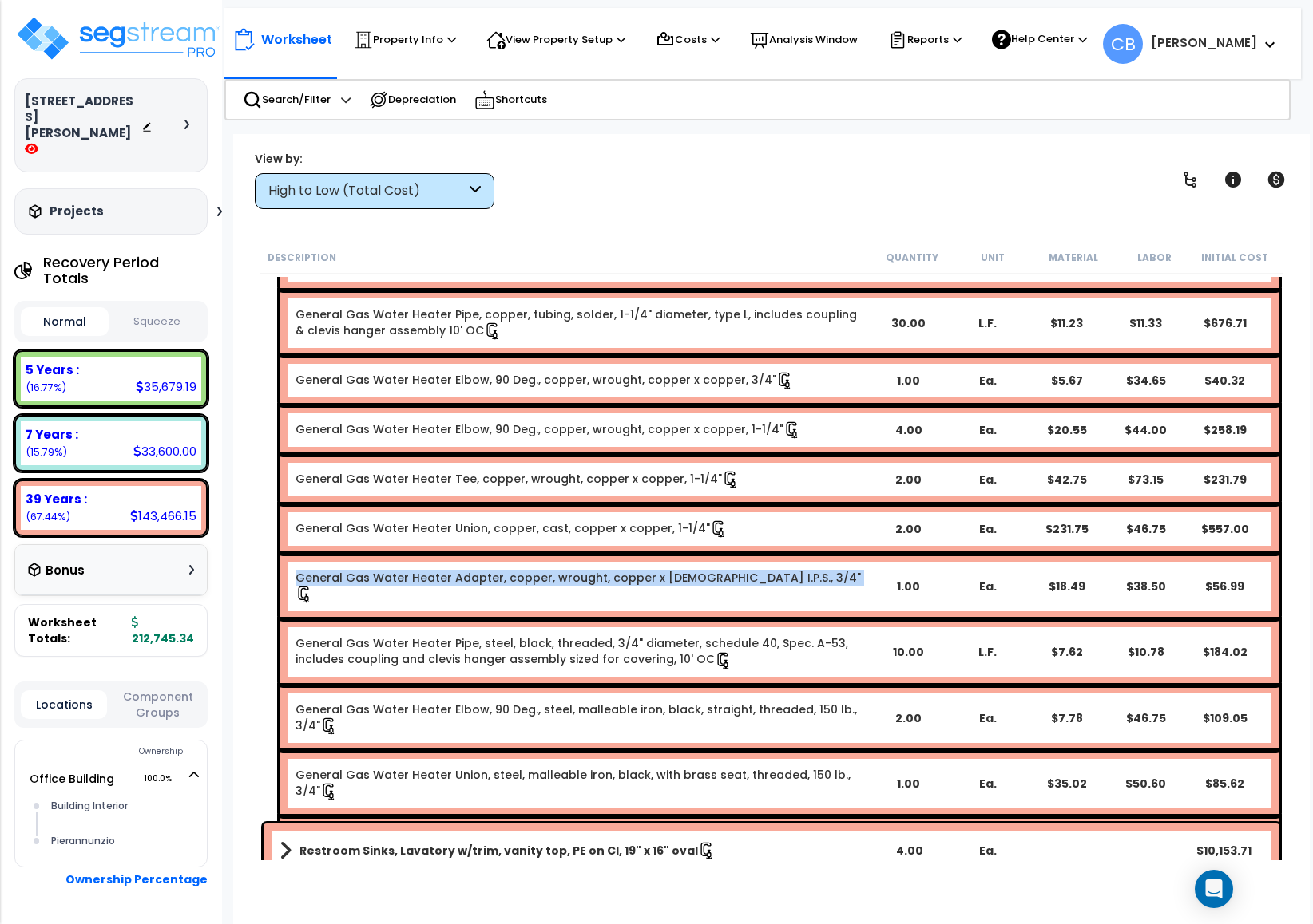
click at [588, 554] on div "General Gas Water Heater Adapter, copper, wrought, copper x male I.P.S., 3/4" 1…" at bounding box center [780, 586] width 1000 height 66
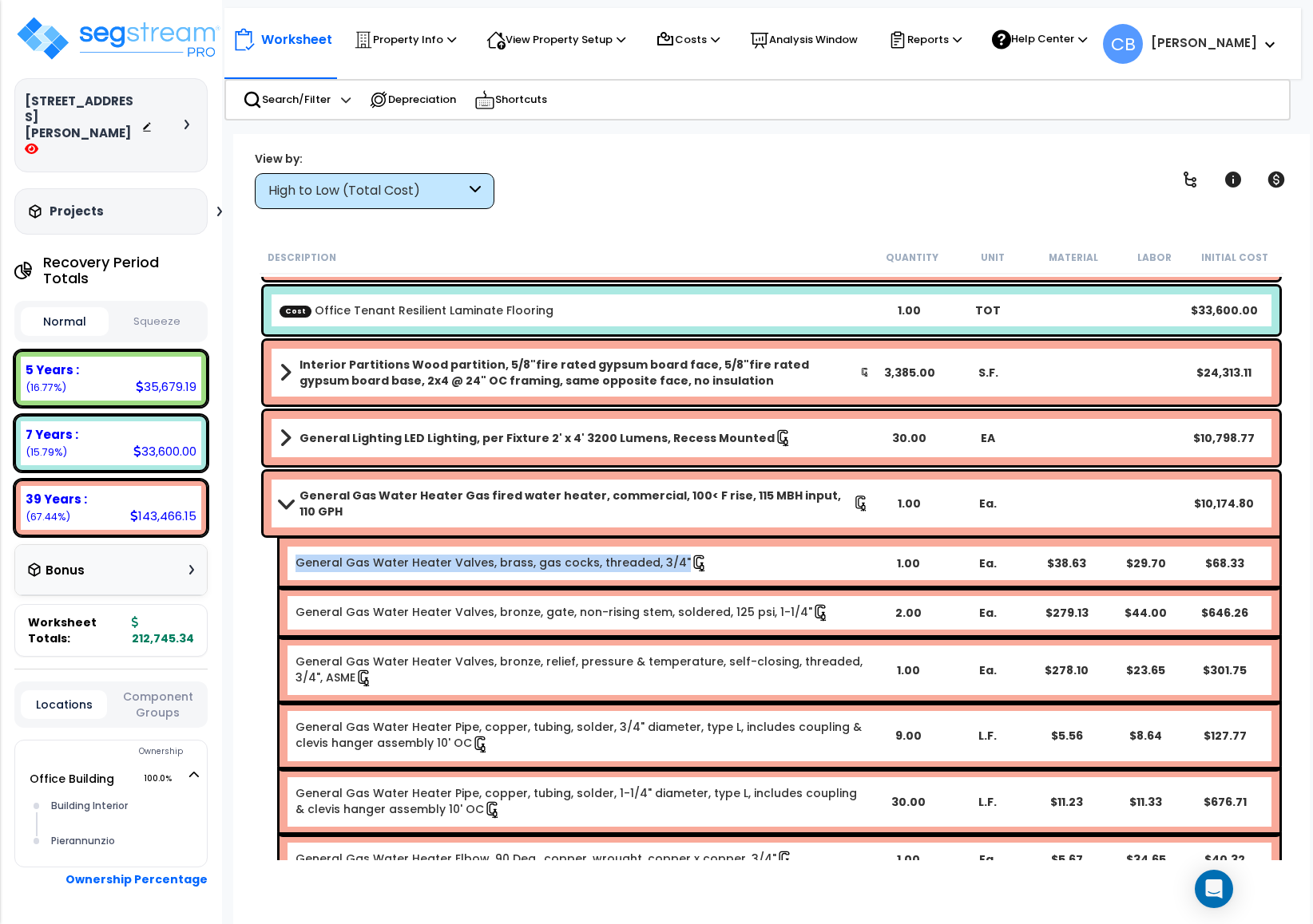
click at [588, 539] on div "General Gas Water Heater Valves, brass, gas cocks, threaded, 3/4" 1.00 Ea. $38.…" at bounding box center [780, 564] width 1000 height 50
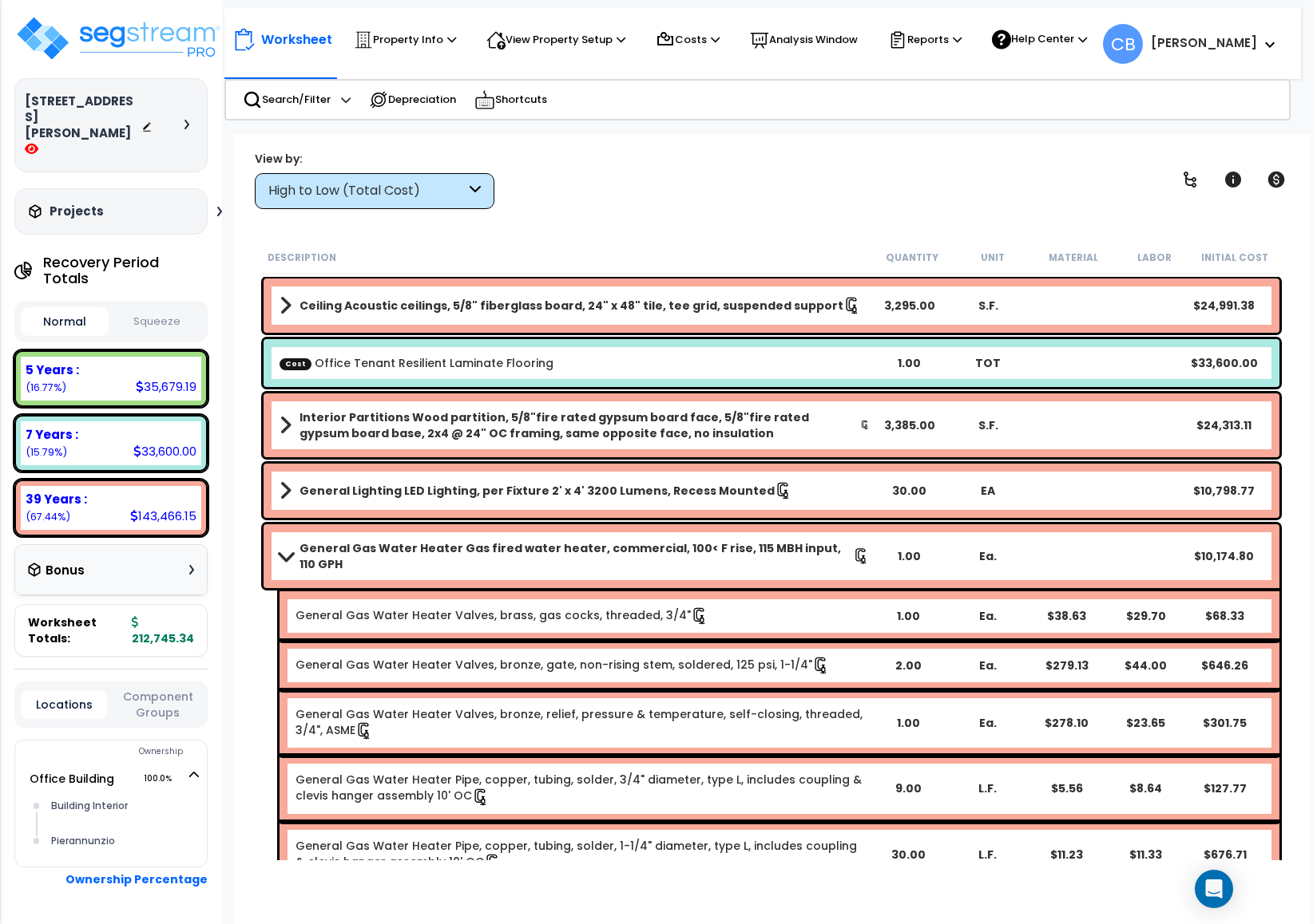
click at [808, 591] on div "General Gas Water Heater Valves, brass, gas cocks, threaded, 3/4" 1.00 Ea. $38.…" at bounding box center [780, 616] width 1000 height 50
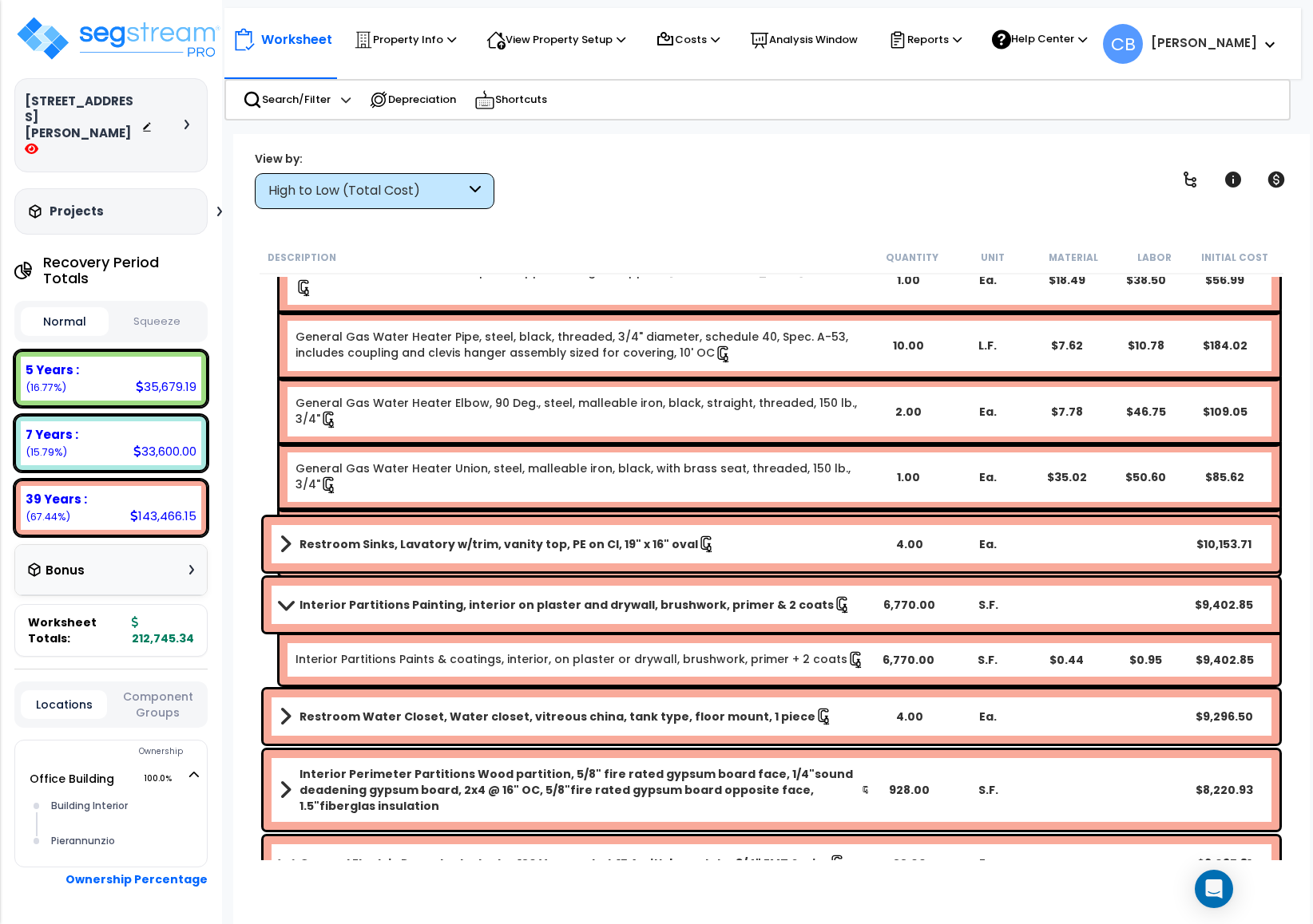
click at [848, 580] on div "Interior Partitions Painting, interior on plaster and drywall, brushwork, prime…" at bounding box center [772, 604] width 1016 height 55
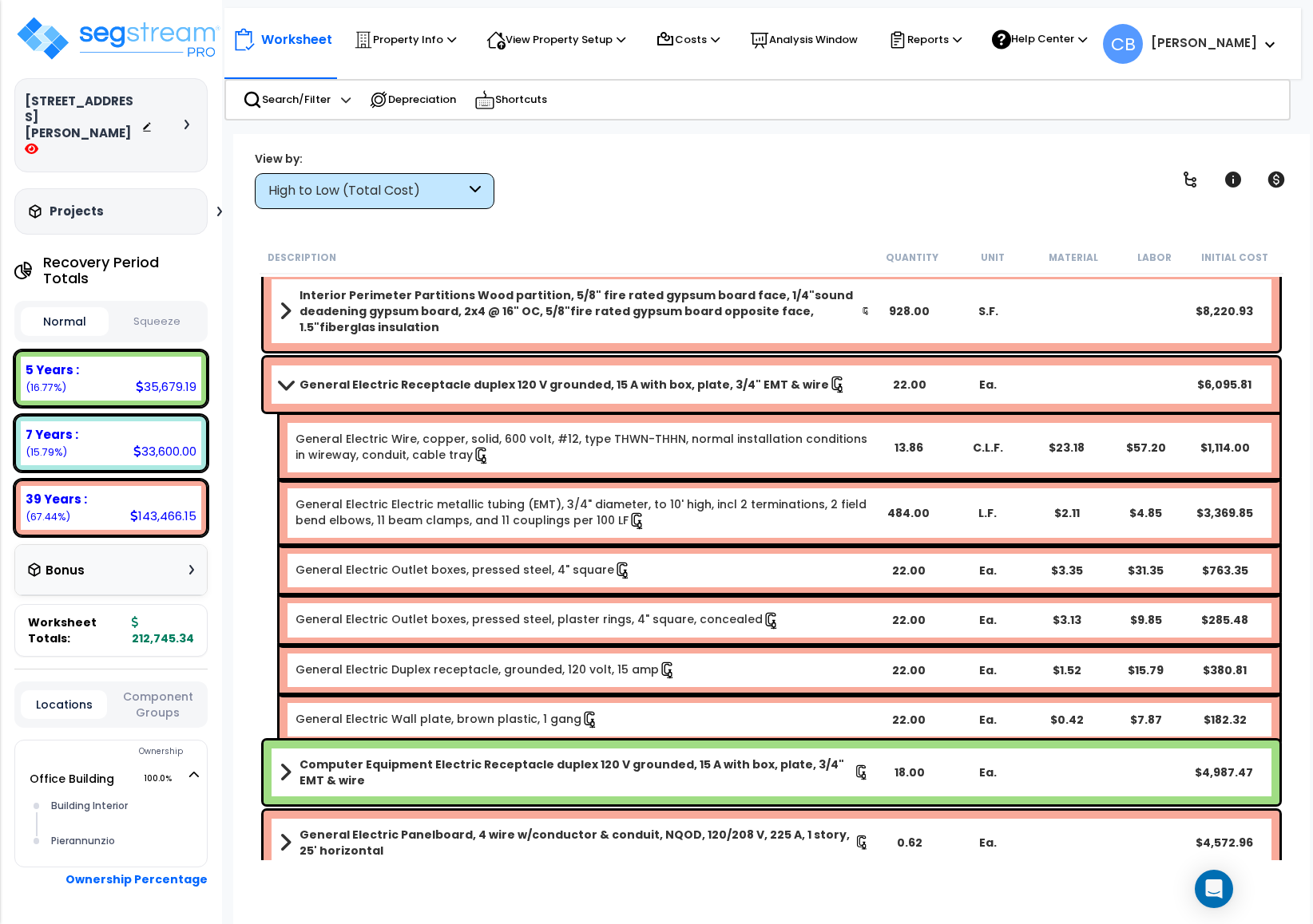
click at [848, 580] on div "General Electric Outlet boxes, pressed steel, 4" square 22.00 Ea. $3.35 $31.35 …" at bounding box center [780, 571] width 1000 height 50
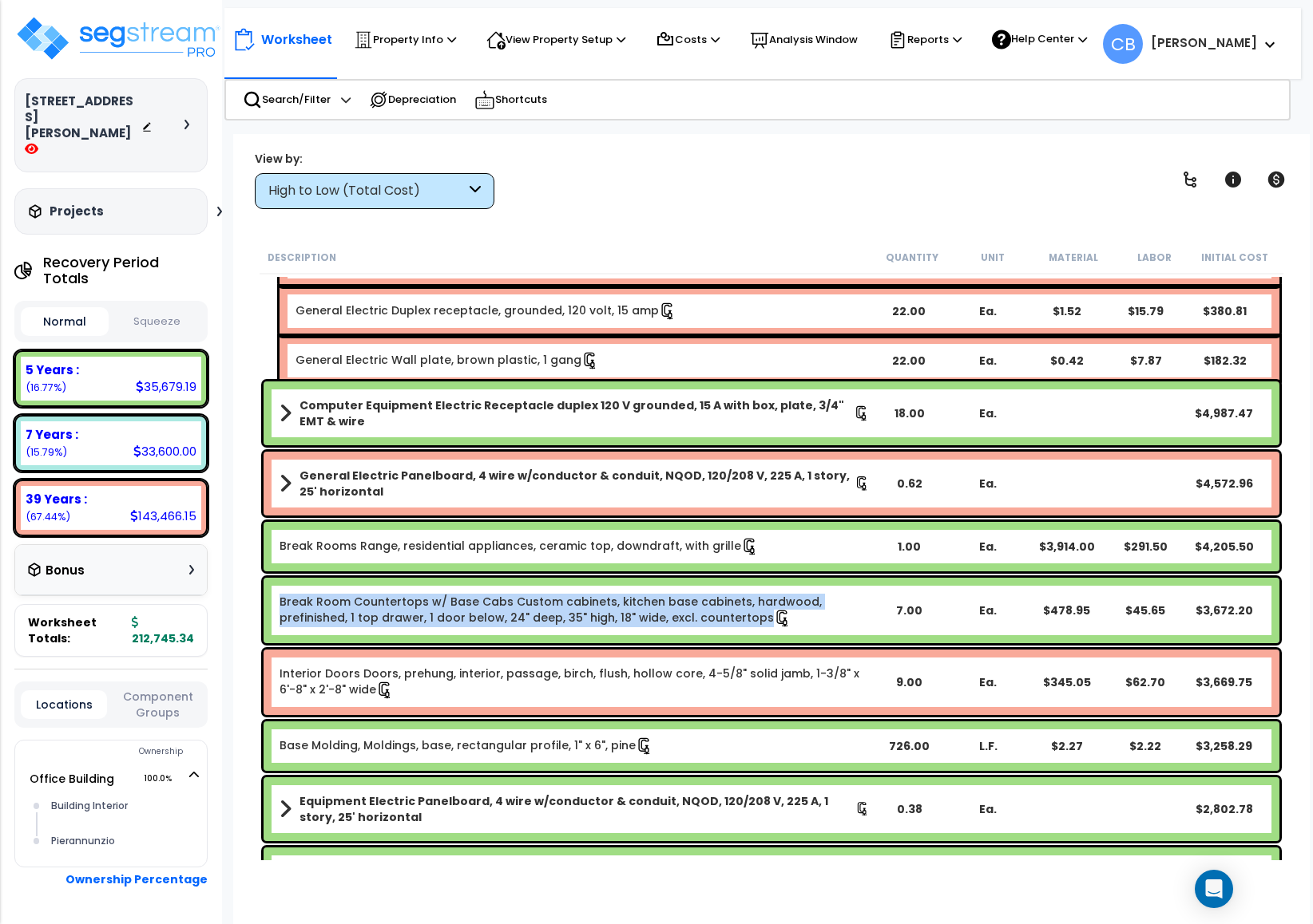
click at [848, 580] on div "Break Room Countertops w/ Base Cabs Custom cabinets, kitchen base cabinets, har…" at bounding box center [772, 610] width 1016 height 66
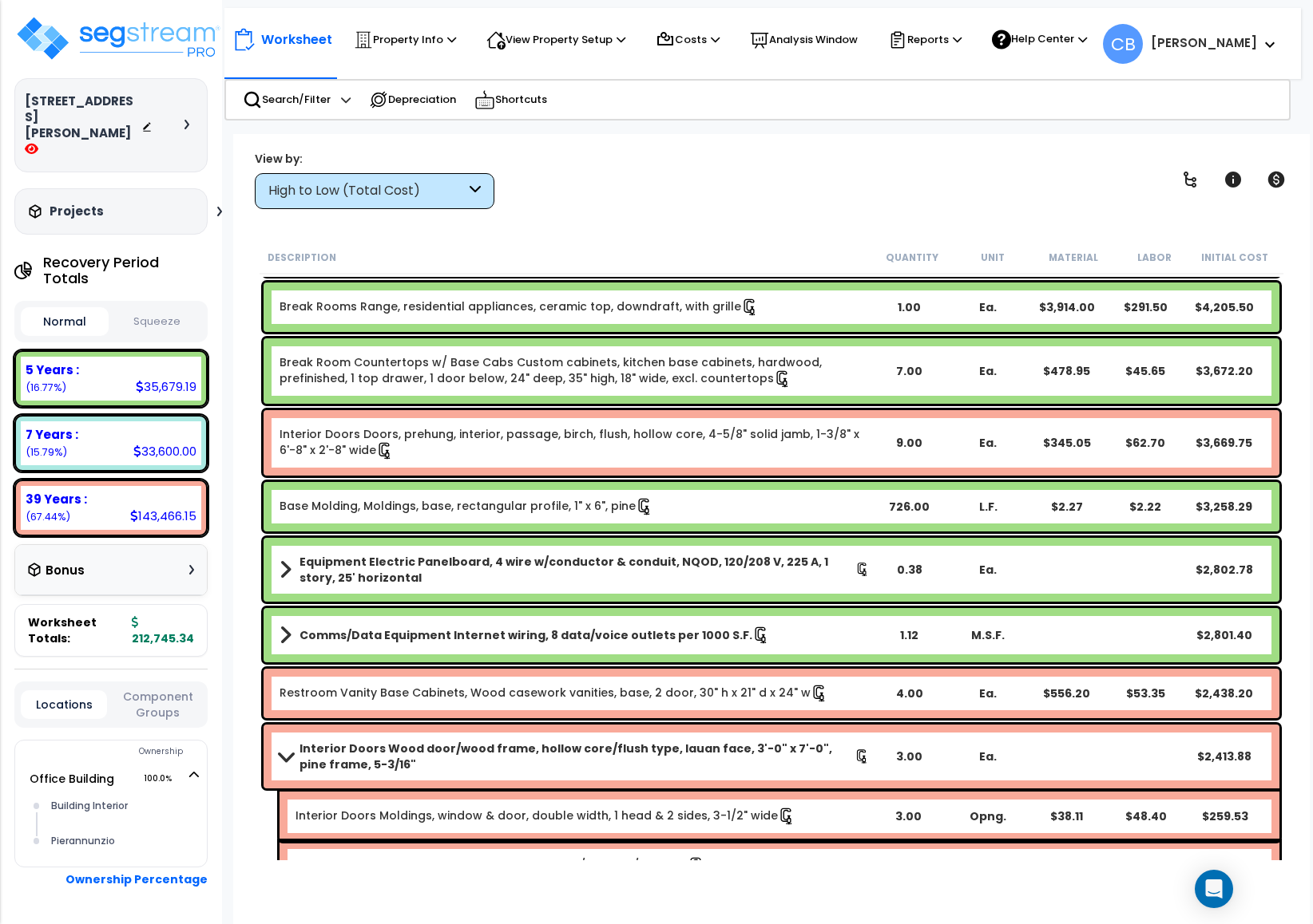
click at [848, 580] on b "Equipment Electric Panelboard, 4 wire w/conductor & conduit, NQOD, 120/208 V, 2…" at bounding box center [578, 570] width 556 height 32
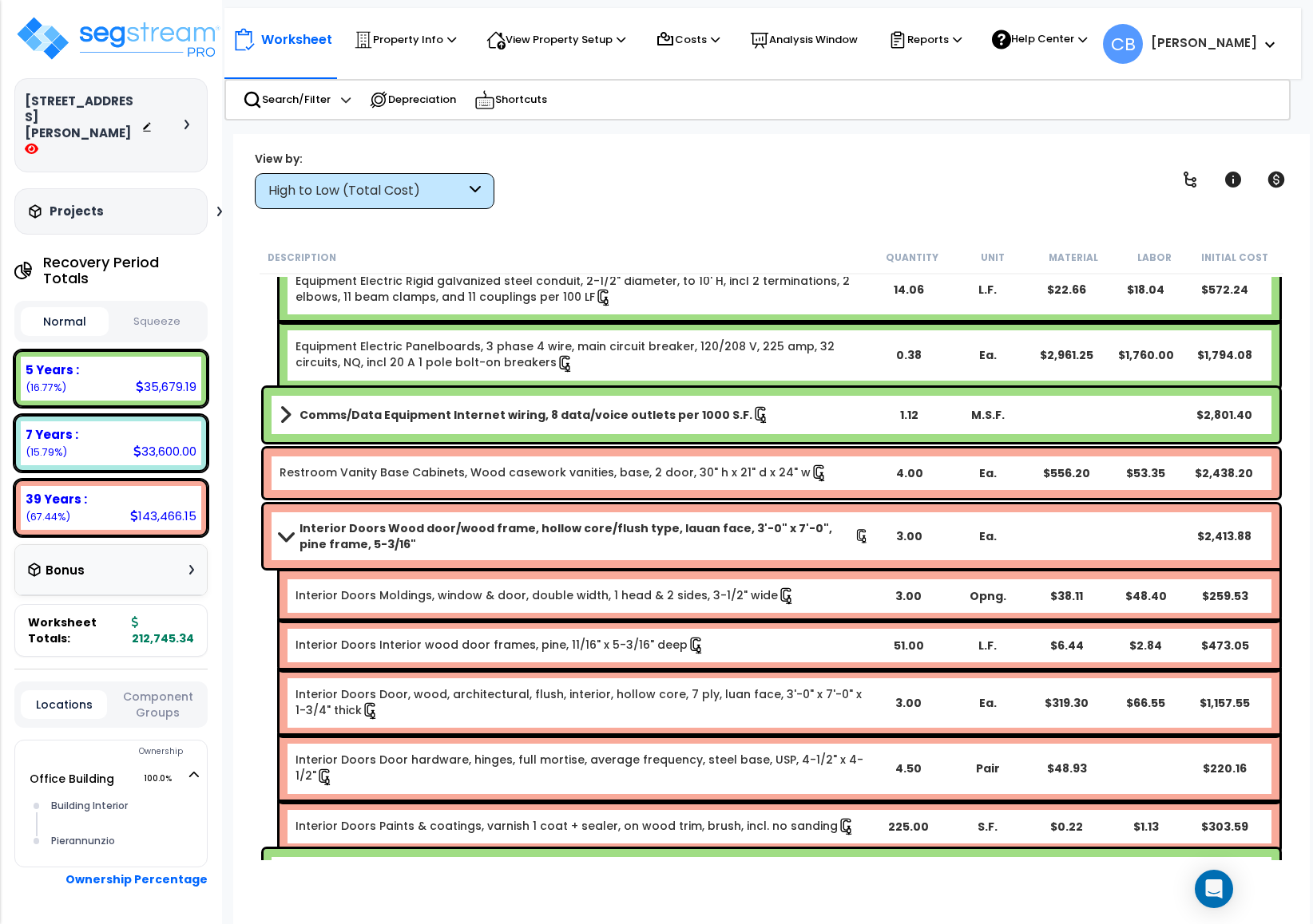
click at [848, 580] on div "Interior Doors Moldings, window & door, double width, 1 head & 2 sides, 3-1/2" …" at bounding box center [780, 596] width 1000 height 50
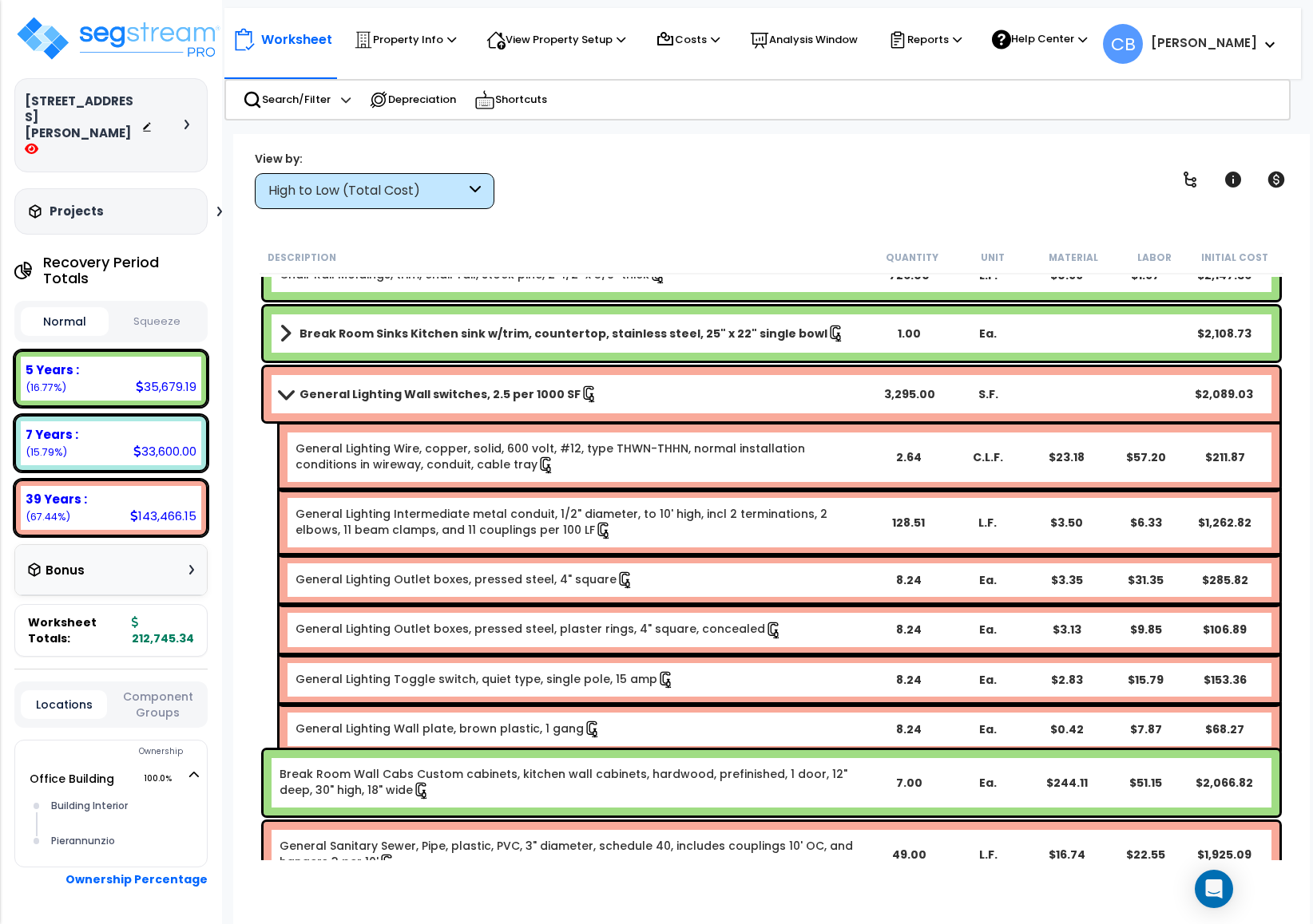
click at [848, 580] on b "General Lighting Outlet boxes, pressed steel, 4" square" at bounding box center [582, 580] width 573 height 18
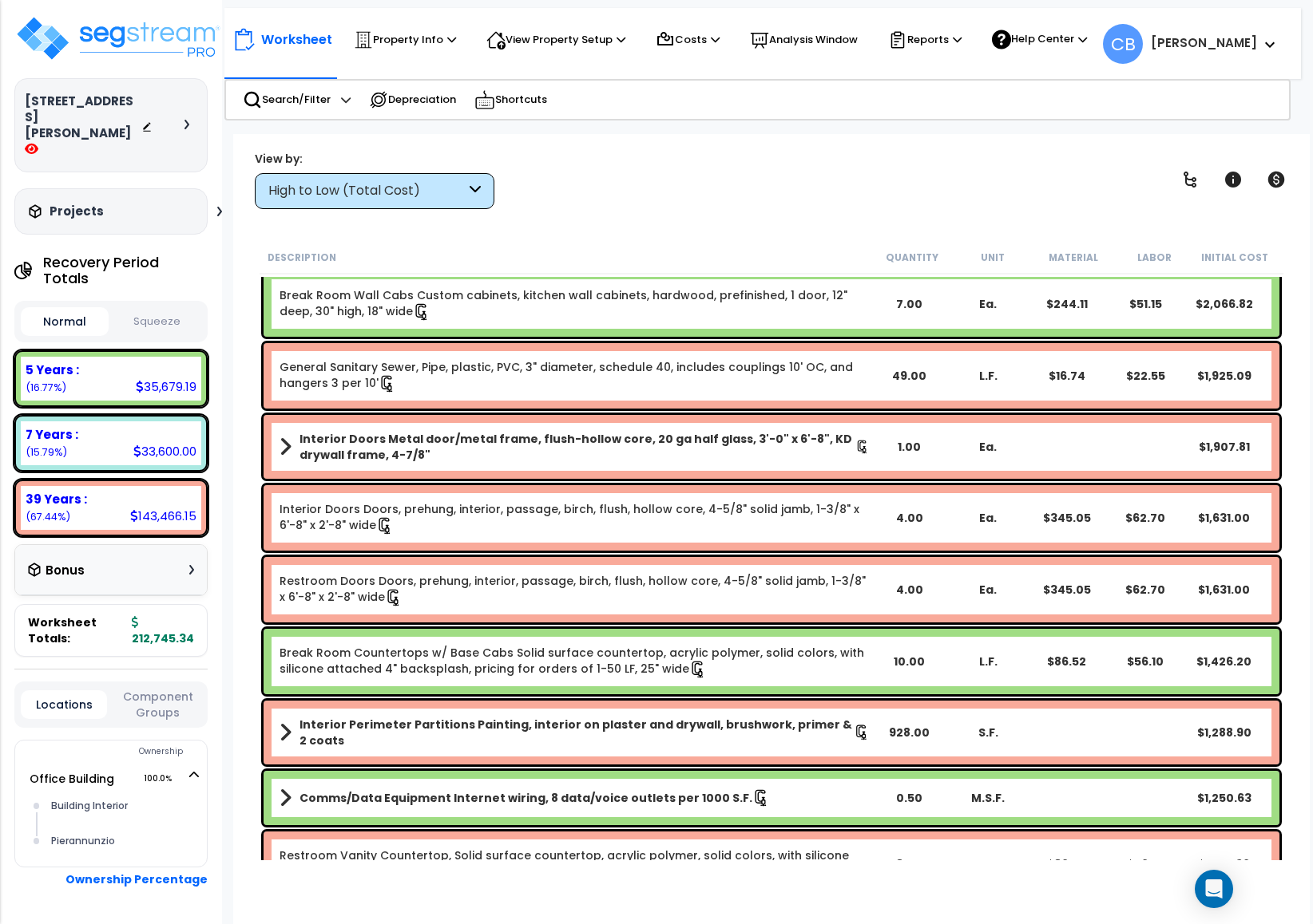
click at [848, 580] on link "Restroom Doors Doors, prehung, interior, passage, birch, flush, hollow core, 4-…" at bounding box center [575, 590] width 590 height 34
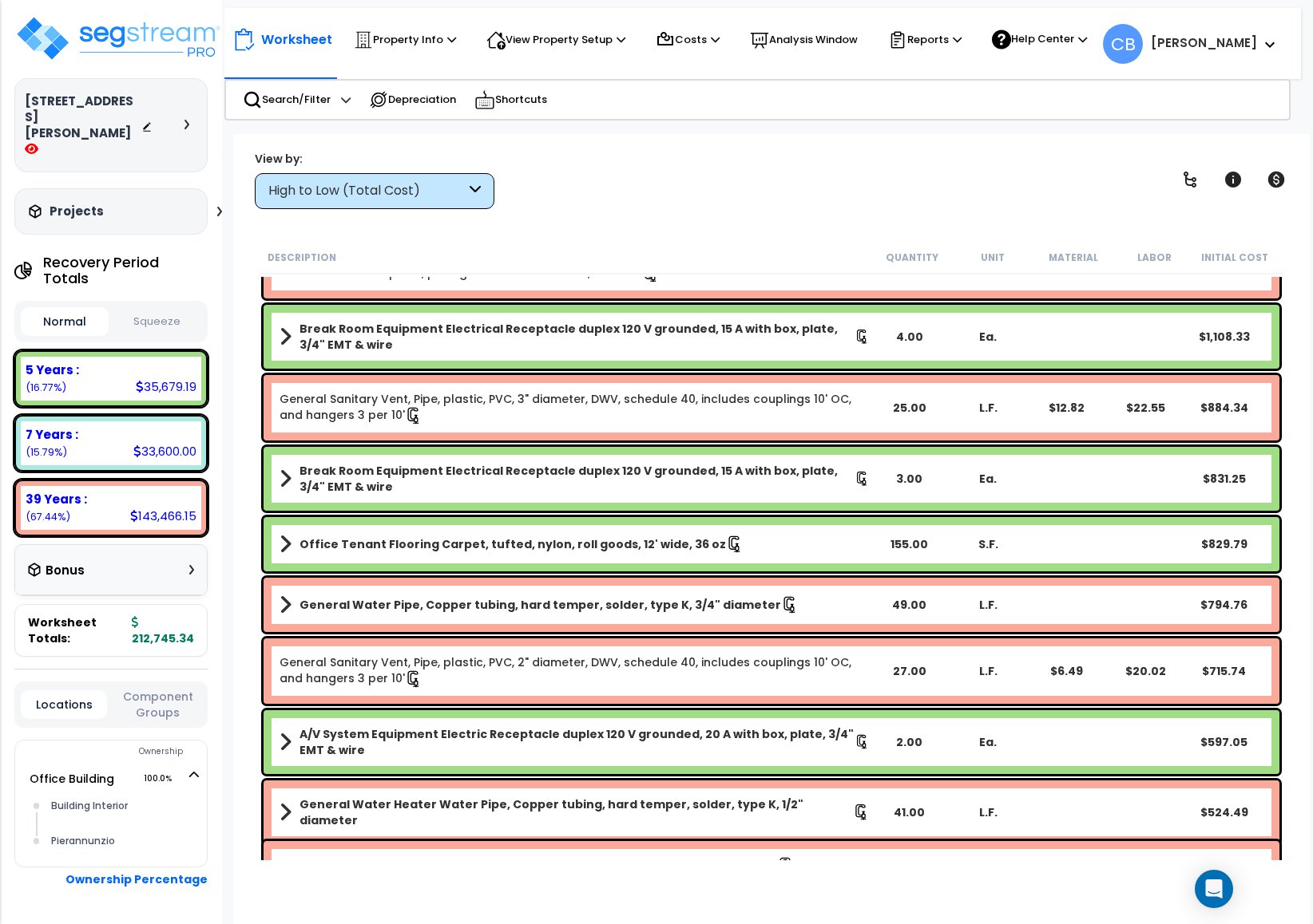
click at [848, 580] on div "General Water Pipe, Copper tubing, hard temper, solder, type K, 3/4" diameter 4…" at bounding box center [772, 604] width 1016 height 55
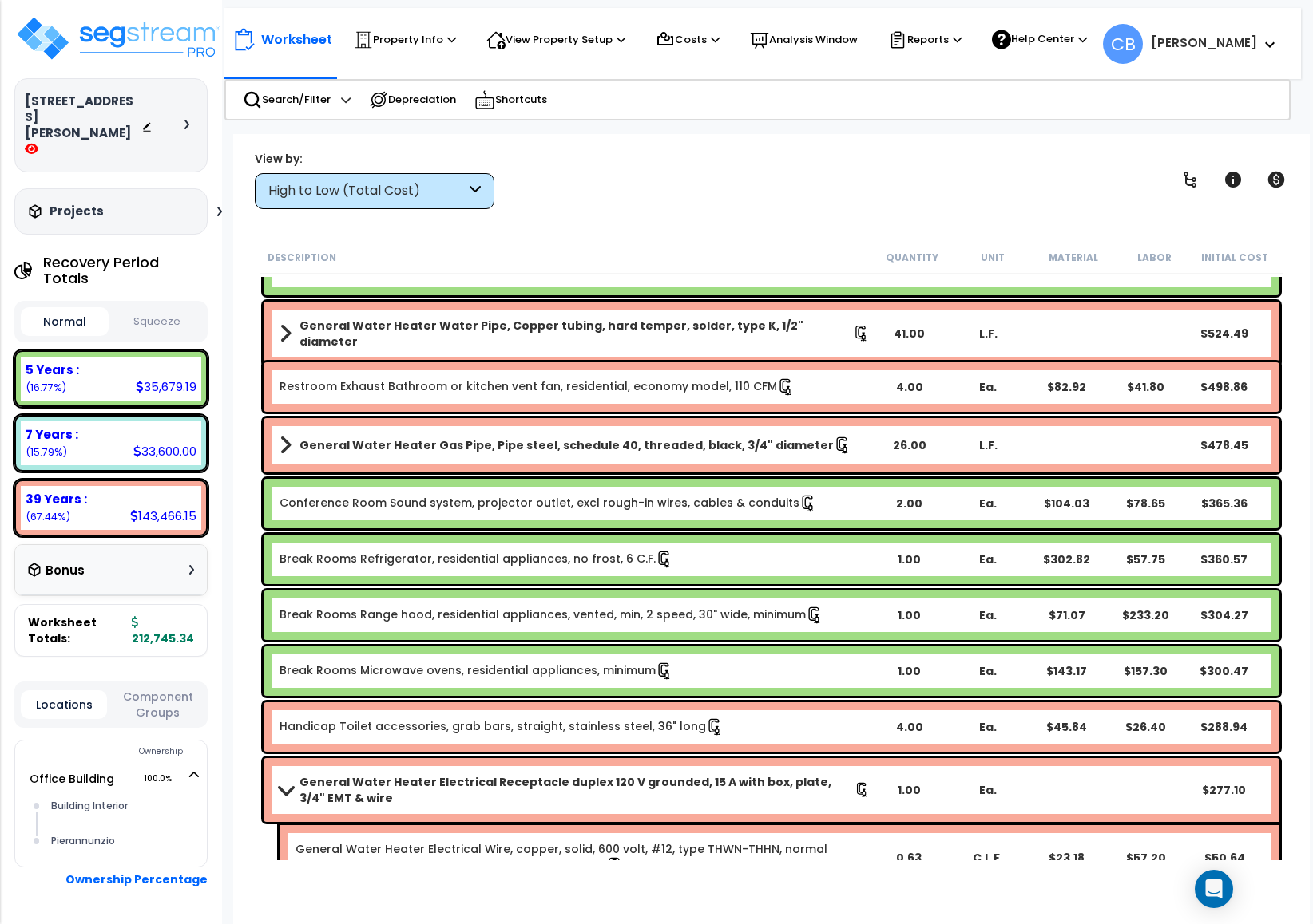
click at [848, 580] on div "Break Rooms Refrigerator, residential appliances, no frost, 6 C.F. 1.00 Ea. $30…" at bounding box center [772, 560] width 1016 height 50
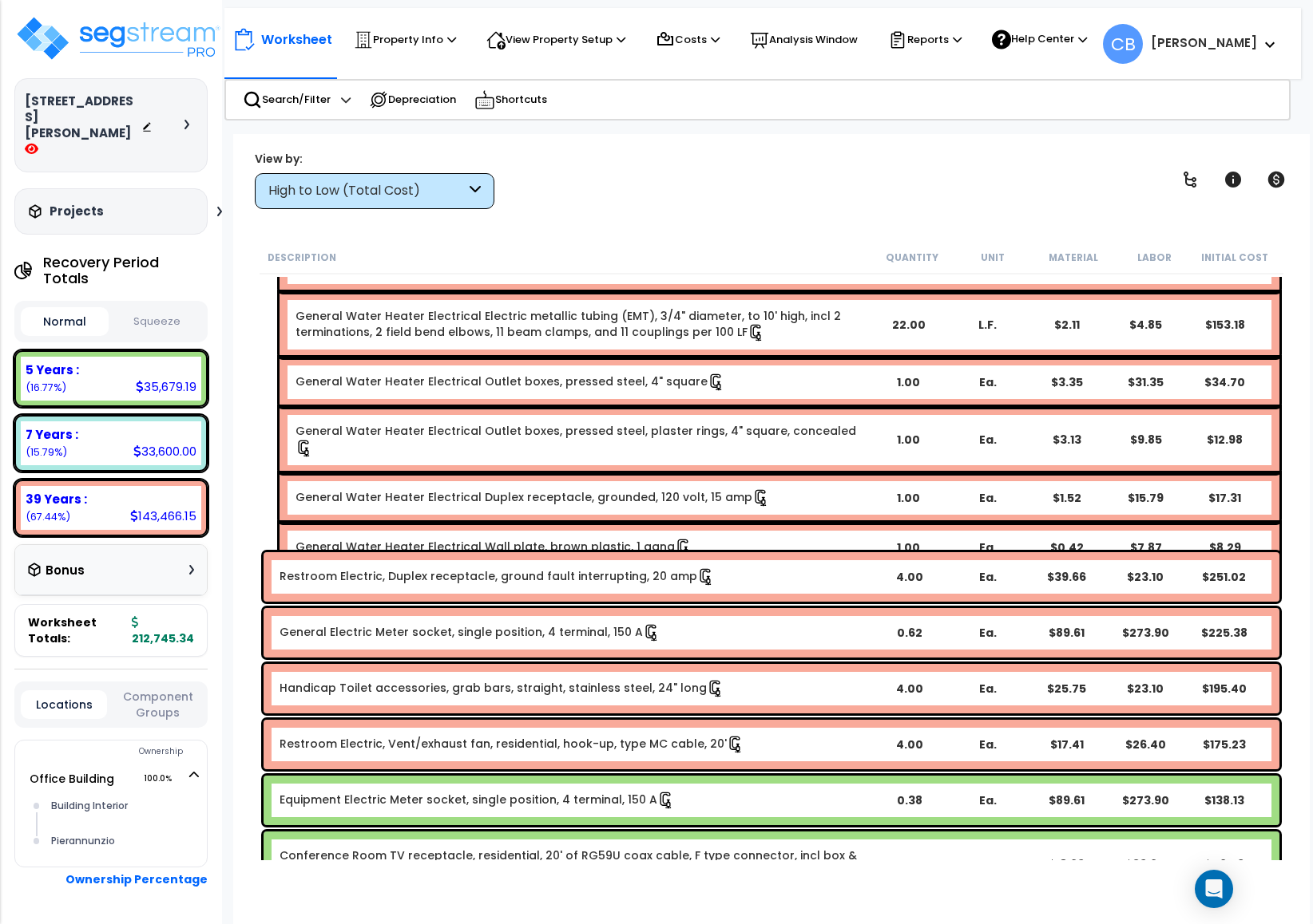
click at [848, 580] on b "Restroom Electric, Duplex receptacle, ground fault interrupting, 20 amp" at bounding box center [575, 578] width 590 height 18
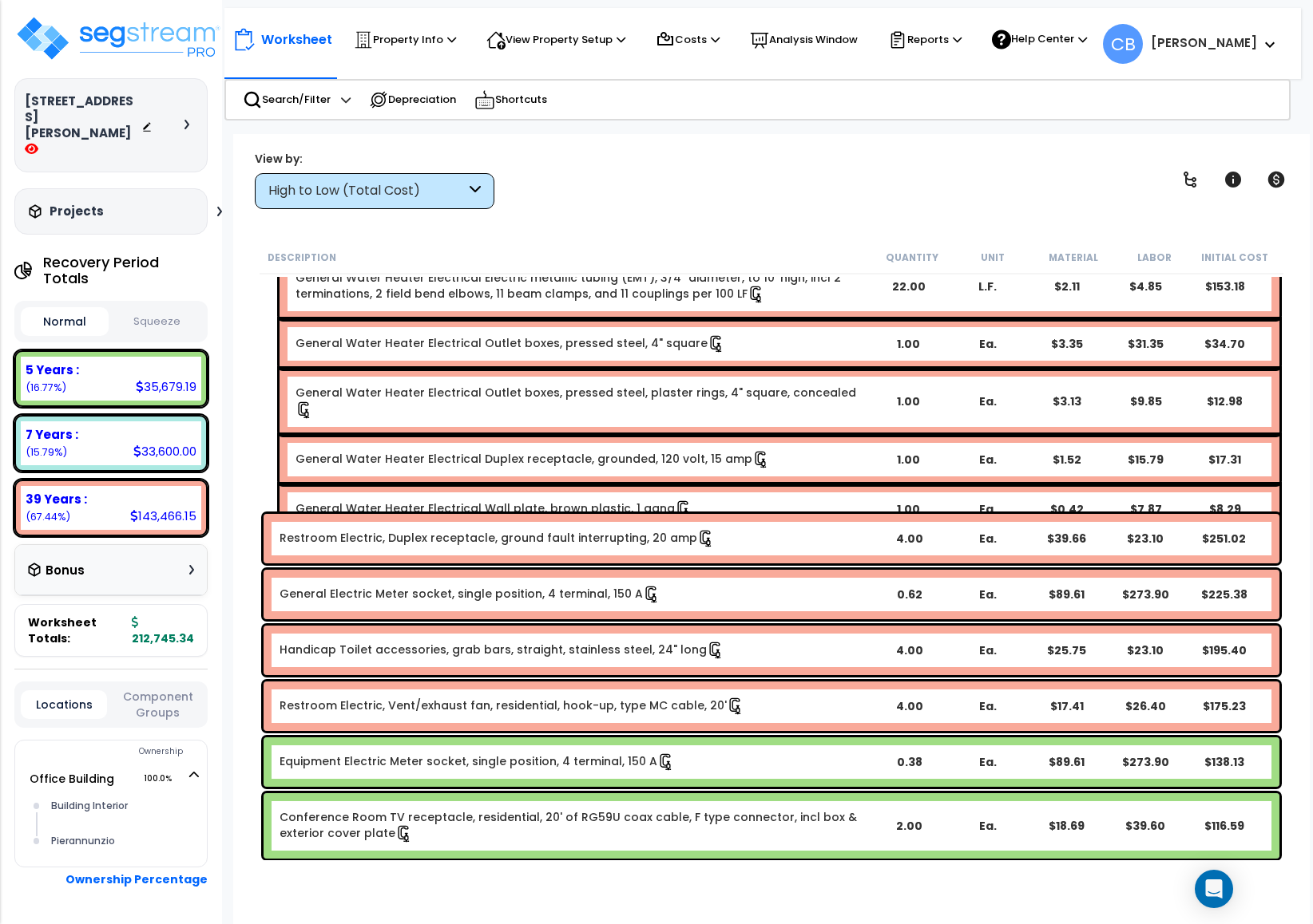
click at [848, 580] on div "General Electric Meter socket, single position, 4 terminal, 150 A 0.62 Ea. $89.…" at bounding box center [772, 594] width 1016 height 50
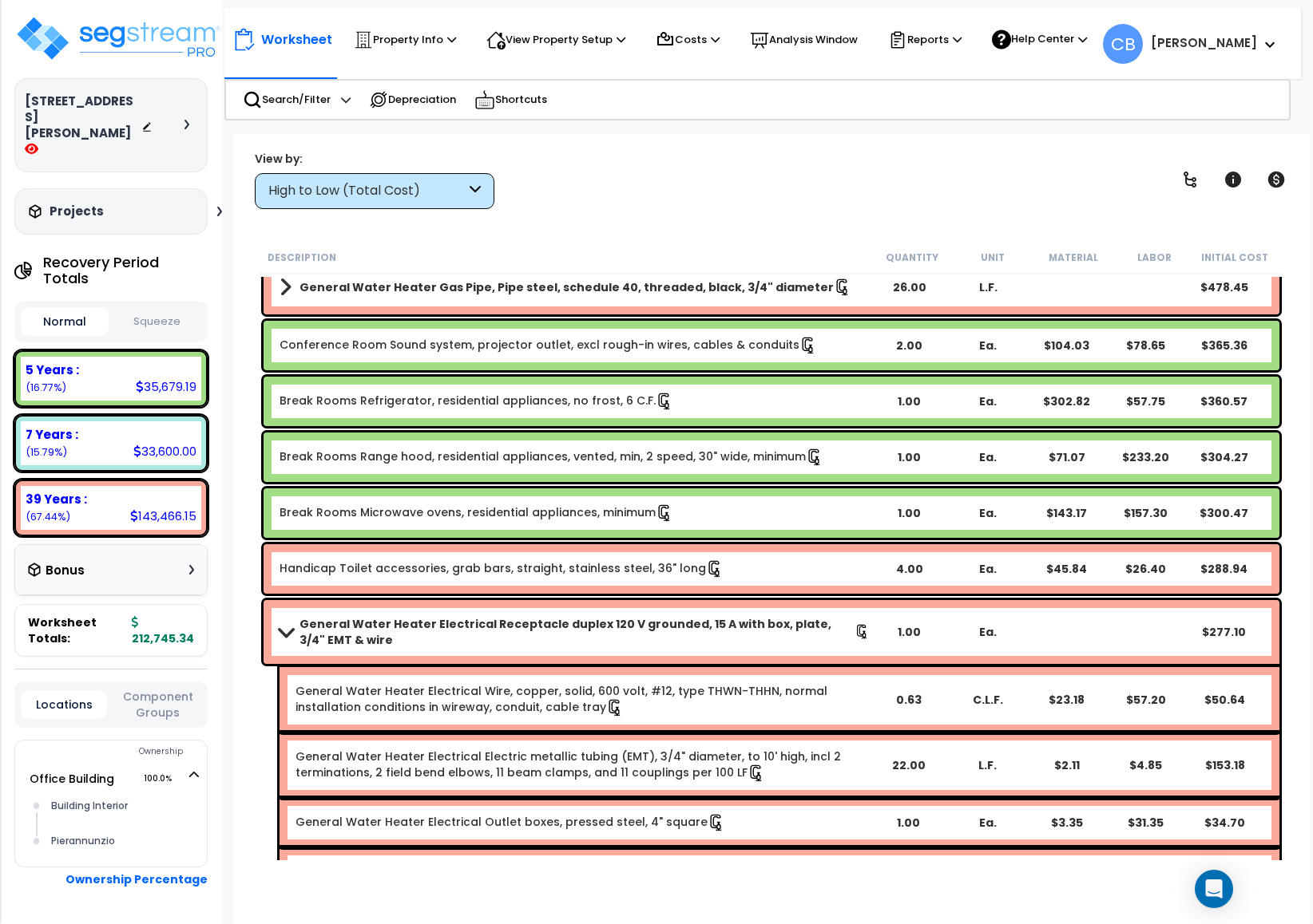
click at [848, 580] on div "Handicap Toilet accessories, grab bars, straight, stainless steel, 36" long 4.0…" at bounding box center [772, 570] width 1016 height 50
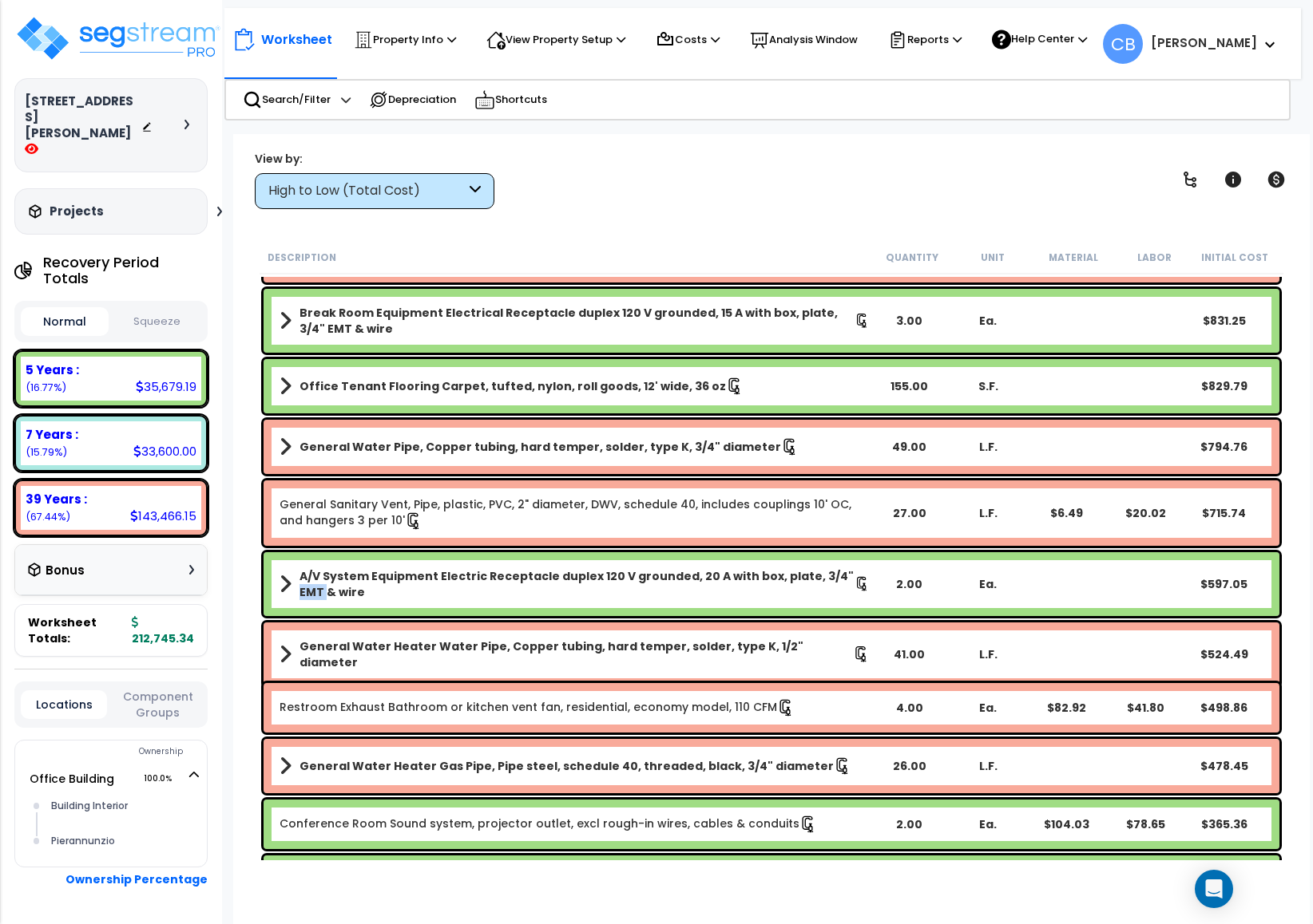
click at [848, 580] on b "A/V System Equipment Electric Receptacle duplex 120 V grounded, 20 A with box, …" at bounding box center [577, 584] width 555 height 32
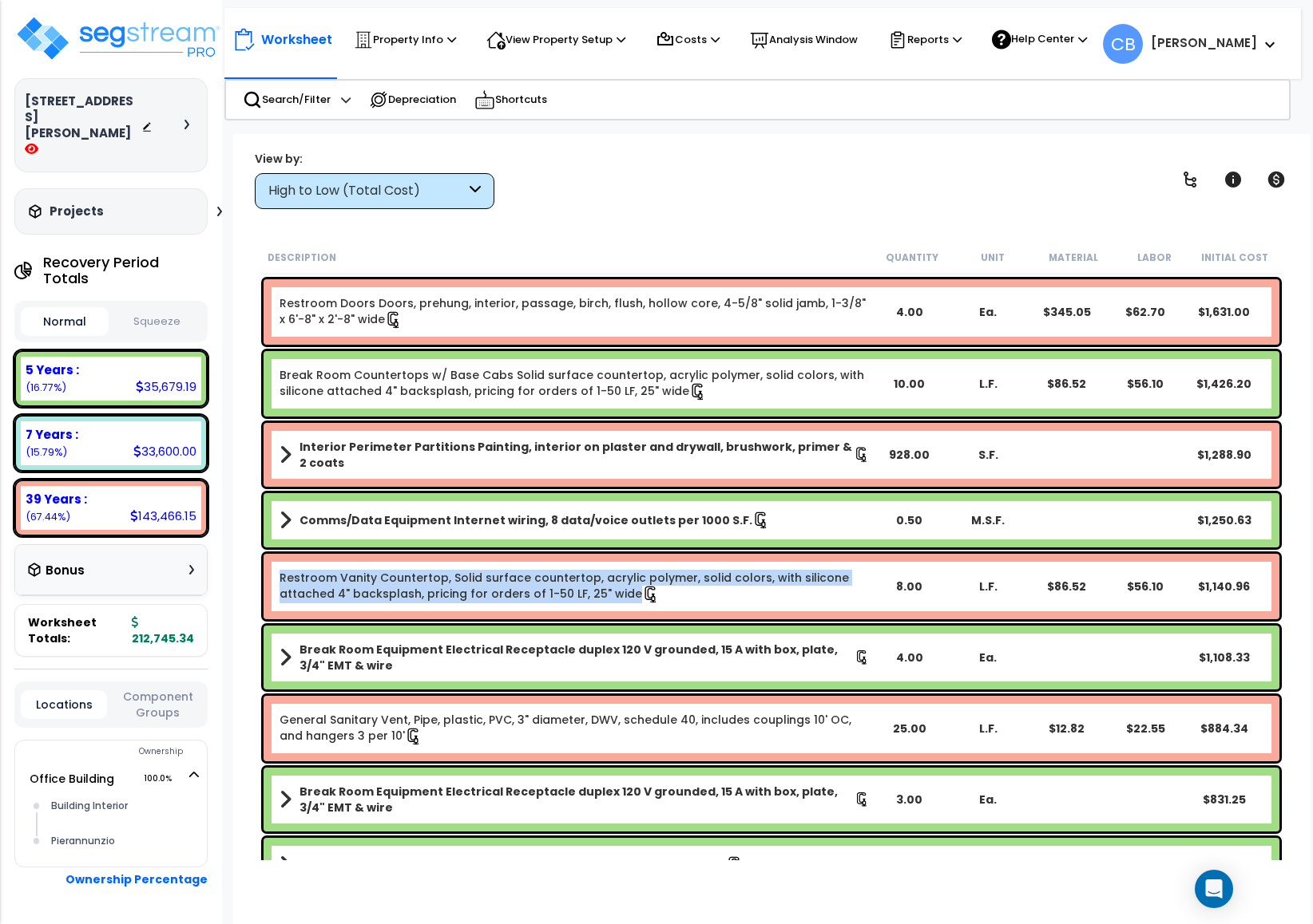
click at [848, 580] on link "Restroom Vanity Countertop, Solid surface countertop, acrylic polymer, solid co…" at bounding box center [575, 586] width 590 height 34
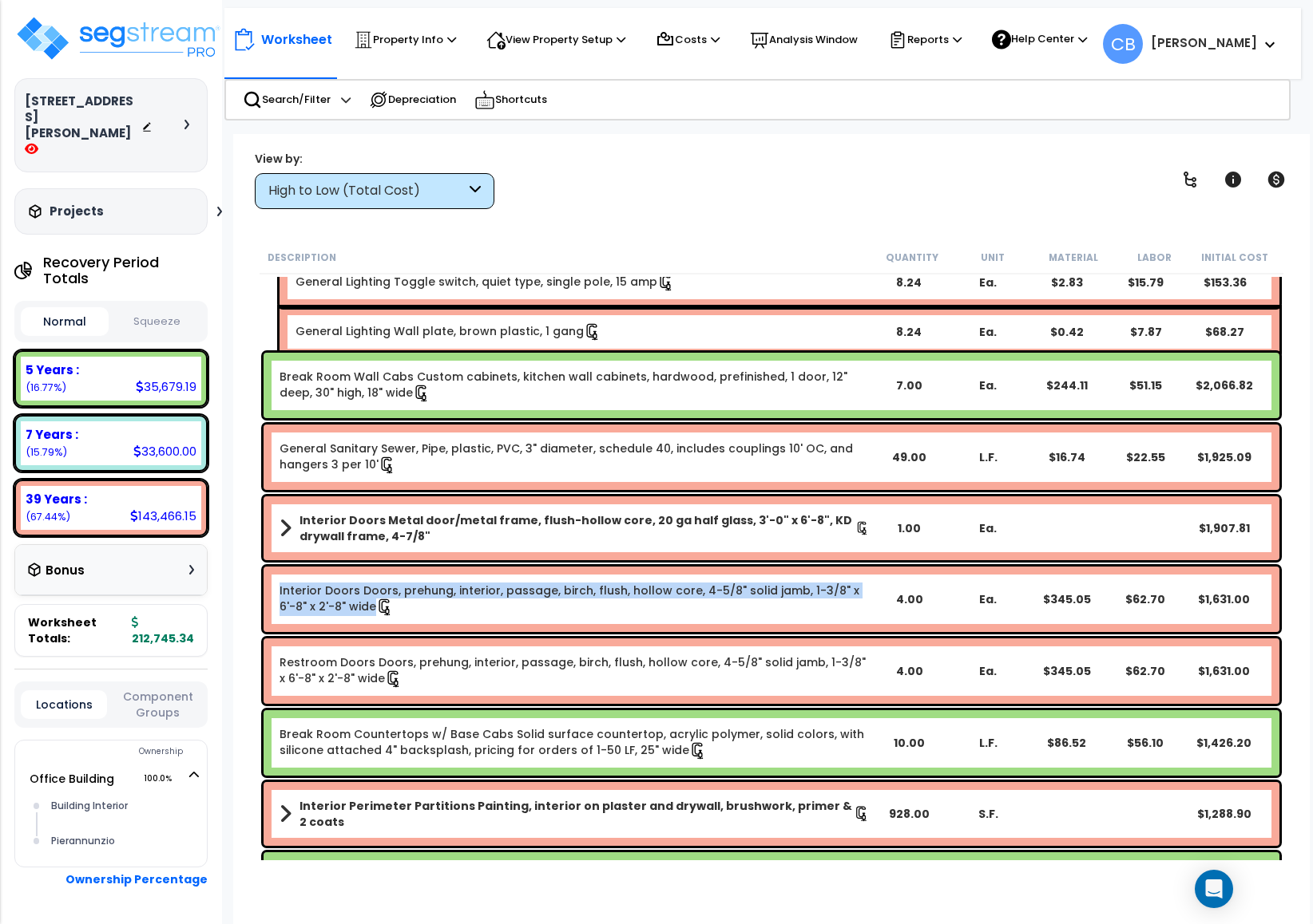
click at [848, 582] on link "Interior Doors Doors, prehung, interior, passage, birch, flush, hollow core, 4-…" at bounding box center [575, 599] width 590 height 34
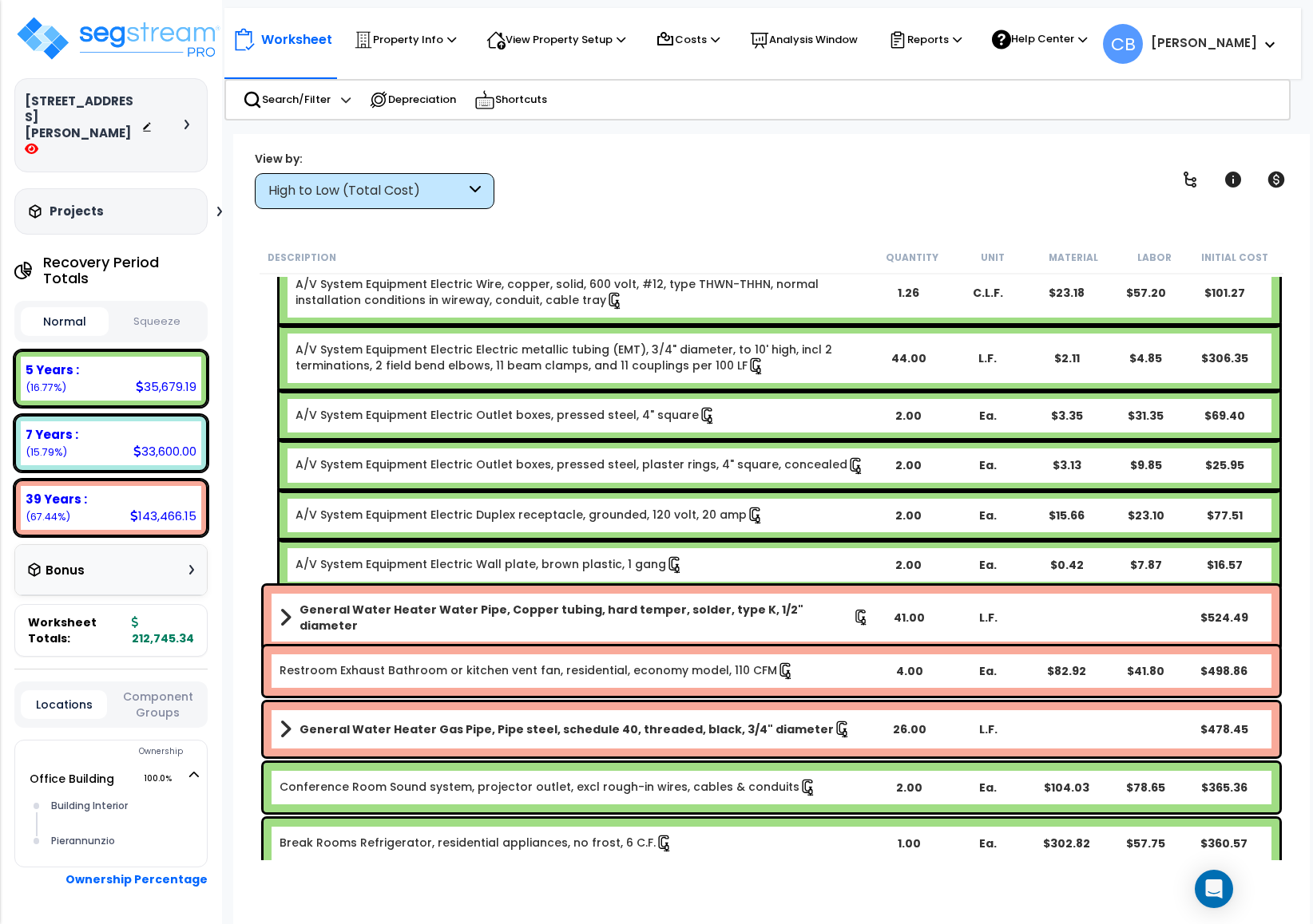
click at [848, 580] on div "A/V System Equipment Electric Receptacle duplex 120 V grounded, 20 A with box, …" at bounding box center [772, 391] width 1024 height 404
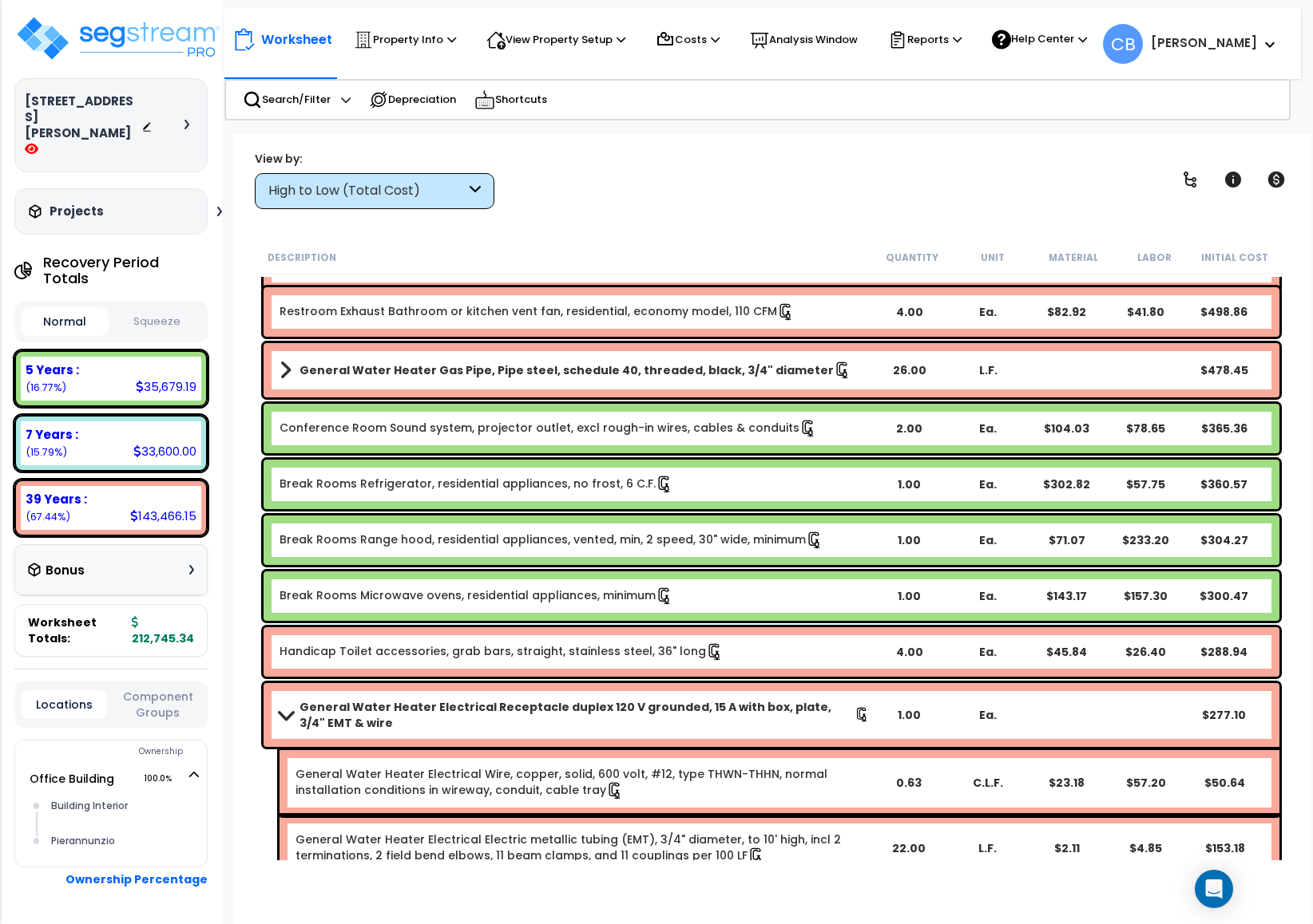
click at [848, 580] on div "Break Rooms Microwave ovens, residential appliances, minimum 1.00 Ea. $143.17 $…" at bounding box center [772, 596] width 1016 height 50
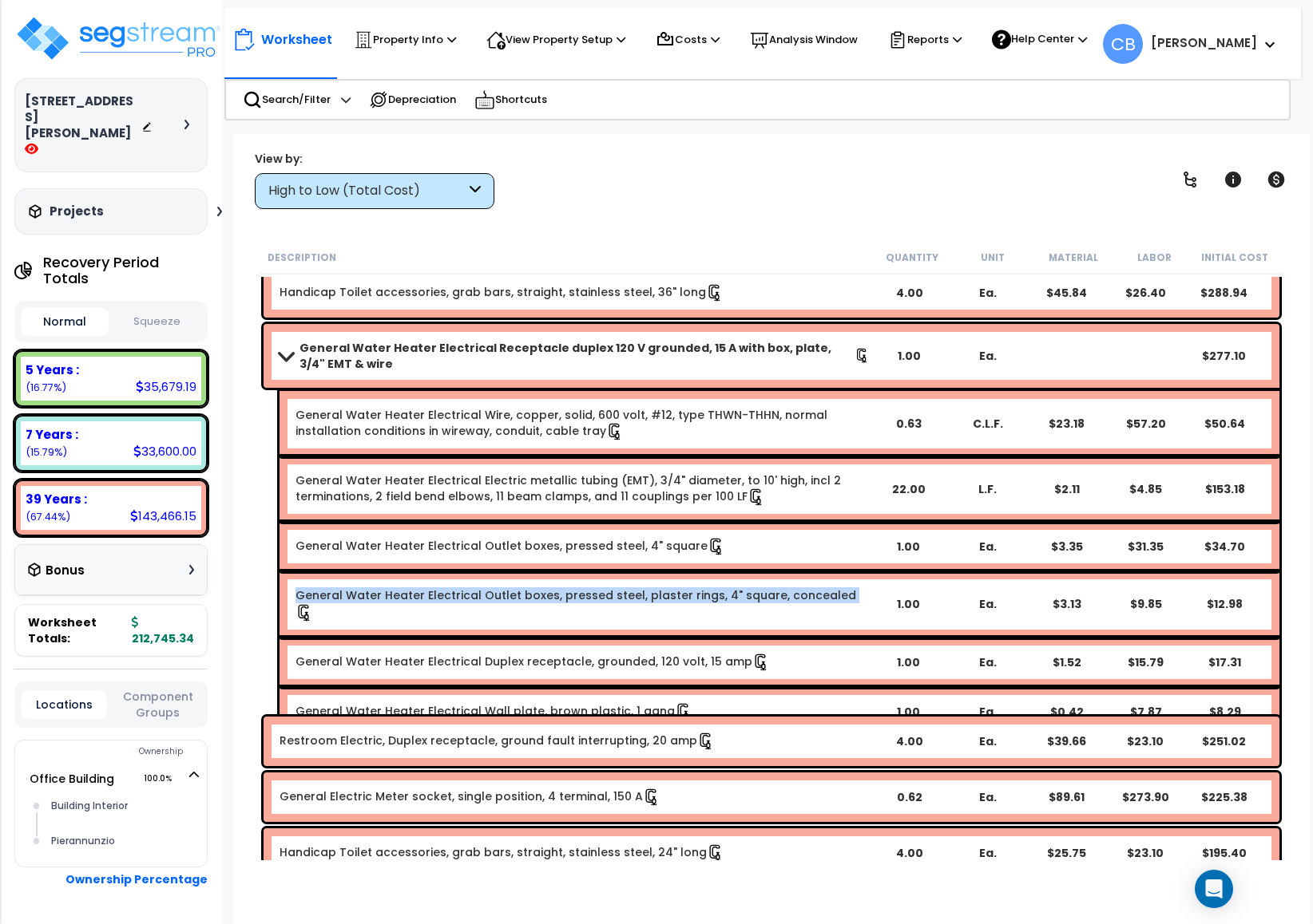
click at [848, 587] on b "General Water Heater Electrical Outlet boxes, pressed steel, plaster rings, 4" …" at bounding box center [582, 604] width 573 height 34
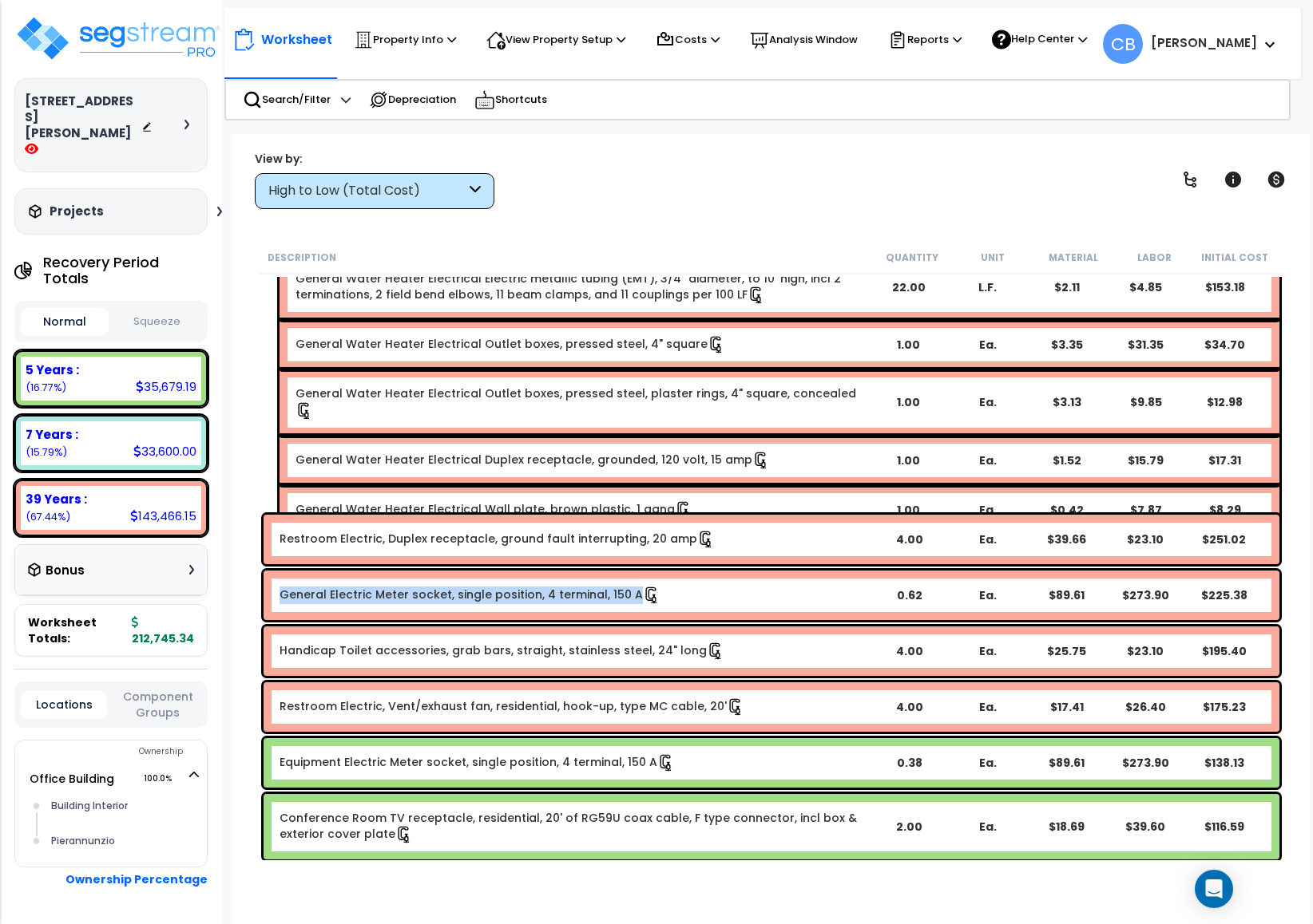
click at [848, 580] on div "General Electric Meter socket, single position, 4 terminal, 150 A 0.62 Ea. $89.…" at bounding box center [772, 595] width 1016 height 50
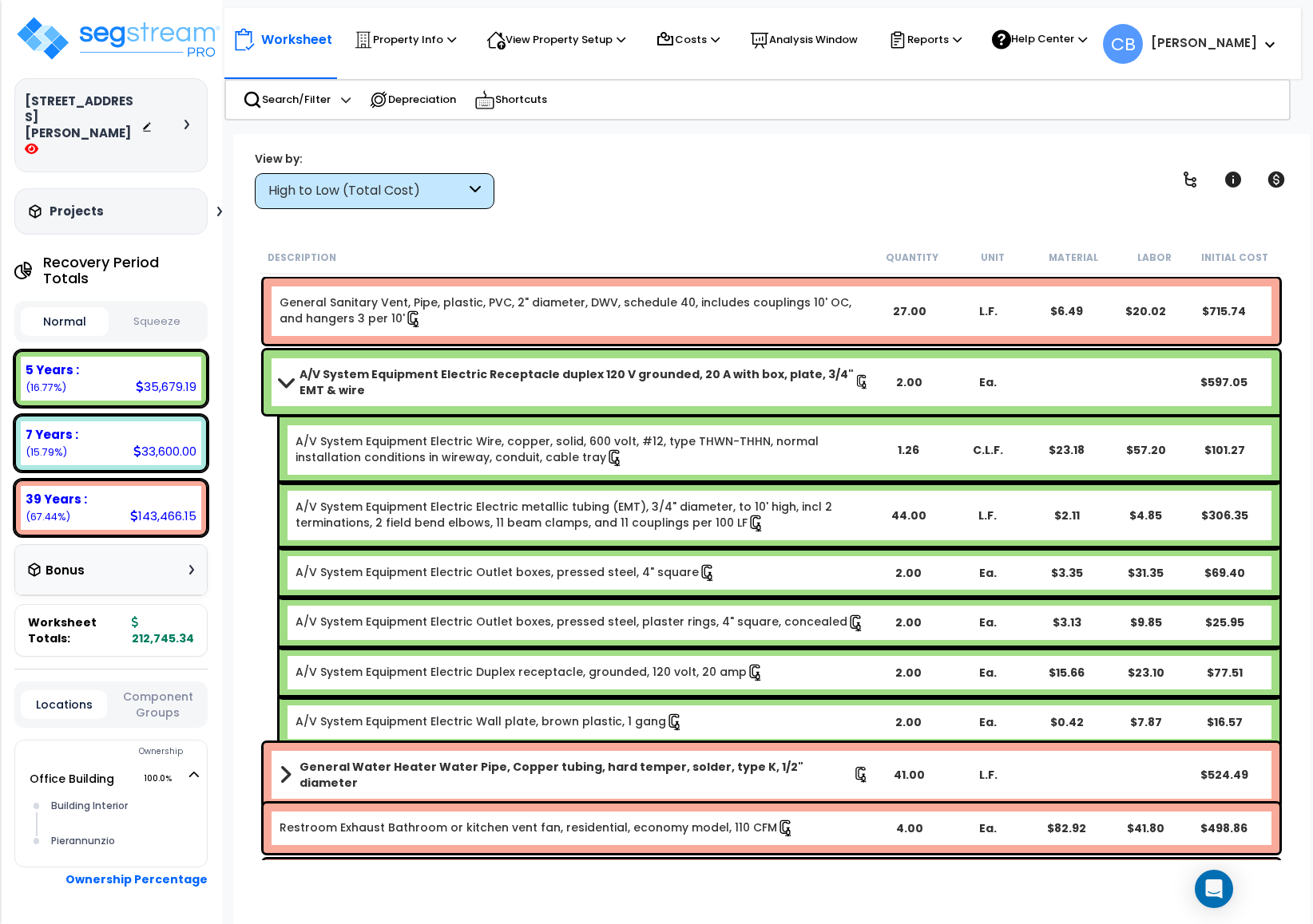
click at [848, 580] on div "A/V System Equipment Electric Outlet boxes, pressed steel, 4" square 2.00 Ea. $…" at bounding box center [780, 574] width 1000 height 50
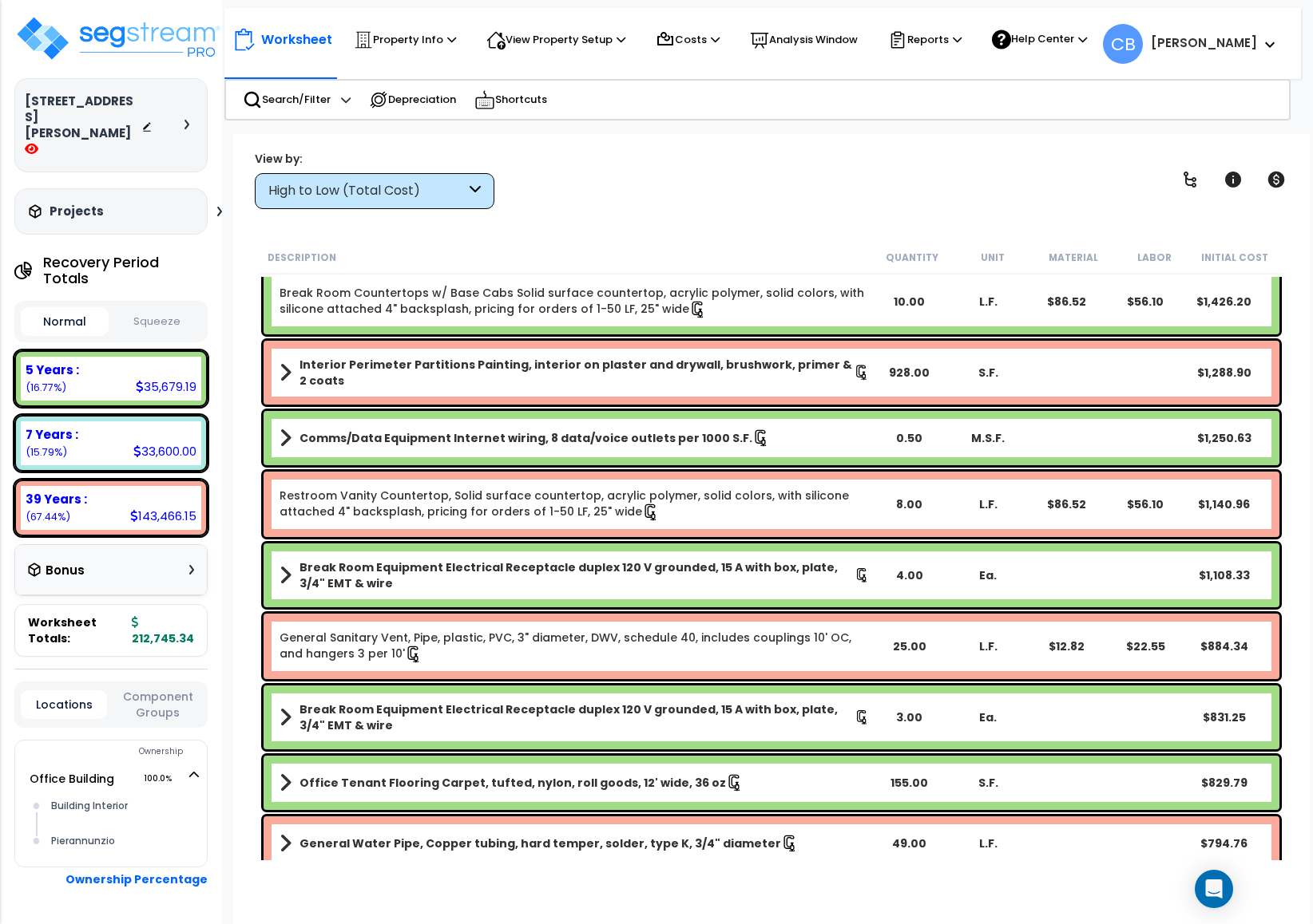
click at [848, 580] on b "Break Room Equipment Electrical Receptacle duplex 120 V grounded, 15 A with box…" at bounding box center [577, 576] width 555 height 32
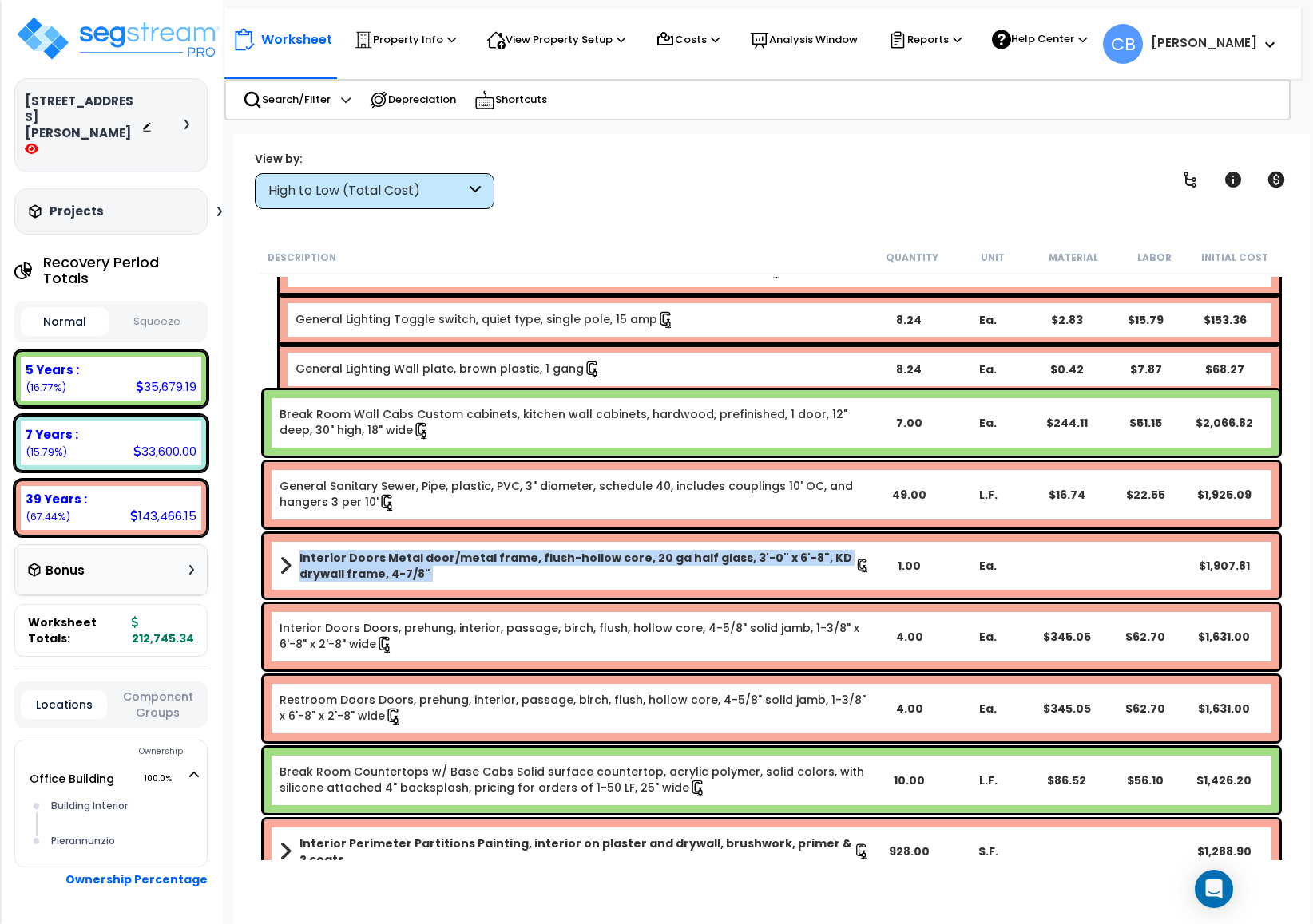
click at [848, 580] on div "Interior Doors Metal door/metal frame, flush-hollow core, 20 ga half glass, 3'-…" at bounding box center [772, 566] width 1016 height 64
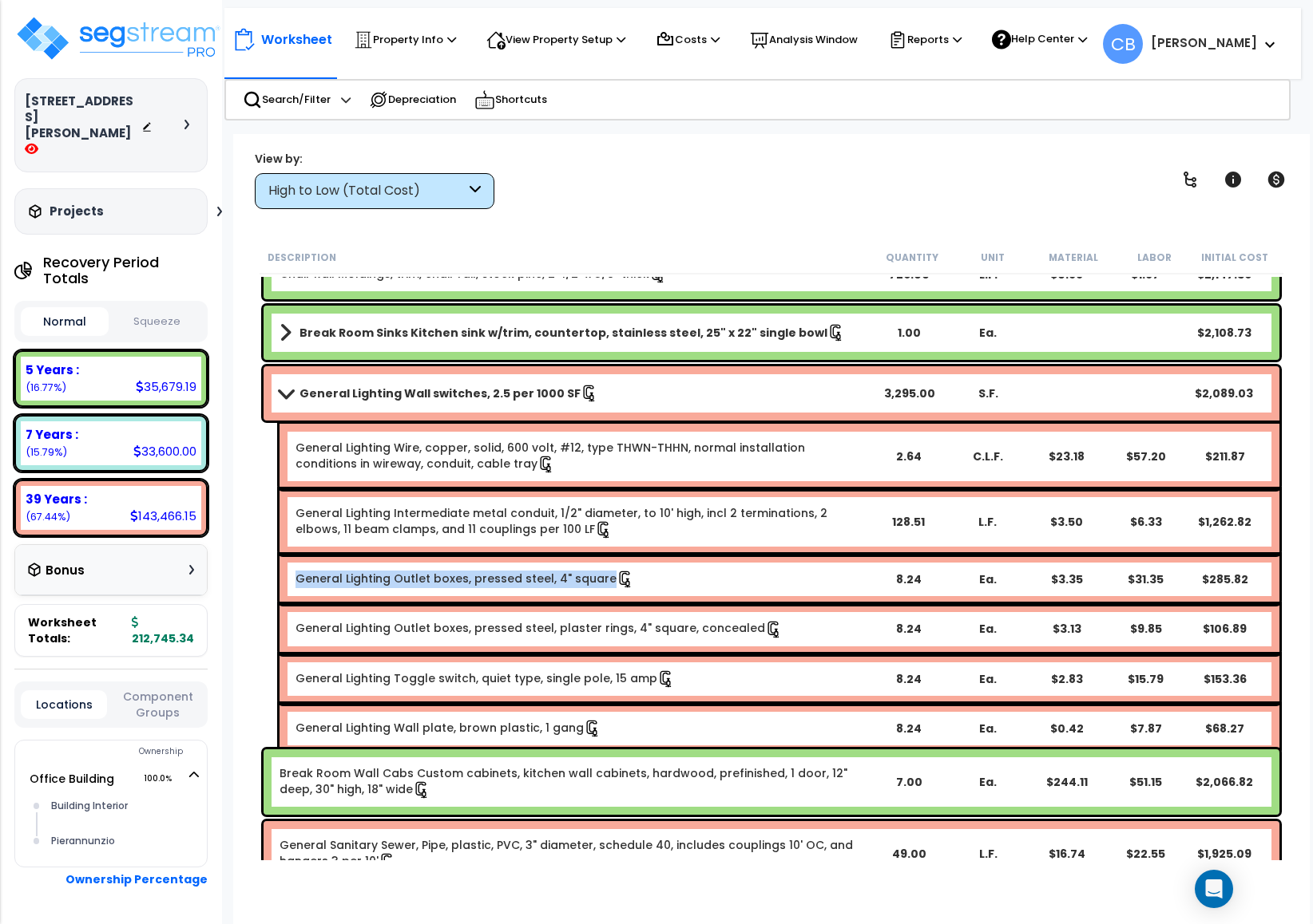
click at [848, 580] on b "General Lighting Outlet boxes, pressed steel, 4" square" at bounding box center [582, 579] width 573 height 18
click at [719, 516] on link "General Lighting Intermediate metal conduit, 1/2" diameter, to 10' high, incl 2…" at bounding box center [582, 522] width 573 height 34
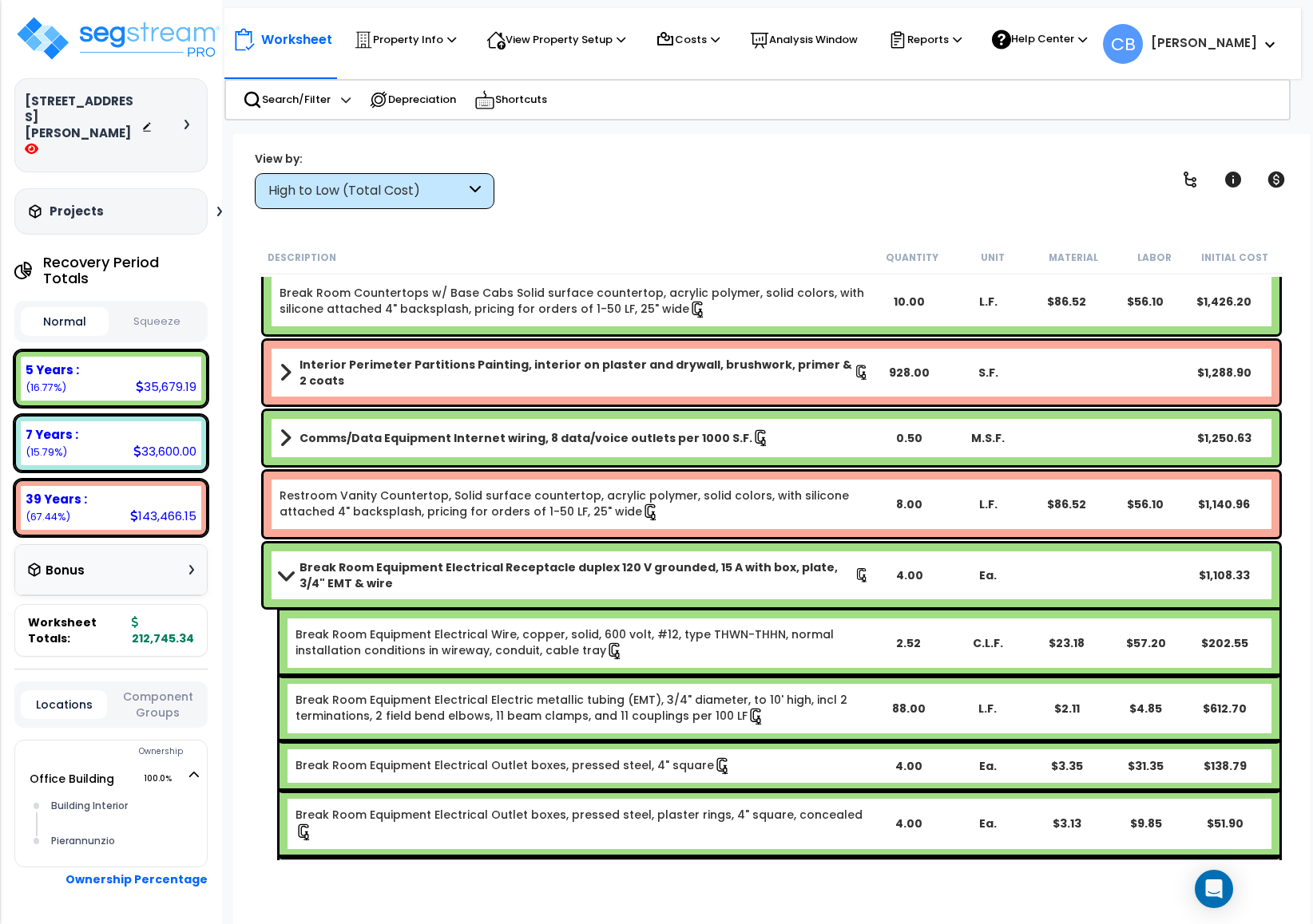
click at [719, 516] on link "Restroom Vanity Countertop, Solid surface countertop, acrylic polymer, solid co…" at bounding box center [575, 505] width 590 height 34
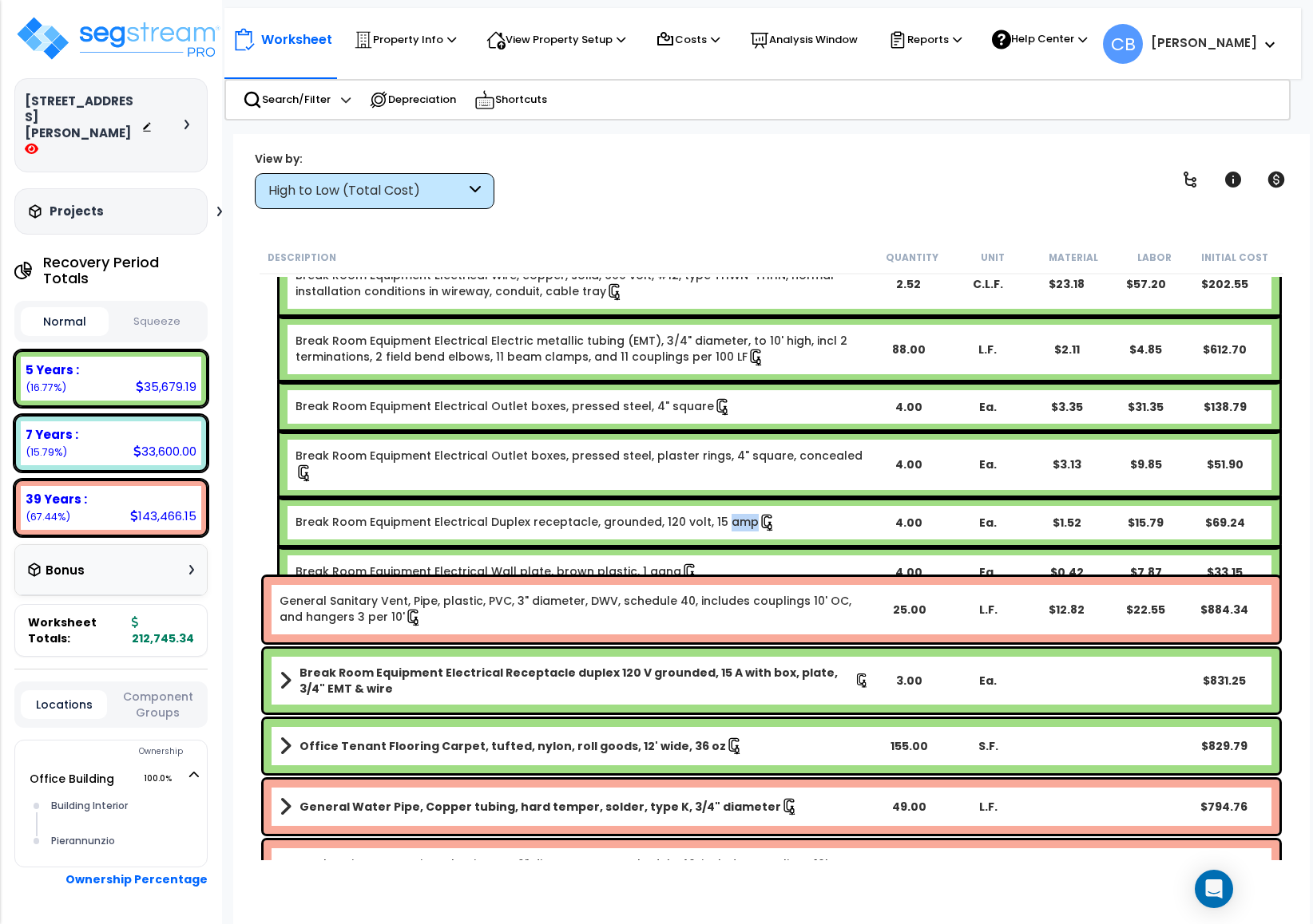
click at [719, 516] on div "Break Room Equipment Electrical Duplex receptacle, grounded, 120 volt, 15 amp 4…" at bounding box center [780, 522] width 1000 height 50
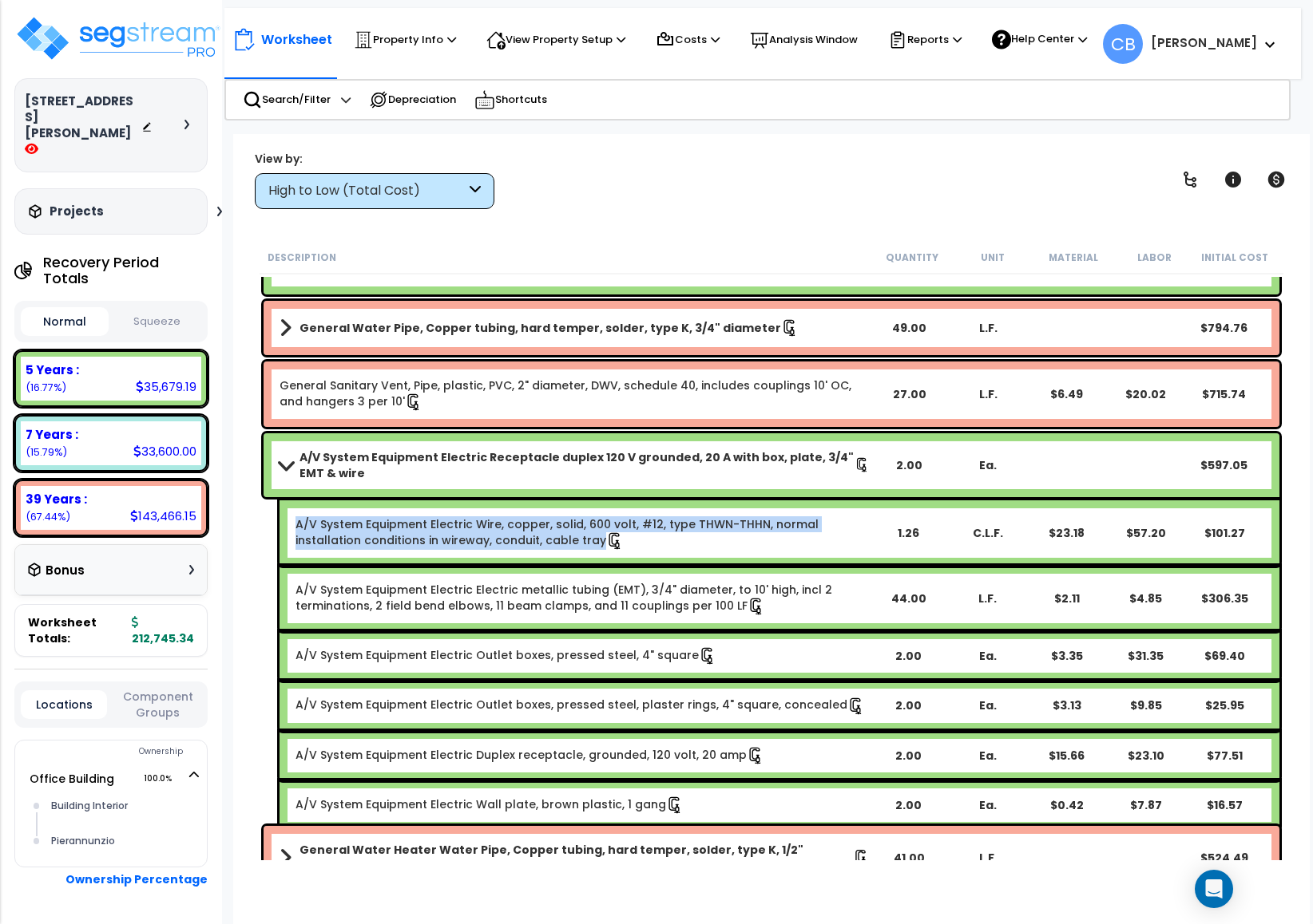
click at [719, 517] on link "A/V System Equipment Electric Wire, copper, solid, 600 volt, #12, type THWN-THH…" at bounding box center [582, 534] width 573 height 34
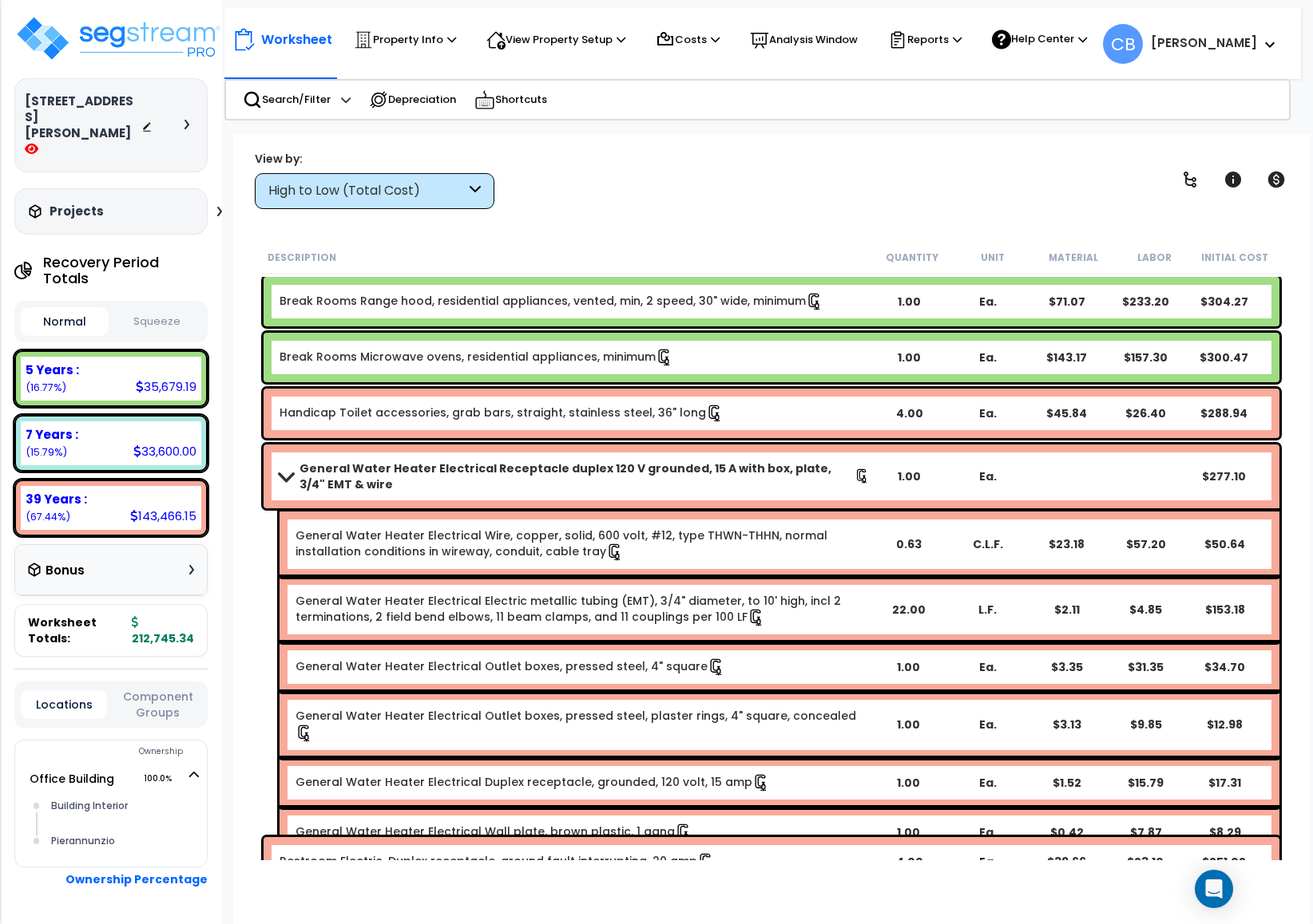
click at [723, 580] on div "General Water Heater Electrical Electric metallic tubing (EMT), 3/4" diameter, …" at bounding box center [780, 610] width 1000 height 66
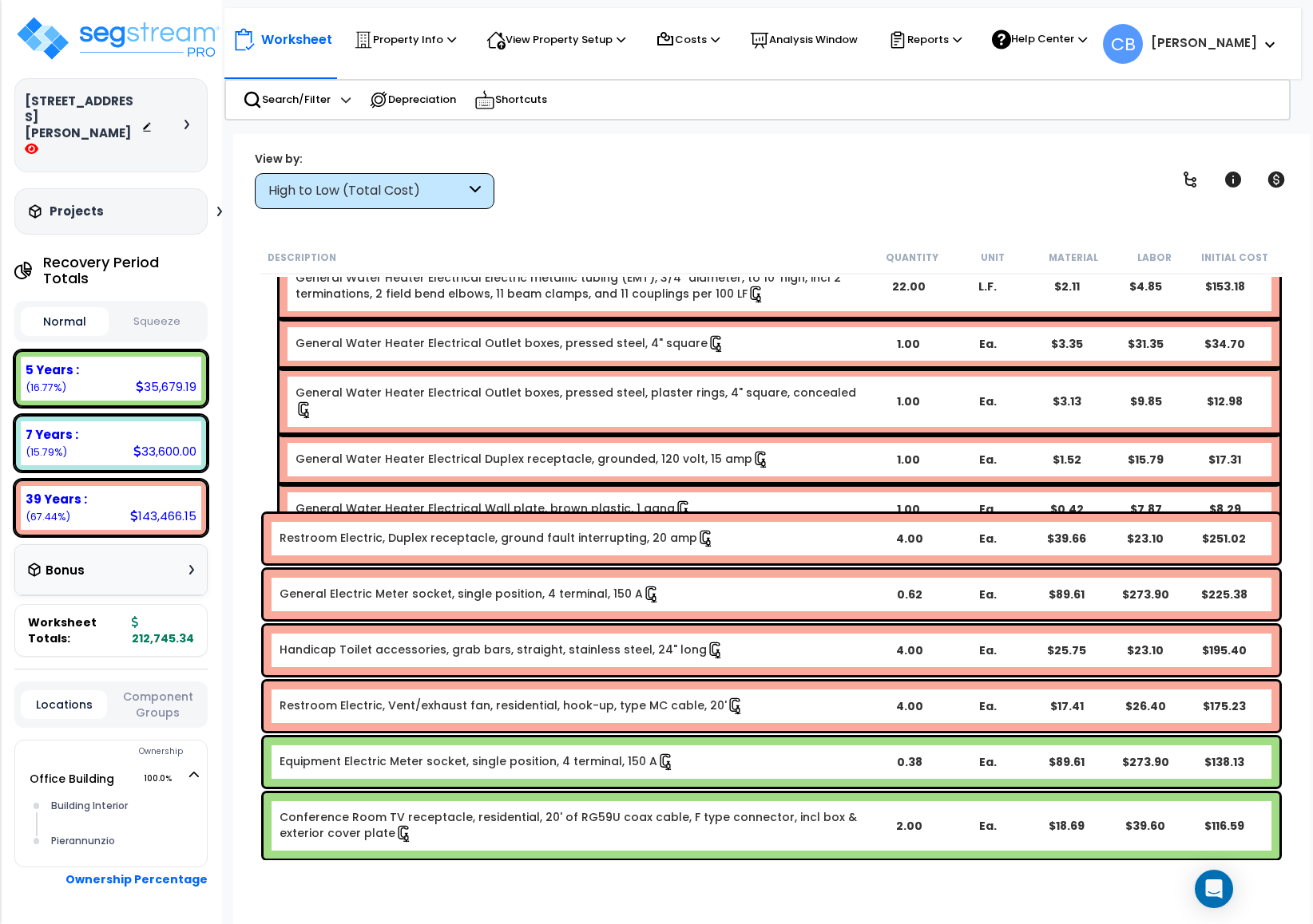
click at [723, 580] on div "General Electric Meter socket, single position, 4 terminal, 150 A 0.62 Ea. $89.…" at bounding box center [772, 594] width 1016 height 50
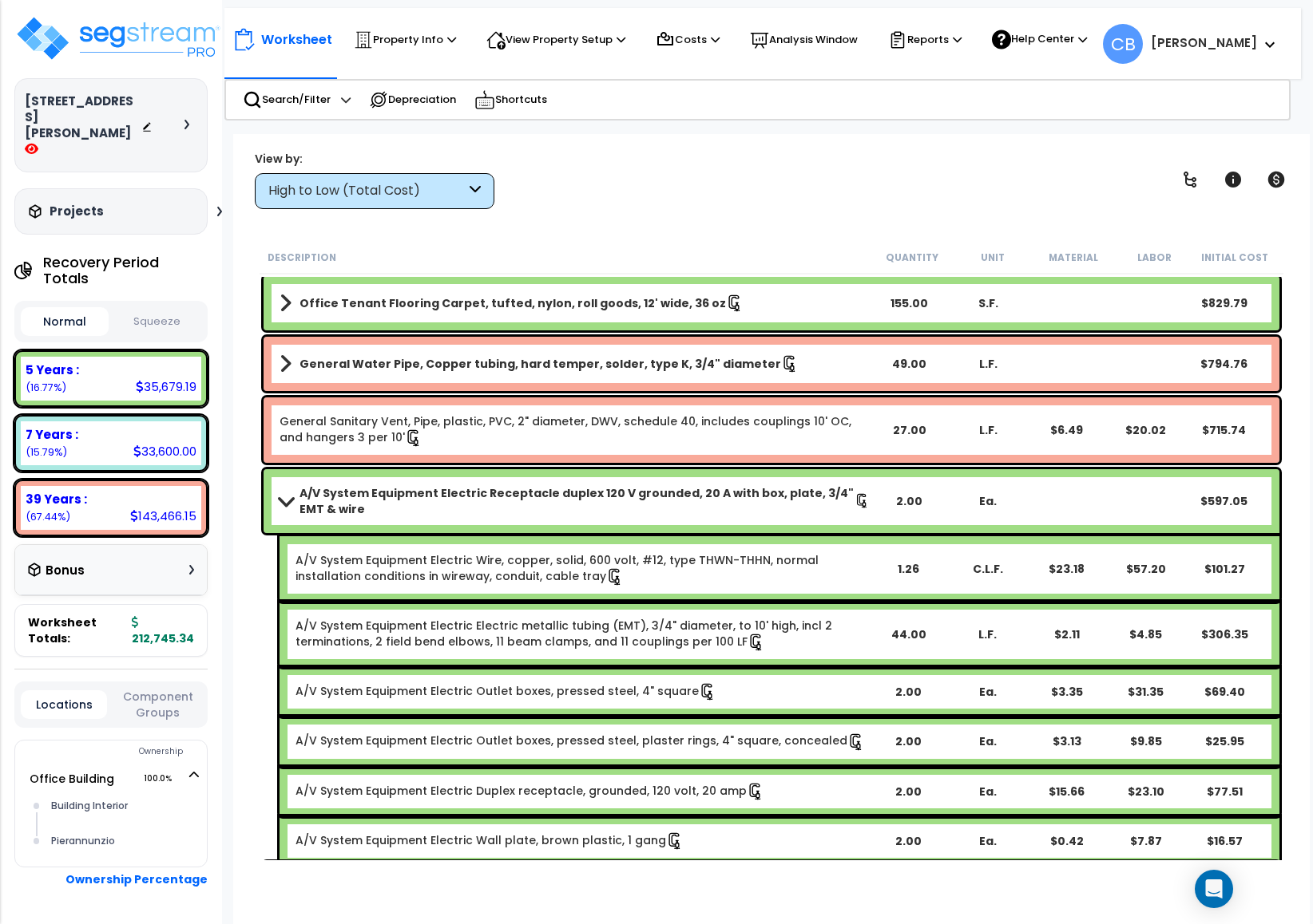
click at [1019, 504] on div "Ea." at bounding box center [986, 501] width 79 height 16
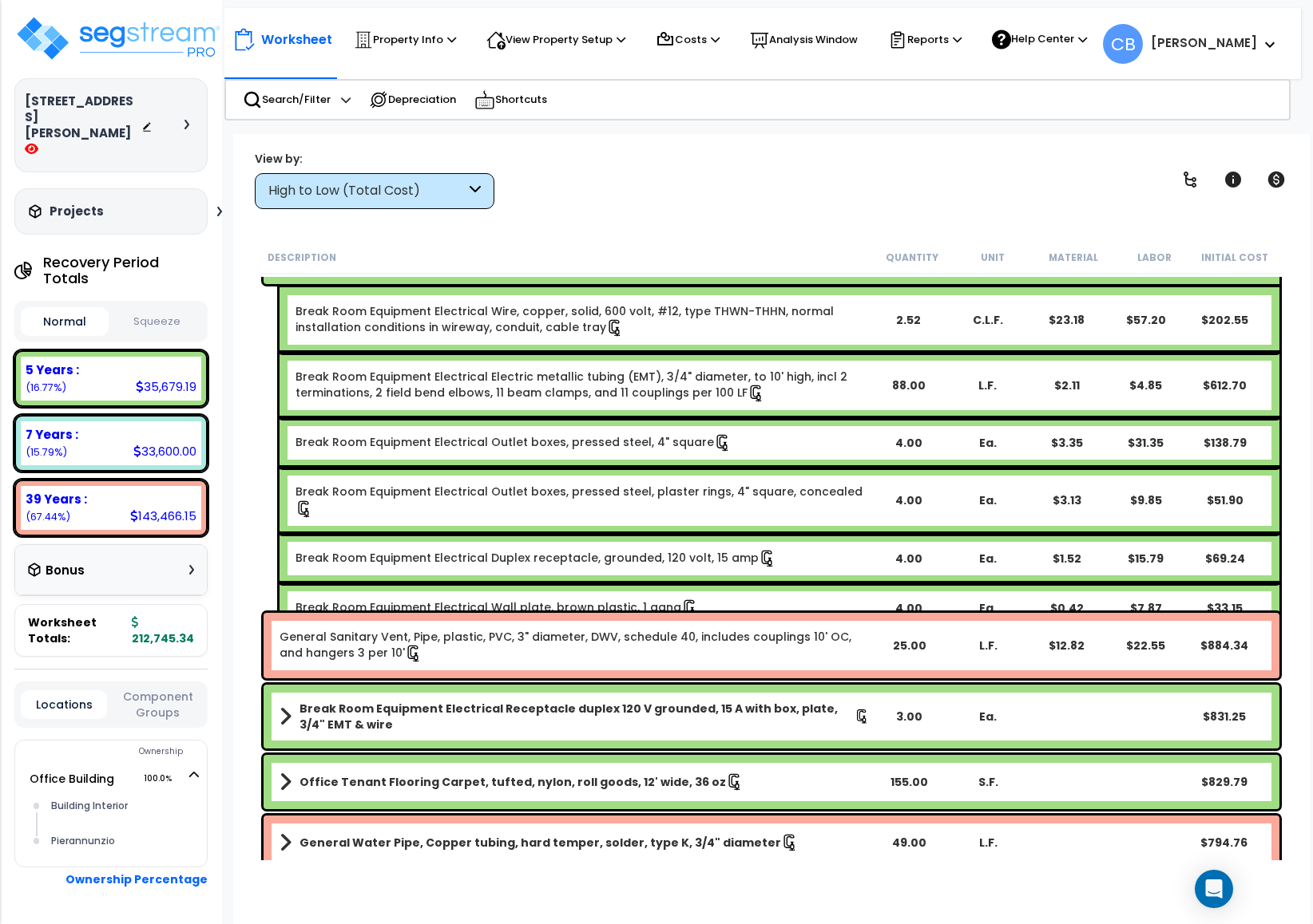
scroll to position [3676, 0]
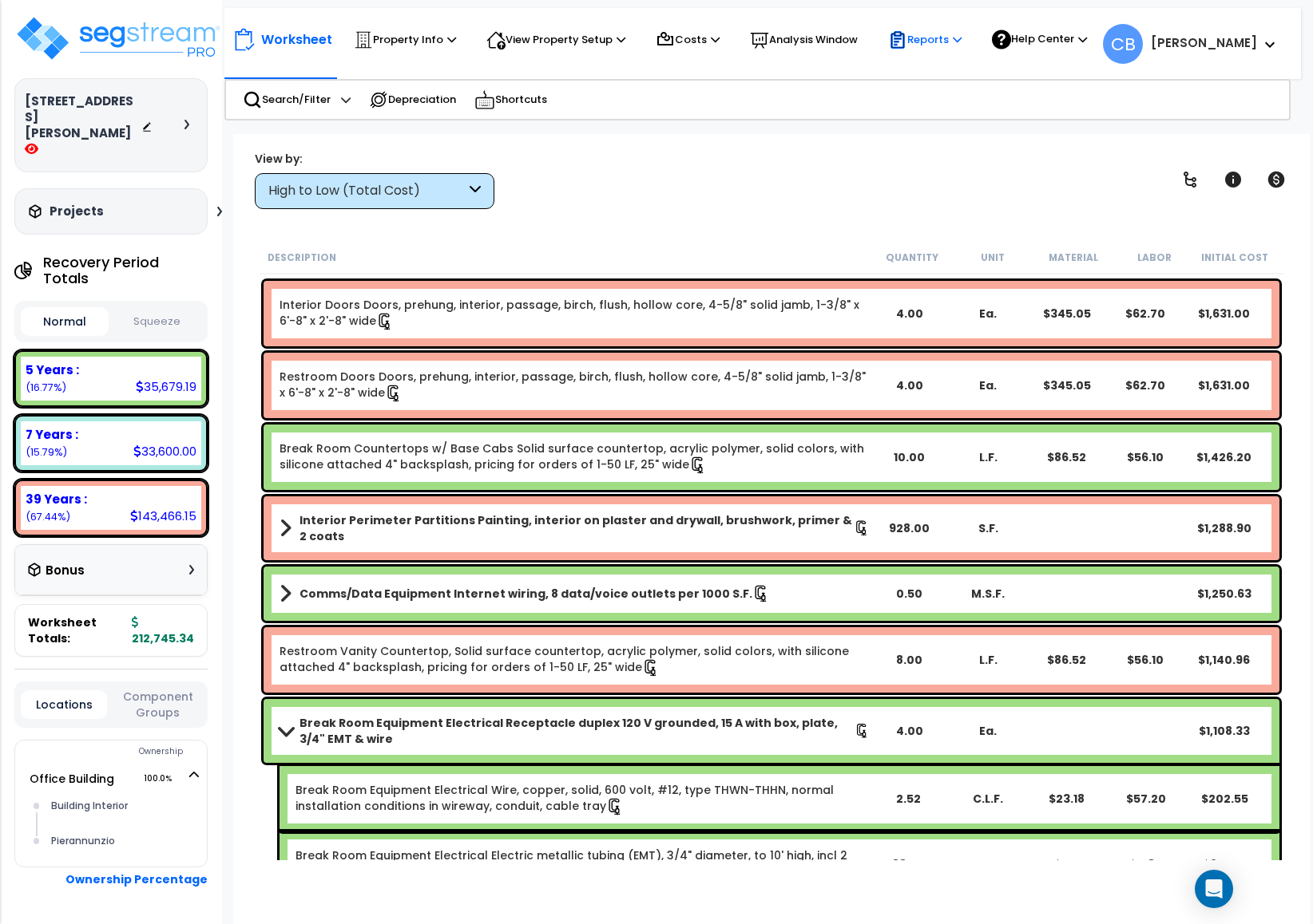
click at [906, 27] on div "Reports" at bounding box center [924, 39] width 74 height 35
click at [734, 187] on div "View by: High to Low (Total Cost) High to Low (Total Cost)" at bounding box center [771, 179] width 1044 height 59
click at [569, 31] on p "View Property Setup" at bounding box center [555, 39] width 138 height 19
click at [441, 38] on p "Property Info" at bounding box center [404, 39] width 103 height 19
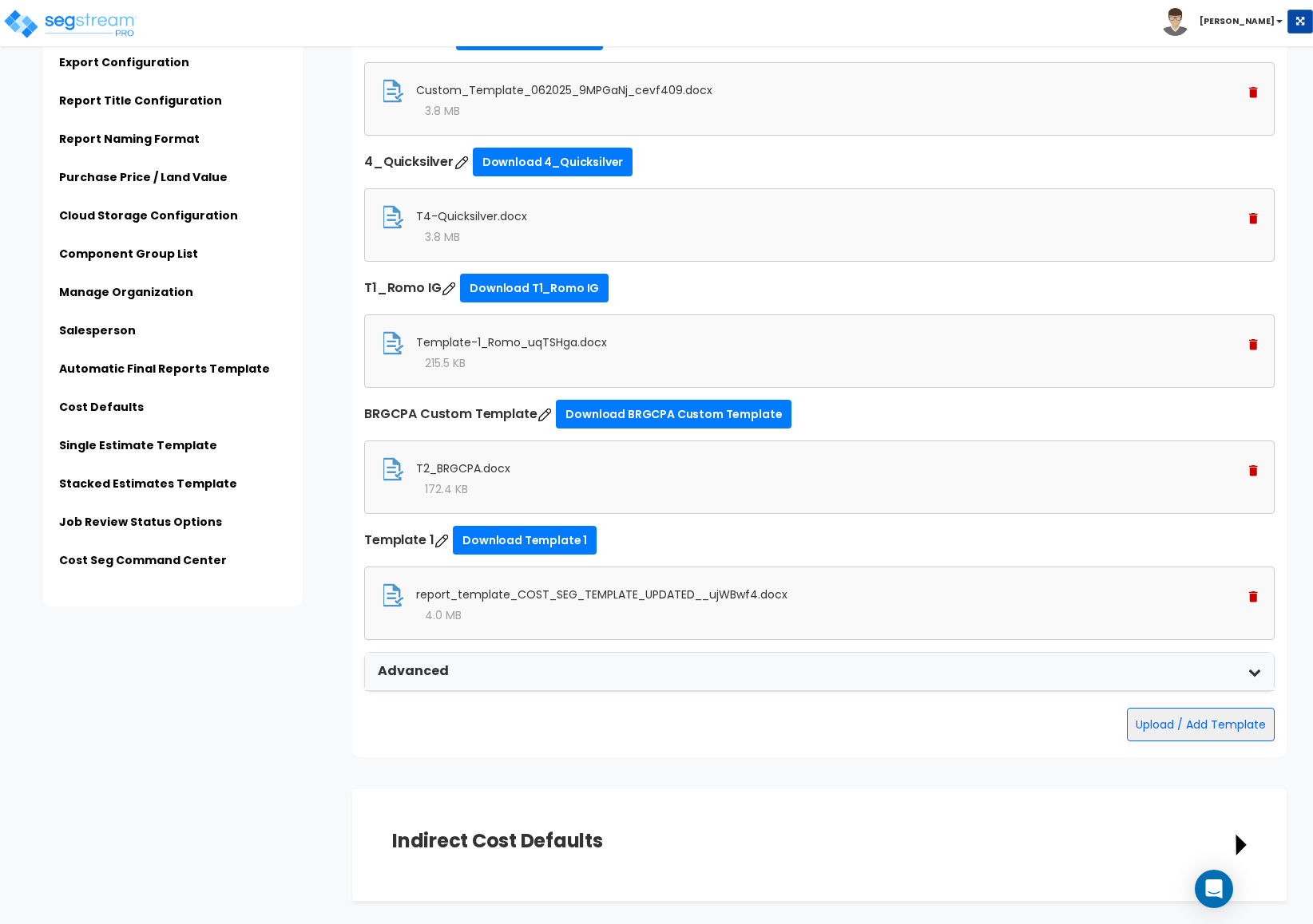
scroll to position [4428, 0]
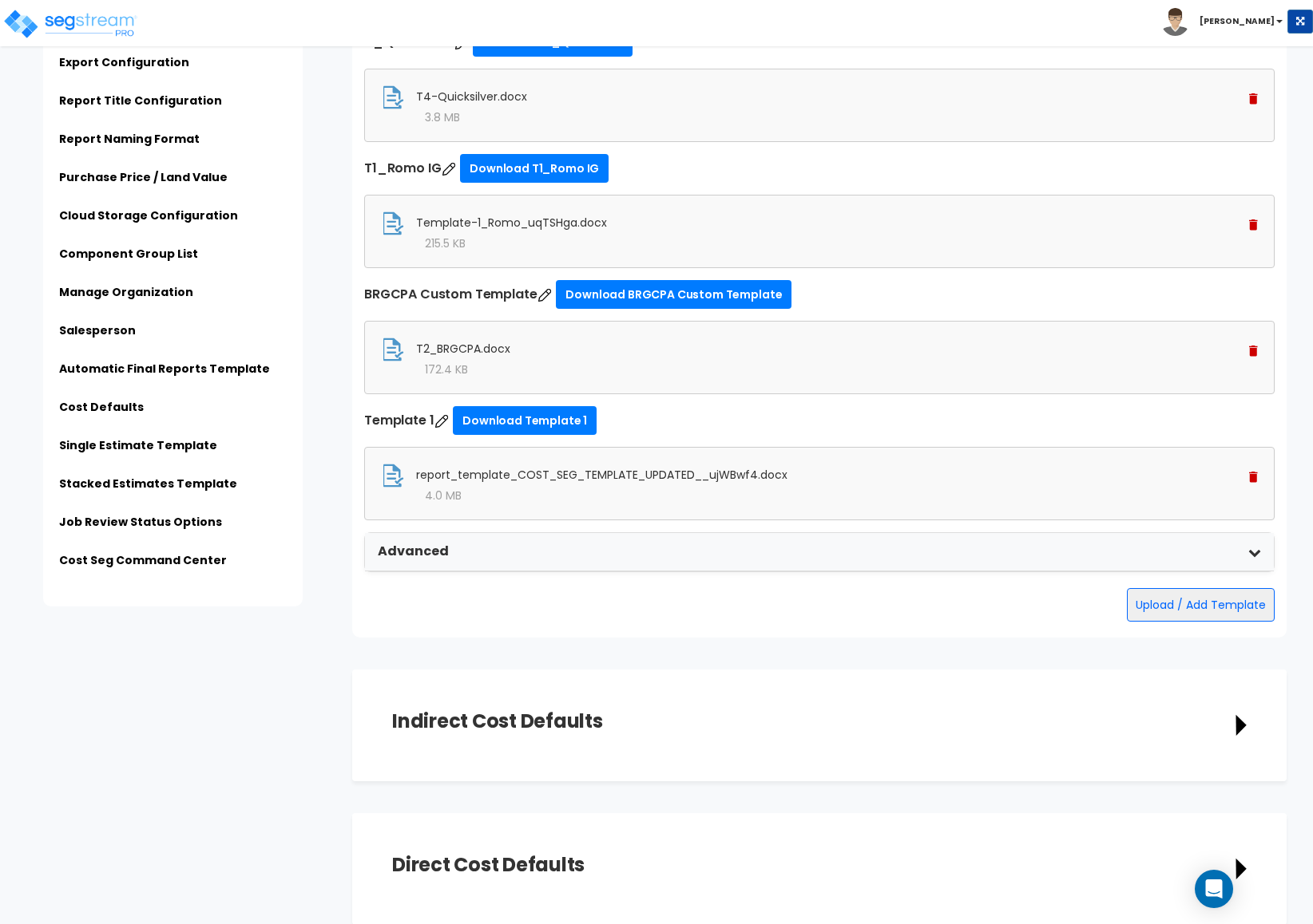
click at [1249, 483] on img at bounding box center [1253, 477] width 9 height 11
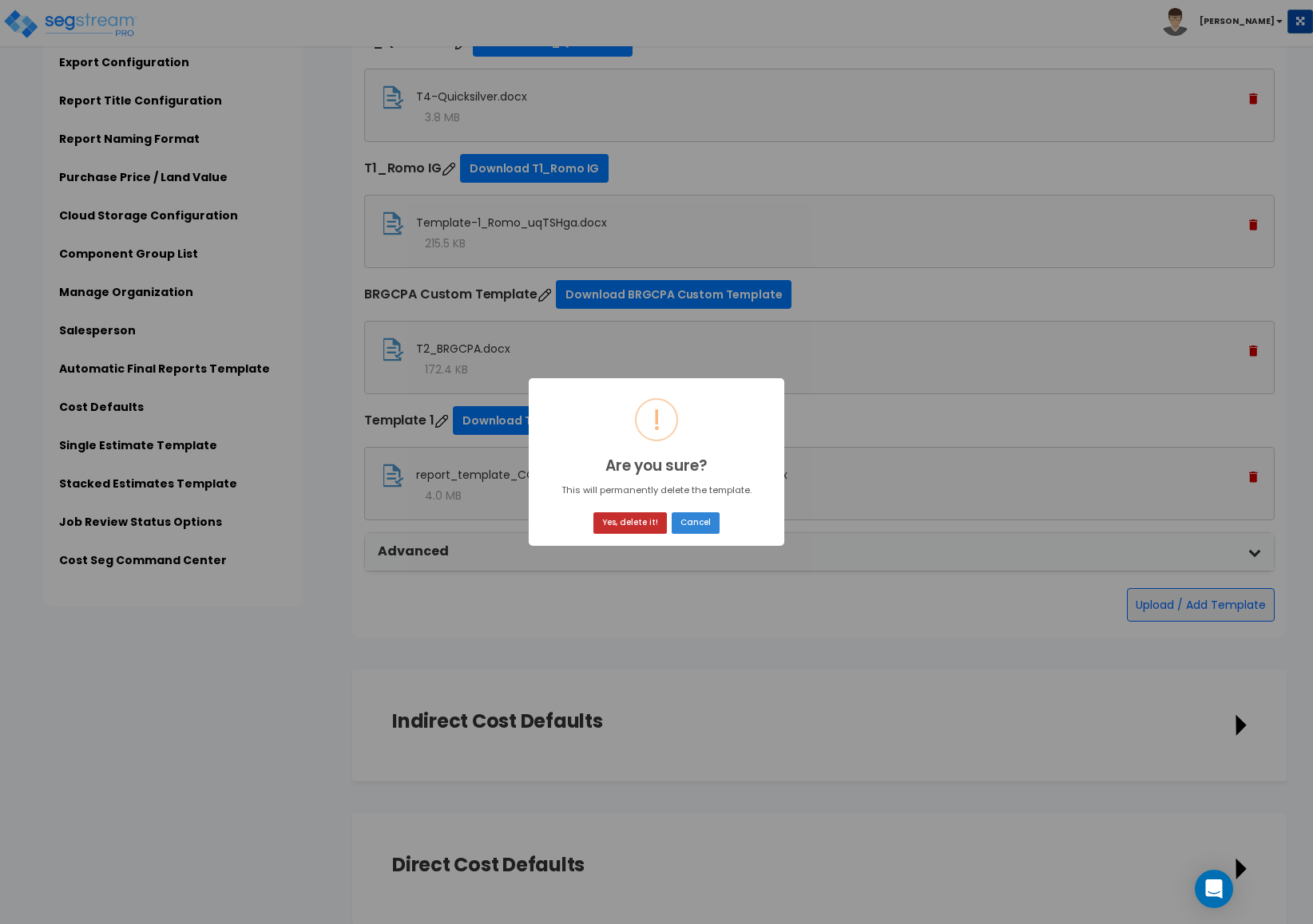
click at [641, 529] on button "Yes, delete it!" at bounding box center [631, 524] width 74 height 22
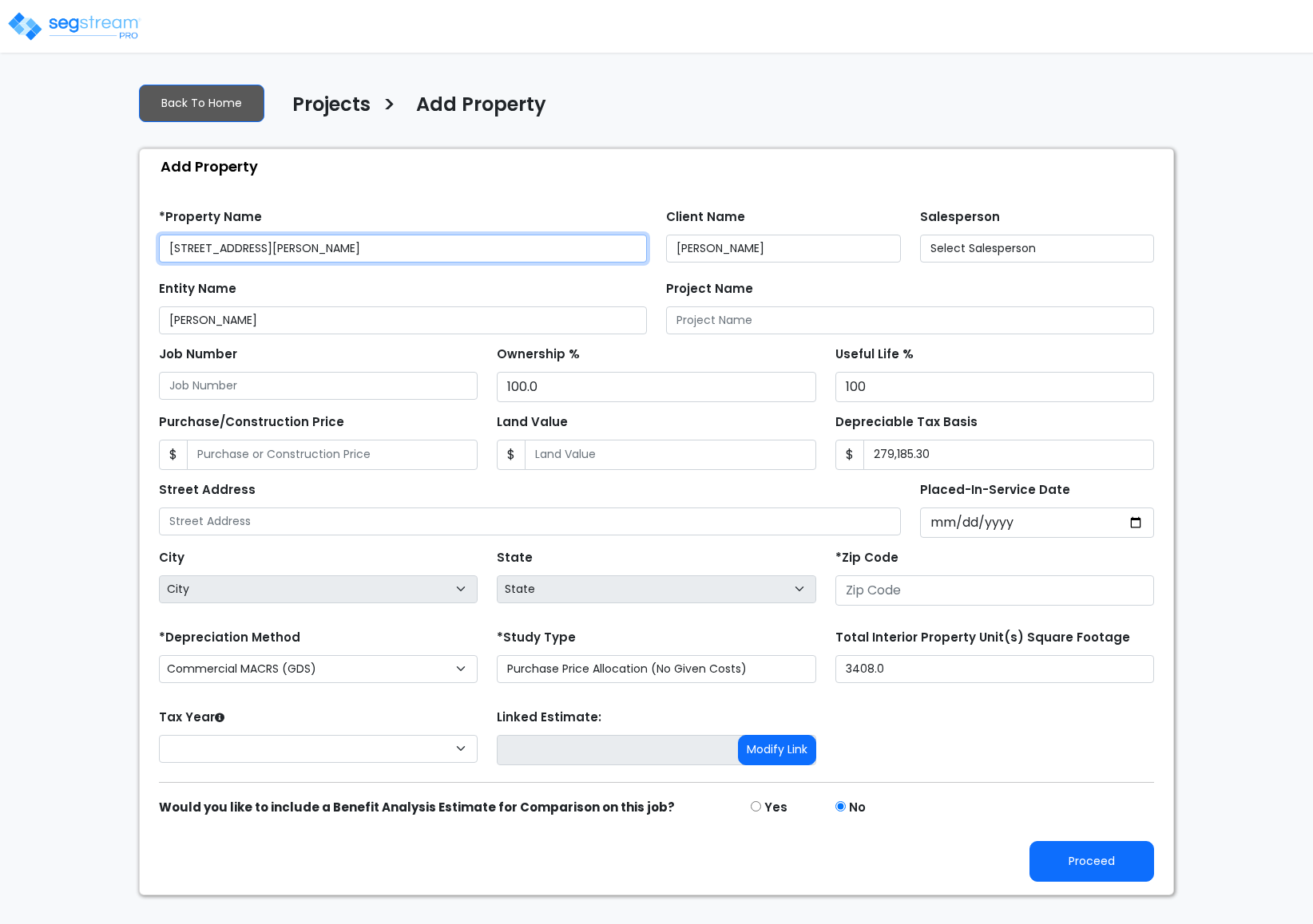
type input "884 Walker Rd, Unit B"
type input "19904"
select select "CM(_9"
type input "21,177.52"
select select "2024"
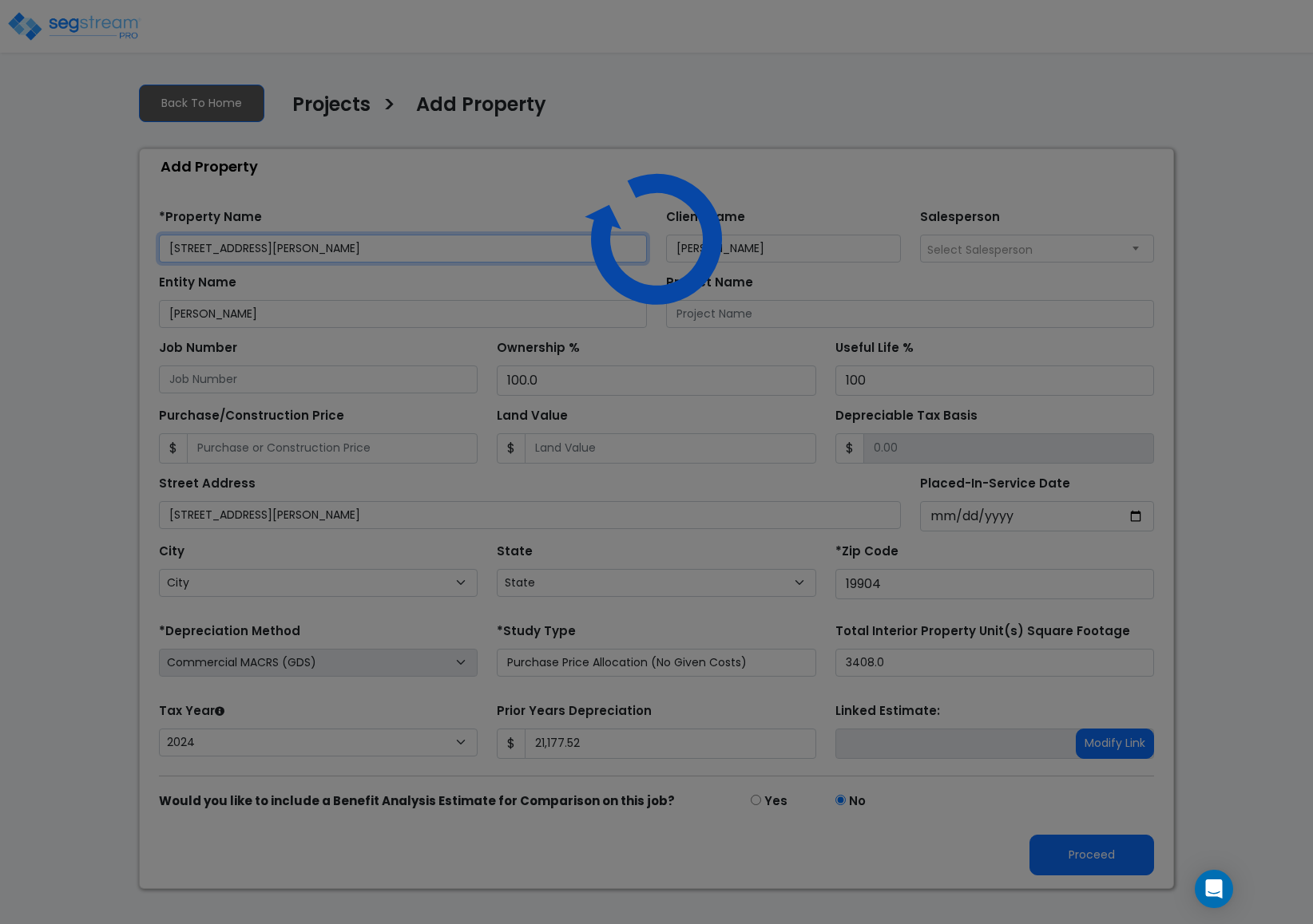
select select "DE"
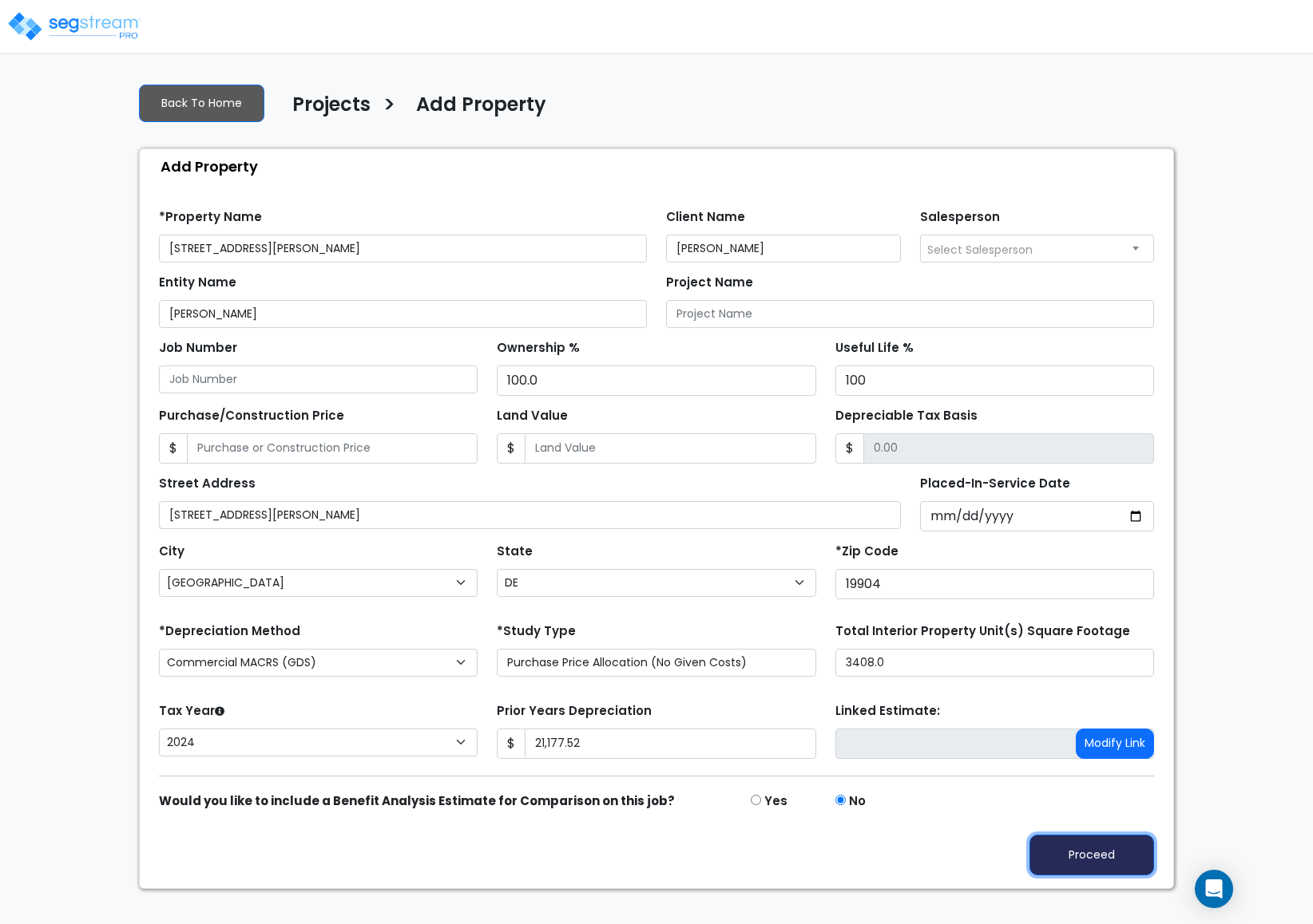
click at [1072, 850] on button "Proceed" at bounding box center [1091, 854] width 125 height 41
type input "21177.52"
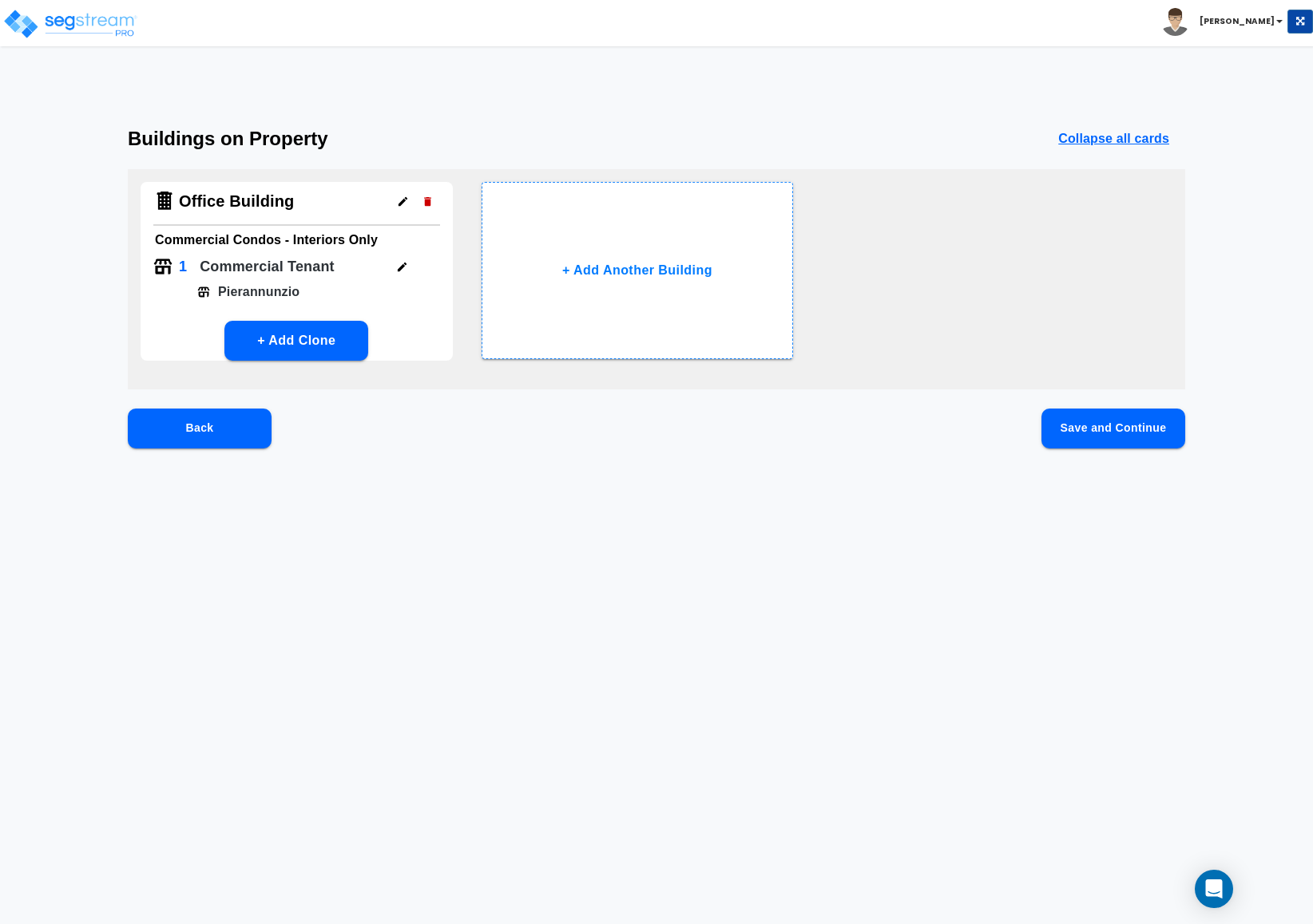
click at [1102, 438] on button "Save and Continue" at bounding box center [1113, 428] width 143 height 40
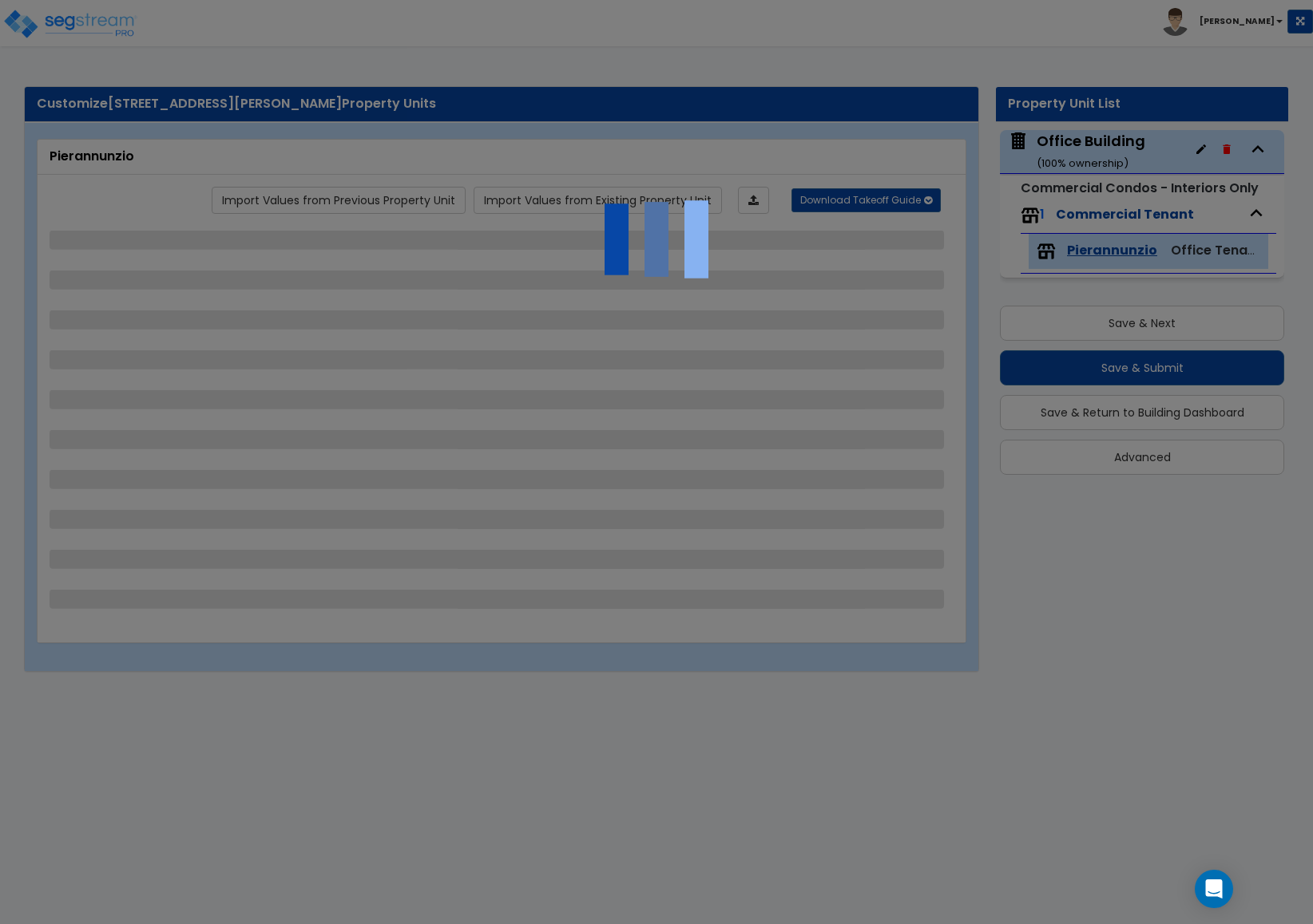
select select "1"
select select "2"
select select "3"
select select "5"
select select "1"
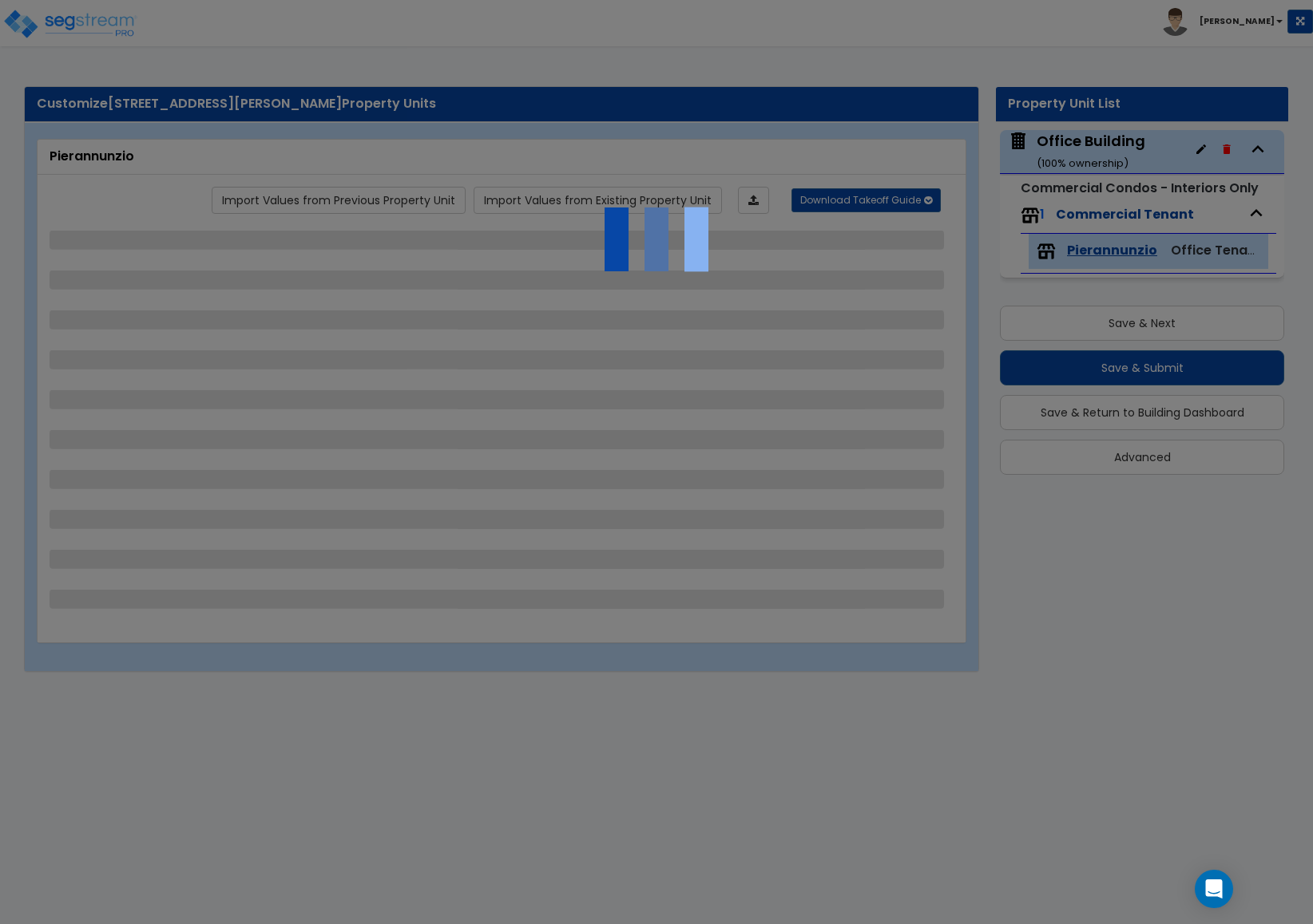
select select "1"
select select "2"
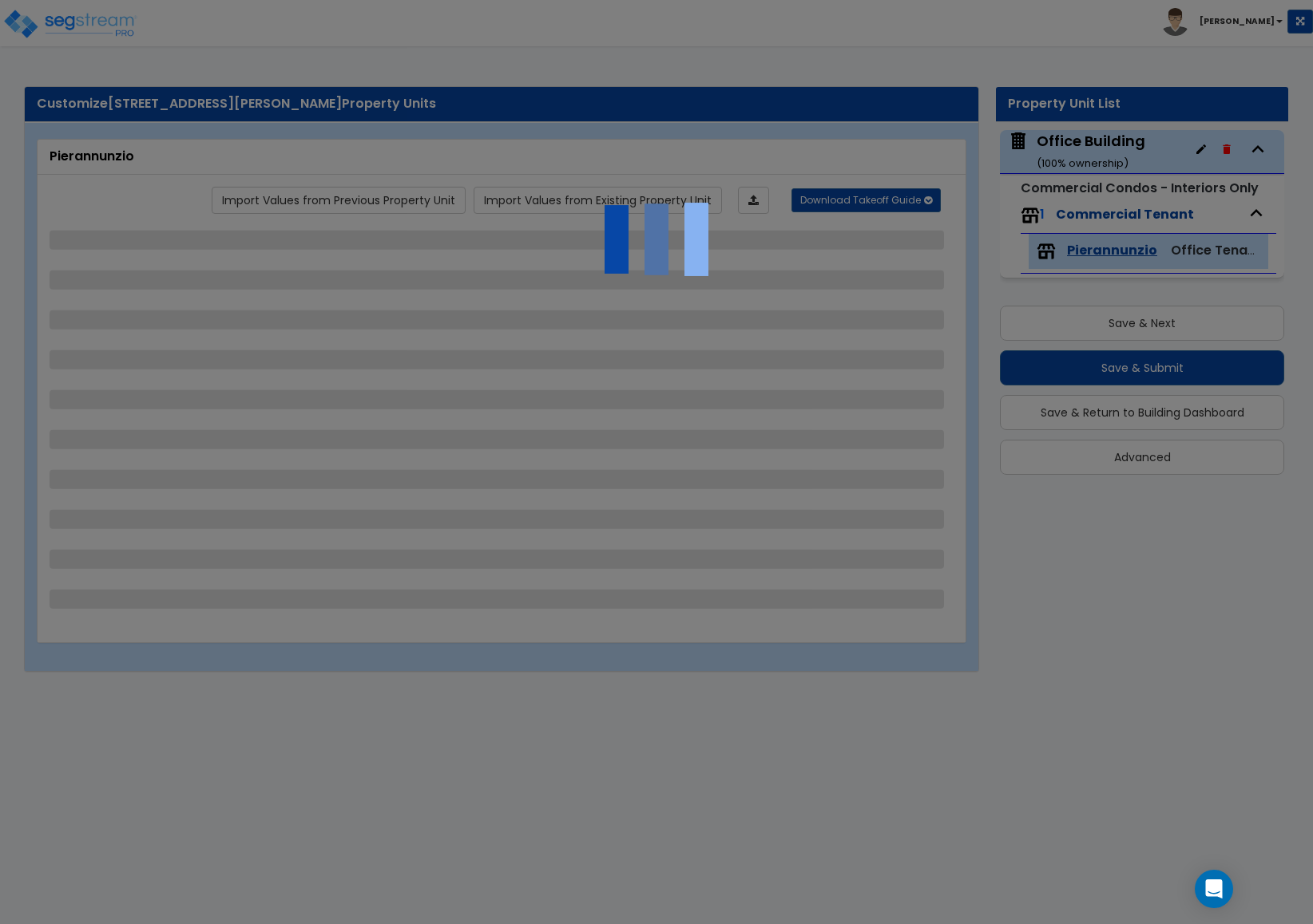
select select "2"
select select "1"
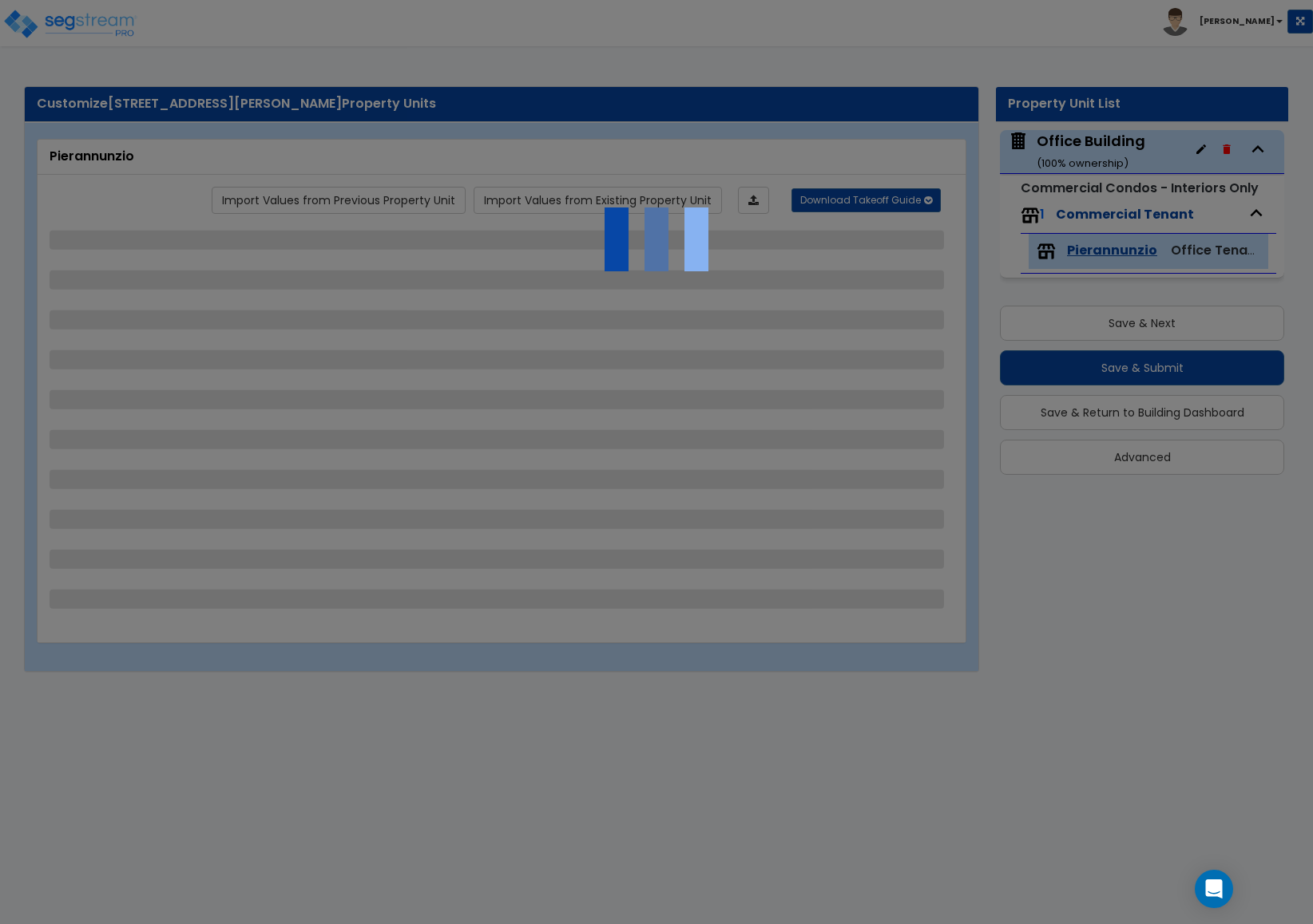
select select "1"
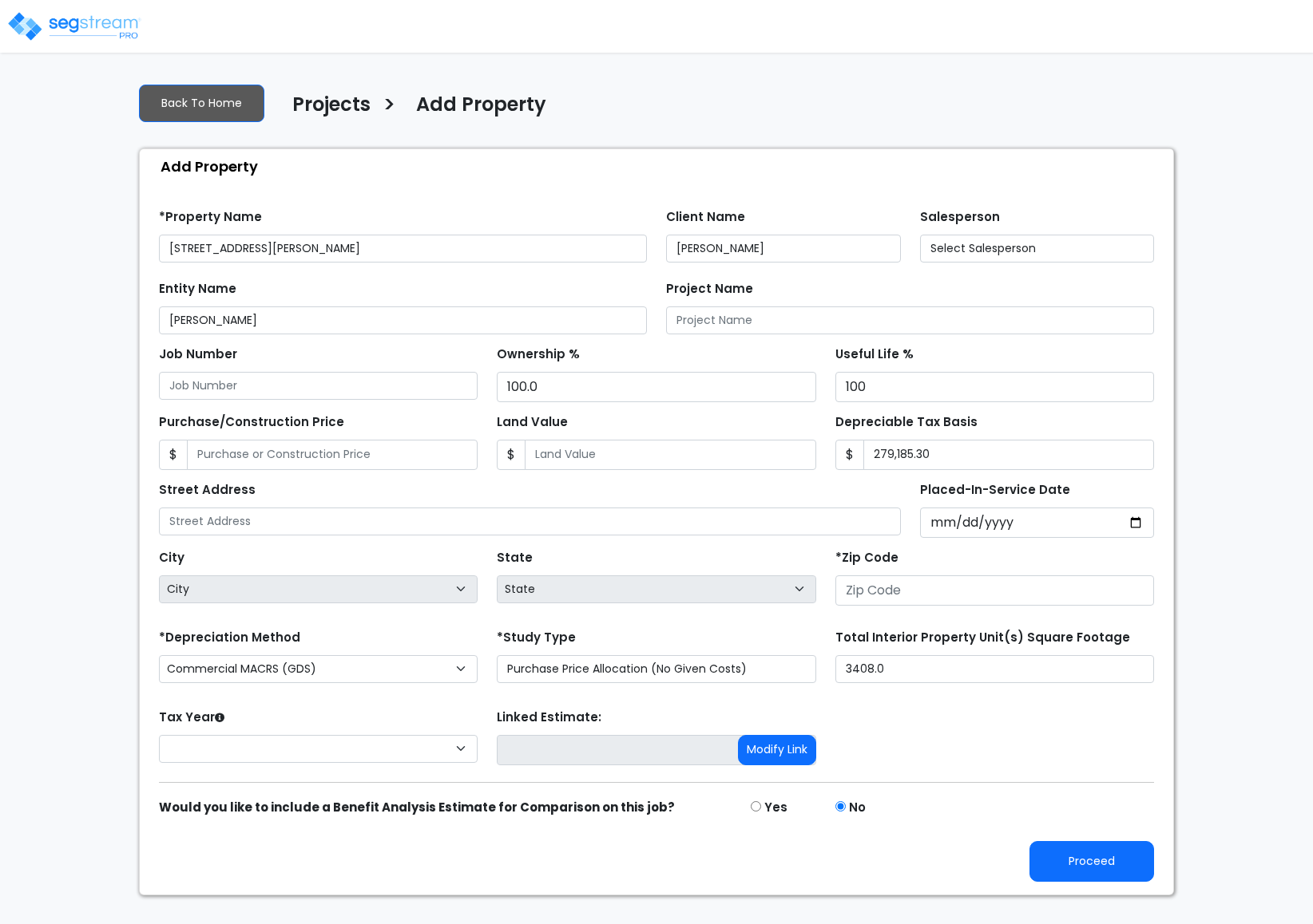
type input "None"
type input "[STREET_ADDRESS][PERSON_NAME]"
type input "19904"
select select "CM(_9"
type input "21,177.52"
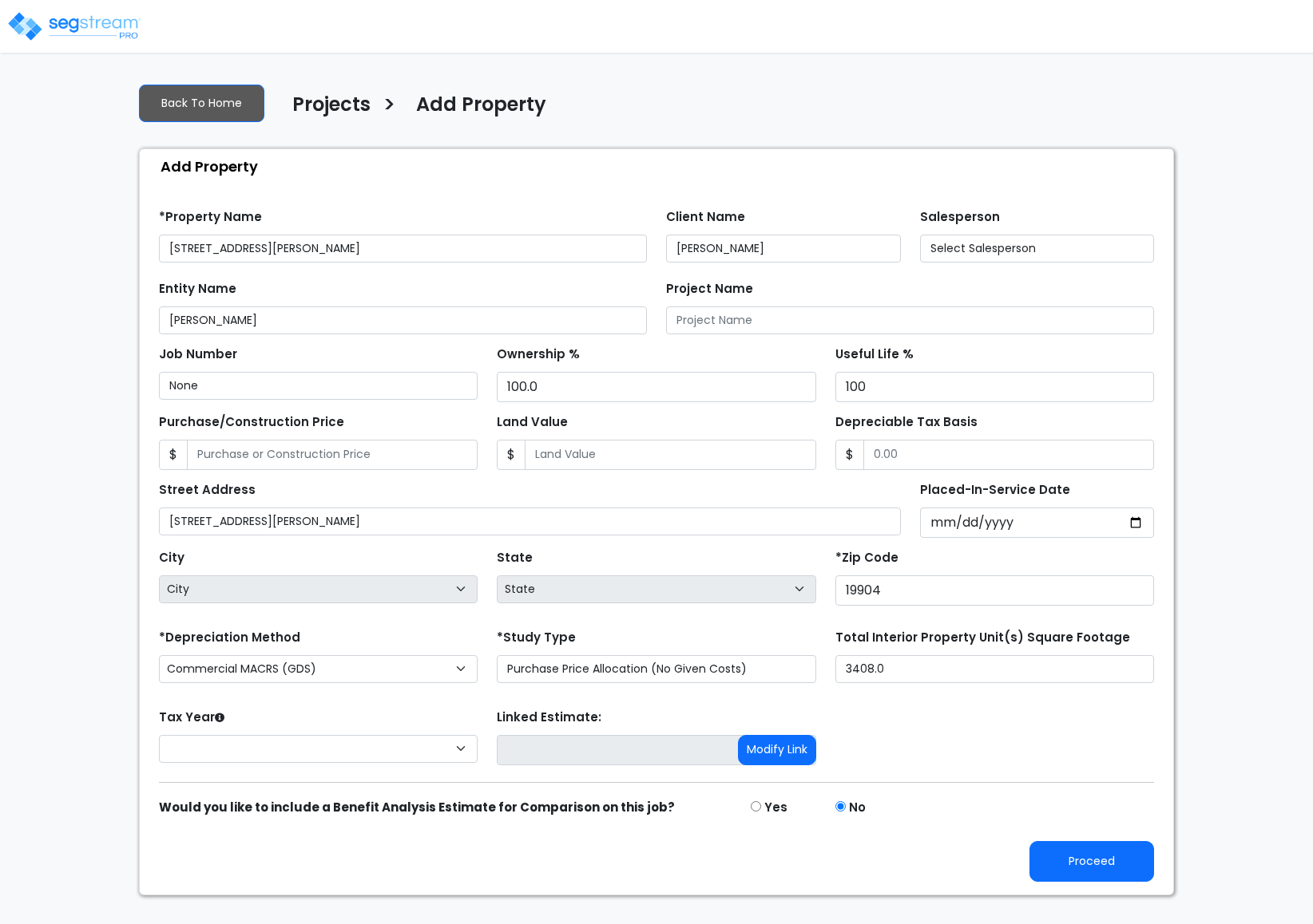
select select "2024"
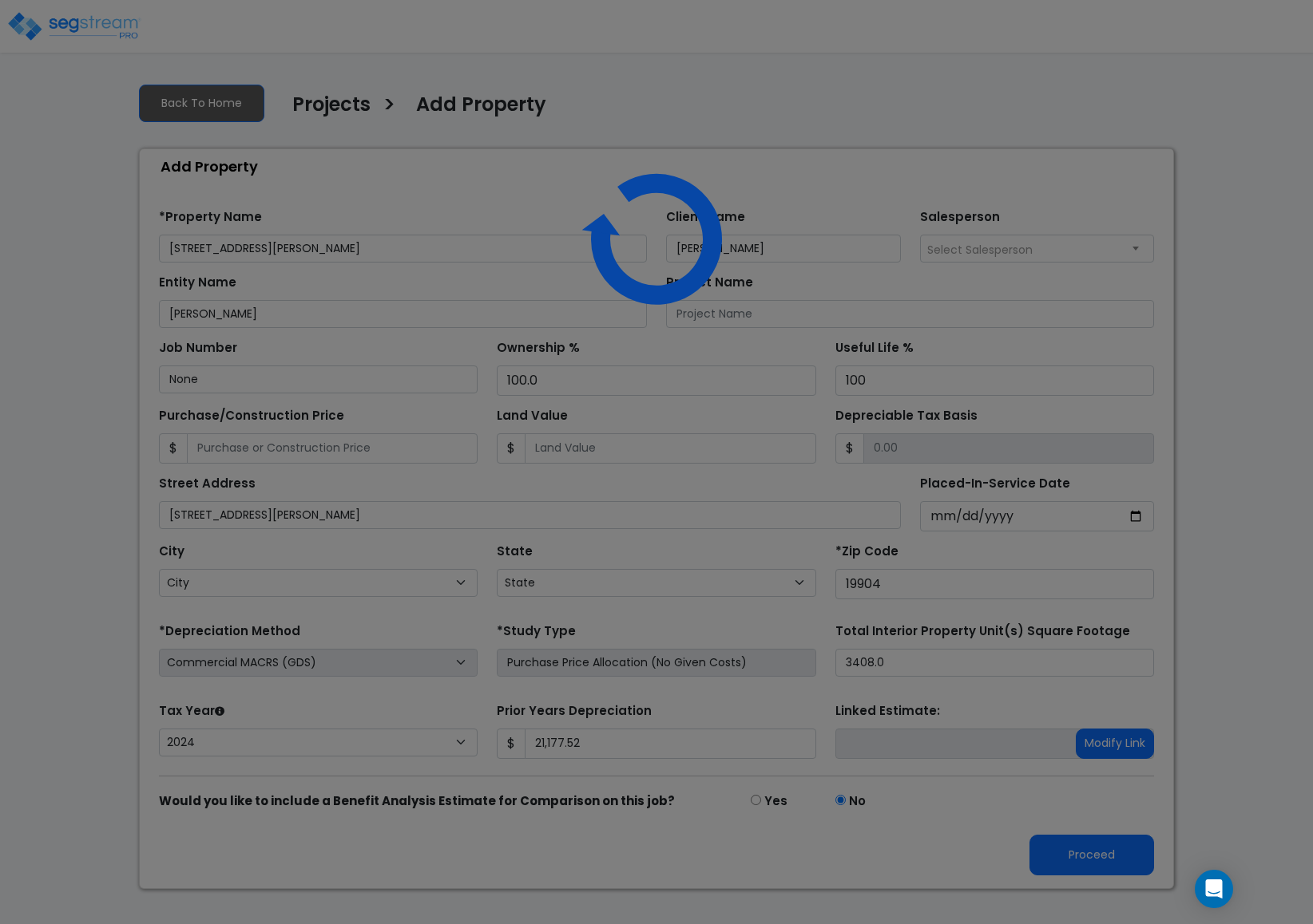
select select "DE"
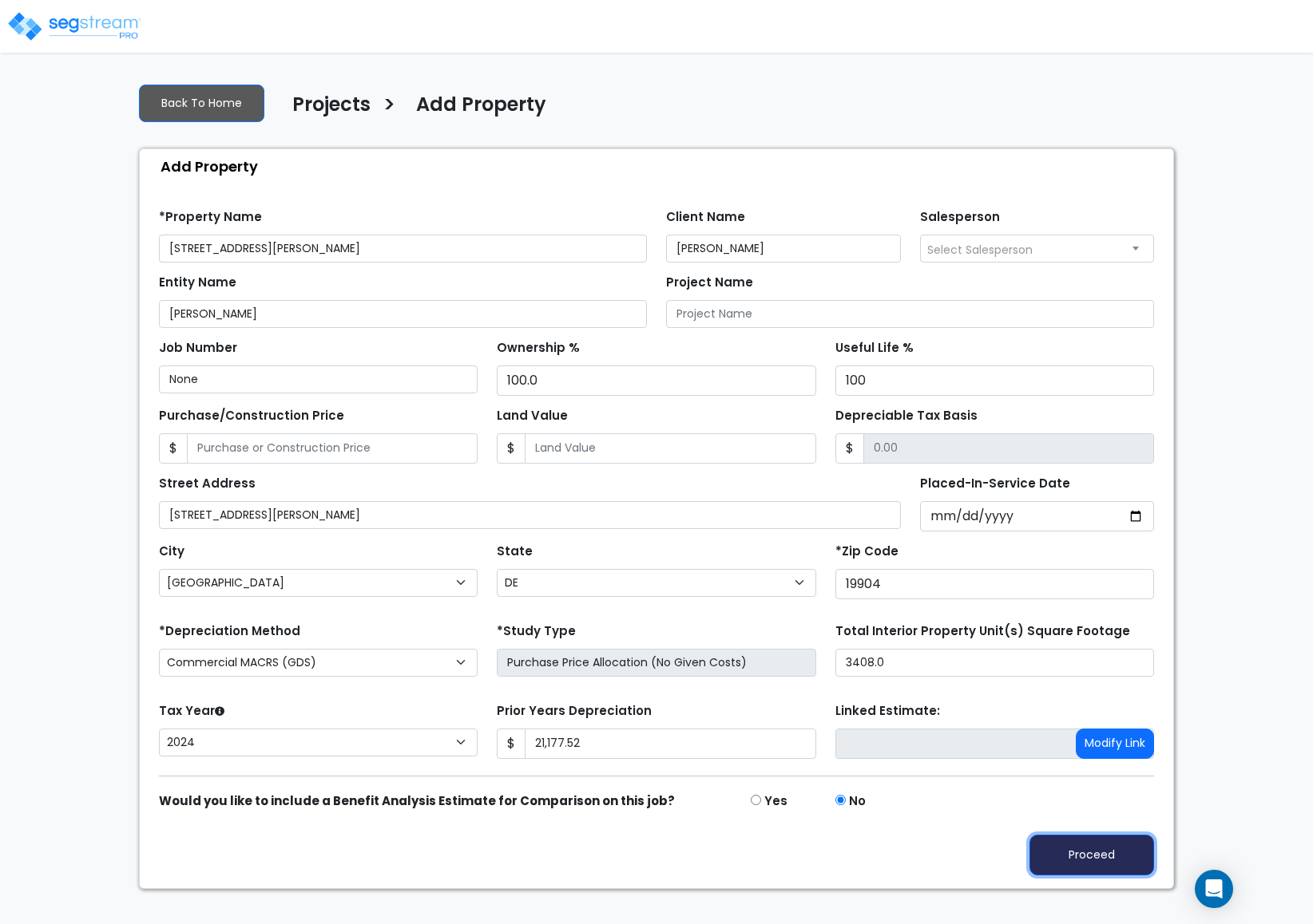
click at [1093, 875] on button "Proceed" at bounding box center [1091, 854] width 125 height 41
type input "21177.52"
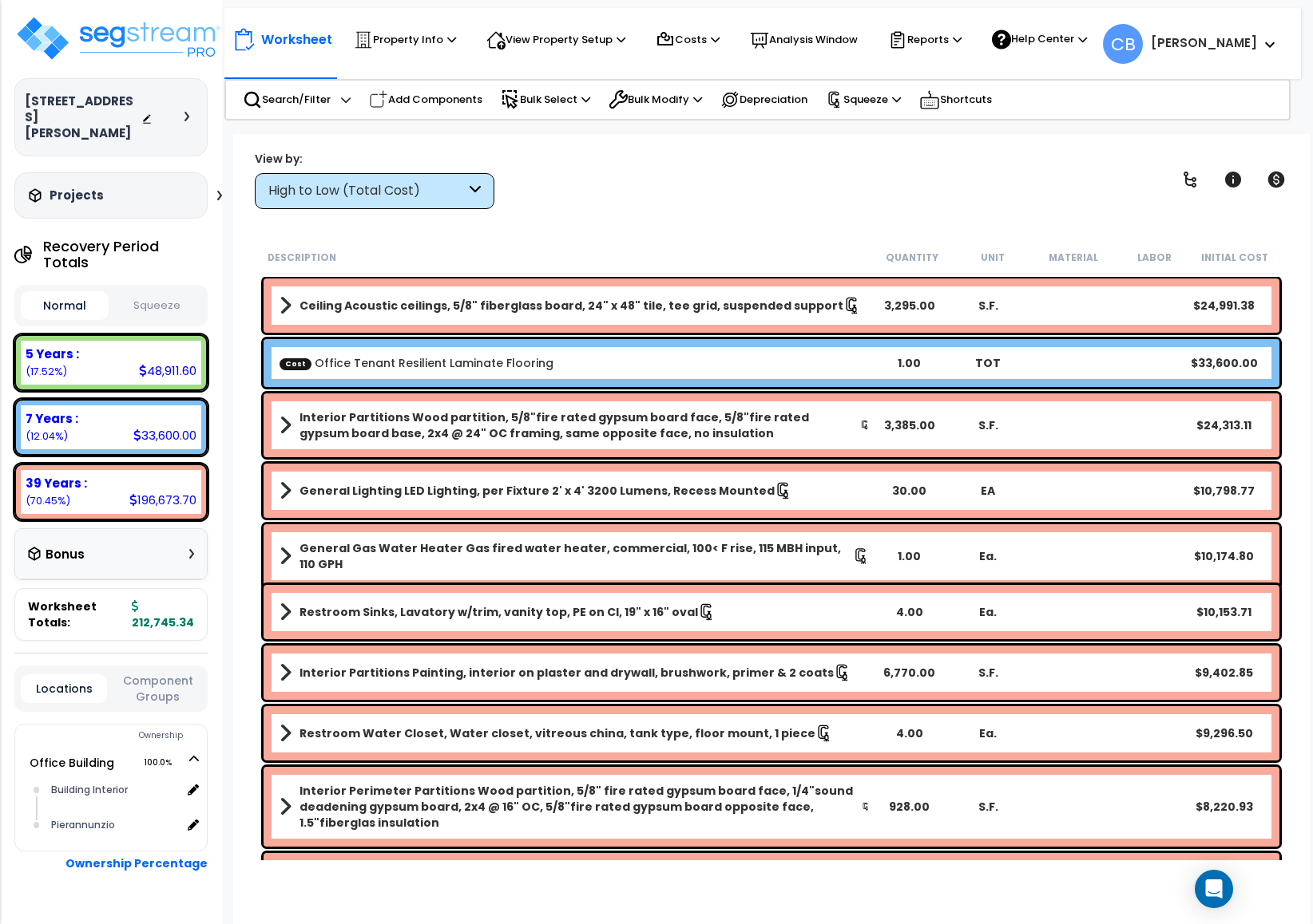
click at [846, 230] on div "Worksheet Property Info Property Setup Add Property Unit Template property Clon…" at bounding box center [771, 596] width 1077 height 924
click at [941, 54] on div "Reports" at bounding box center [924, 39] width 74 height 35
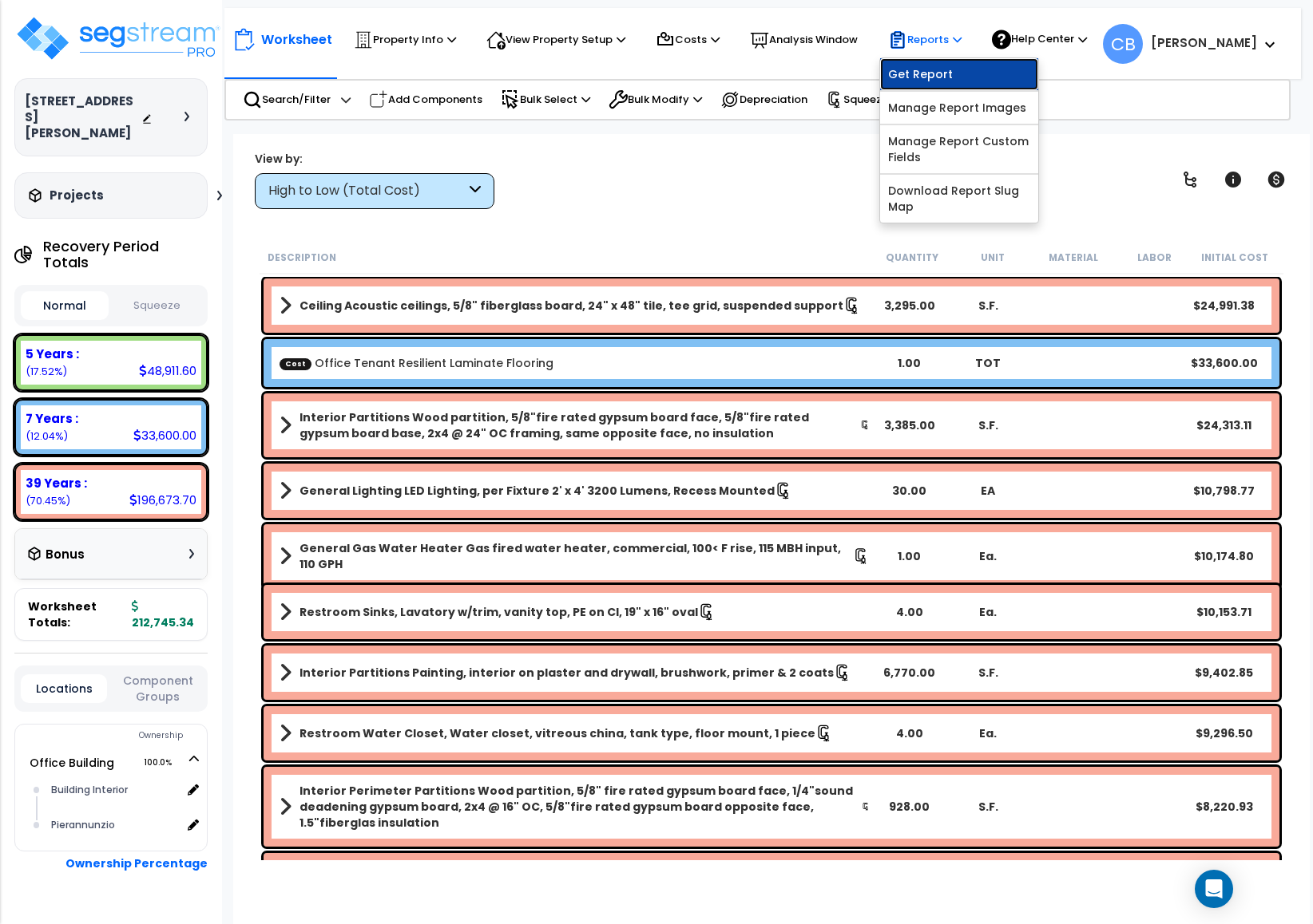
click at [948, 82] on link "Get Report" at bounding box center [958, 75] width 158 height 32
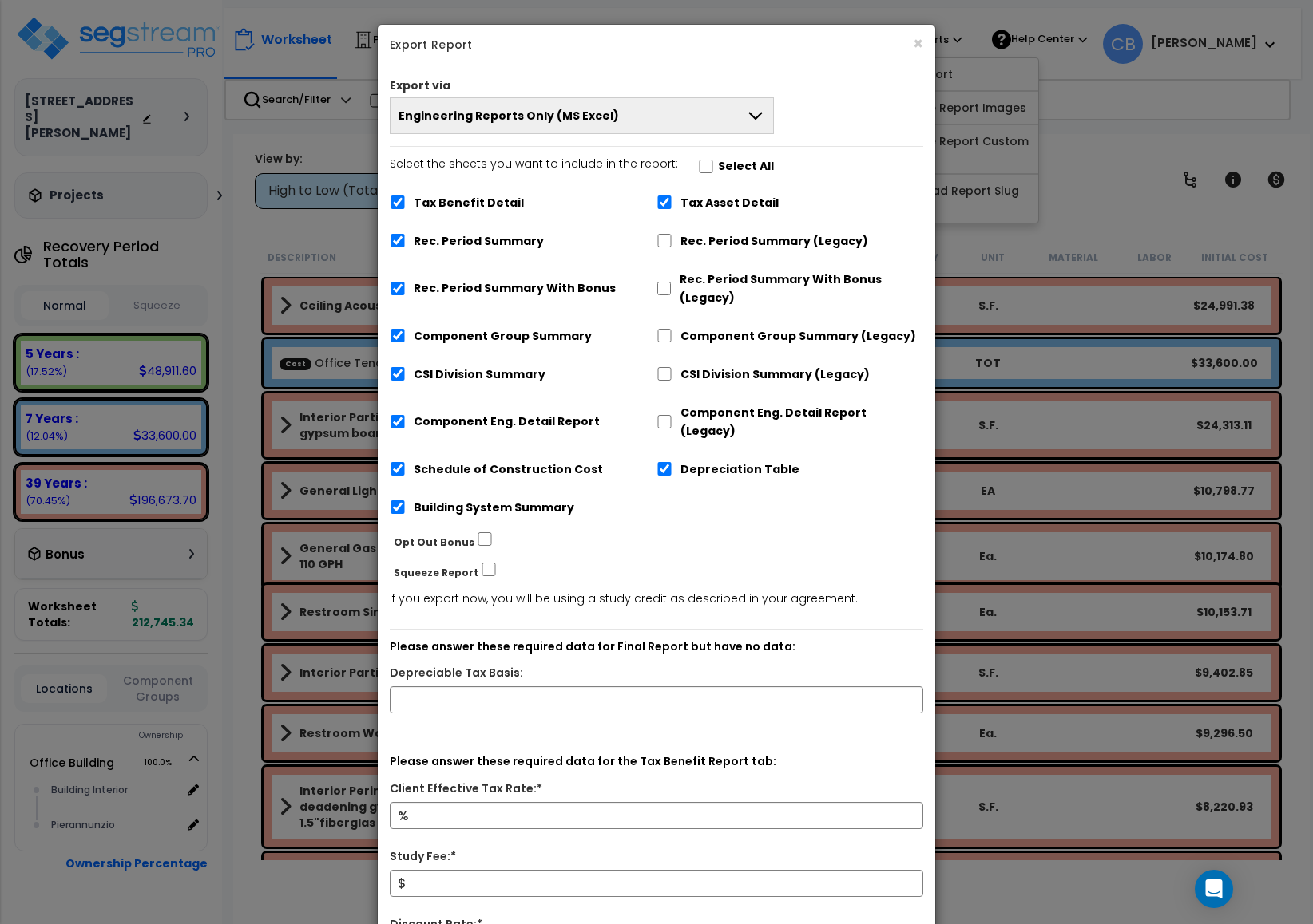
click at [659, 124] on button "Engineering Reports Only (MS Excel)" at bounding box center [582, 116] width 385 height 37
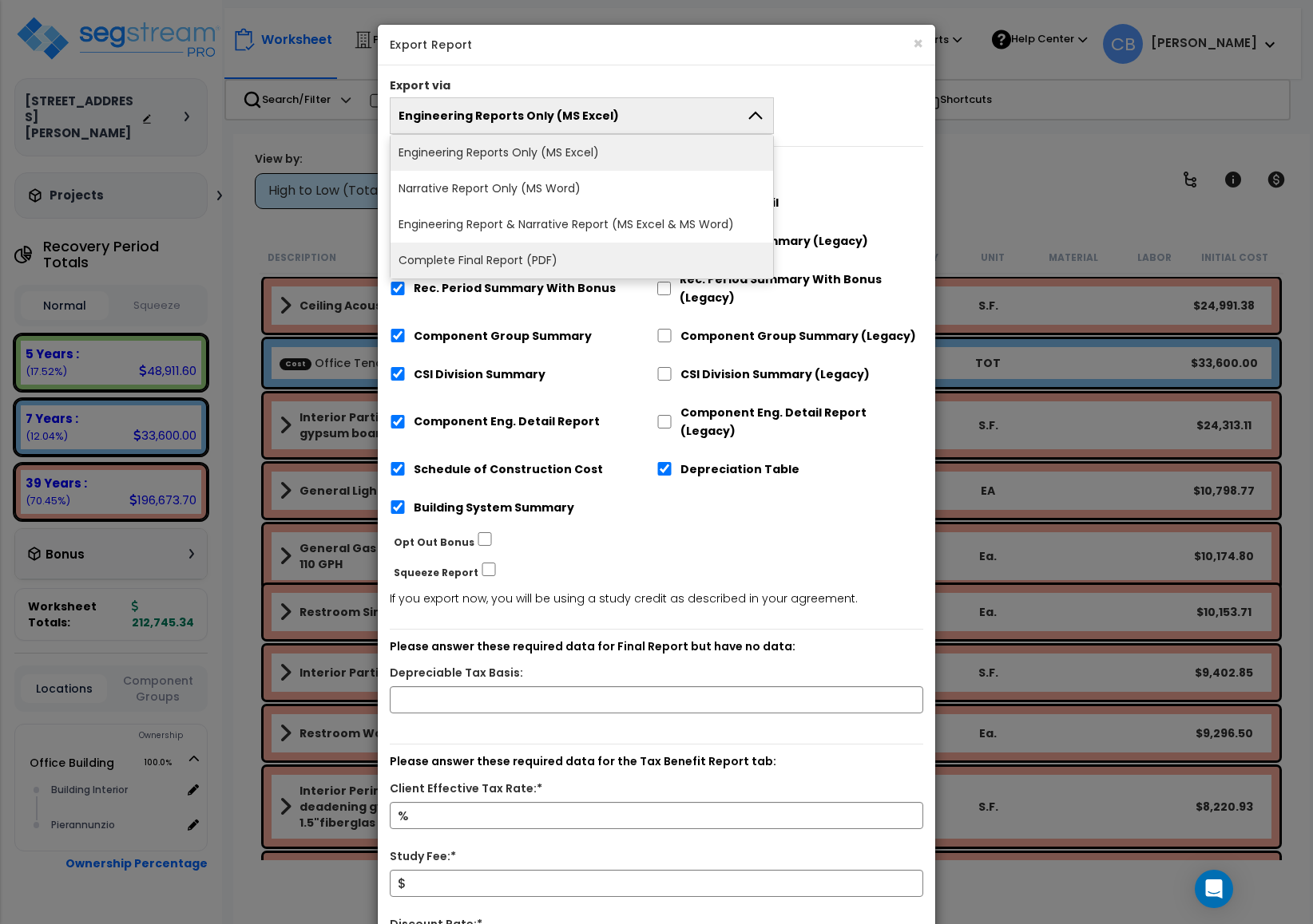
click at [645, 259] on li "Complete Final Report (PDF)" at bounding box center [582, 261] width 383 height 36
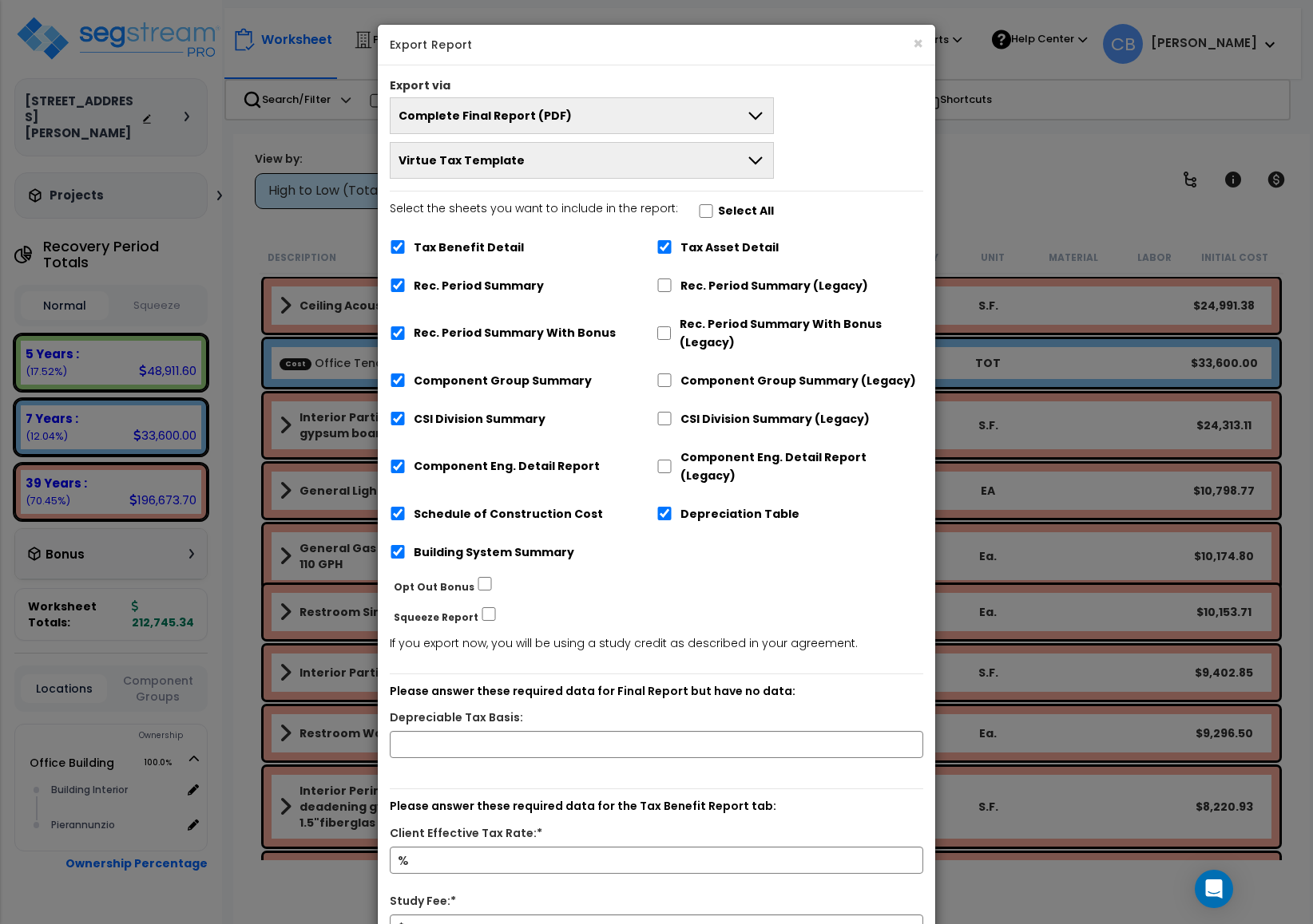
click at [559, 163] on button "Virtue Tax Template" at bounding box center [582, 160] width 385 height 37
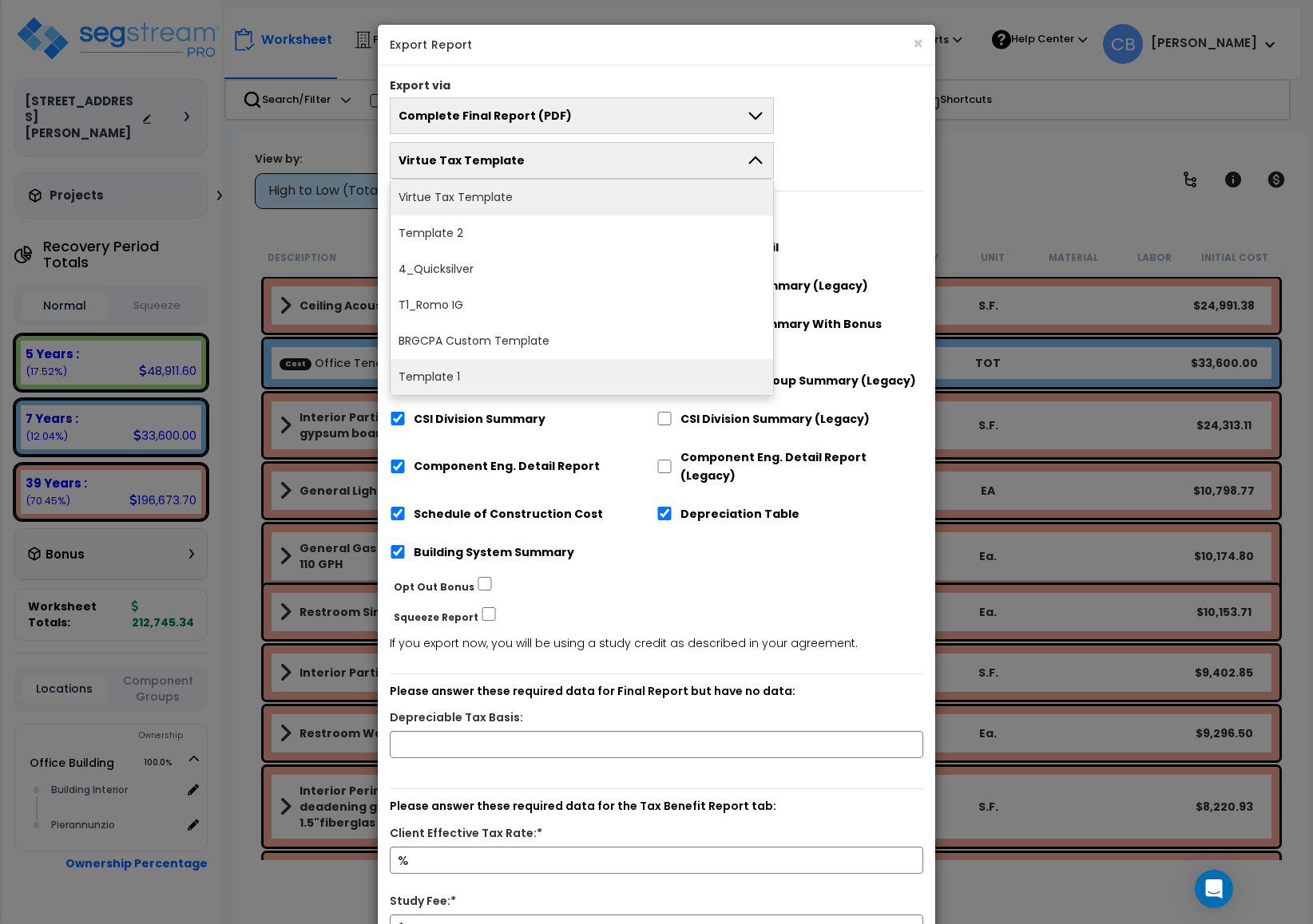
click at [511, 376] on li "Template 1" at bounding box center [582, 377] width 383 height 36
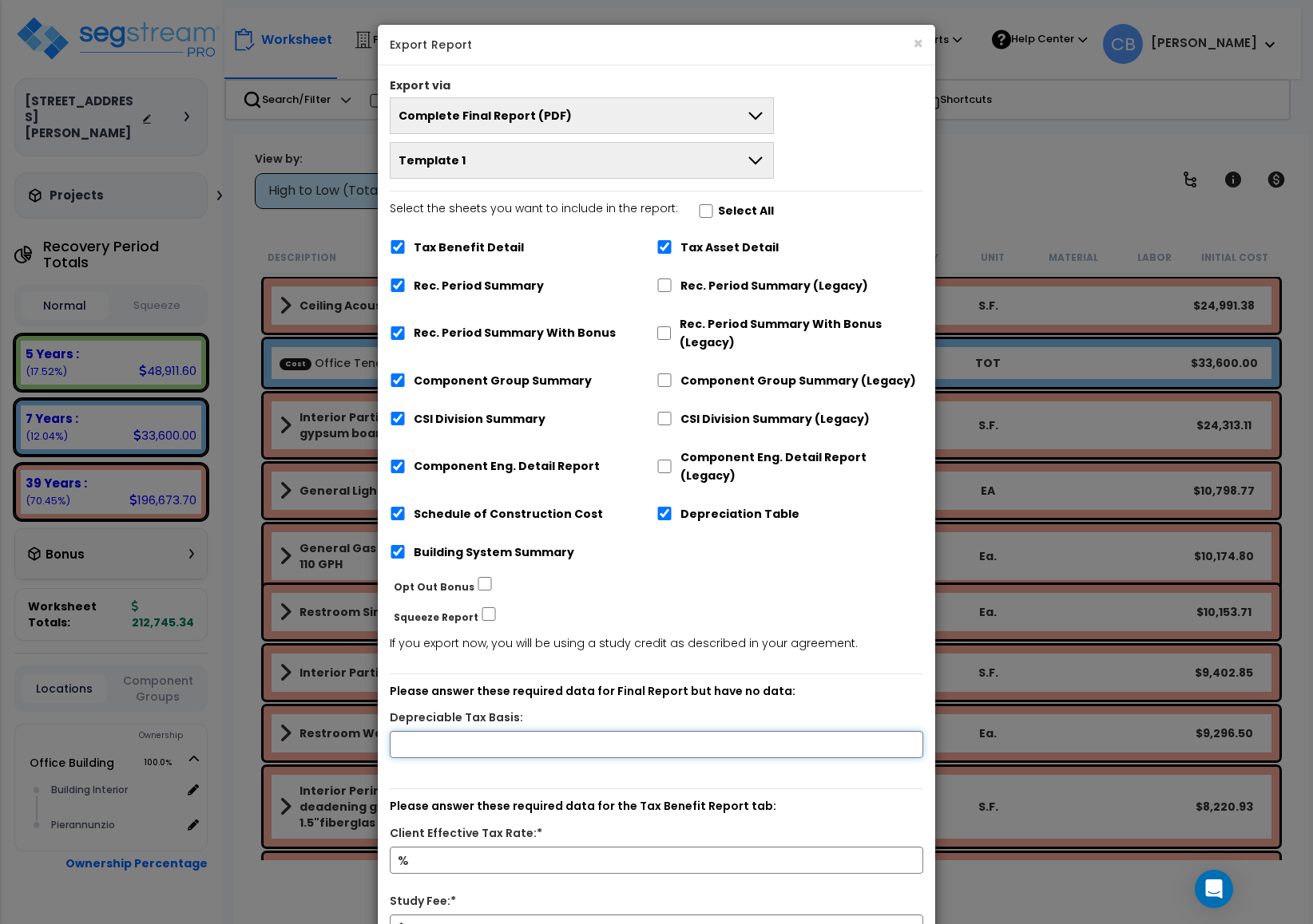
click at [629, 731] on input "text" at bounding box center [656, 744] width 533 height 27
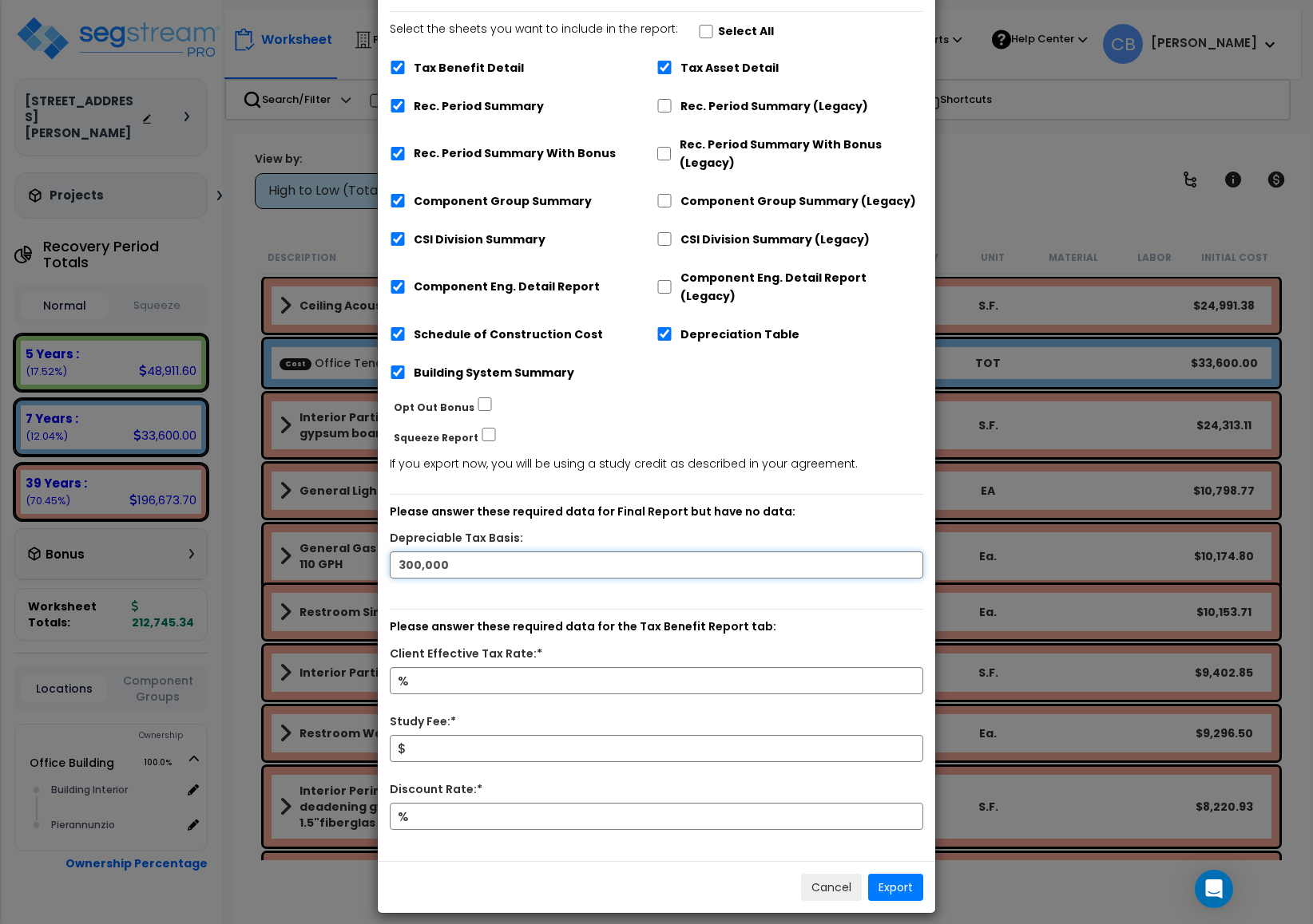
type input "300,000"
click at [469, 671] on input "Client Effective Tax Rate:*" at bounding box center [656, 680] width 533 height 27
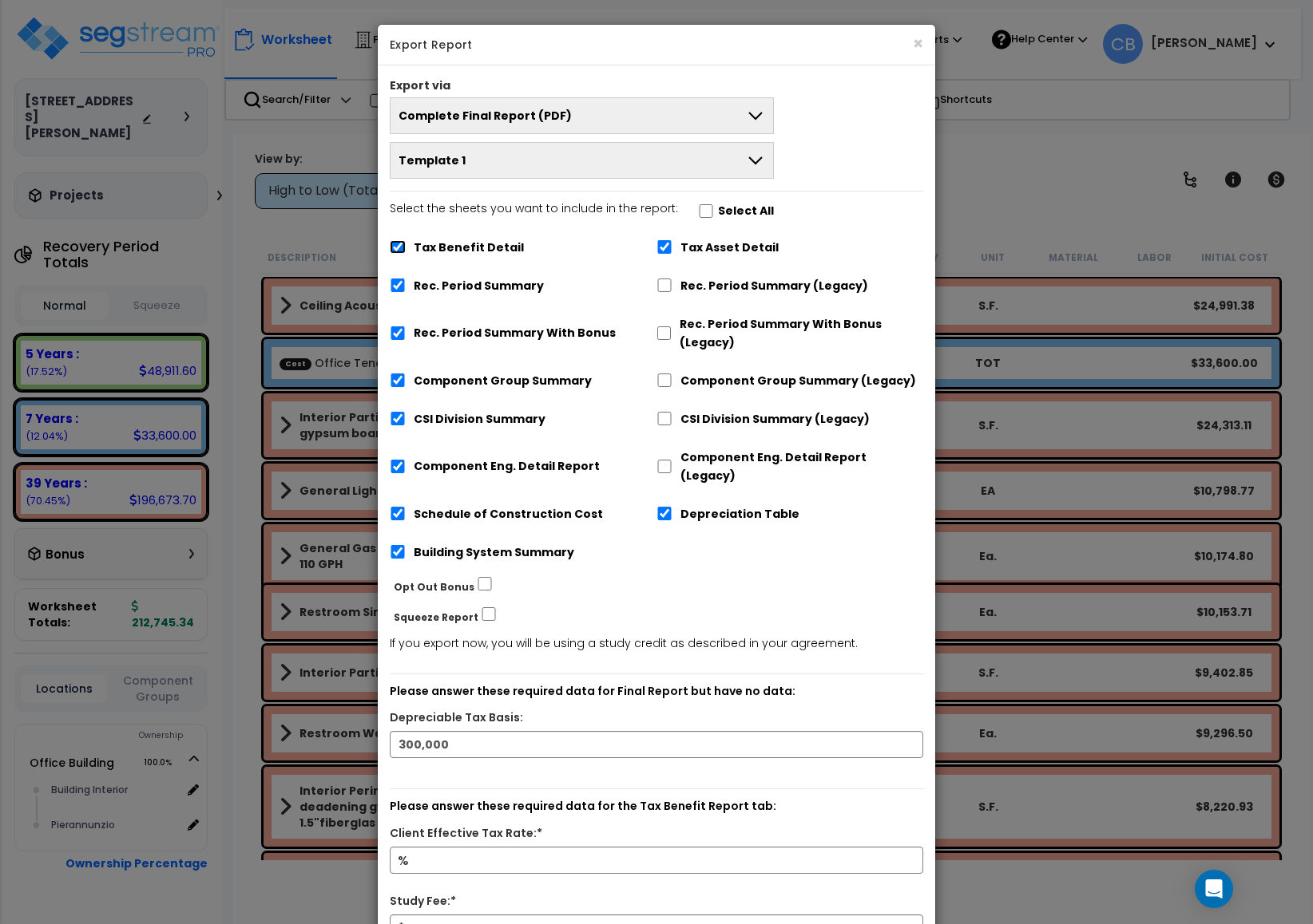
click at [400, 249] on input "Tax Benefit Detail" at bounding box center [397, 247] width 16 height 14
checkbox input "false"
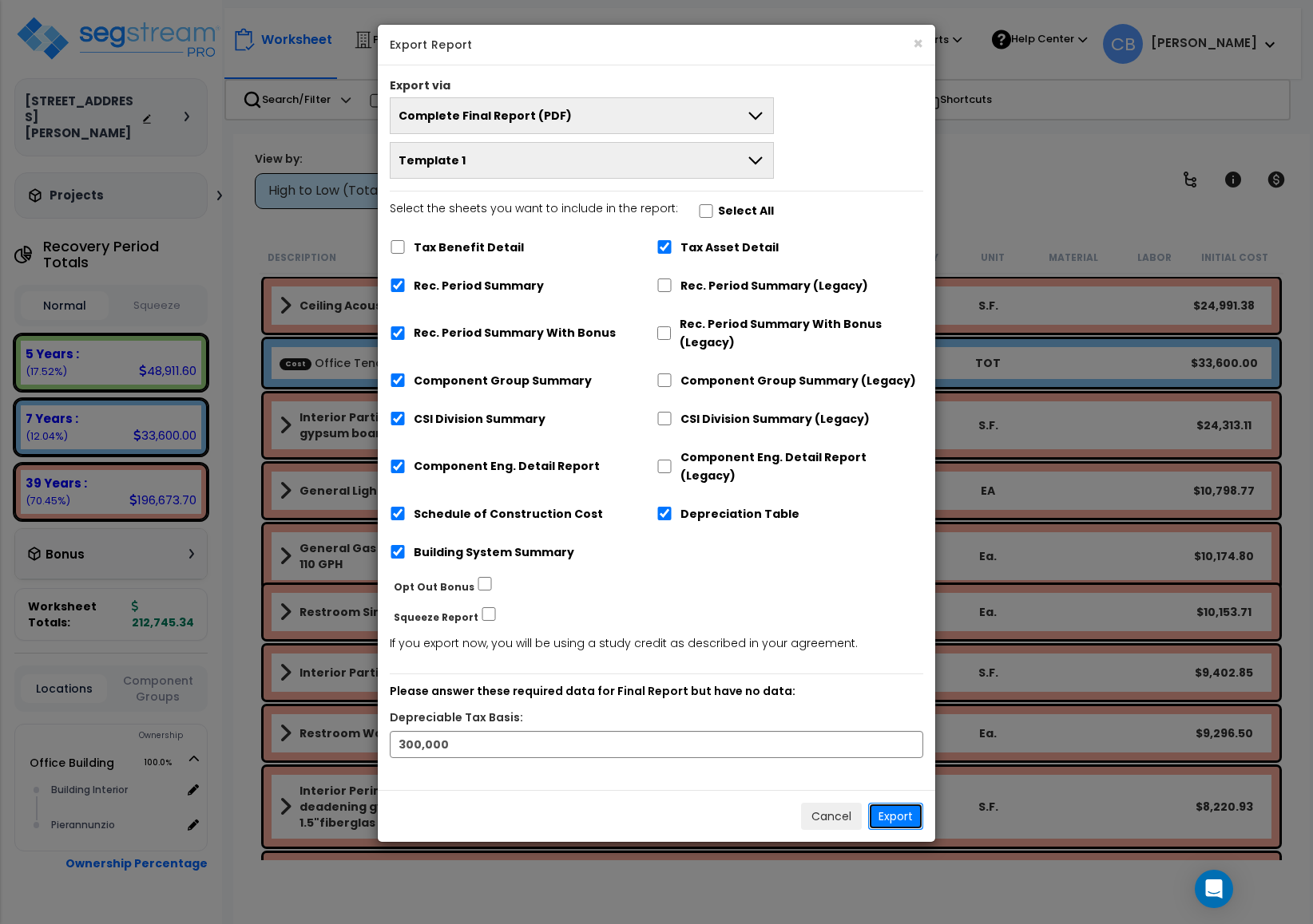
click at [897, 803] on button "Export" at bounding box center [895, 815] width 55 height 27
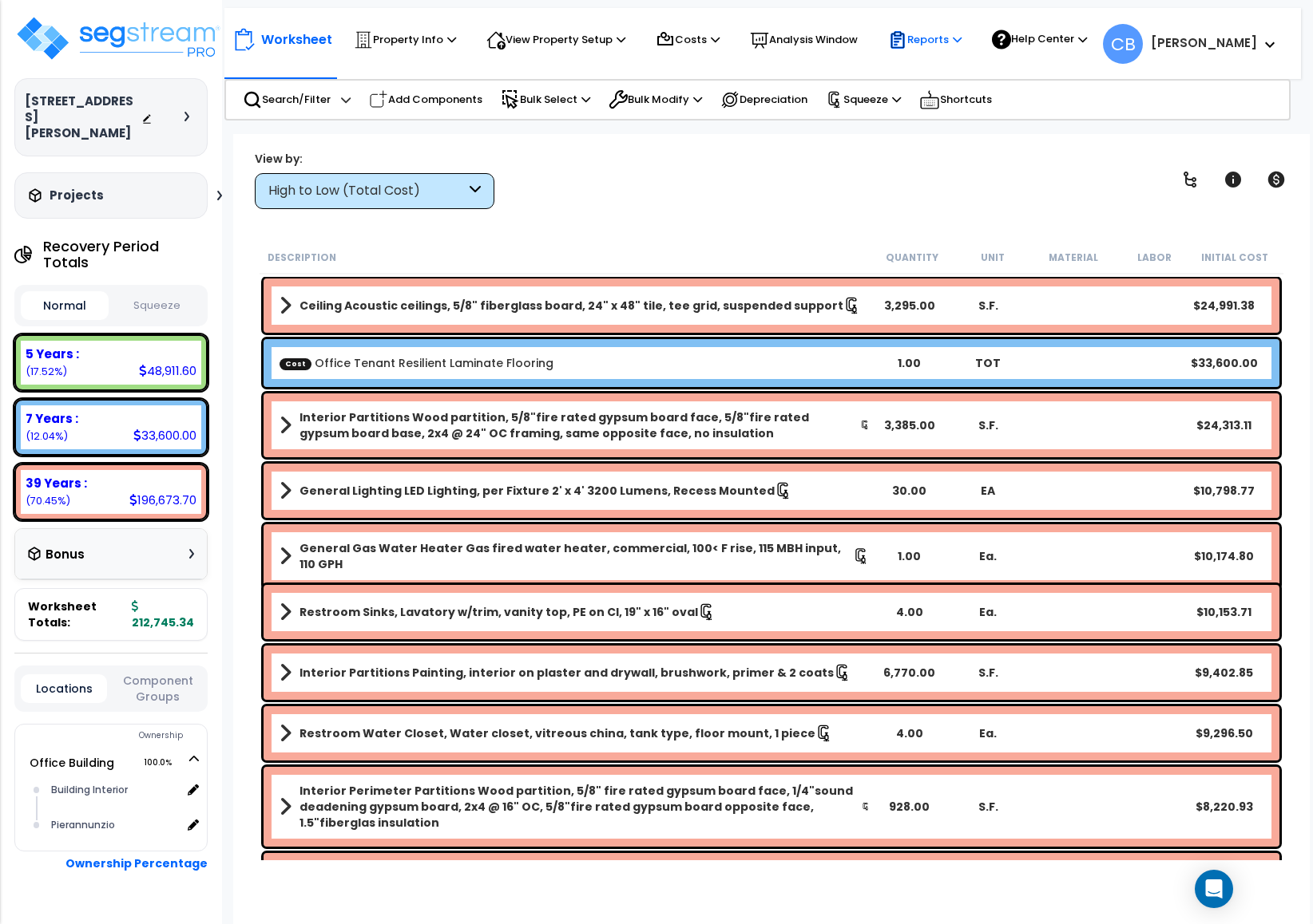
click at [931, 39] on p "Reports" at bounding box center [924, 39] width 74 height 19
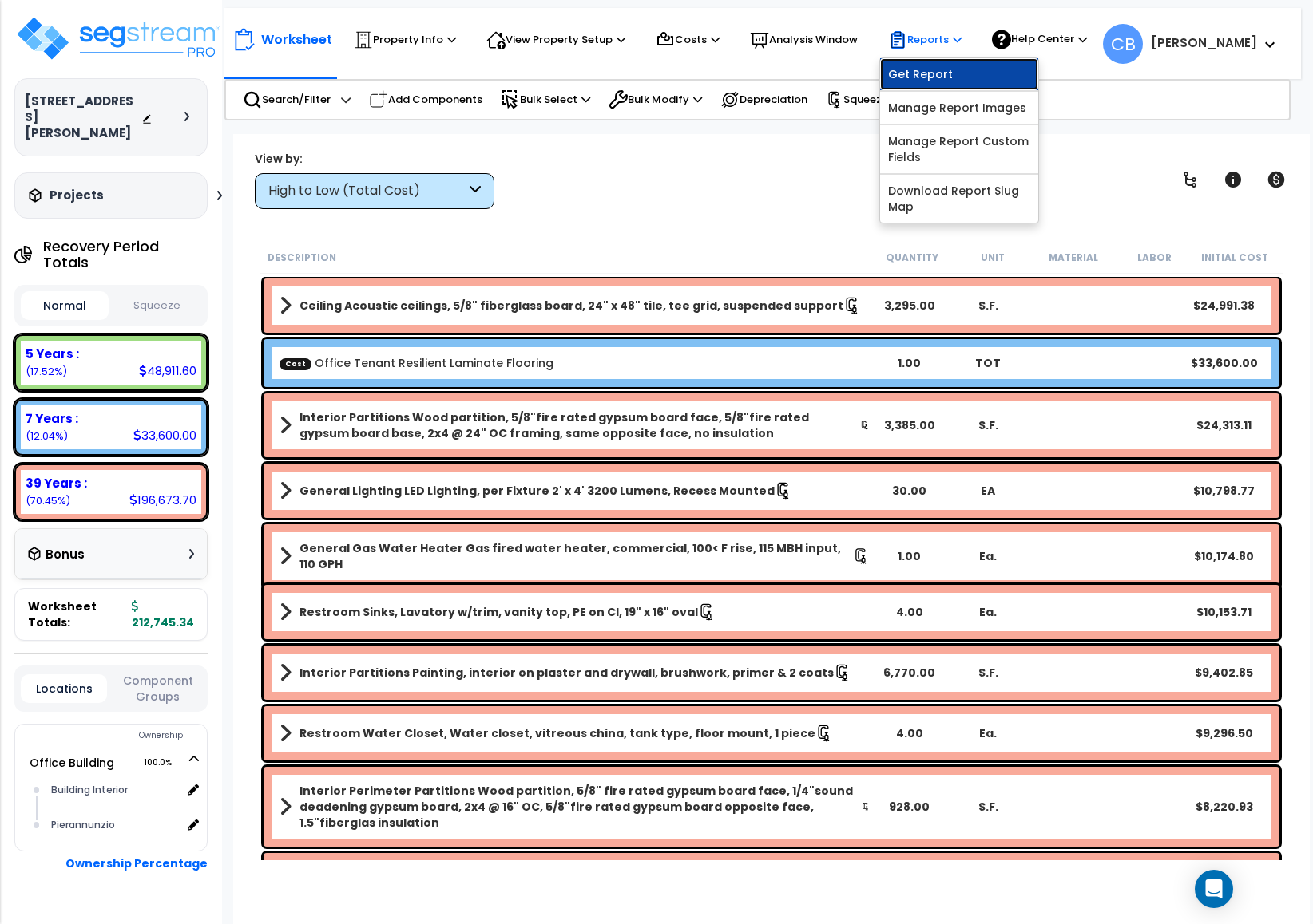
click at [932, 75] on link "Get Report" at bounding box center [958, 75] width 158 height 32
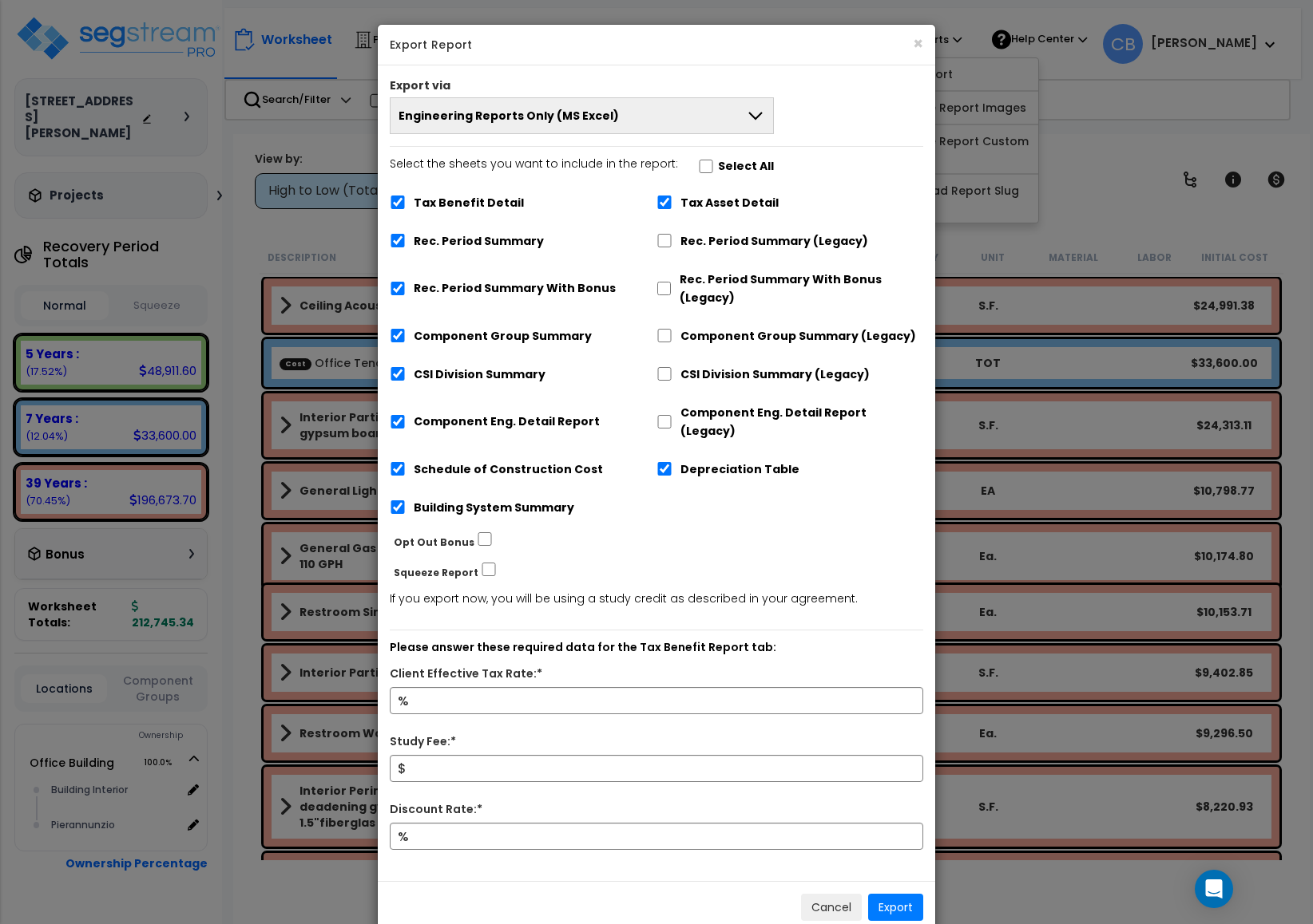
click at [582, 127] on button "Engineering Reports Only (MS Excel)" at bounding box center [582, 116] width 385 height 37
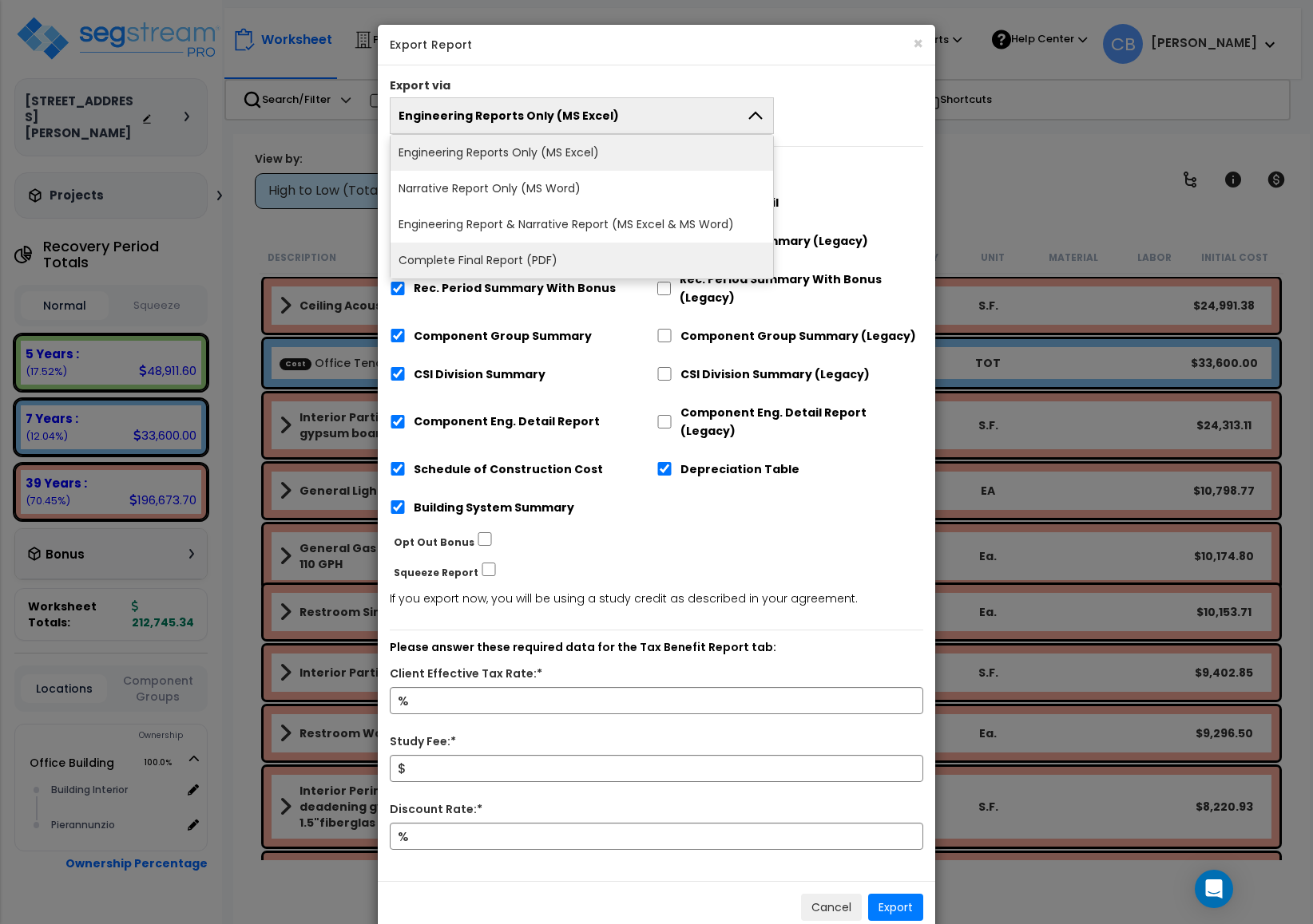
click at [557, 254] on li "Complete Final Report (PDF)" at bounding box center [582, 261] width 383 height 36
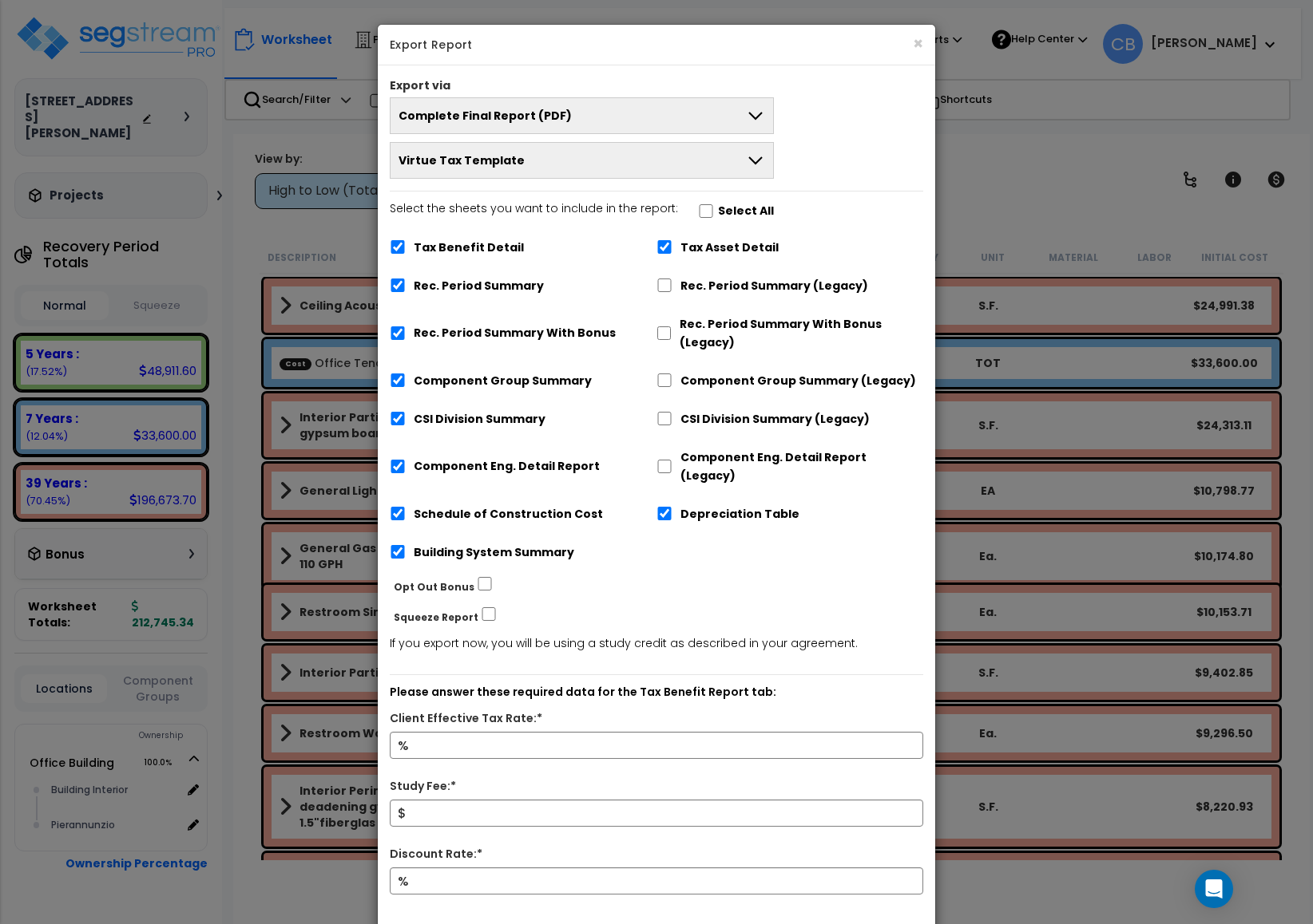
click at [566, 173] on button "Virtue Tax Template" at bounding box center [582, 160] width 385 height 37
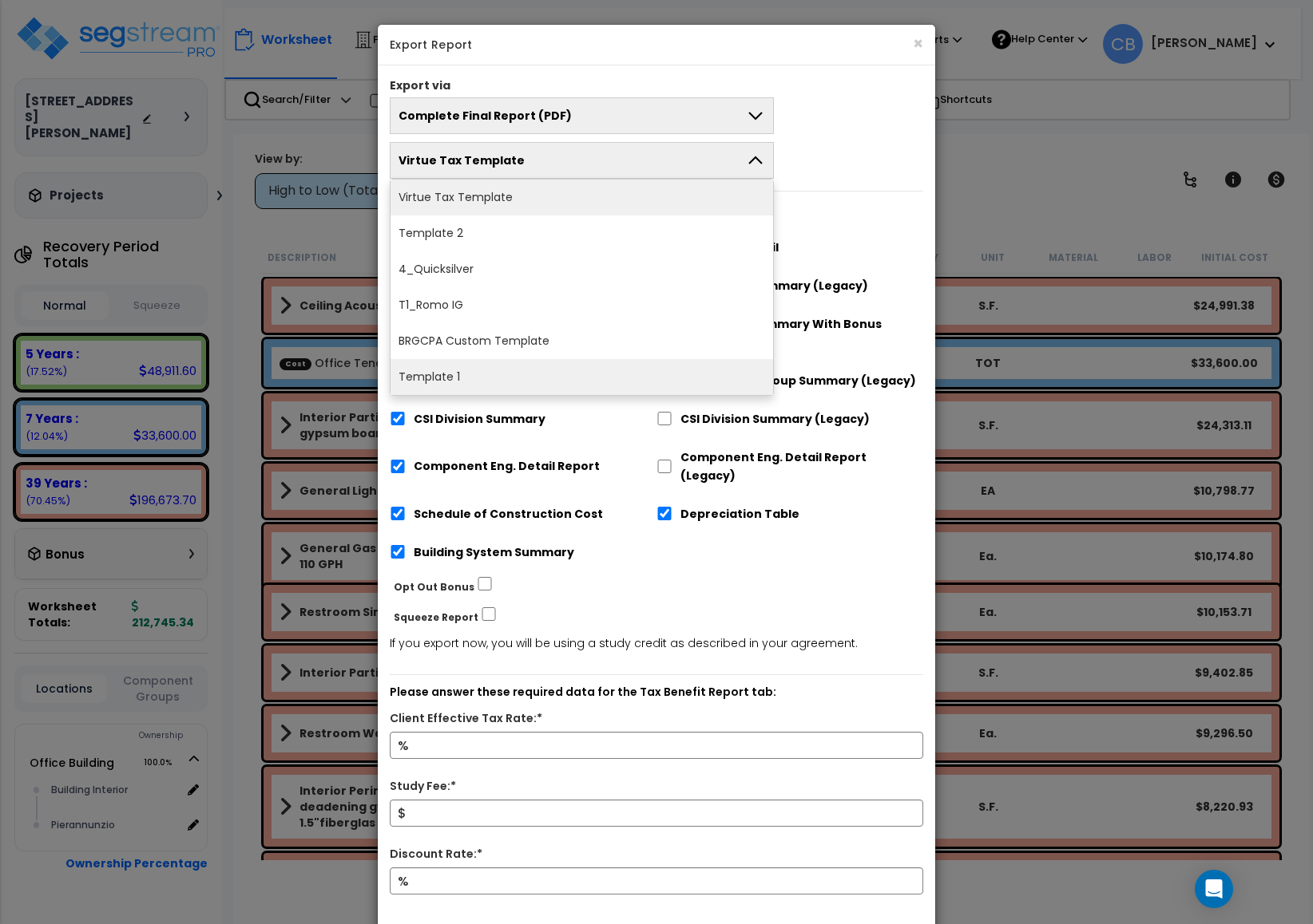
click at [530, 376] on li "Template 1" at bounding box center [582, 377] width 383 height 36
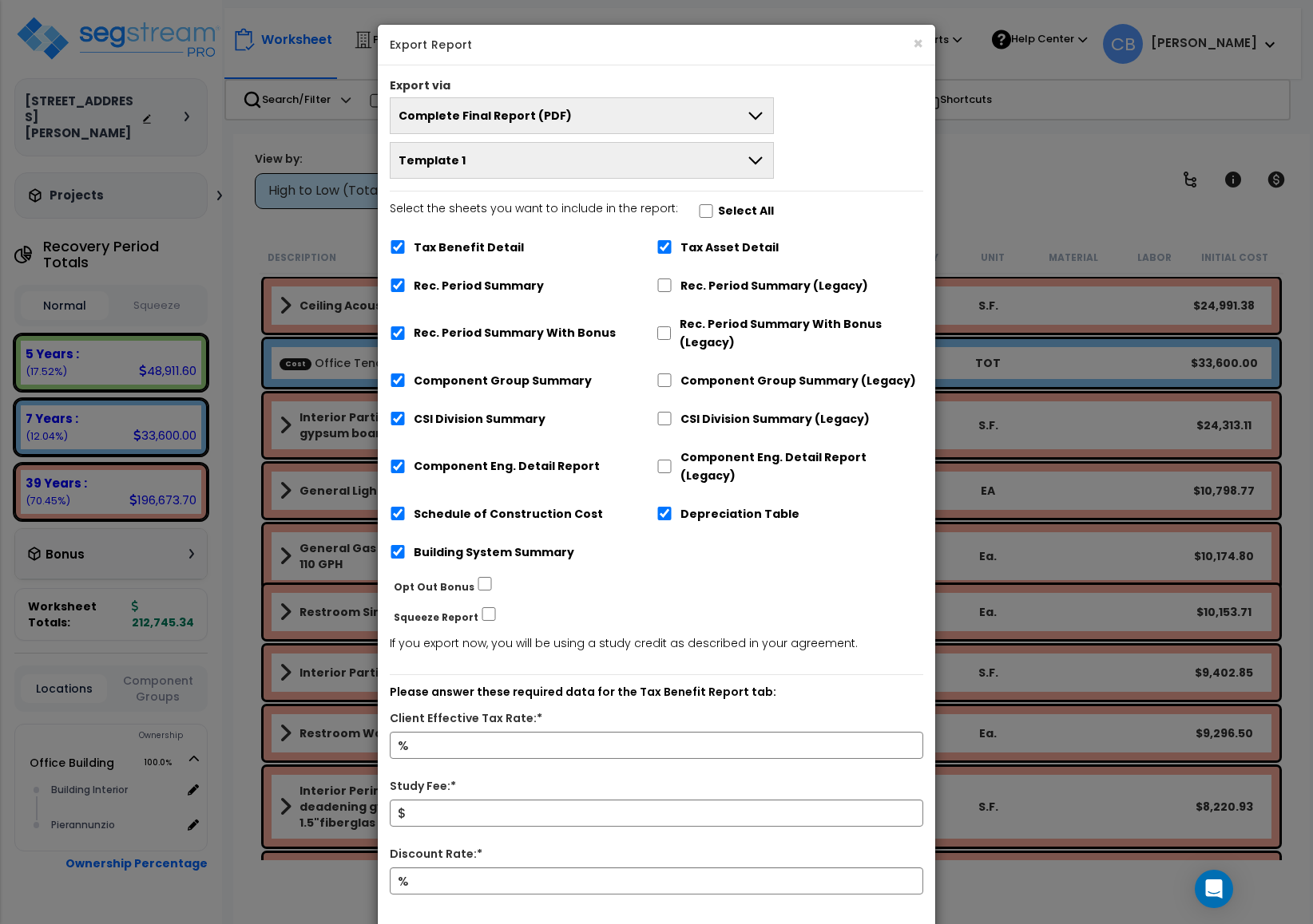
scroll to position [65, 0]
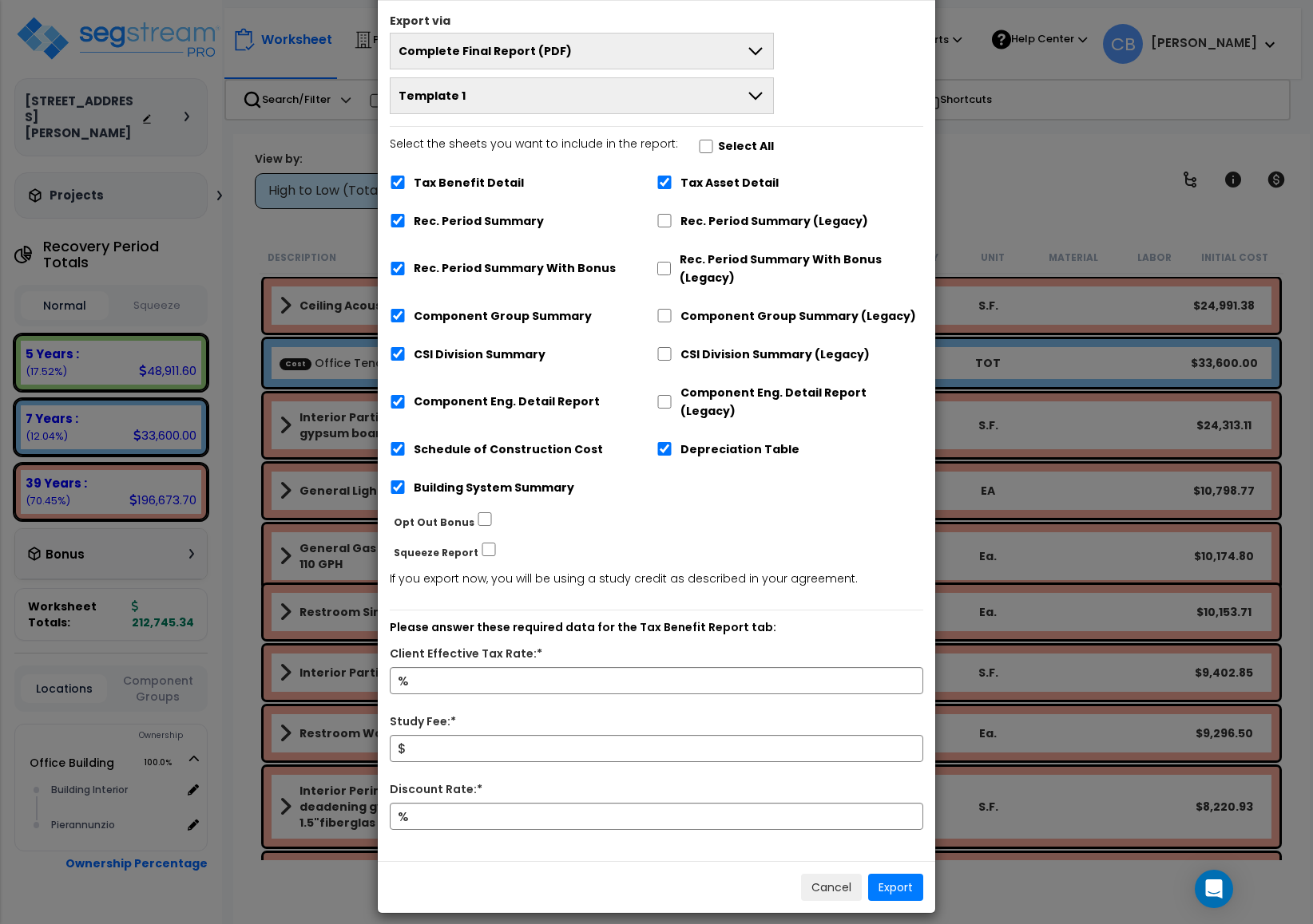
click at [436, 192] on label "Tax Benefit Detail" at bounding box center [468, 183] width 111 height 18
click at [405, 189] on input "Tax Benefit Detail" at bounding box center [397, 182] width 16 height 14
checkbox input "false"
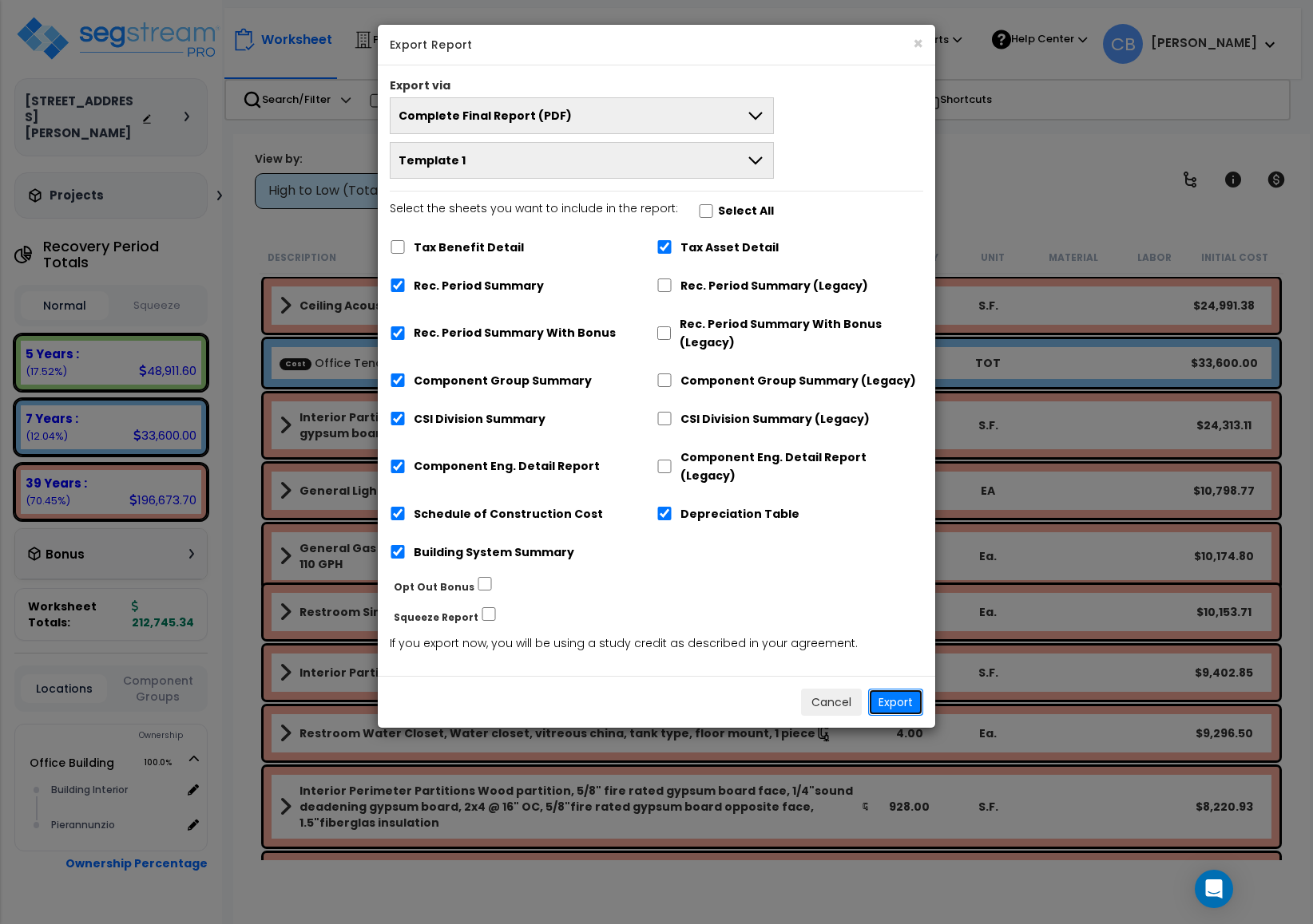
drag, startPoint x: 907, startPoint y: 678, endPoint x: 741, endPoint y: 680, distance: 166.0
click at [906, 689] on button "Export" at bounding box center [895, 702] width 55 height 27
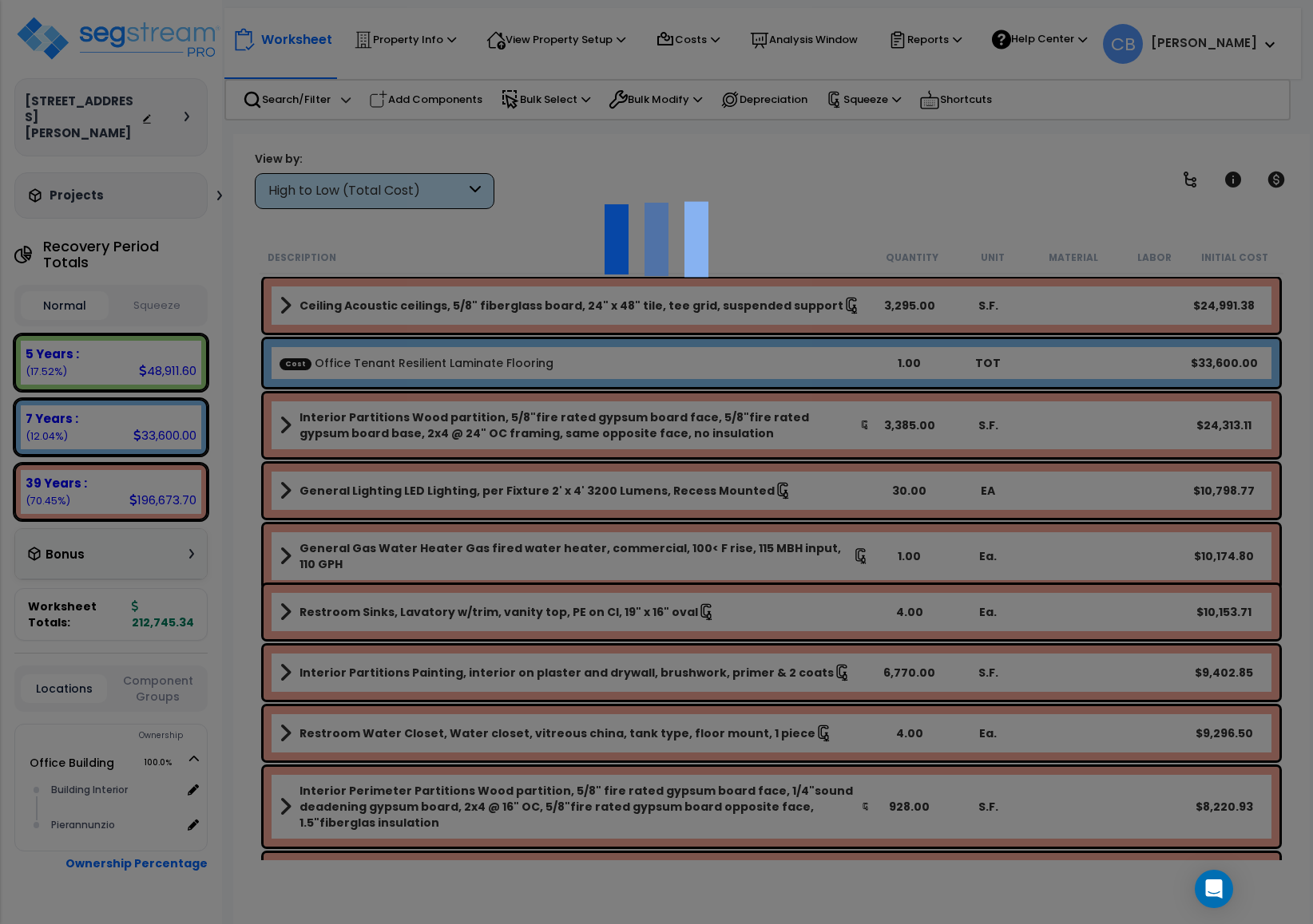
click at [590, 300] on img at bounding box center [656, 239] width 159 height 159
click at [590, 134] on div "We are Building your Property. So please grab a coffee and let us do the heavy …" at bounding box center [656, 103] width 1313 height 64
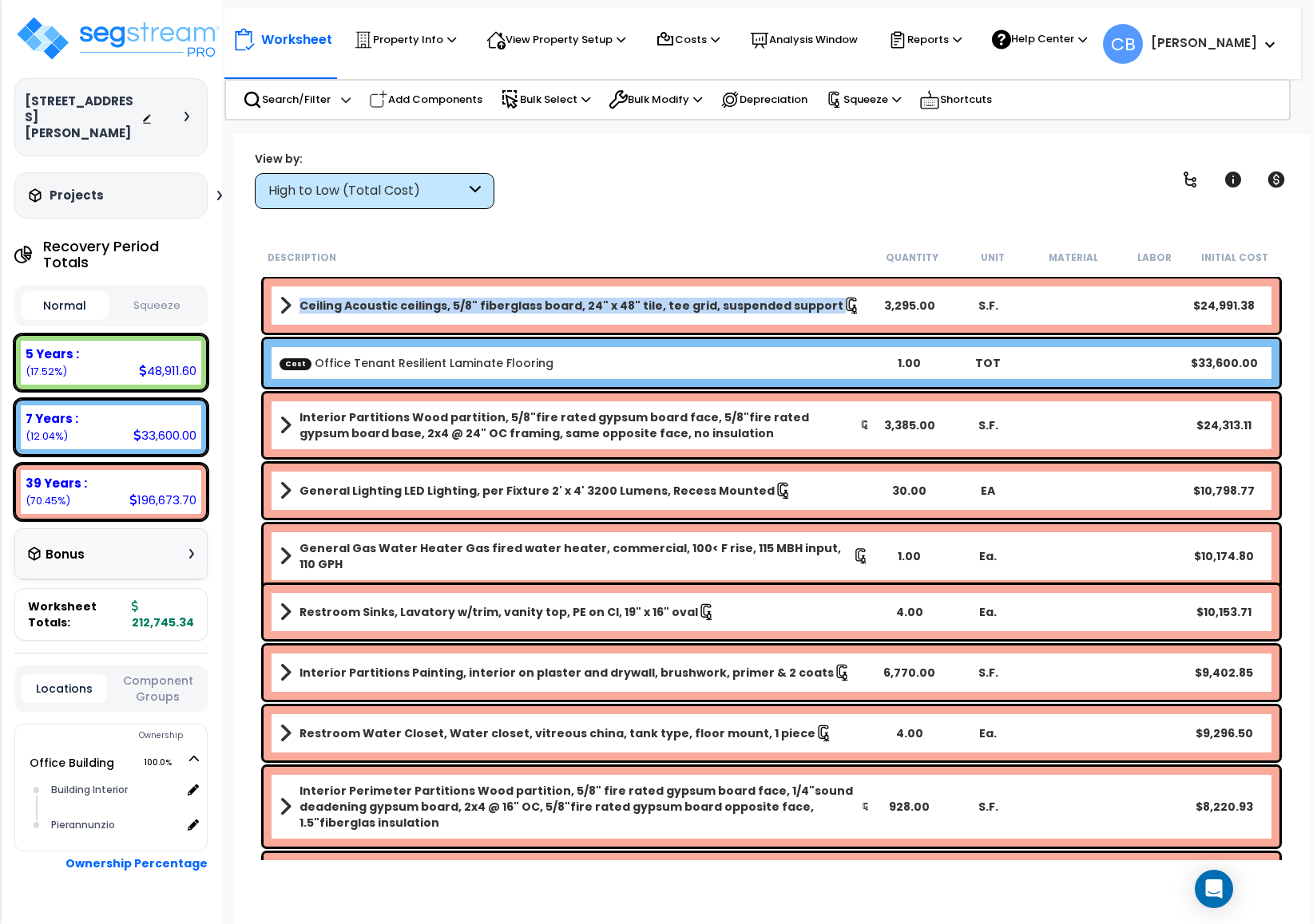
click at [588, 300] on b "Ceiling Acoustic ceilings, 5/8" fiberglass board, 24" x 48" tile, tee grid, sus…" at bounding box center [572, 306] width 544 height 16
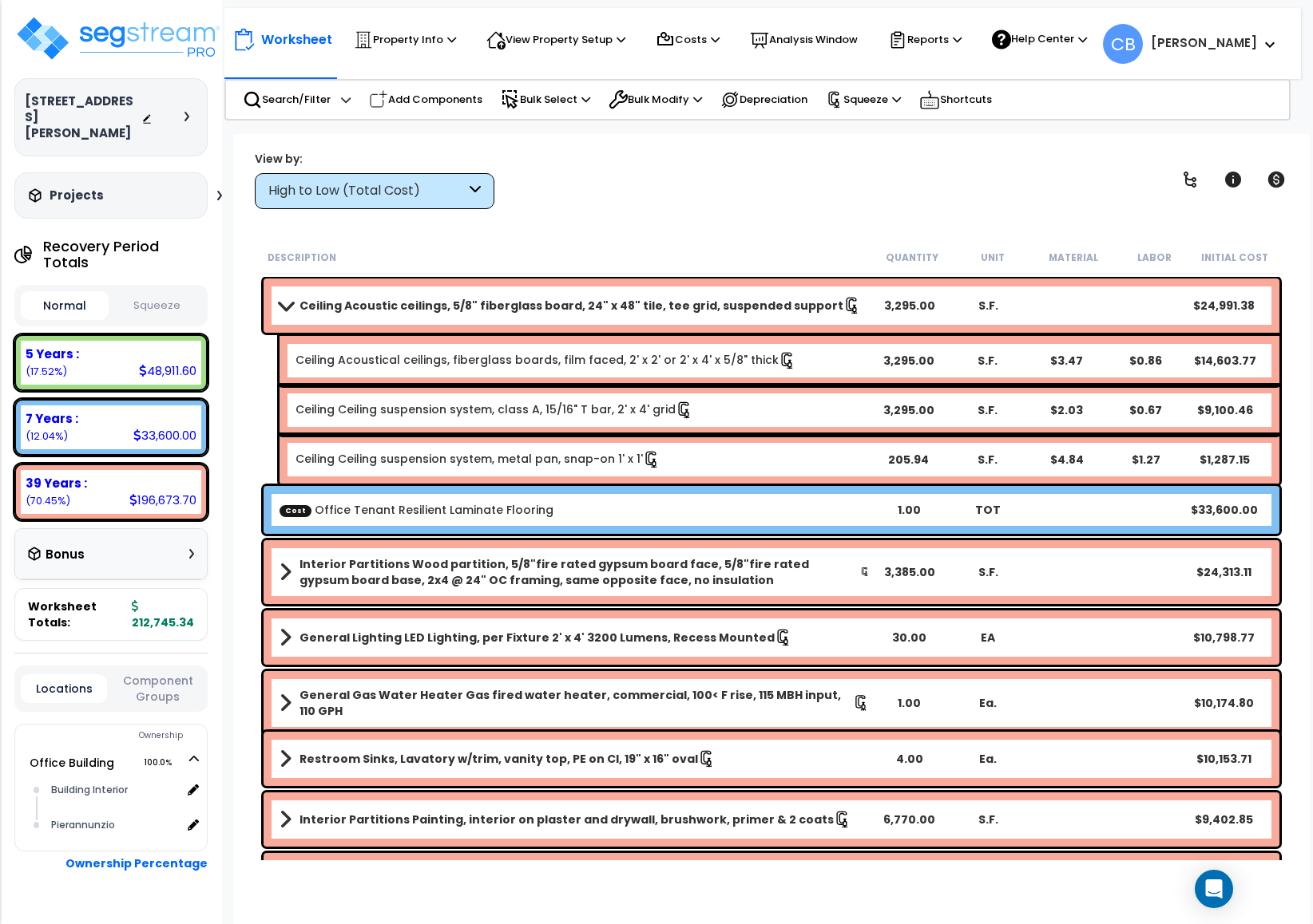
click at [288, 305] on span at bounding box center [285, 306] width 22 height 12
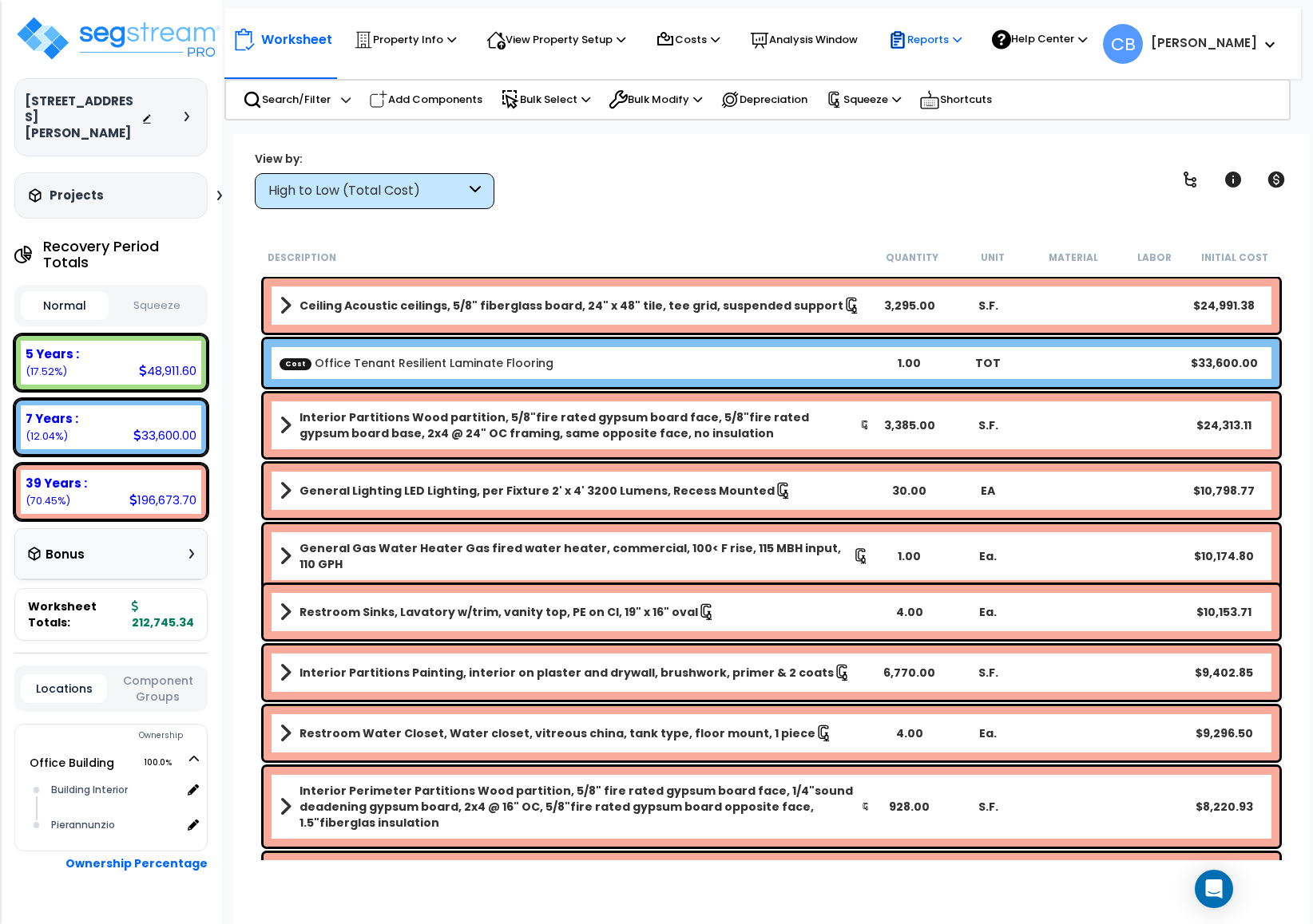
click at [951, 37] on p "Reports" at bounding box center [924, 39] width 74 height 19
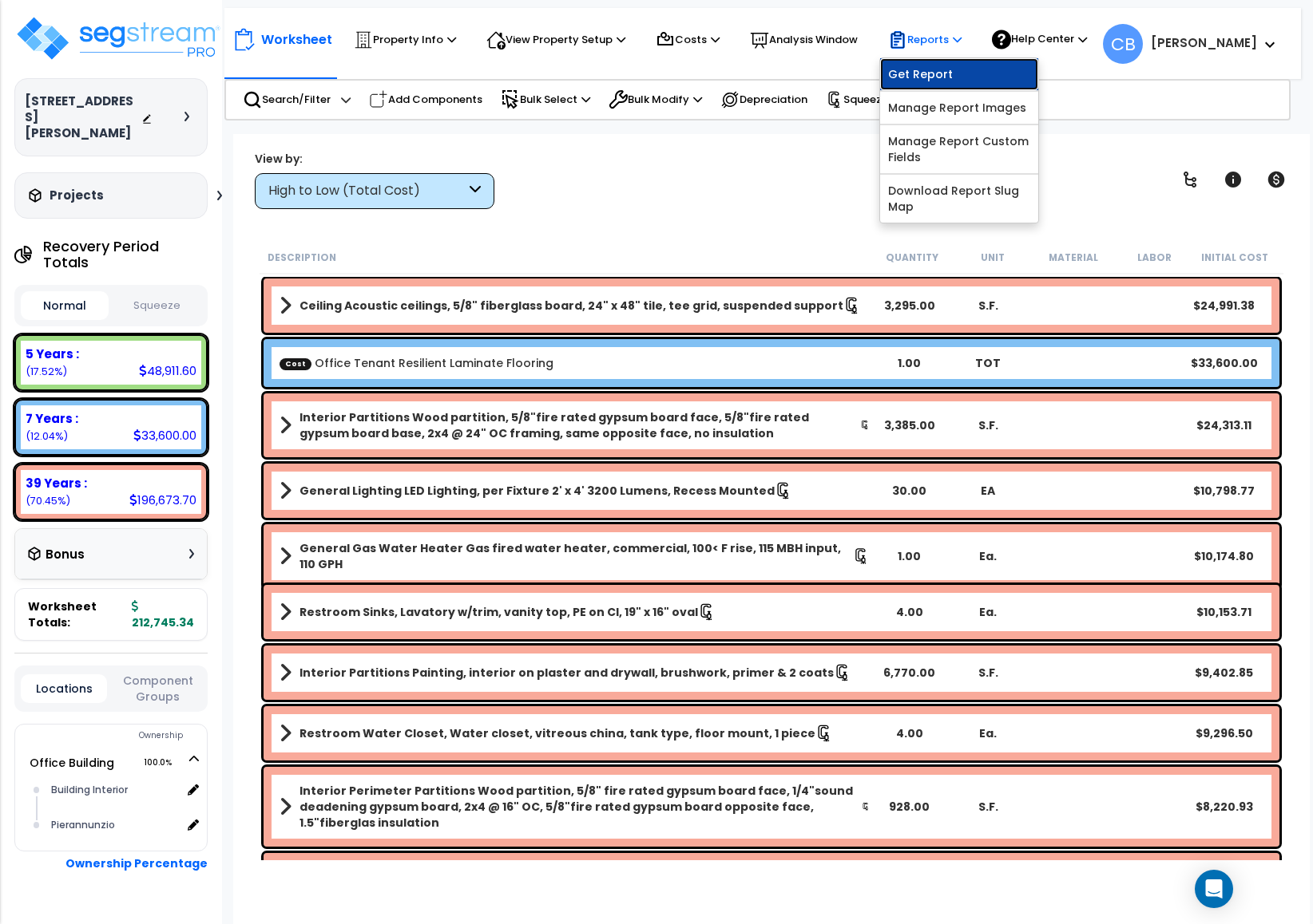
click at [925, 89] on link "Get Report" at bounding box center [958, 75] width 158 height 32
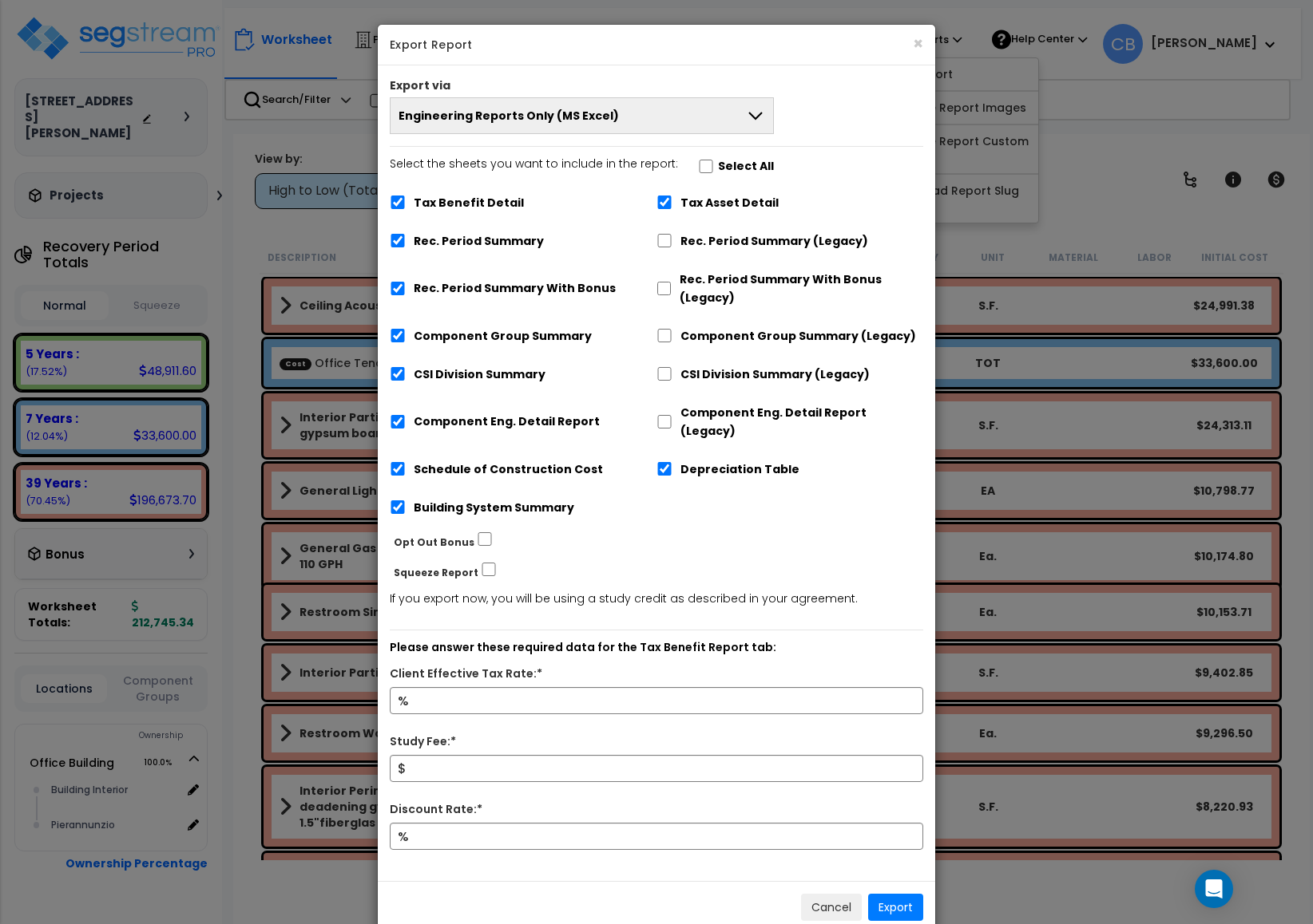
click at [750, 37] on h5 "Export Report" at bounding box center [656, 45] width 533 height 16
click at [492, 92] on div "Export via" at bounding box center [656, 88] width 557 height 20
click at [493, 104] on button "Engineering Reports Only (MS Excel)" at bounding box center [582, 116] width 385 height 37
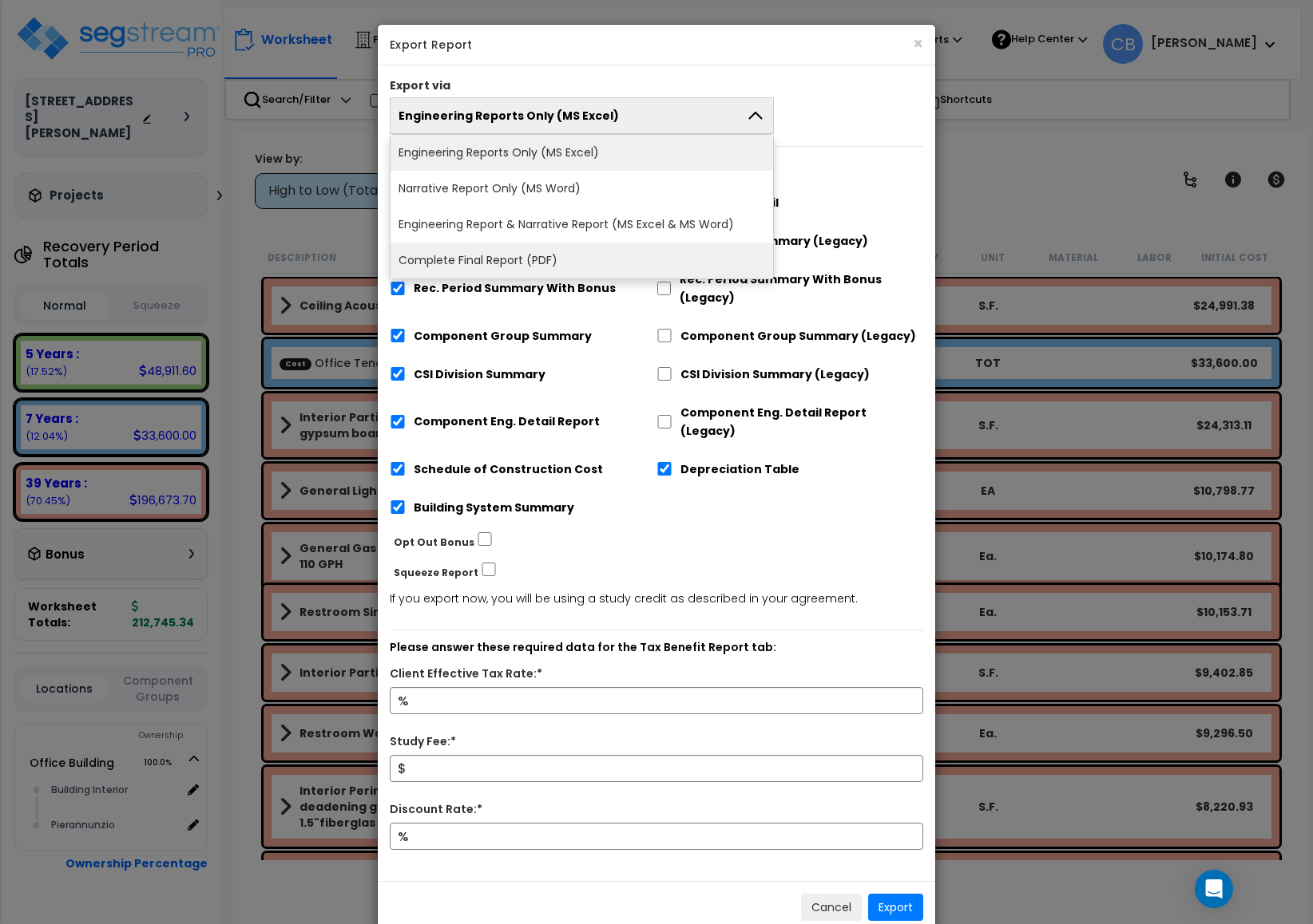
click at [470, 262] on li "Complete Final Report (PDF)" at bounding box center [582, 261] width 383 height 36
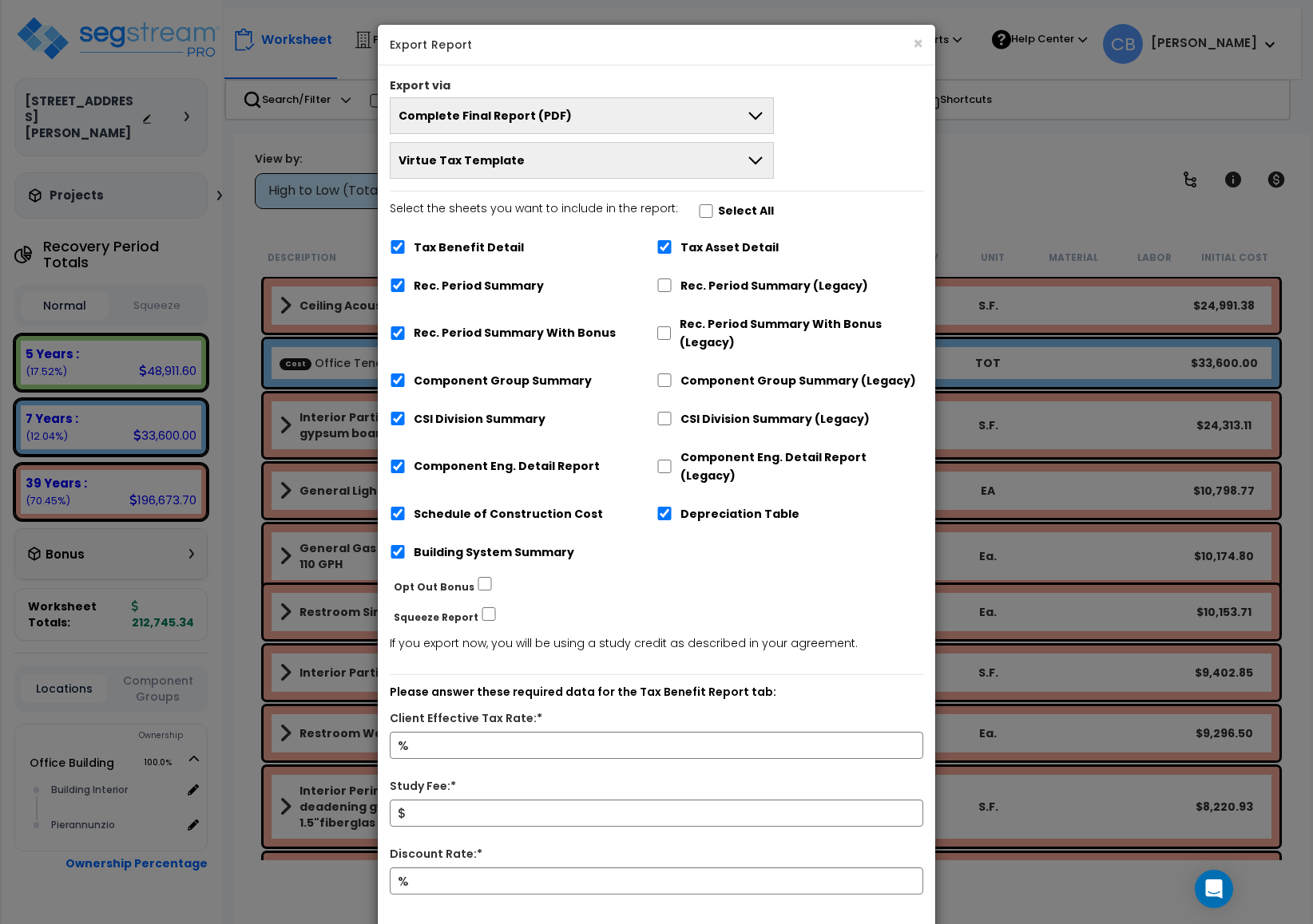
click at [477, 171] on button "Virtue Tax Template" at bounding box center [582, 160] width 385 height 37
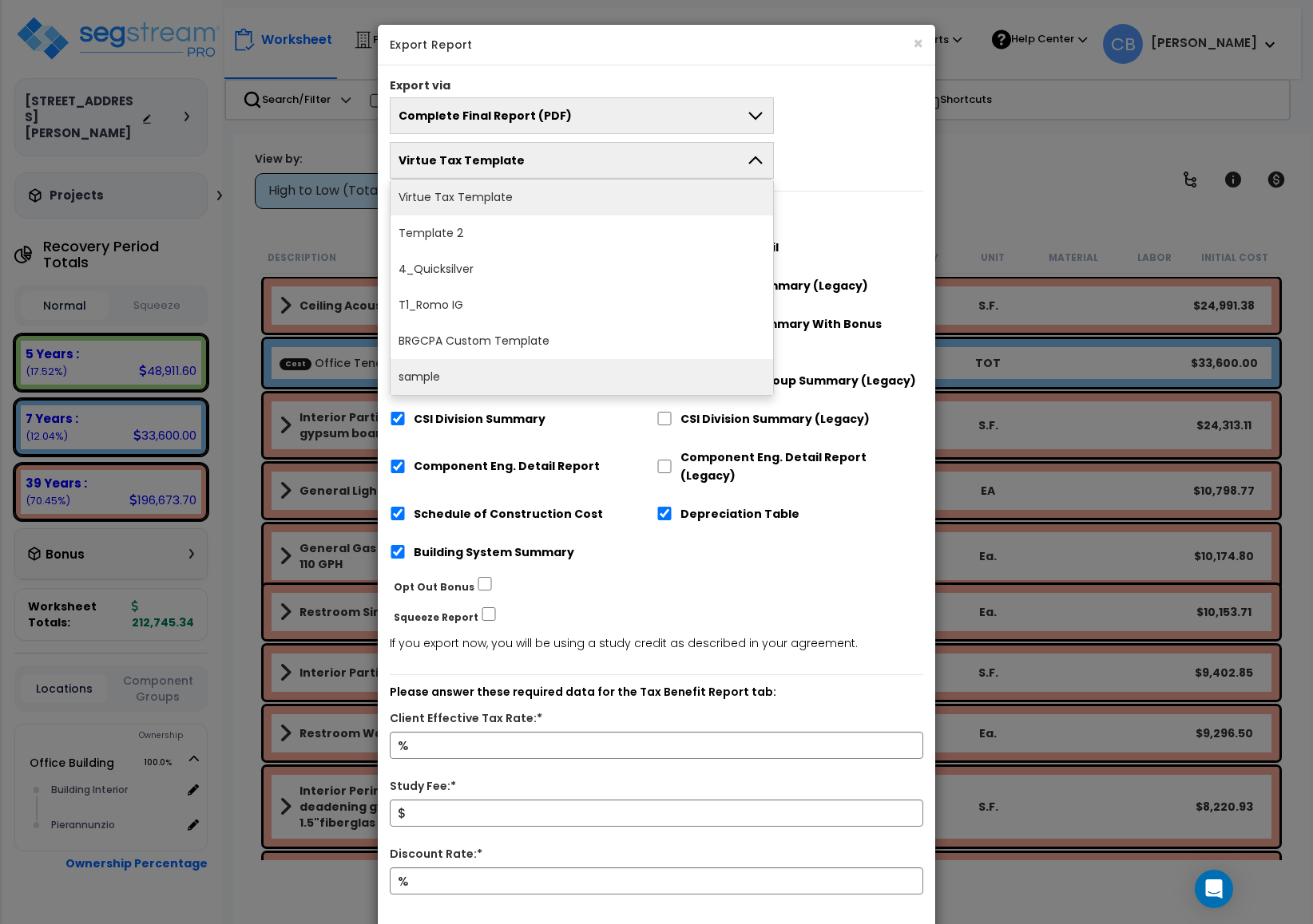
click at [497, 376] on li "sample" at bounding box center [582, 377] width 383 height 36
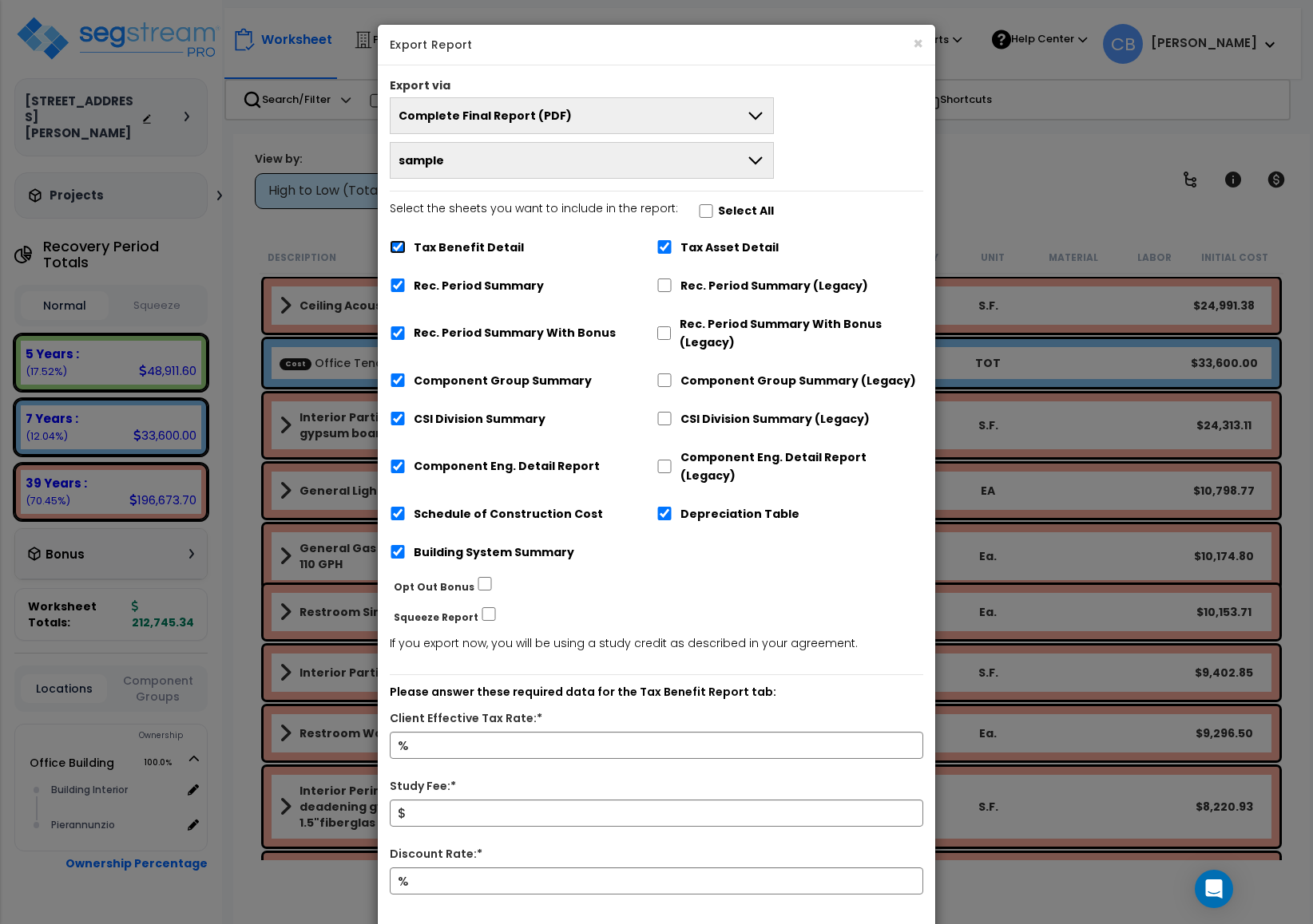
click at [397, 249] on input "Tax Benefit Detail" at bounding box center [397, 247] width 16 height 14
checkbox input "false"
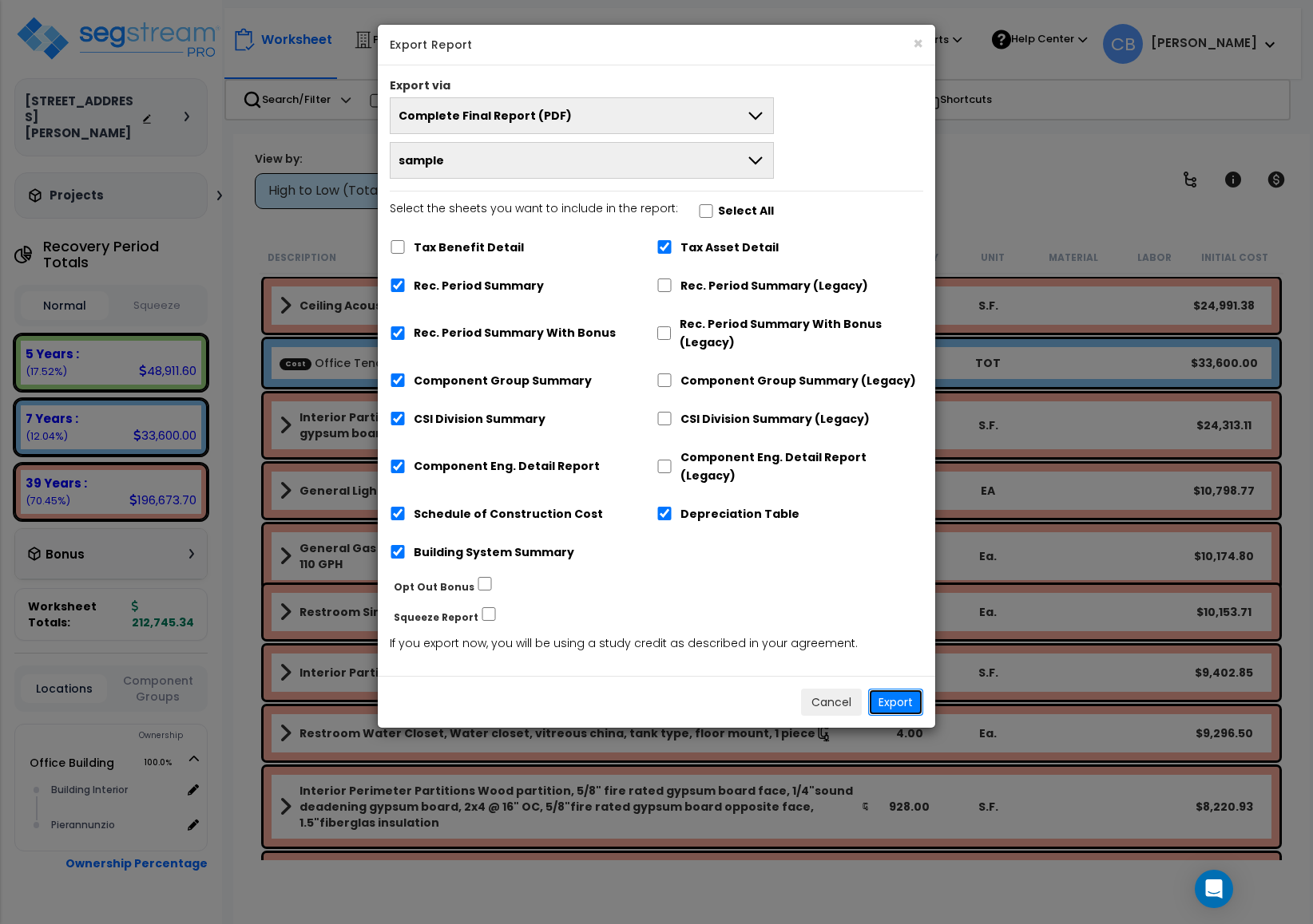
click at [894, 689] on button "Export" at bounding box center [895, 702] width 55 height 27
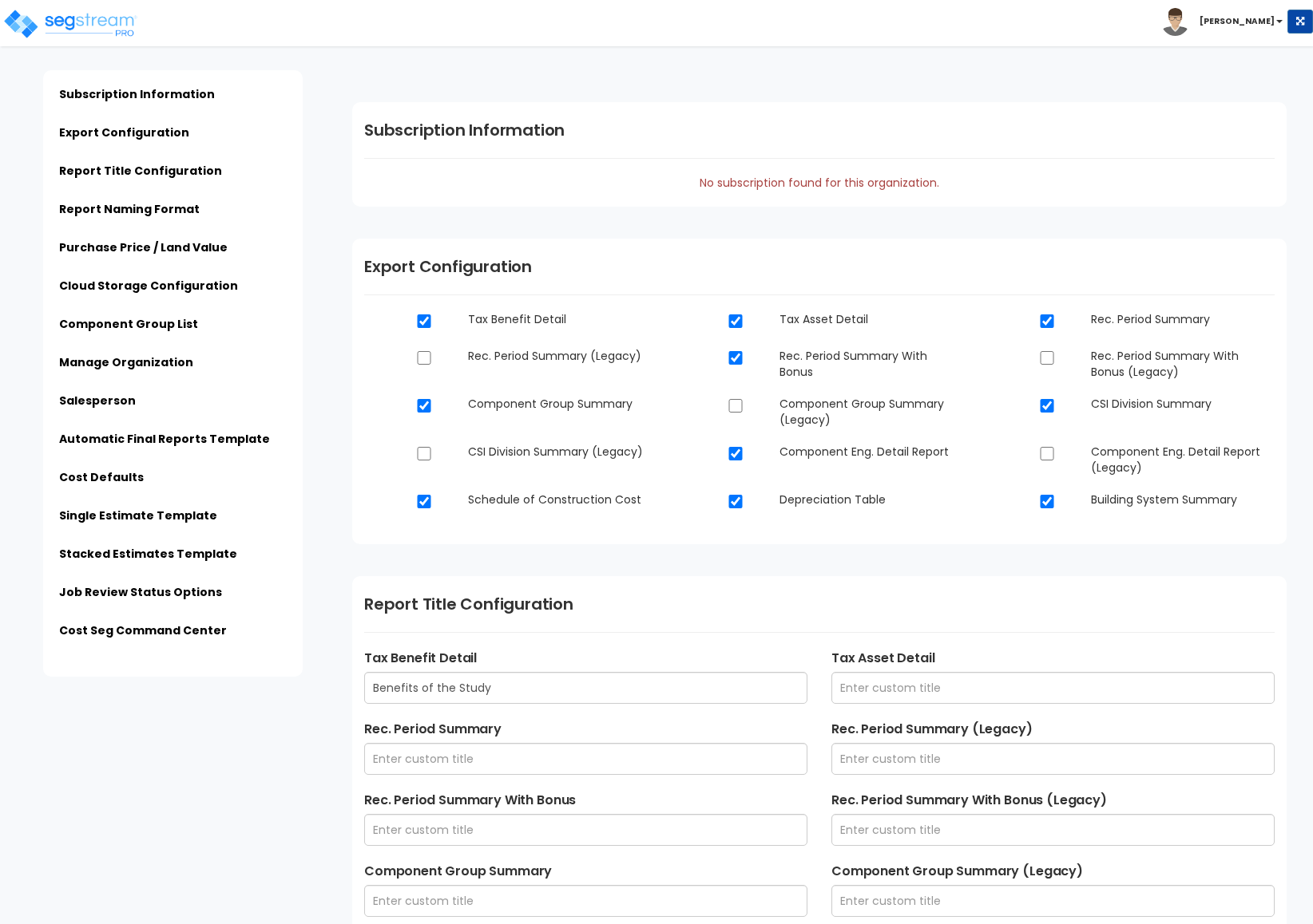
scroll to position [4469, 0]
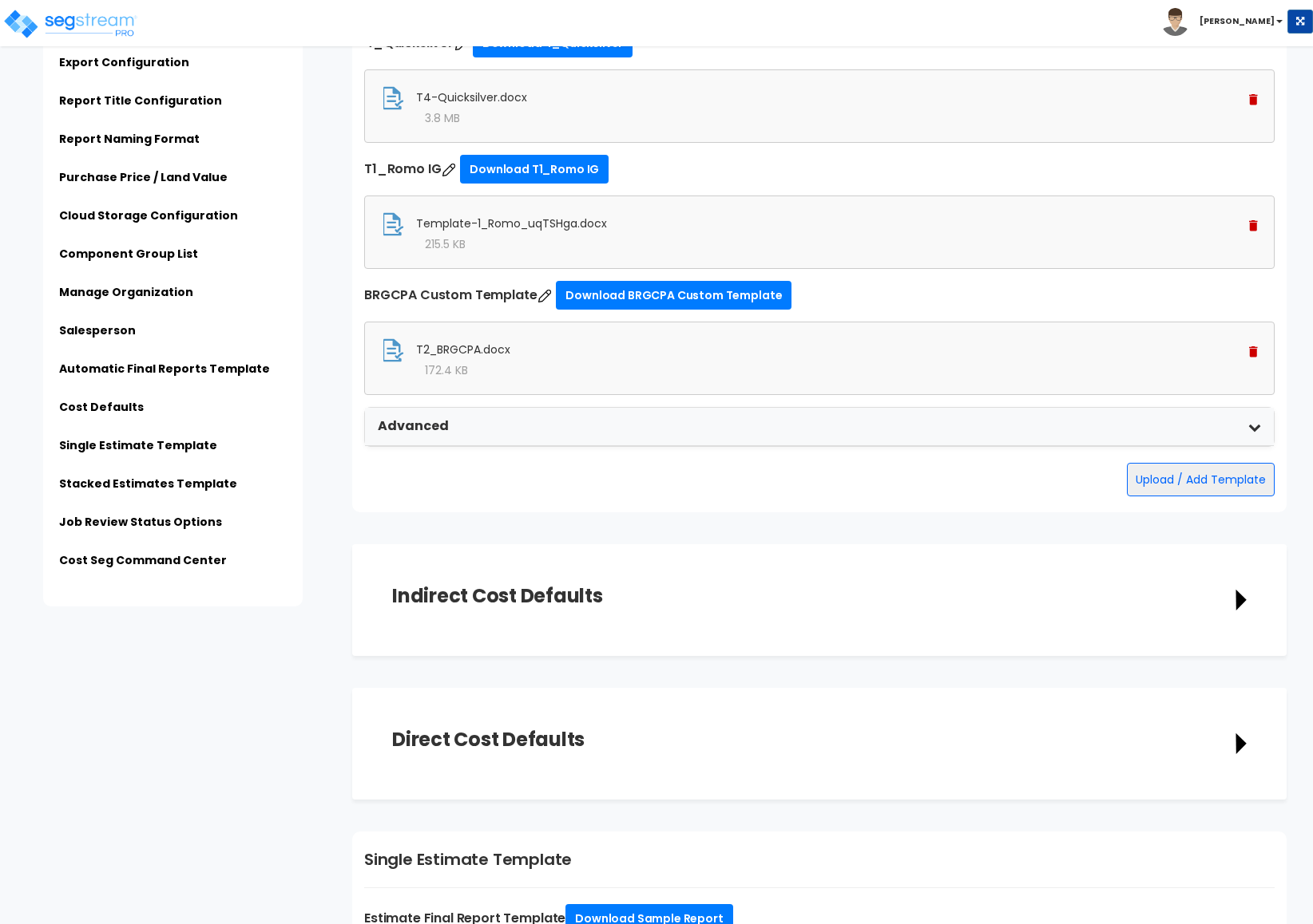
type input "$PROPERTY_NAME - $STREET_ADDRESS - Engineering Report"
type input "$PROPERTY_NAME - $STREET_ADDRESS - Final Report"
type input "$ESTIMATE_NAME - $STREET_ADDRESS"
type input "Admin"
type input "[STREET_ADDRESS]"
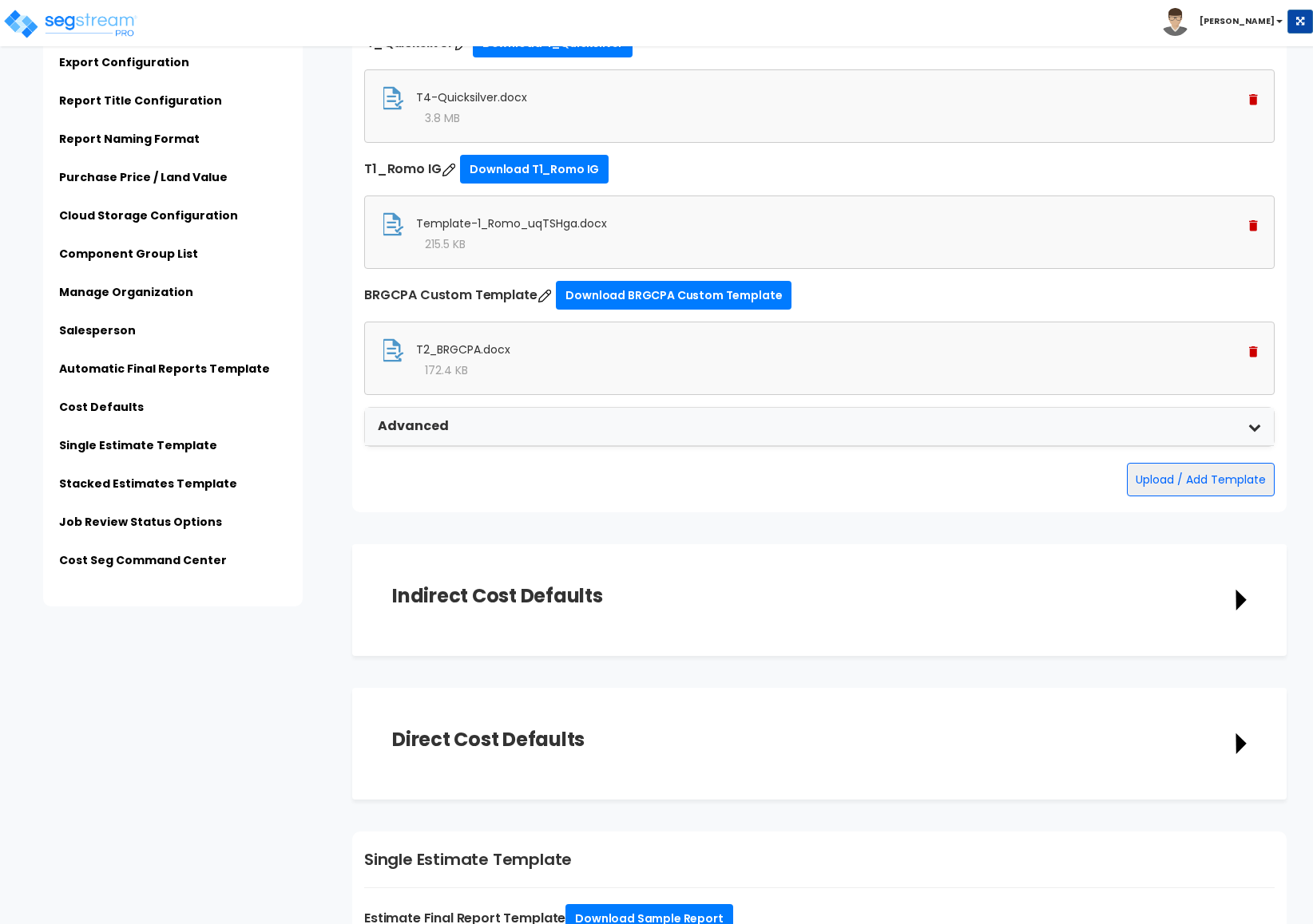
type input "[EMAIL_ADDRESS][DOMAIN_NAME]"
type input "[PHONE_NUMBER]"
type input "[PERSON_NAME]"
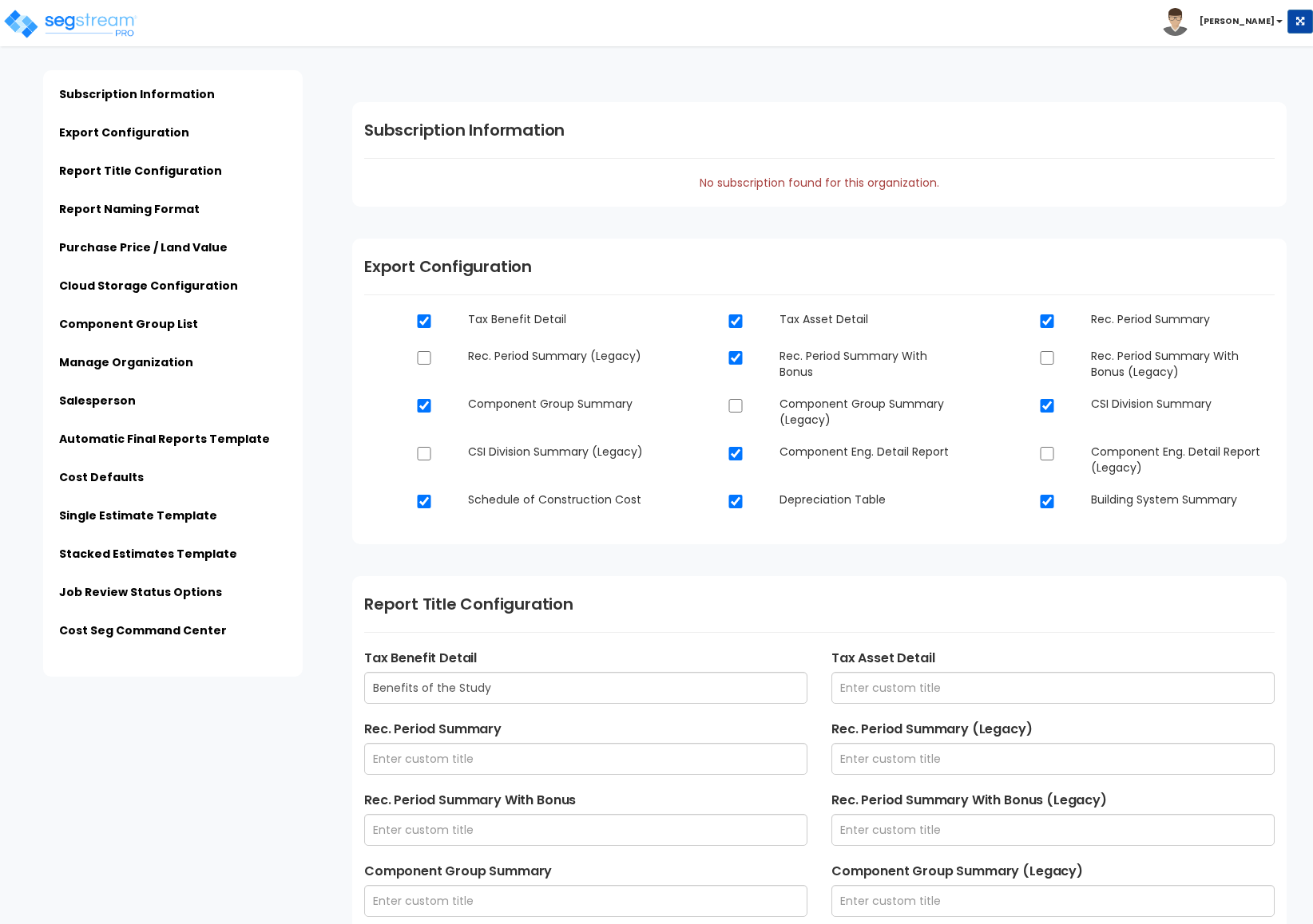
scroll to position [4428, 0]
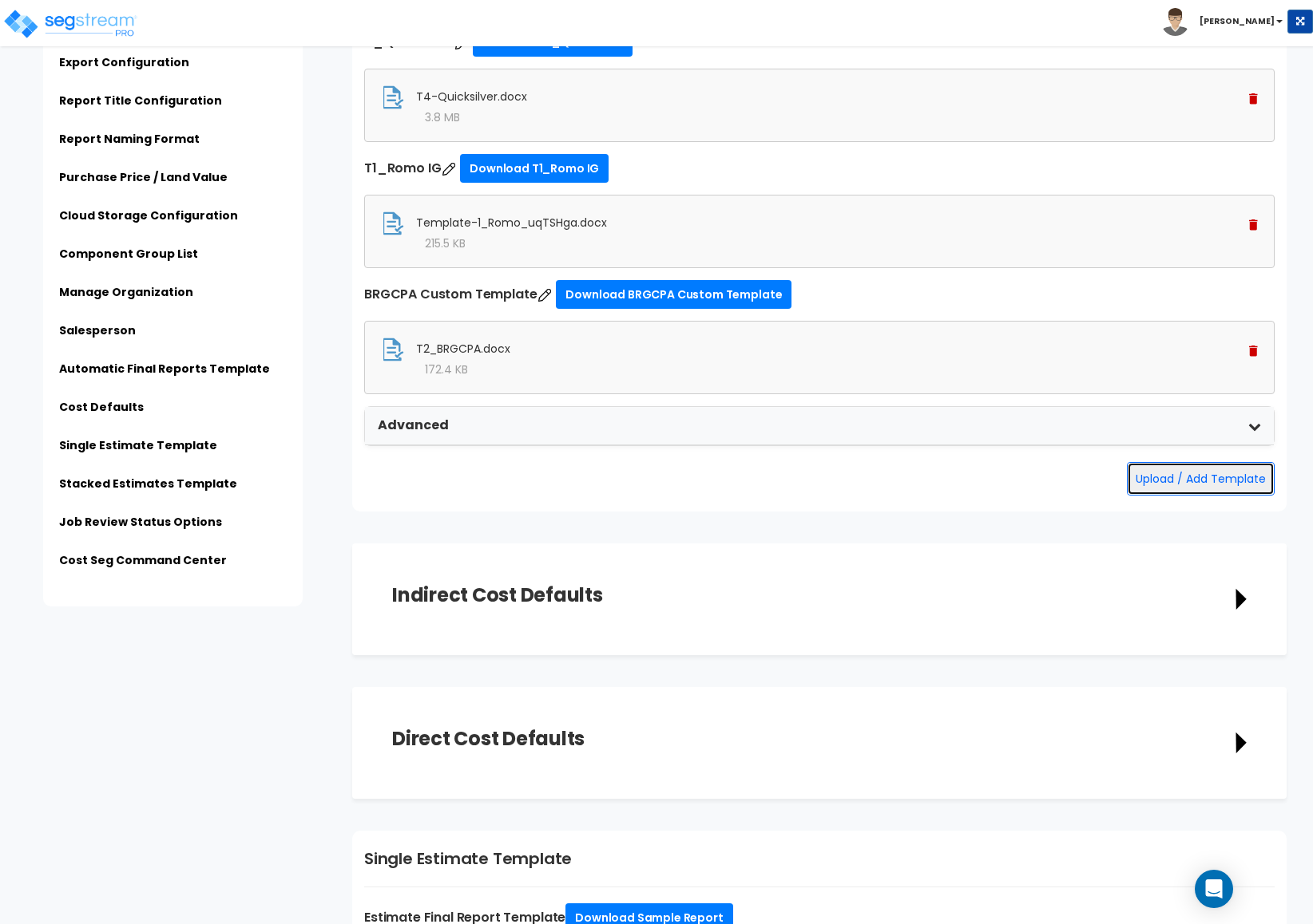
click at [1153, 480] on button "Upload / Add Template" at bounding box center [1200, 479] width 147 height 34
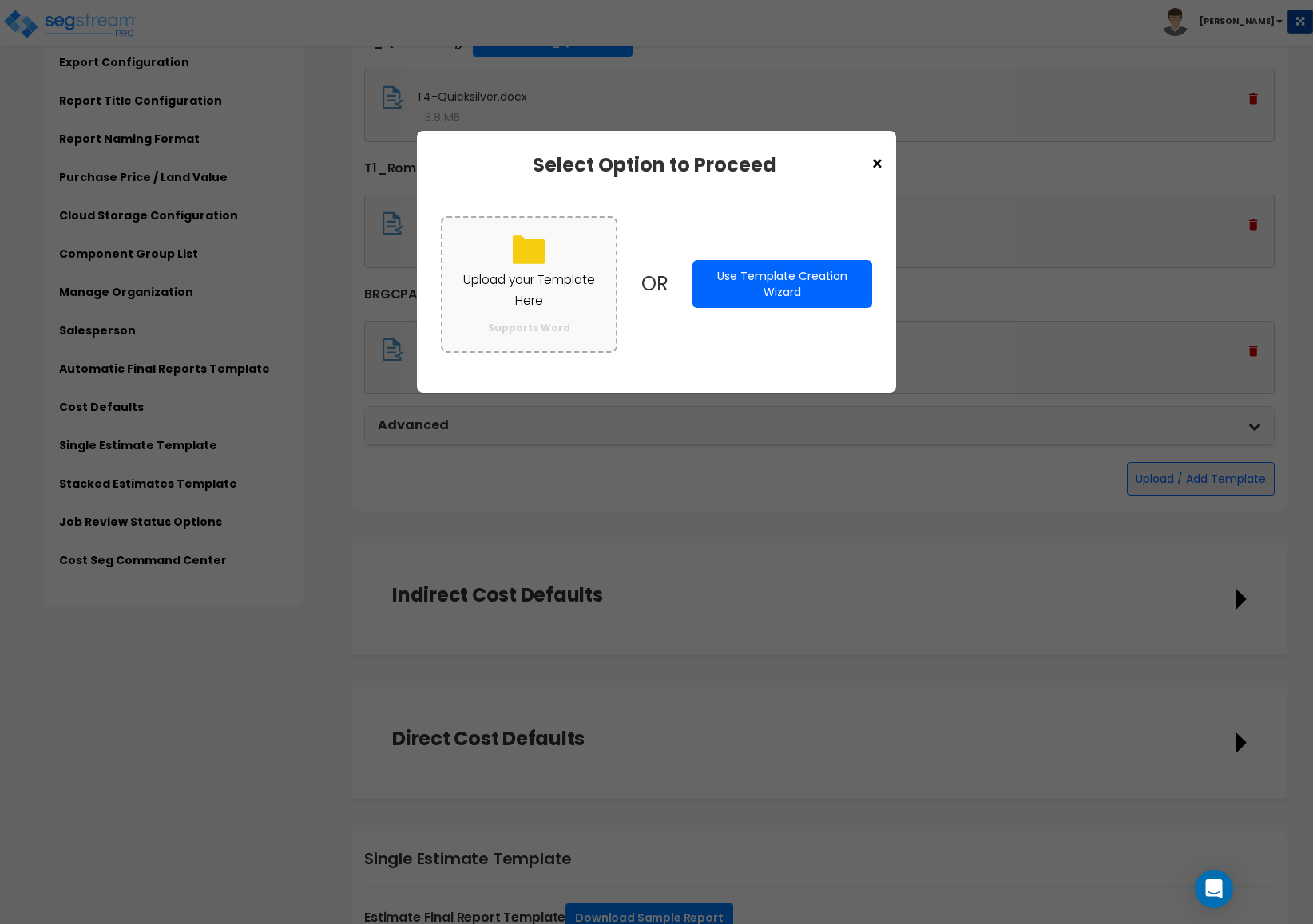
click at [610, 340] on label "Upload your Template Here Supports Word" at bounding box center [528, 284] width 176 height 136
click at [0, 0] on input "Upload your Template Here Supports Word" at bounding box center [0, 0] width 0 height 0
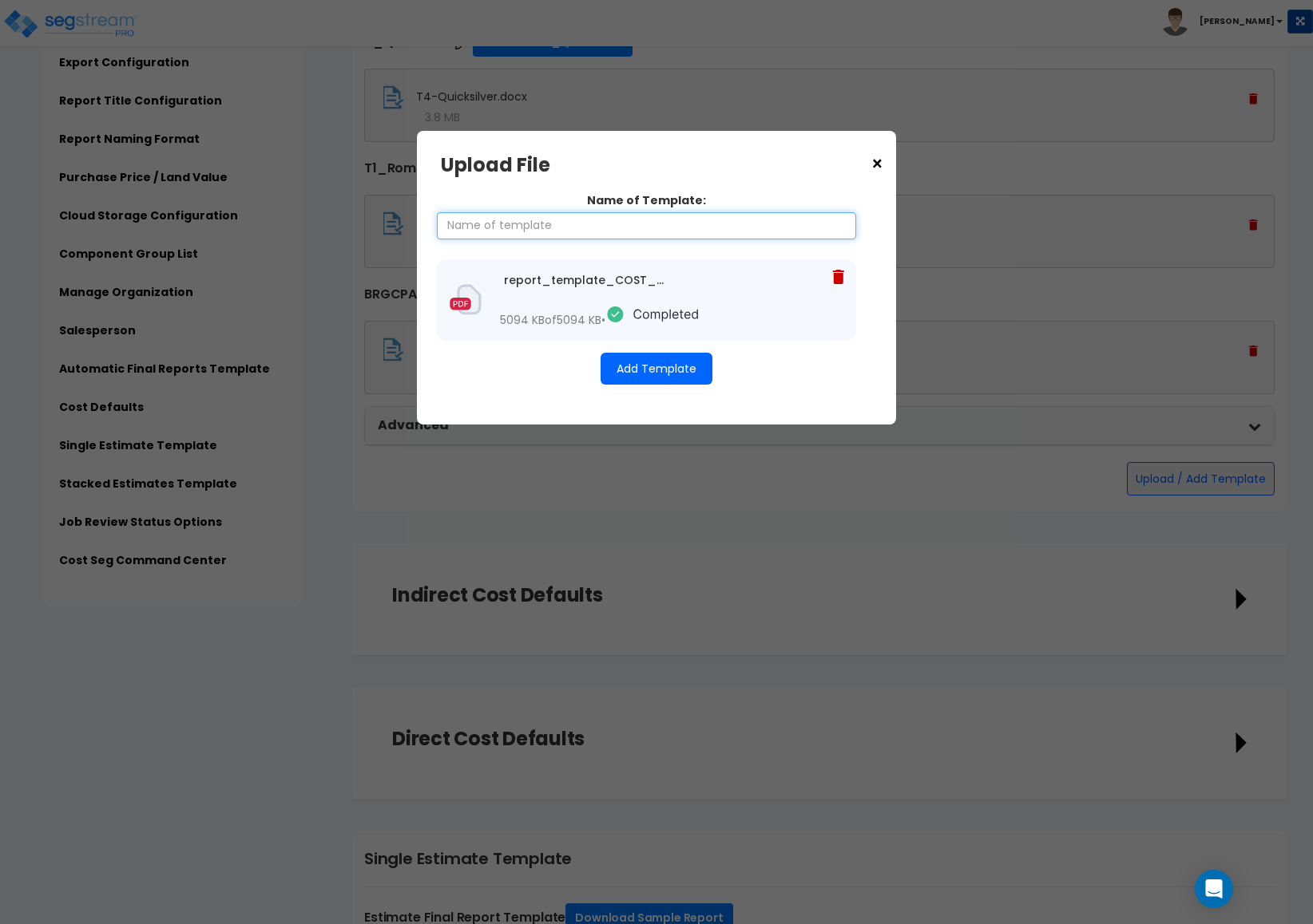
click at [707, 225] on input "Name of Template:" at bounding box center [646, 225] width 419 height 27
click at [652, 243] on div "Name of Template: template report_template_COST_SEG_TEMPLATE_UPDATED_new.docx 5…" at bounding box center [656, 288] width 431 height 224
click at [652, 235] on input "template" at bounding box center [646, 225] width 419 height 27
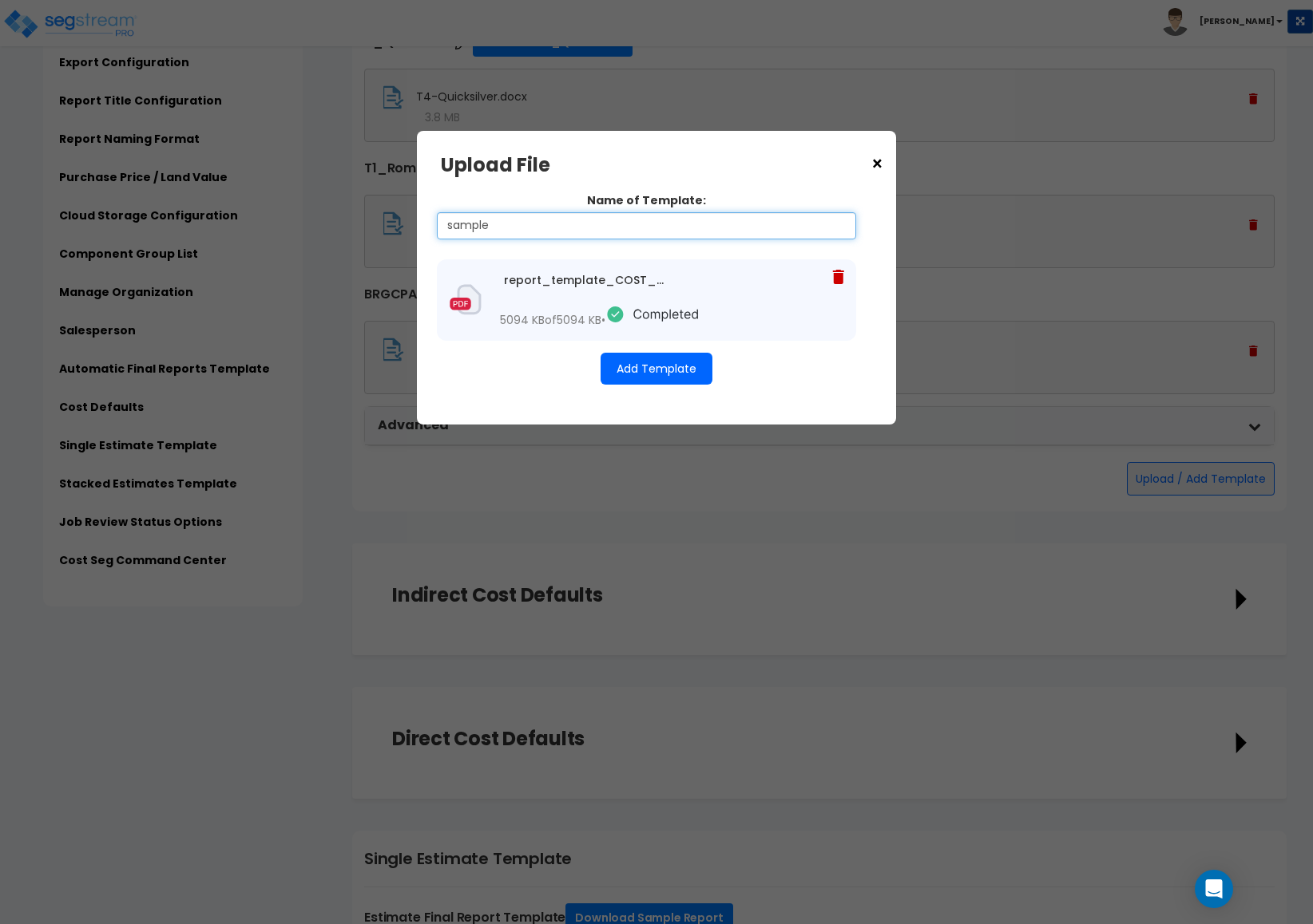
type input "sample"
click at [635, 376] on button "Add Template" at bounding box center [656, 368] width 112 height 32
